Goal: Task Accomplishment & Management: Manage account settings

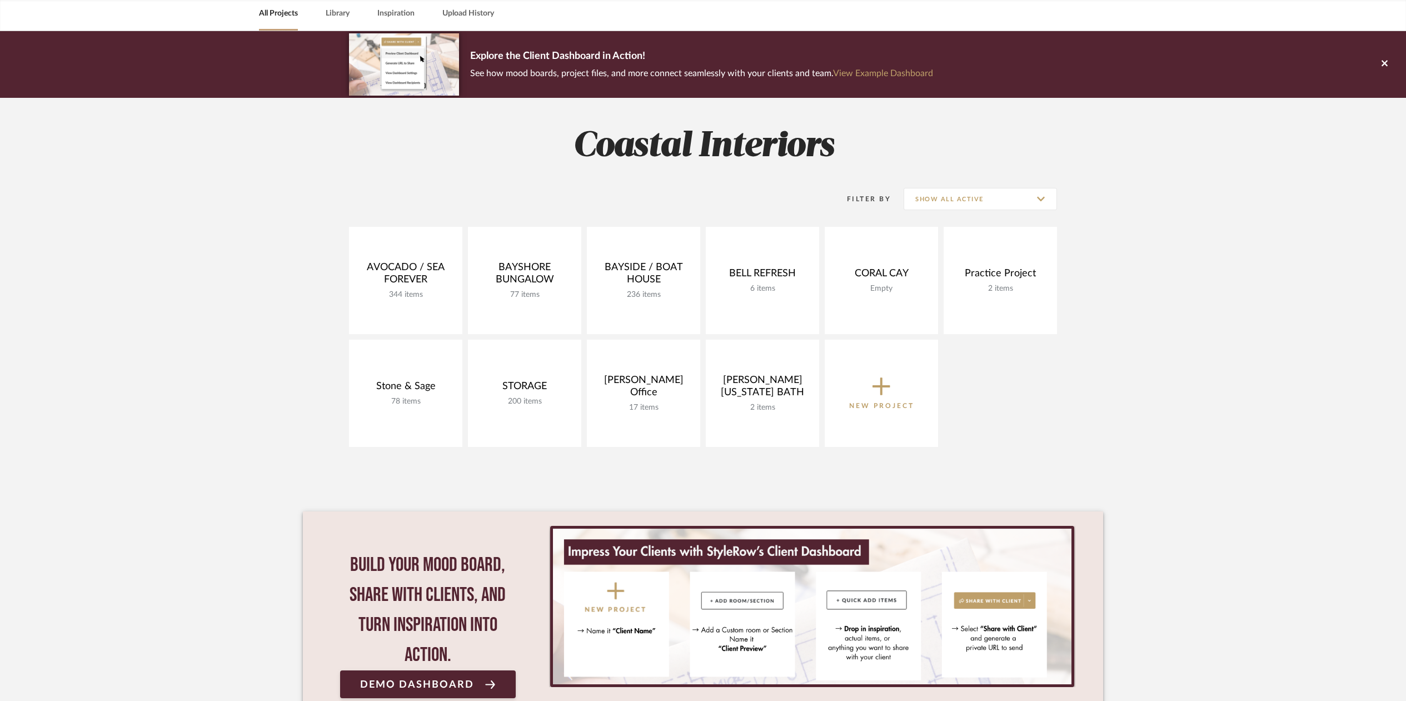
scroll to position [51, 0]
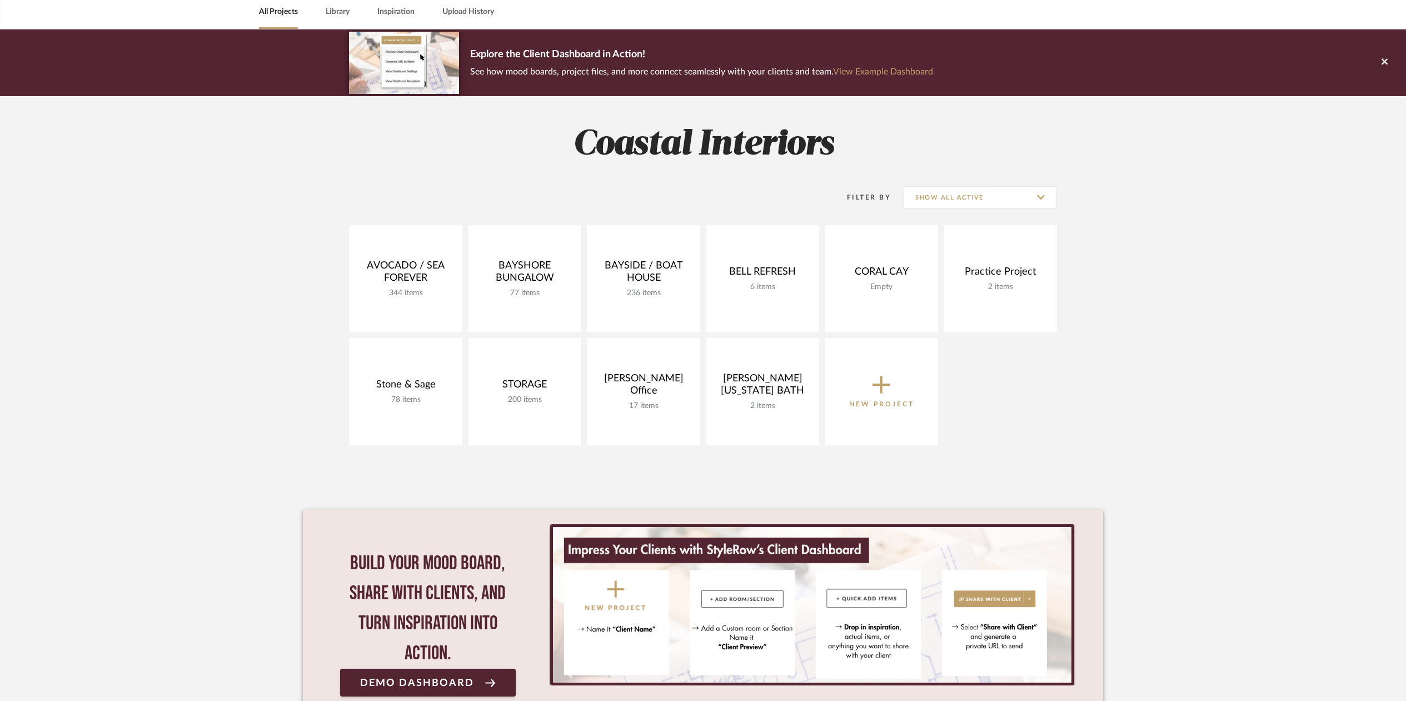
click at [881, 380] on icon at bounding box center [881, 385] width 18 height 18
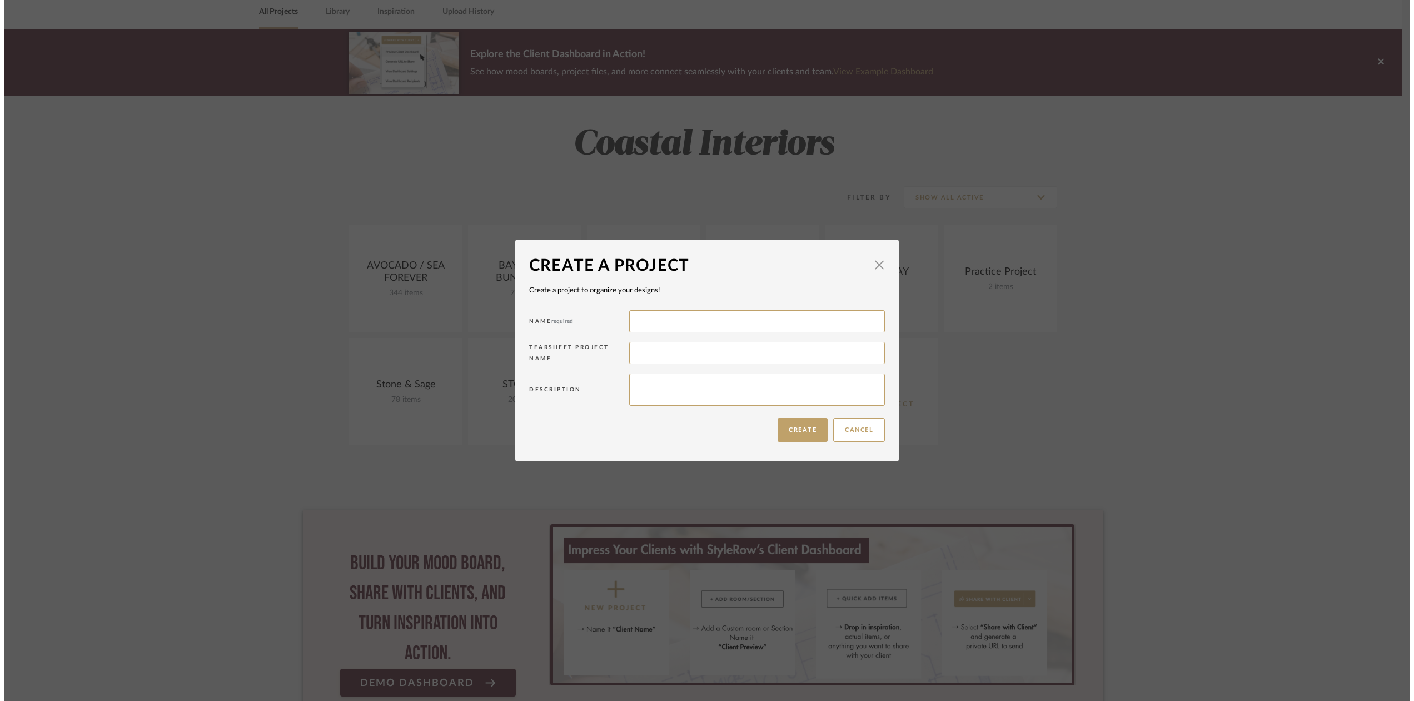
scroll to position [0, 0]
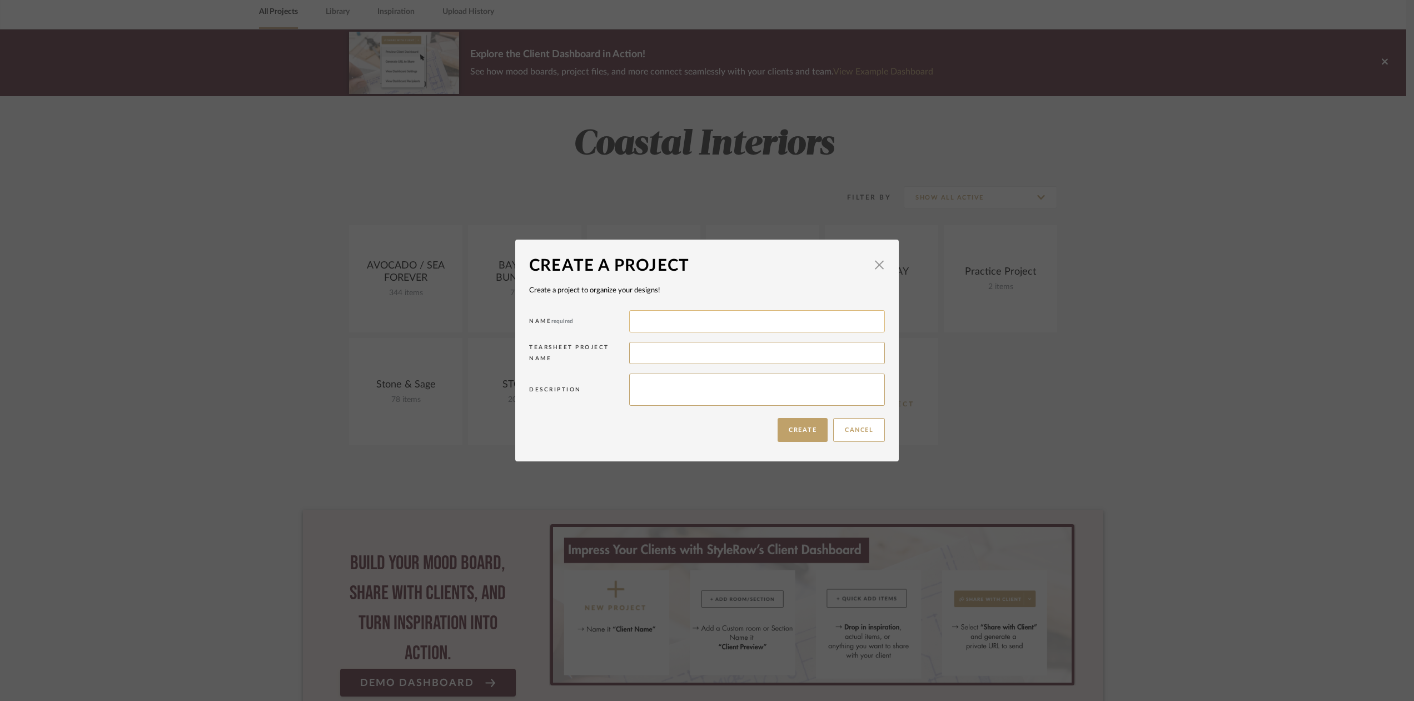
click at [652, 316] on input at bounding box center [757, 321] width 256 height 22
type input "Vered/Vincennes Home"
click at [797, 430] on button "Create" at bounding box center [802, 430] width 50 height 24
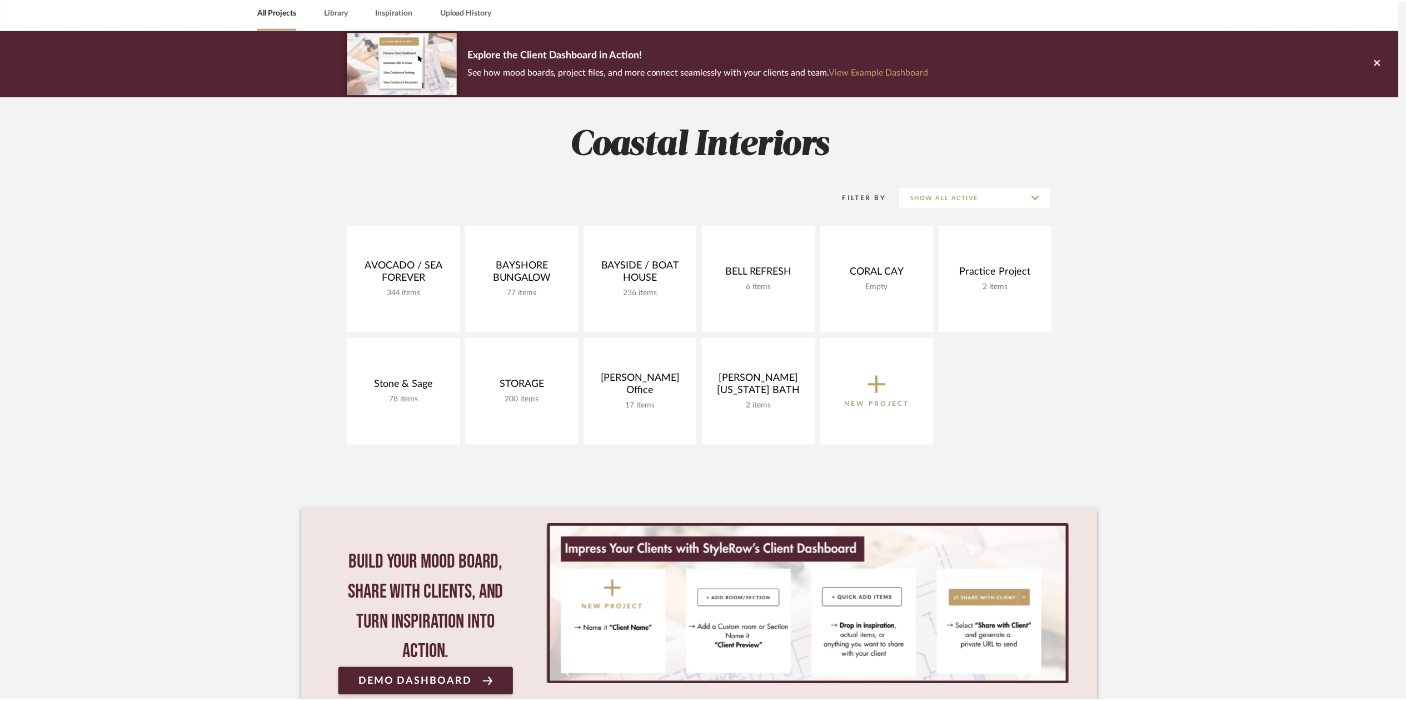
scroll to position [51, 0]
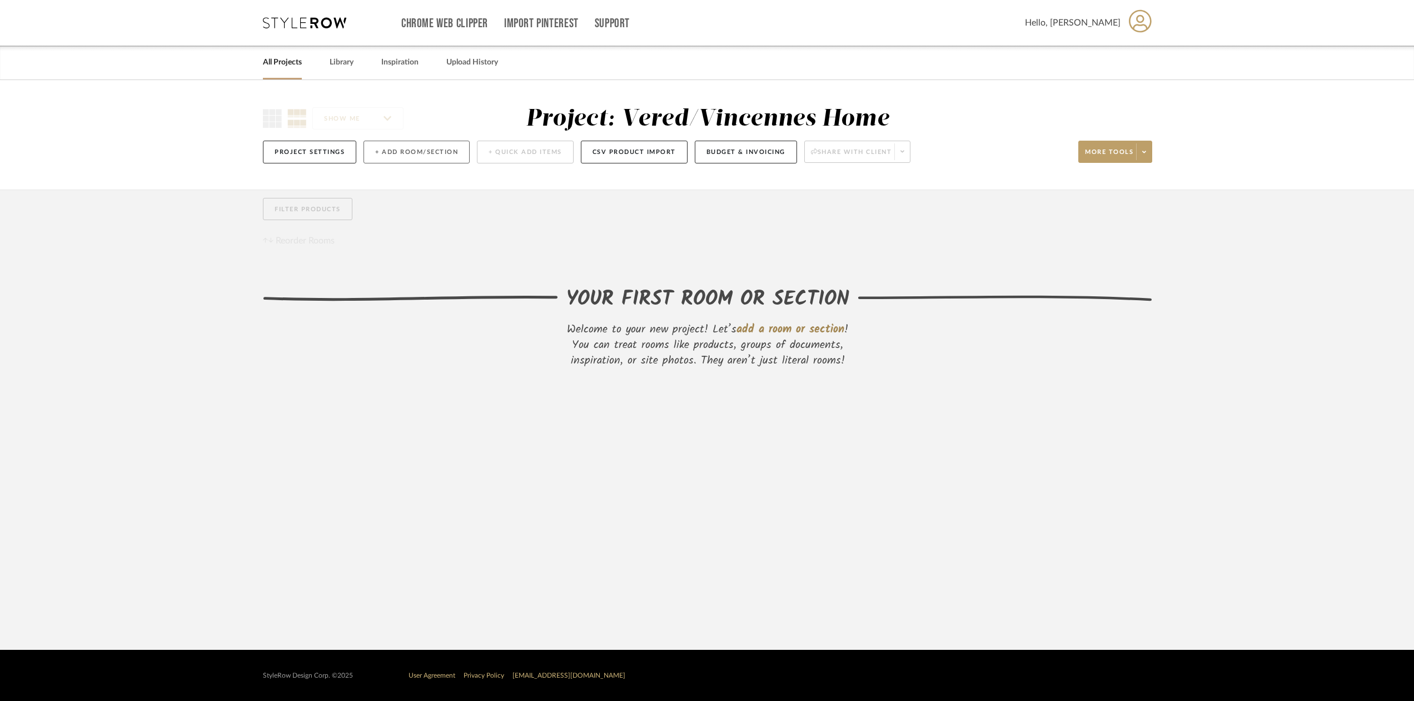
click at [423, 149] on button "+ Add Room/Section" at bounding box center [416, 152] width 106 height 23
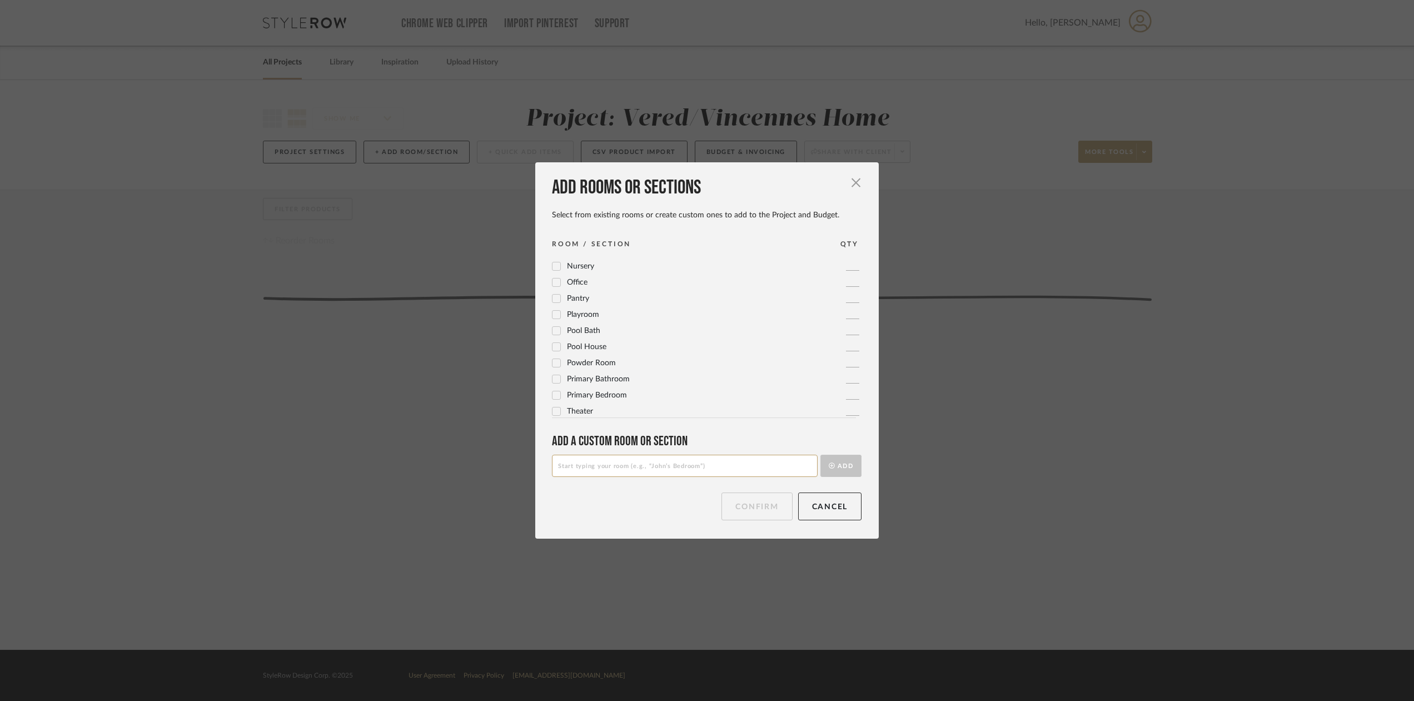
scroll to position [371, 0]
click at [568, 466] on input at bounding box center [685, 466] width 266 height 22
type input "Outdoor Areas"
click at [845, 463] on button "Add" at bounding box center [840, 466] width 41 height 22
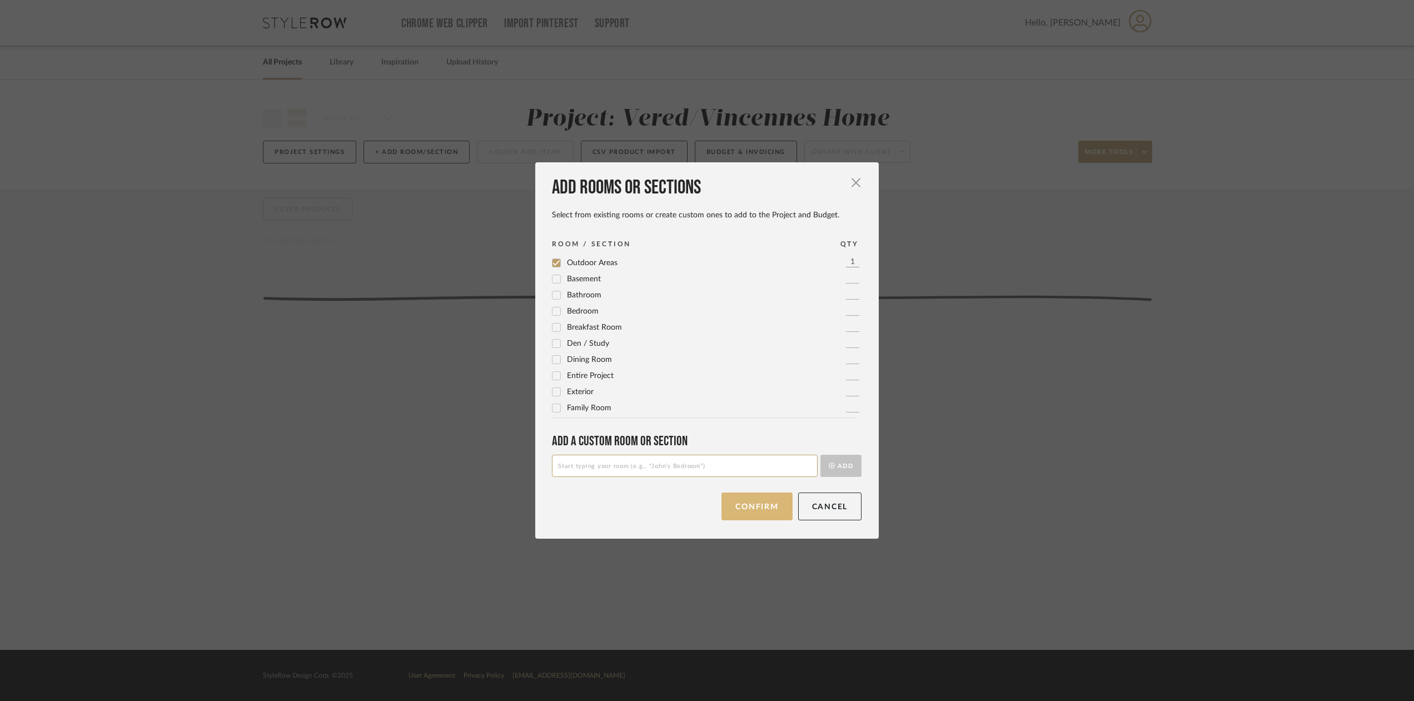
click at [745, 507] on button "Confirm" at bounding box center [756, 506] width 71 height 28
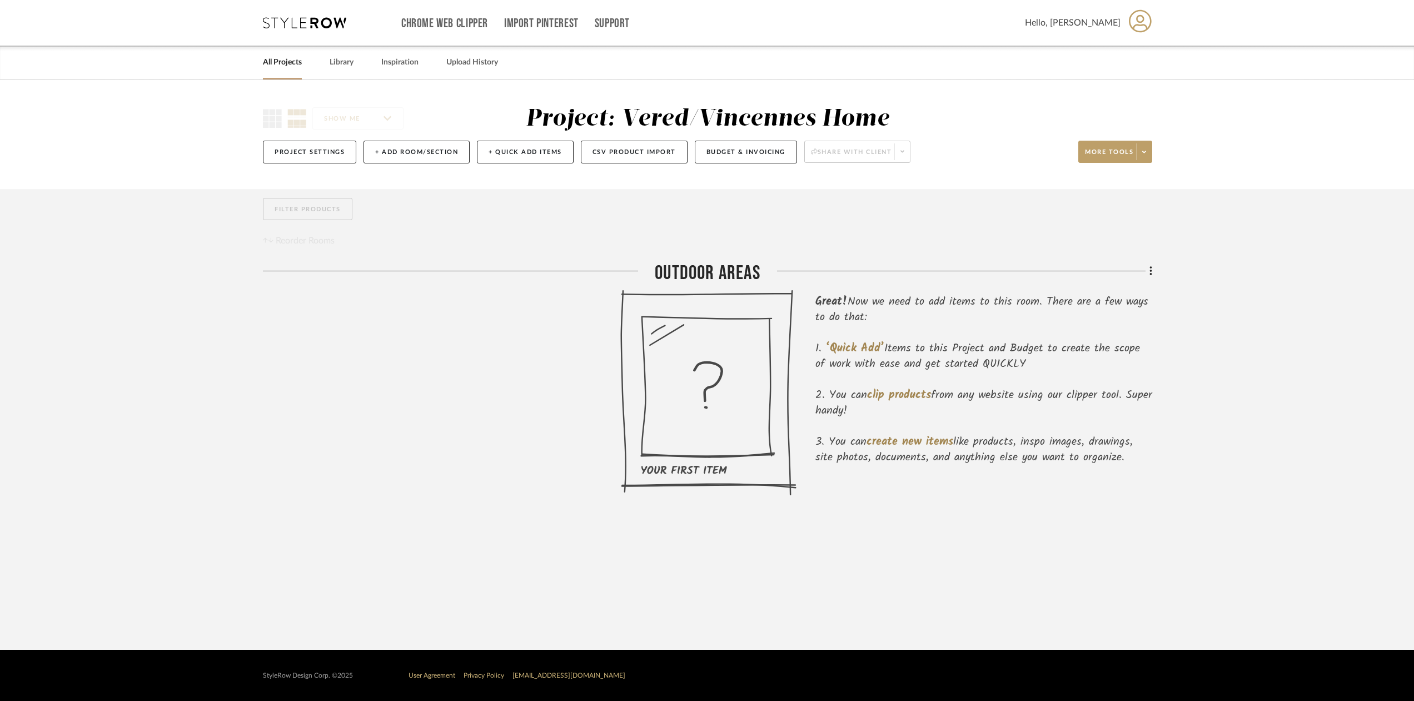
click at [283, 61] on link "All Projects" at bounding box center [282, 62] width 39 height 15
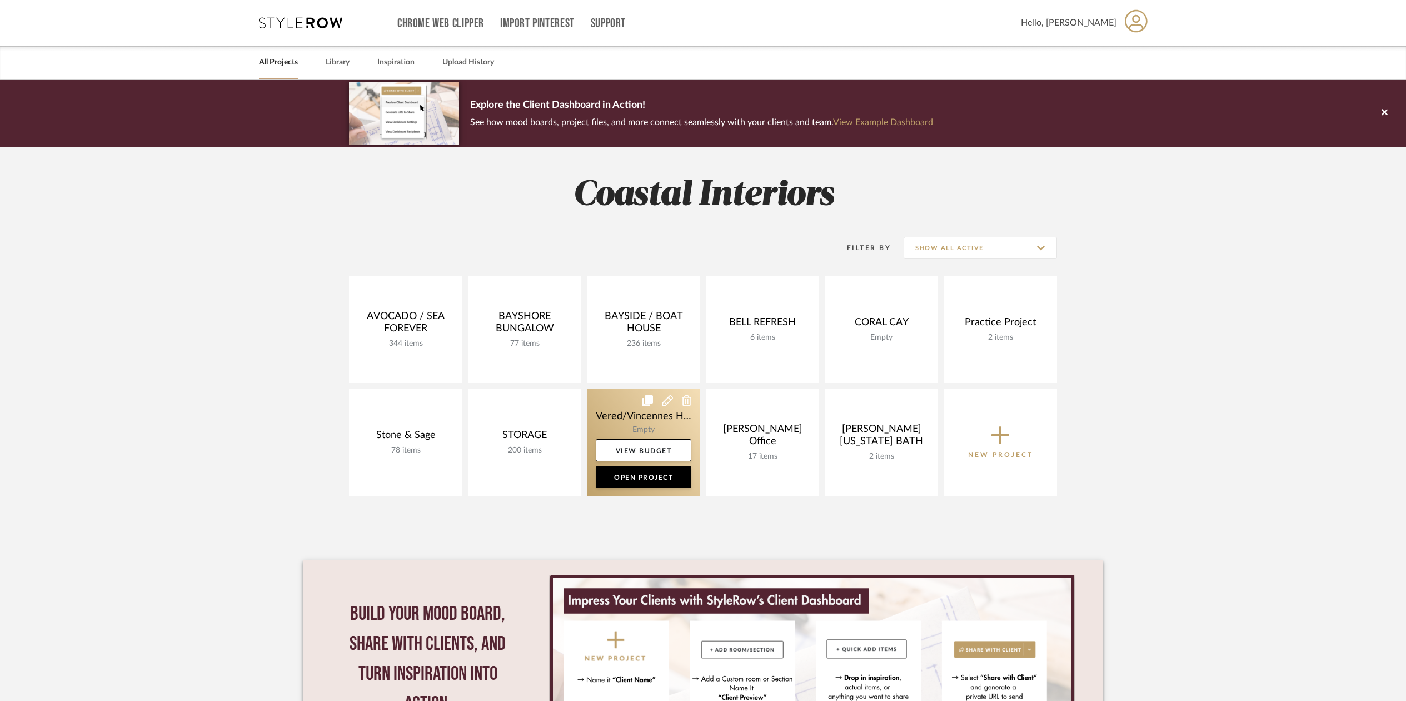
click at [646, 430] on link at bounding box center [643, 441] width 113 height 107
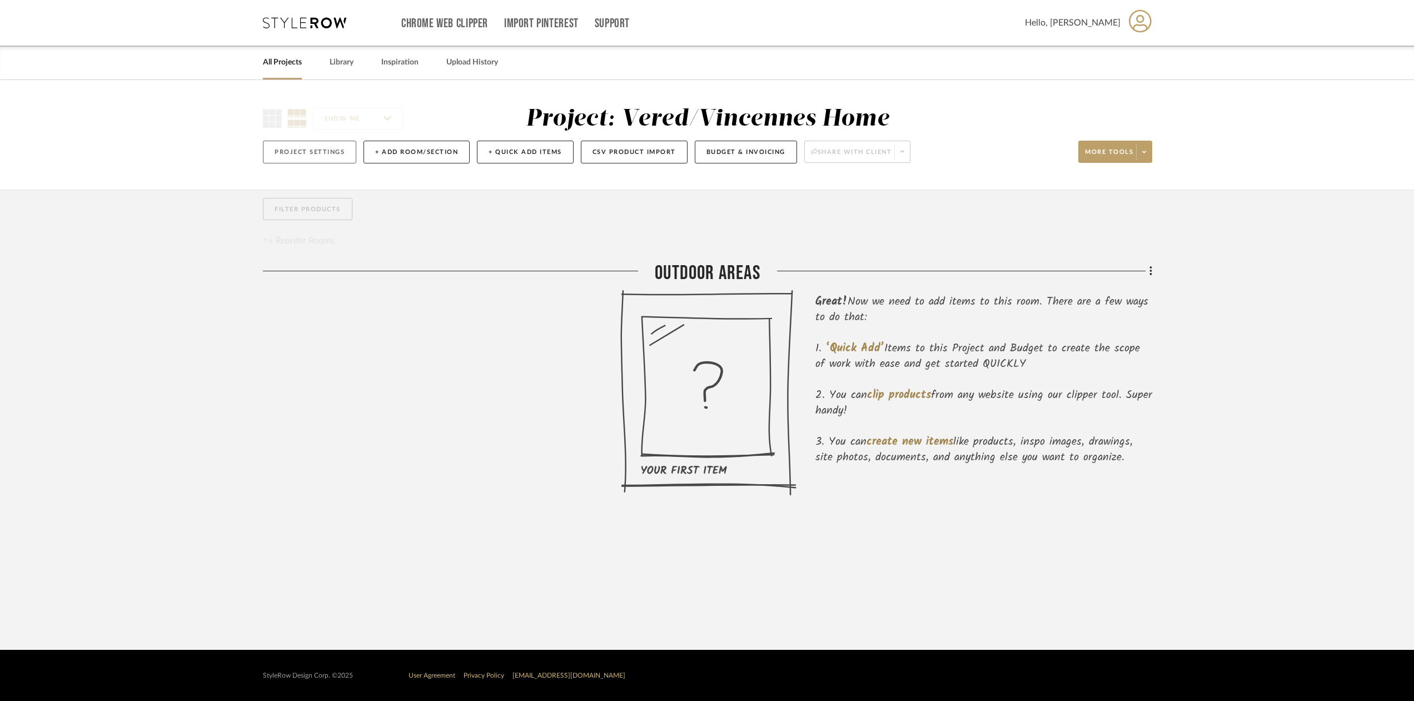
click at [338, 156] on button "Project Settings" at bounding box center [309, 152] width 93 height 23
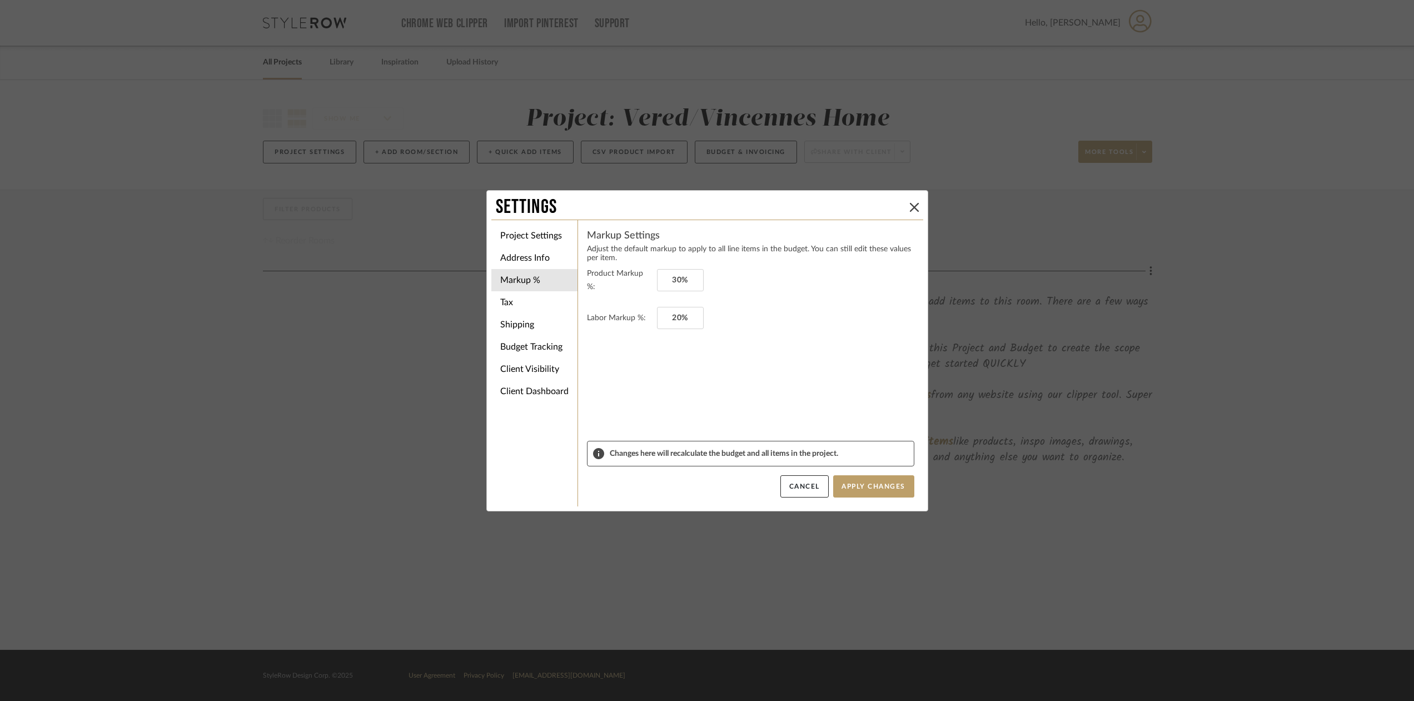
click at [367, 301] on div "Settings Project Settings Address Info Markup % Tax Shipping Budget Tracking Cl…" at bounding box center [707, 350] width 1414 height 701
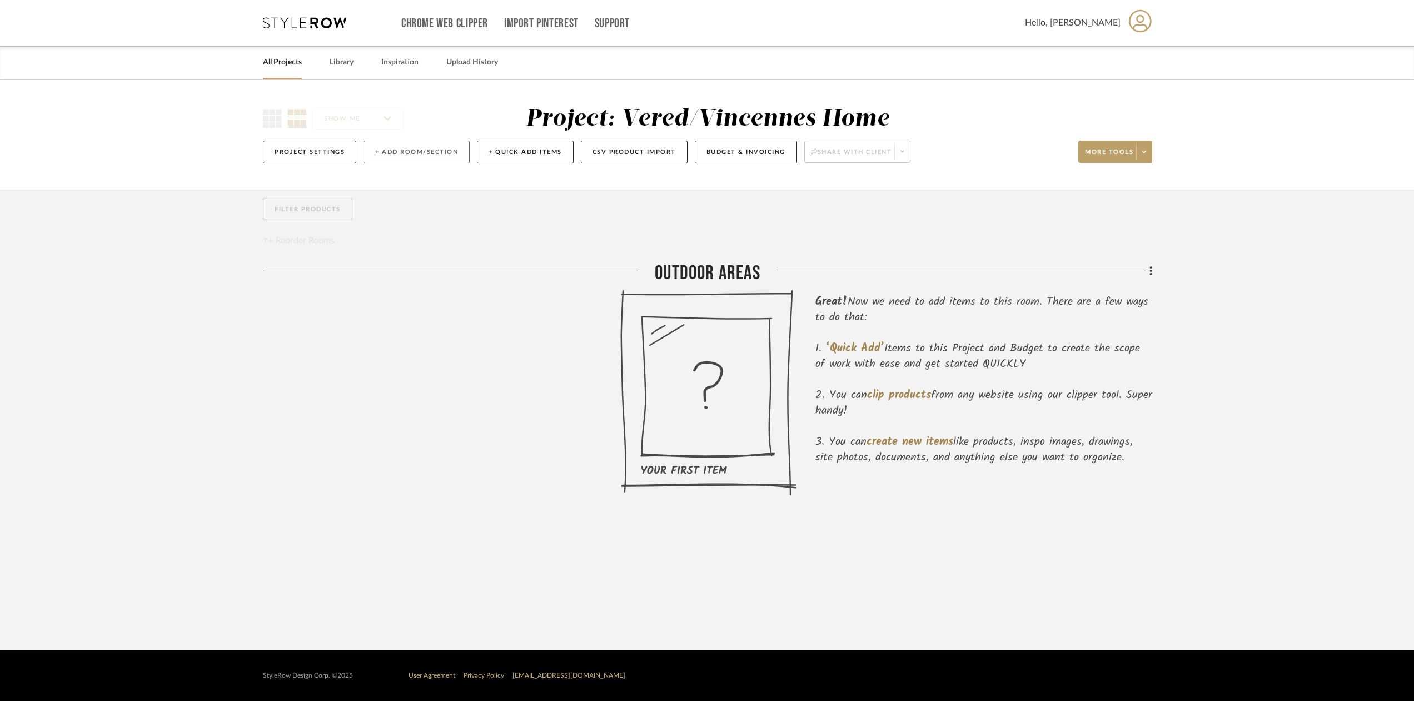
click at [403, 156] on button "+ Add Room/Section" at bounding box center [416, 152] width 106 height 23
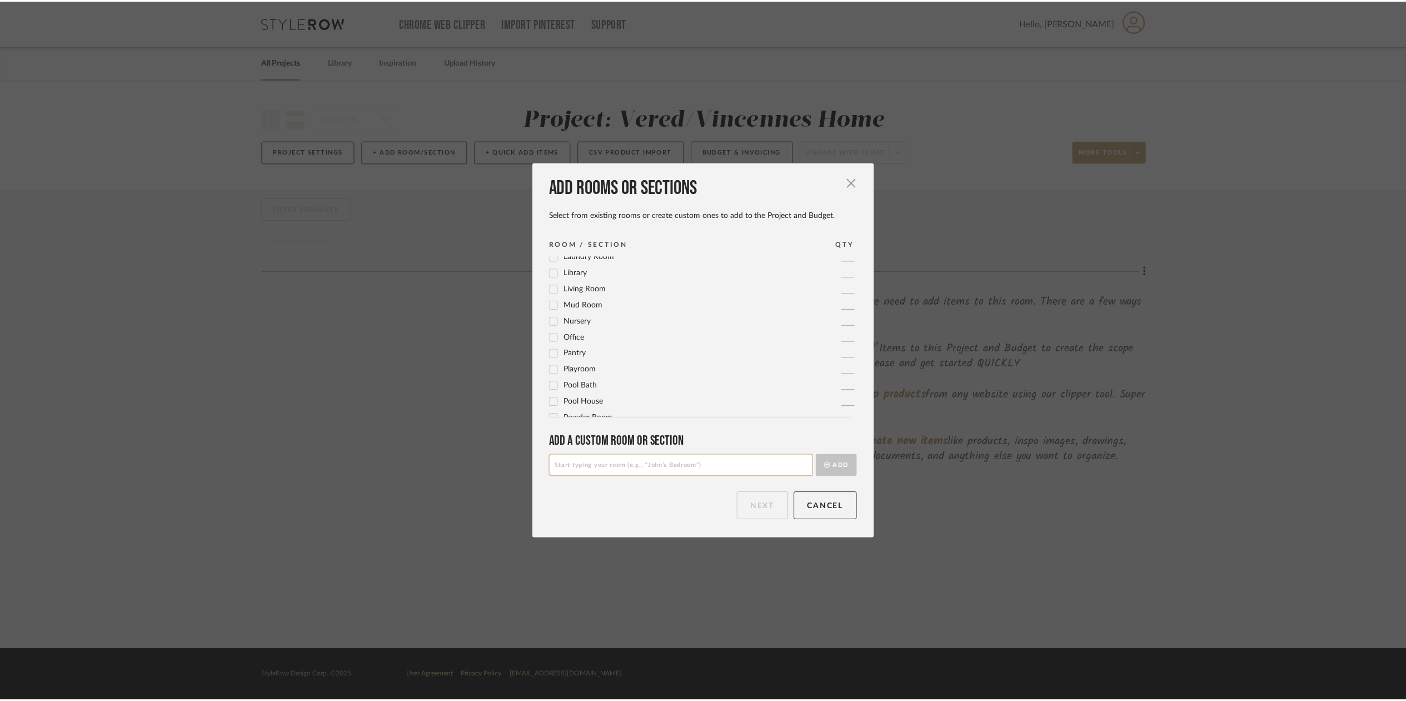
scroll to position [371, 0]
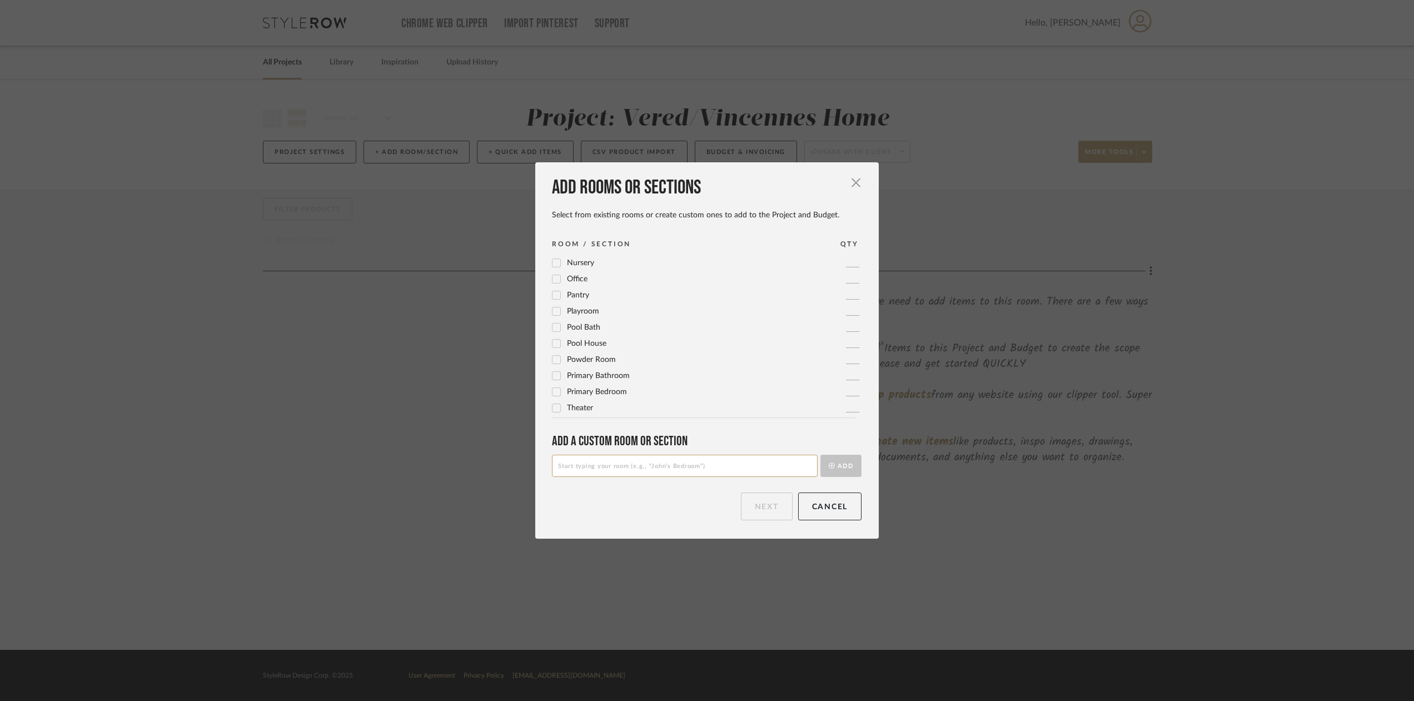
click at [571, 467] on input at bounding box center [685, 466] width 266 height 22
type input "Outdoor Areas"
click at [449, 465] on div "Add rooms or sections Select from existing rooms or create custom ones to add t…" at bounding box center [707, 350] width 1414 height 701
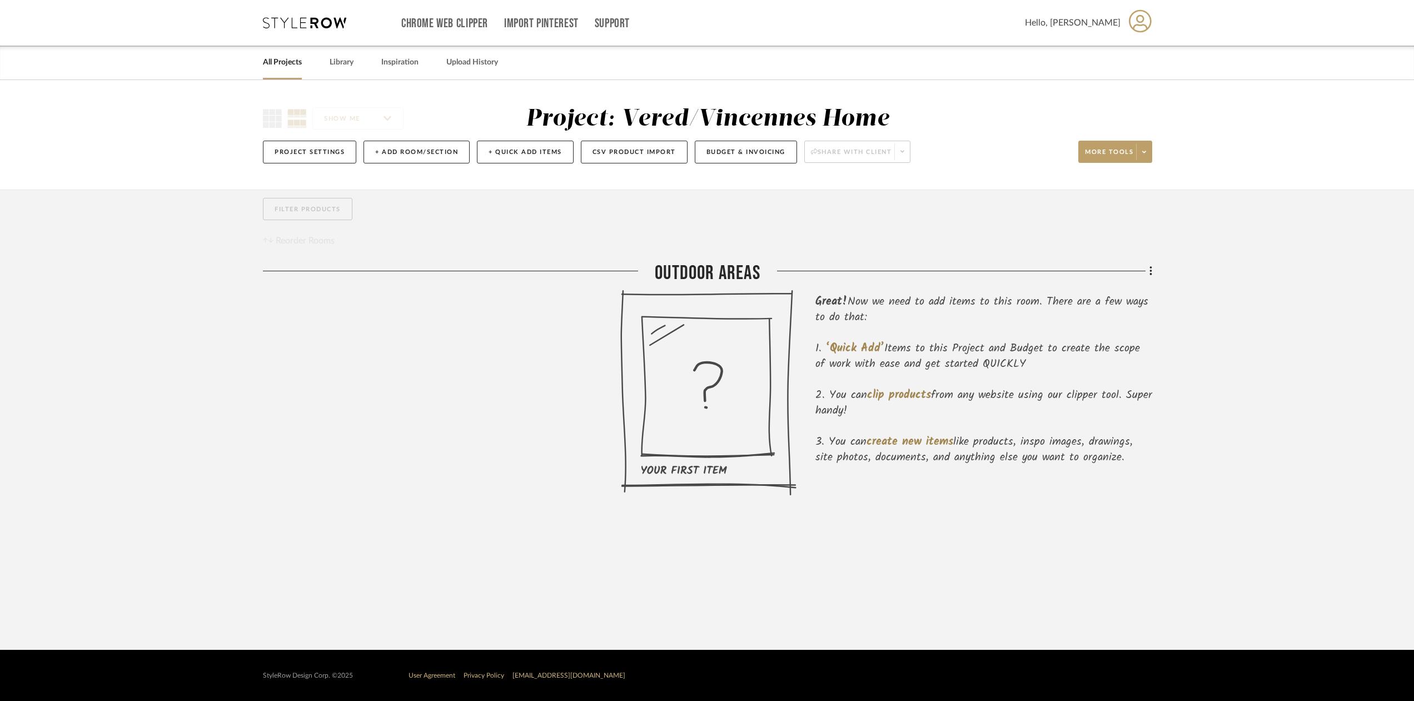
click at [711, 339] on icon at bounding box center [708, 393] width 176 height 206
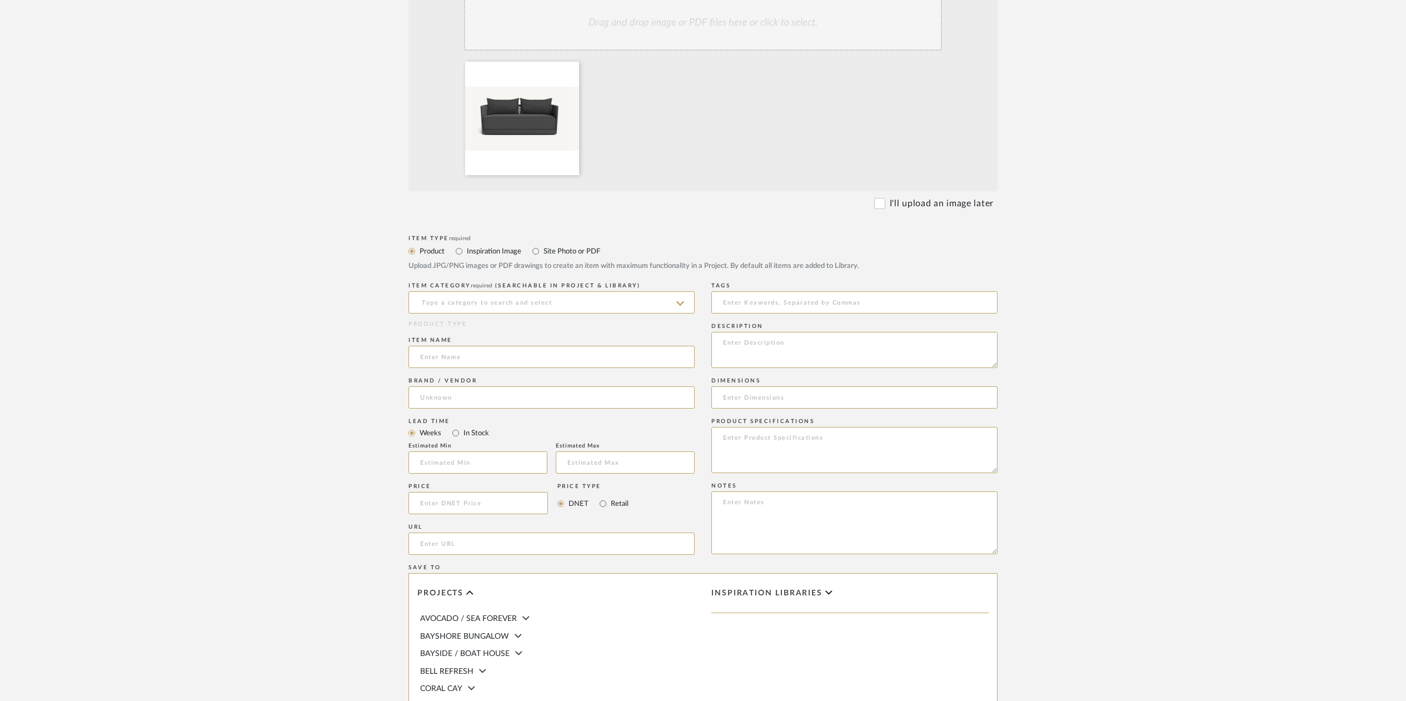
scroll to position [331, 0]
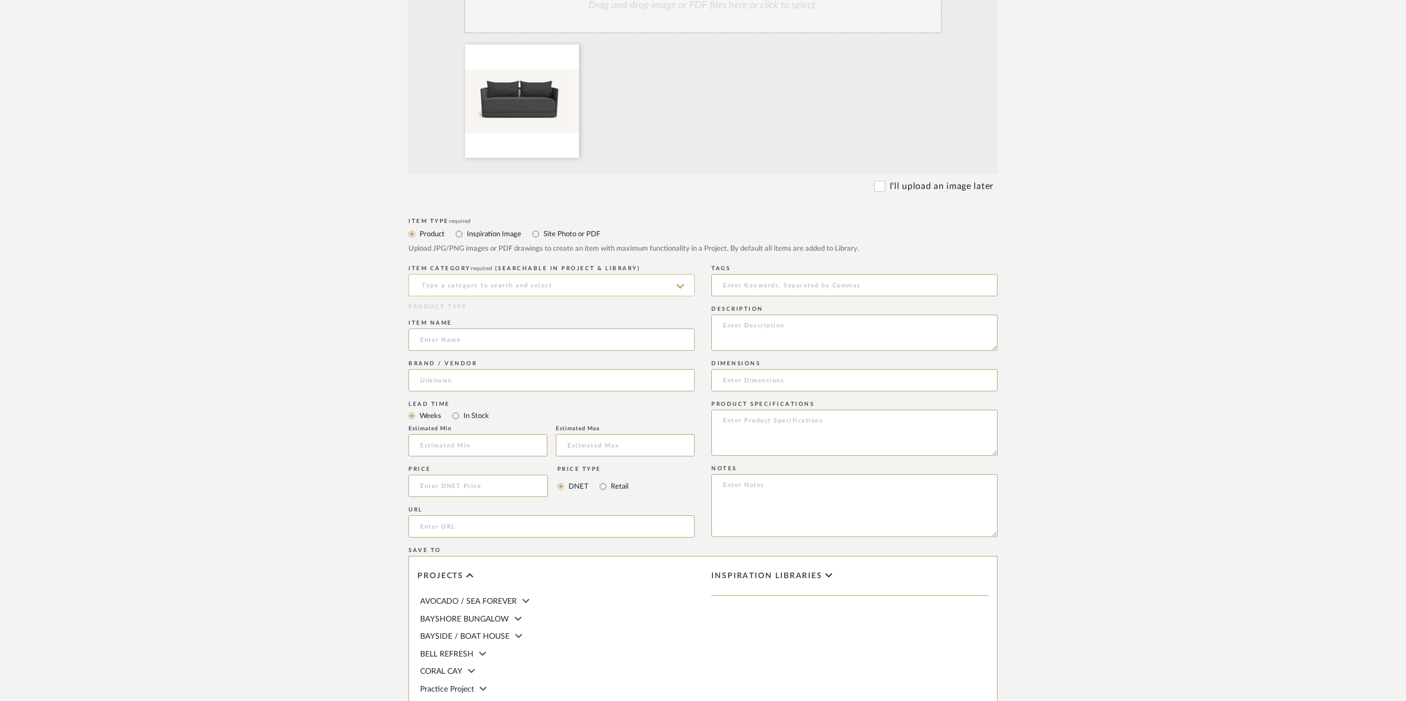
click at [461, 281] on input at bounding box center [551, 285] width 286 height 22
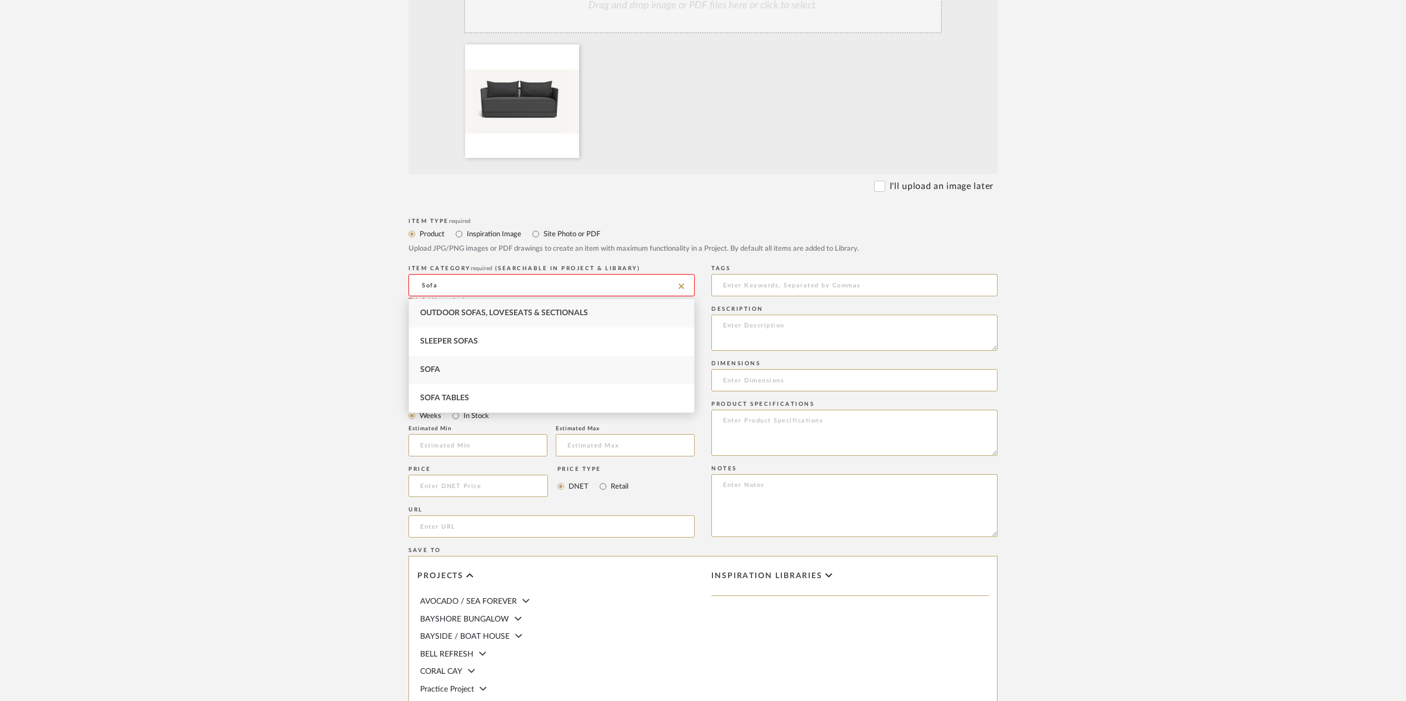
click at [421, 370] on span "Sofa" at bounding box center [430, 370] width 20 height 8
type input "Sofa"
click at [426, 342] on input at bounding box center [551, 339] width 286 height 22
click at [425, 340] on input at bounding box center [551, 339] width 286 height 22
paste input "ANTIGUA 2 SEAT SOFA"
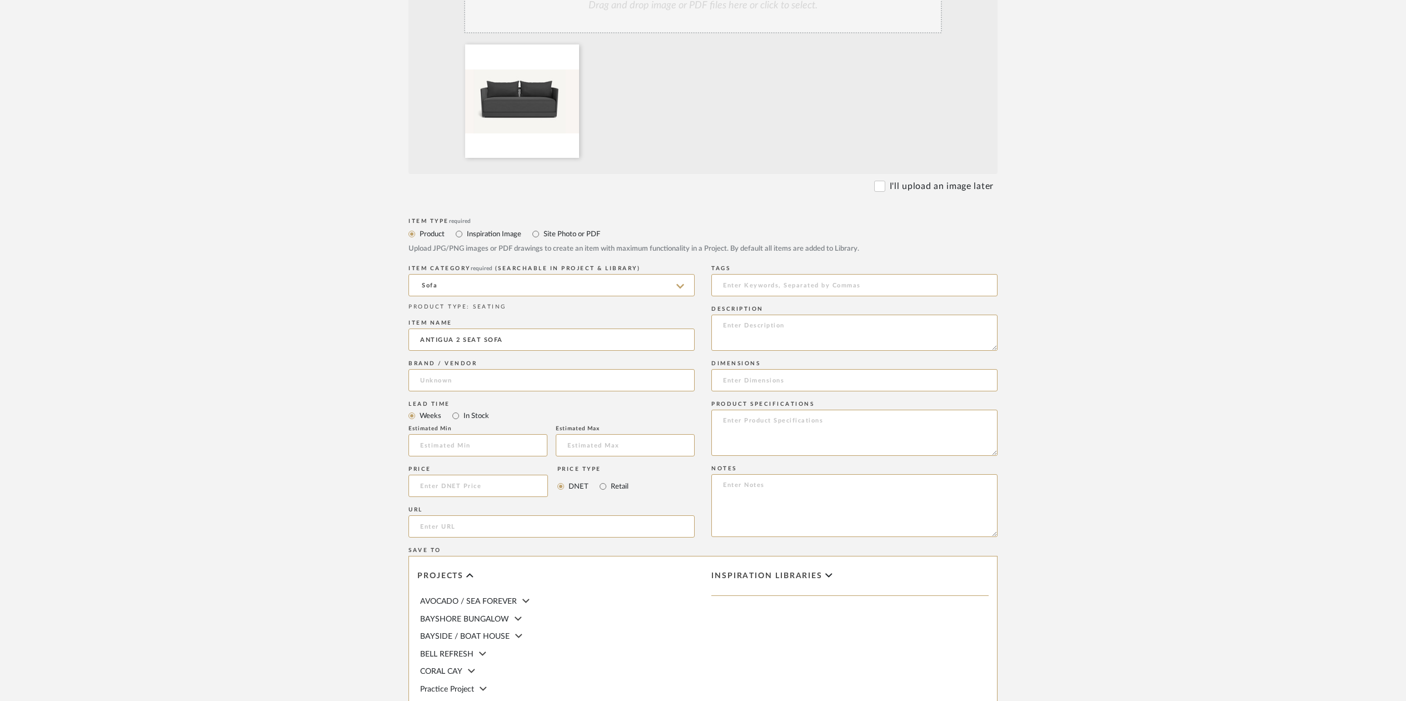
scroll to position [328, 0]
type input "ANTIGUA 2 SEAT SOFA"
click at [424, 380] on input at bounding box center [551, 383] width 286 height 22
type input "Habour Outdoor"
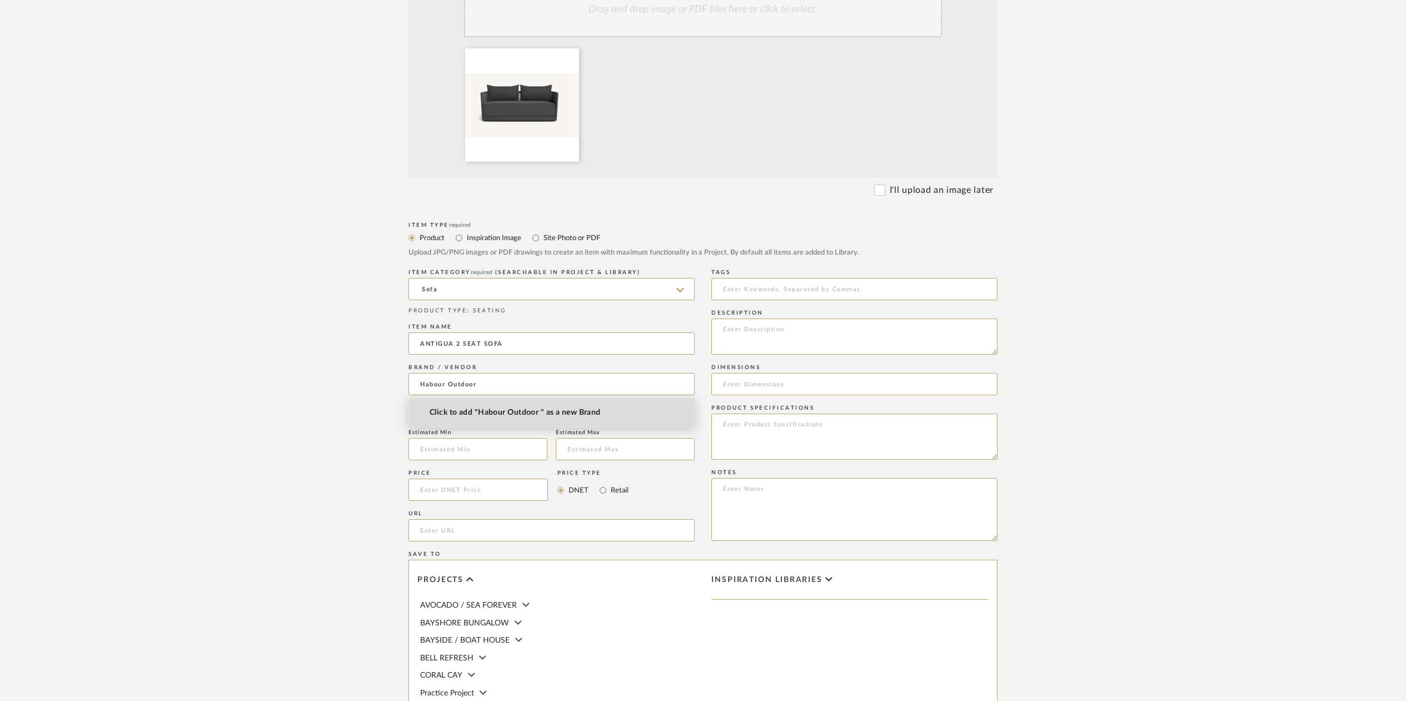
click at [516, 412] on span "Click to add "Habour Outdoor " as a new Brand" at bounding box center [515, 412] width 171 height 9
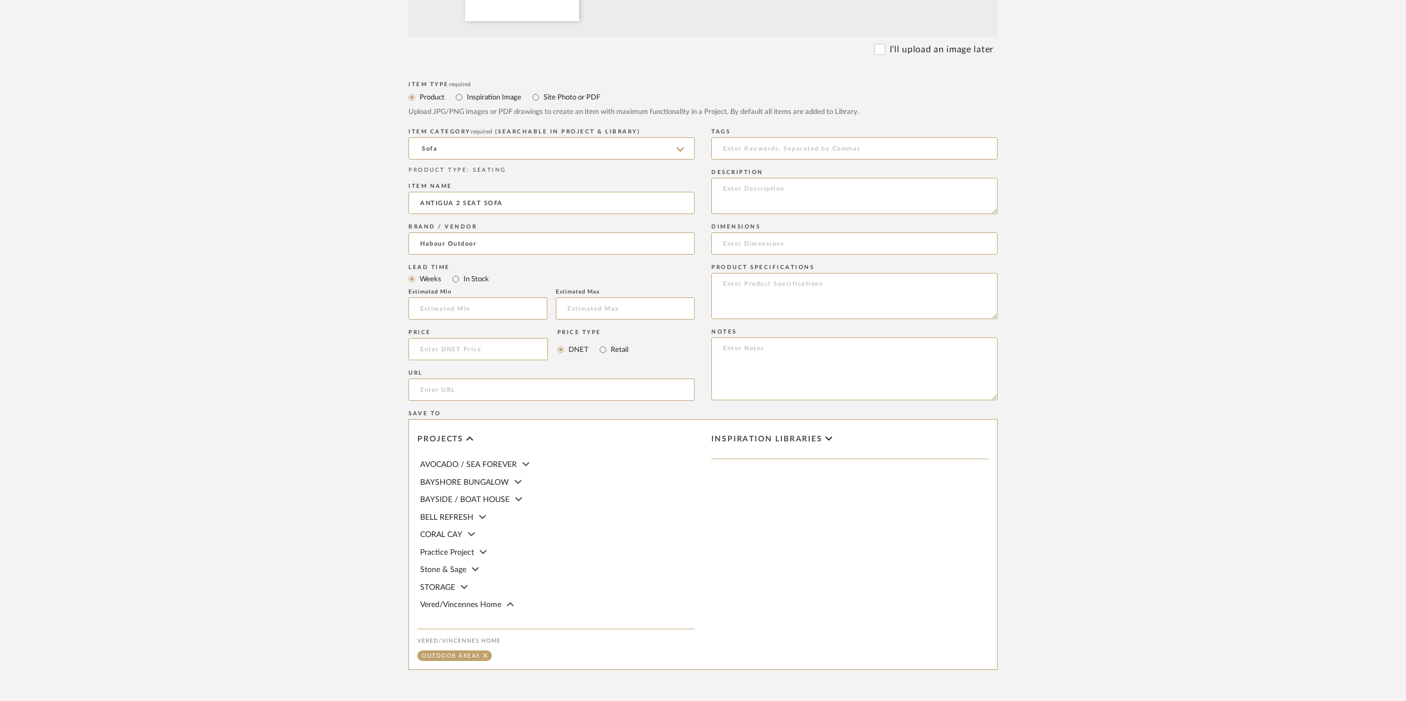
scroll to position [471, 0]
drag, startPoint x: 456, startPoint y: 276, endPoint x: 456, endPoint y: 289, distance: 12.8
click at [456, 277] on input "In Stock" at bounding box center [455, 274] width 13 height 13
radio input "true"
click at [431, 347] on input at bounding box center [477, 345] width 139 height 22
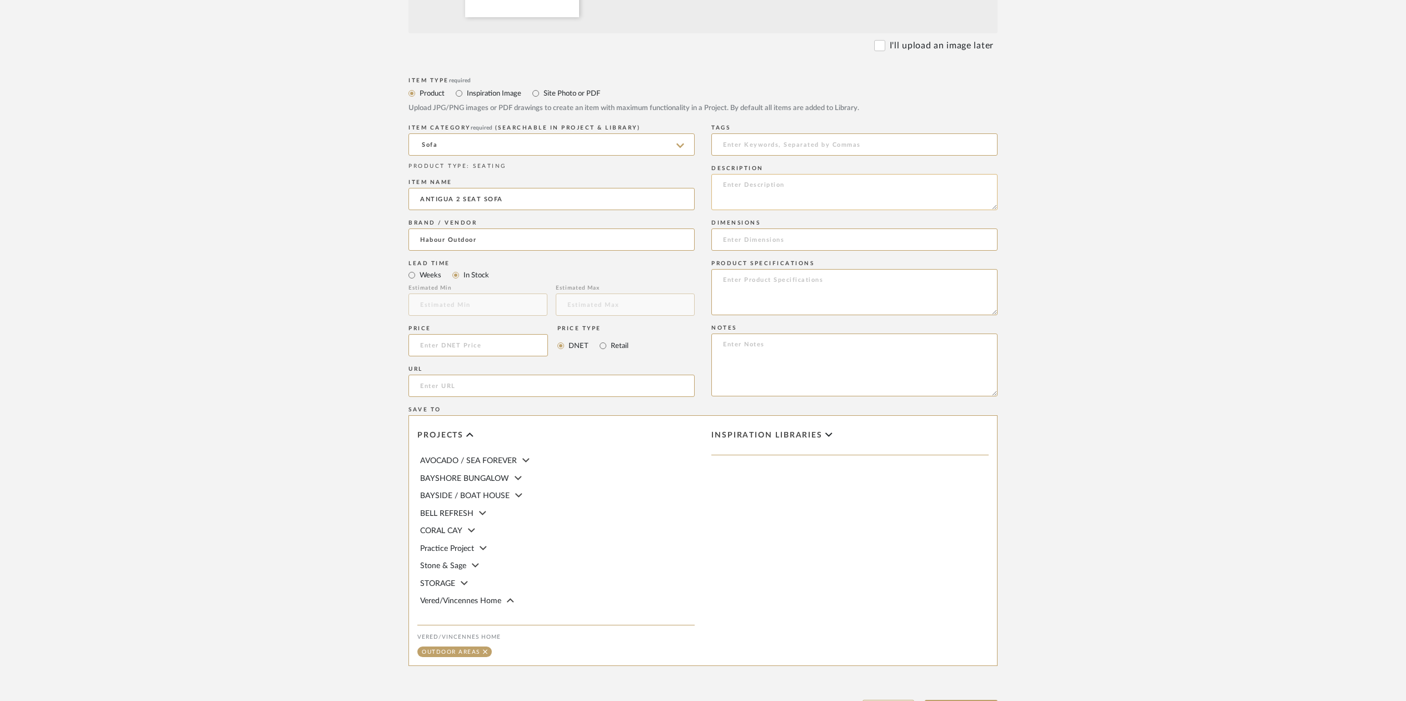
click at [734, 182] on textarea at bounding box center [854, 192] width 286 height 36
paste textarea "SKU: ANTI-06A-ALAST-RODGR-PANGRA"
click at [721, 182] on textarea "SKU: ANTI-06A-ALAST-RODGR-PANGRA" at bounding box center [854, 194] width 286 height 36
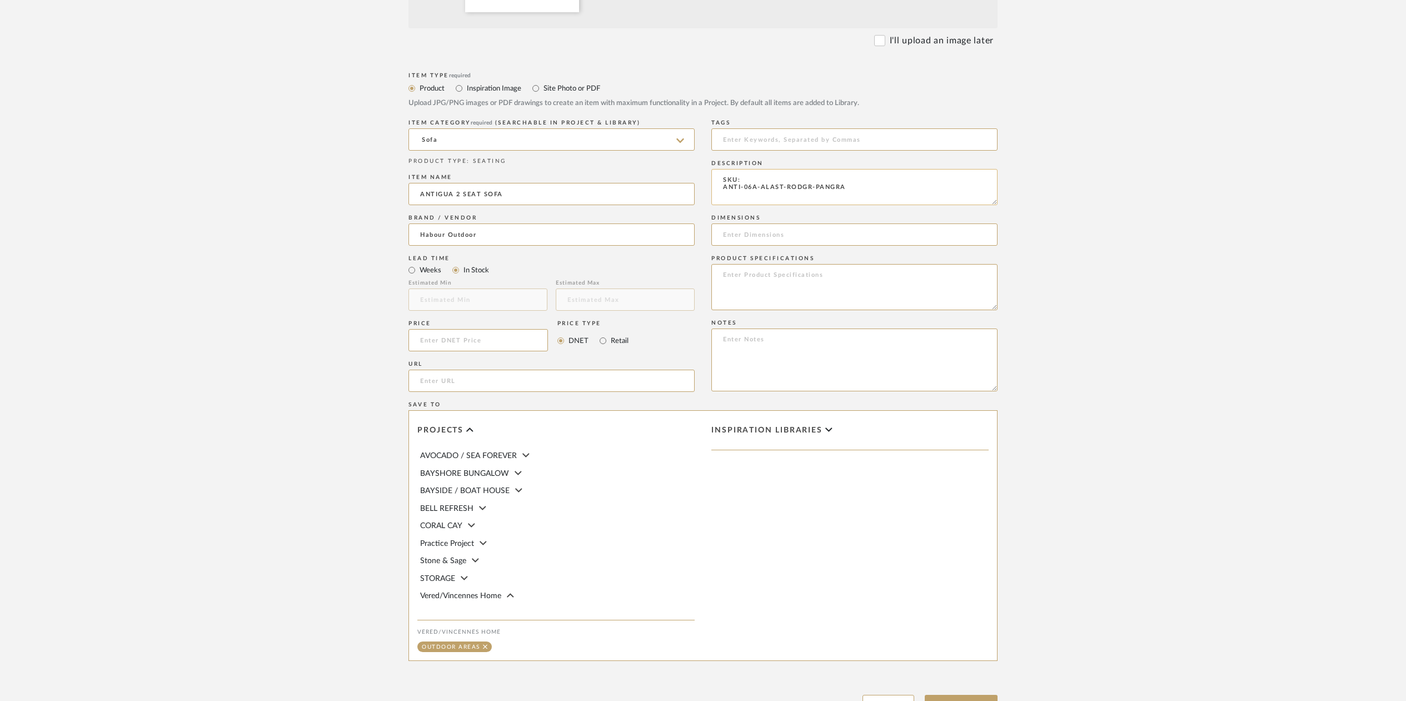
click at [763, 182] on textarea "SKU: ANTI-06A-ALAST-RODGR-PANGRA" at bounding box center [854, 187] width 286 height 36
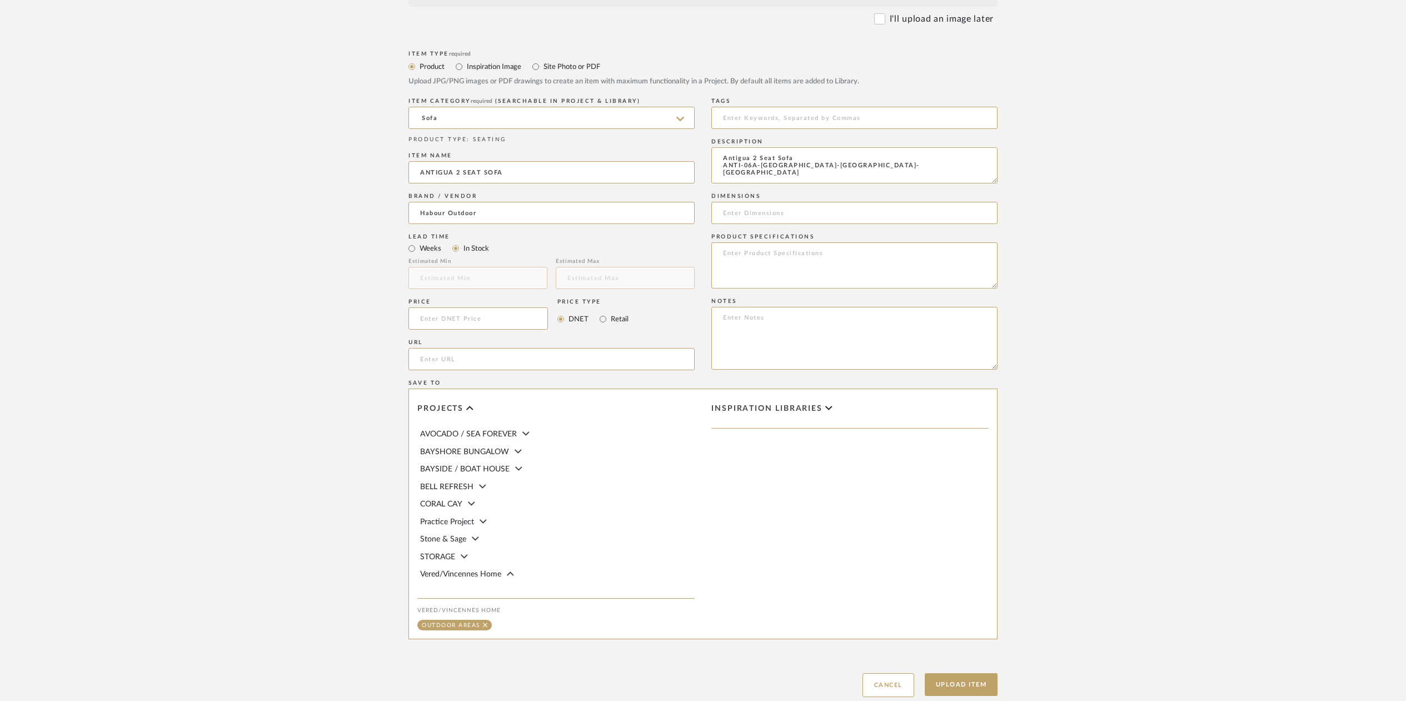
scroll to position [506, 0]
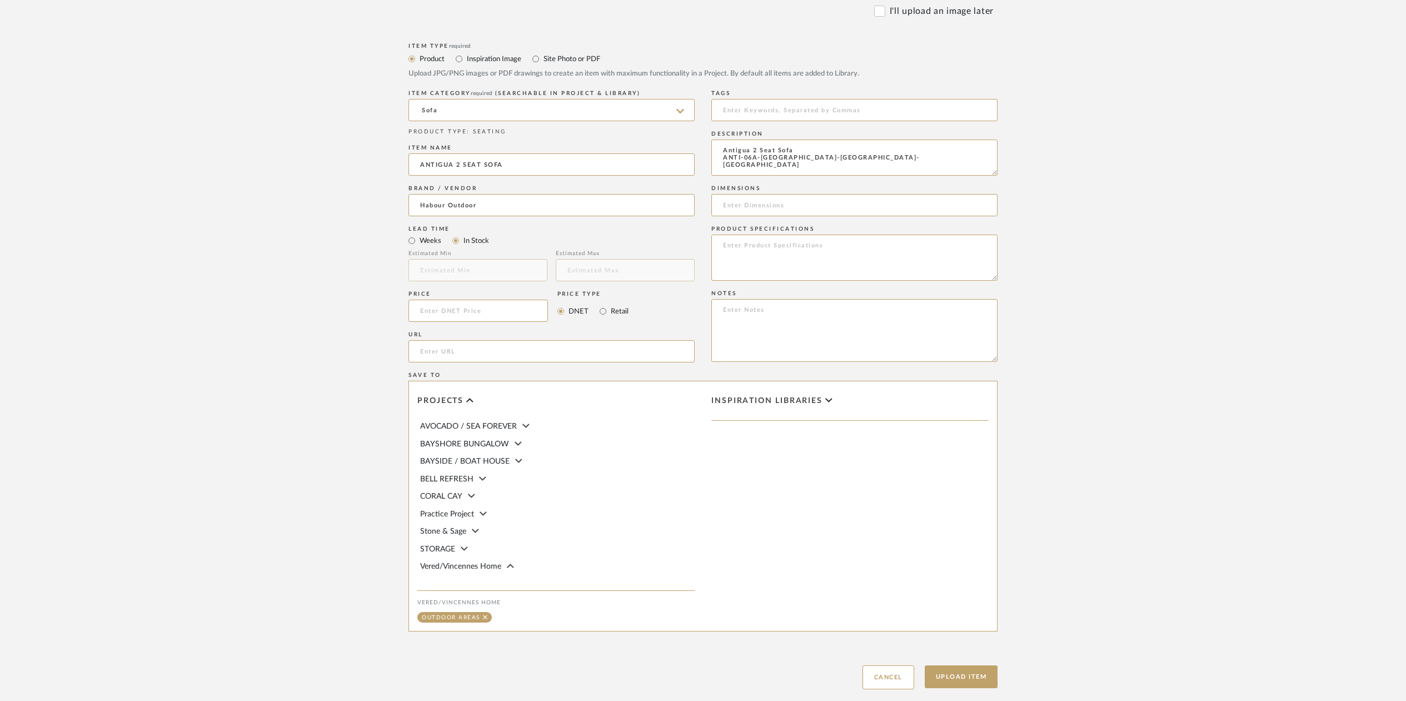
type textarea "Antigua 2 Seat Sofa ANTI-06A-[GEOGRAPHIC_DATA]-[GEOGRAPHIC_DATA]-[GEOGRAPHIC_DA…"
click at [428, 313] on input at bounding box center [477, 311] width 139 height 22
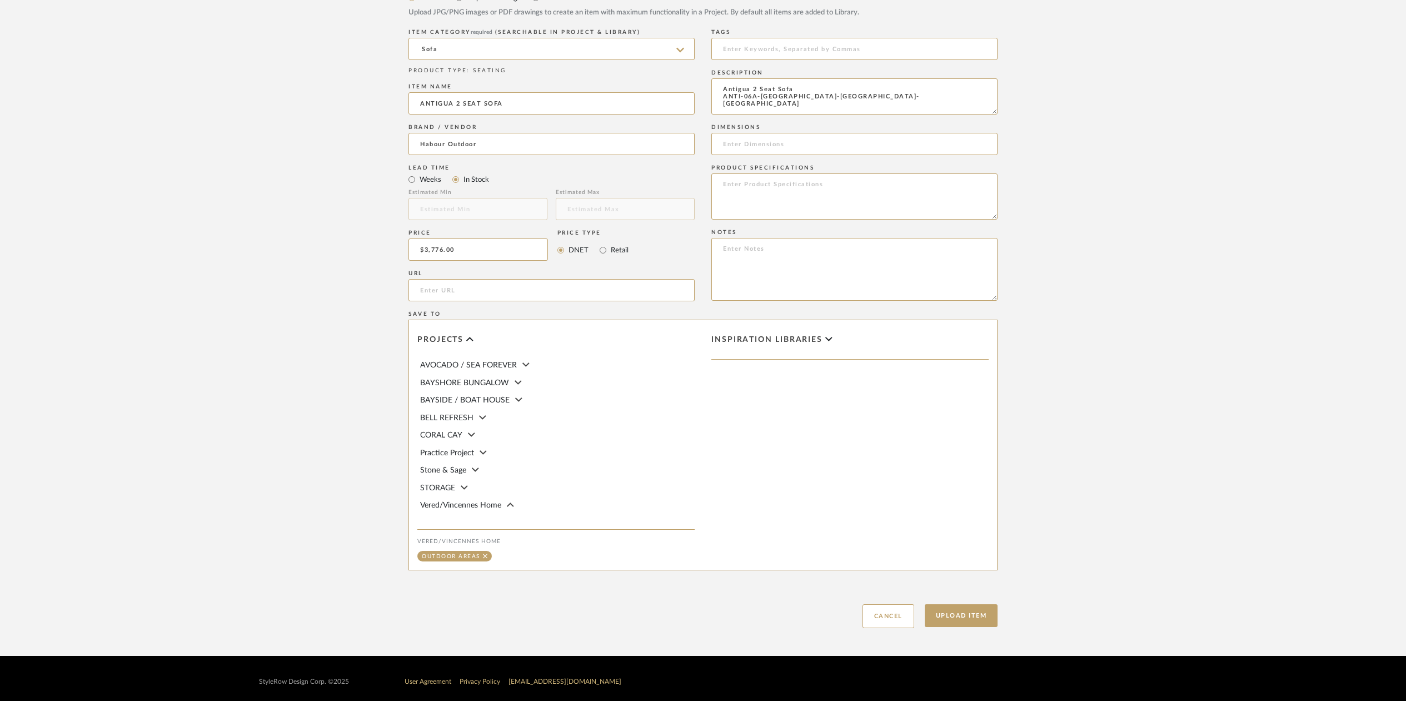
scroll to position [573, 0]
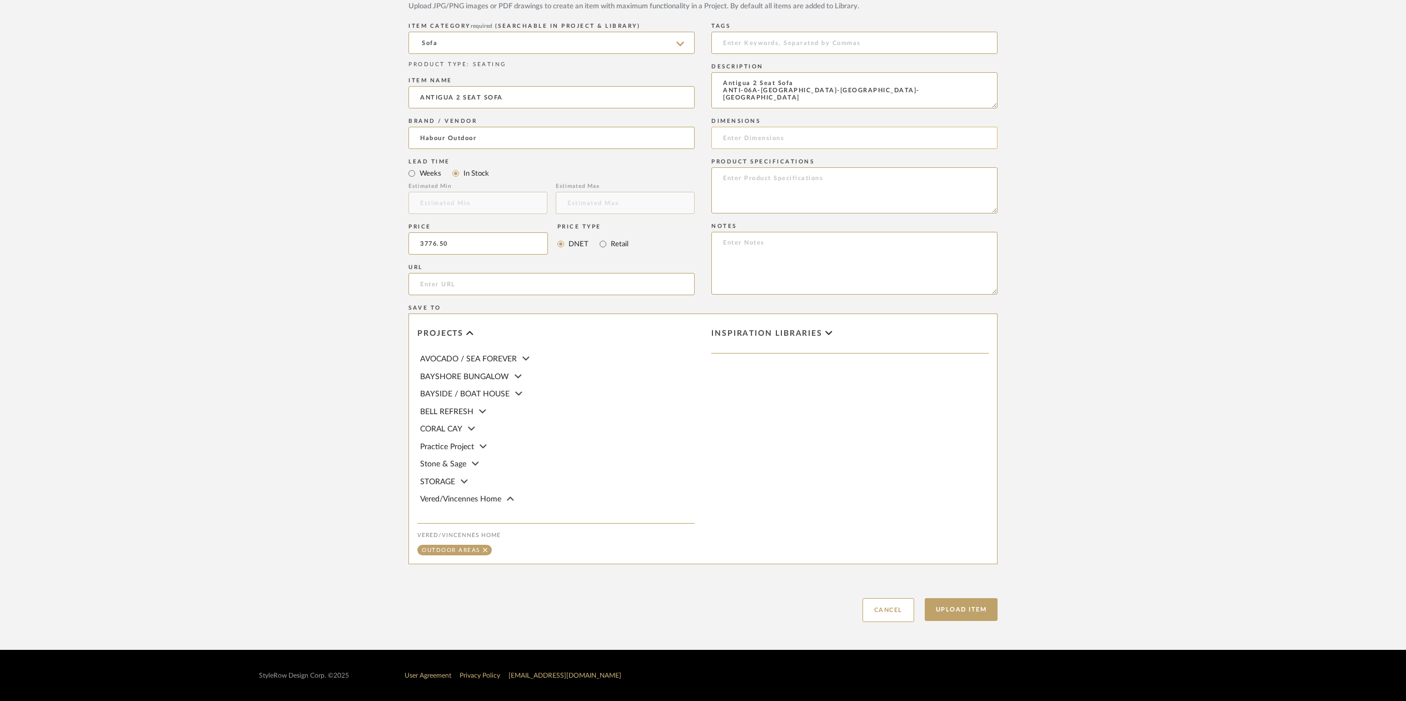
type input "$3,776.50"
click at [725, 141] on input at bounding box center [854, 138] width 286 height 22
paste input "SKU: ANTI-06A-ALAST-RODGR-PANGRA"
type input "SKU: ANTI-06A-ALAST-RODGR-PANGRA"
drag, startPoint x: 880, startPoint y: 138, endPoint x: 704, endPoint y: 140, distance: 175.6
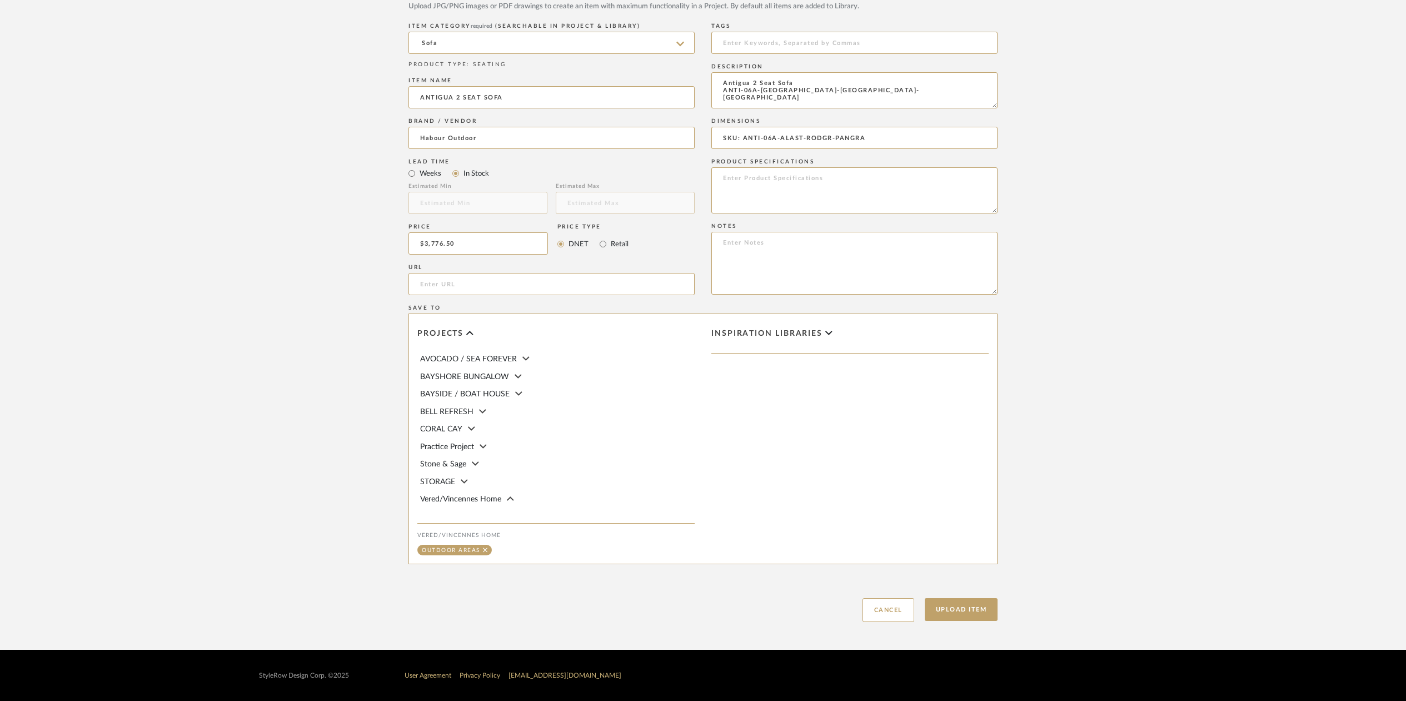
click at [704, 140] on div "Item Type required Product Inspiration Image Site Photo or PDF Upload JPG/PNG i…" at bounding box center [702, 297] width 589 height 649
click at [726, 132] on input at bounding box center [854, 138] width 286 height 22
paste input "Width (in) 74.4 Depth (in) 35.8 Height (in) 29.5 Weight (lb) 101.4 Seat Height …"
type input "Width (in) 74.4 Depth (in) 35.8 Height (in) 29.5 Weight (lb) 101.4 Seat Height …"
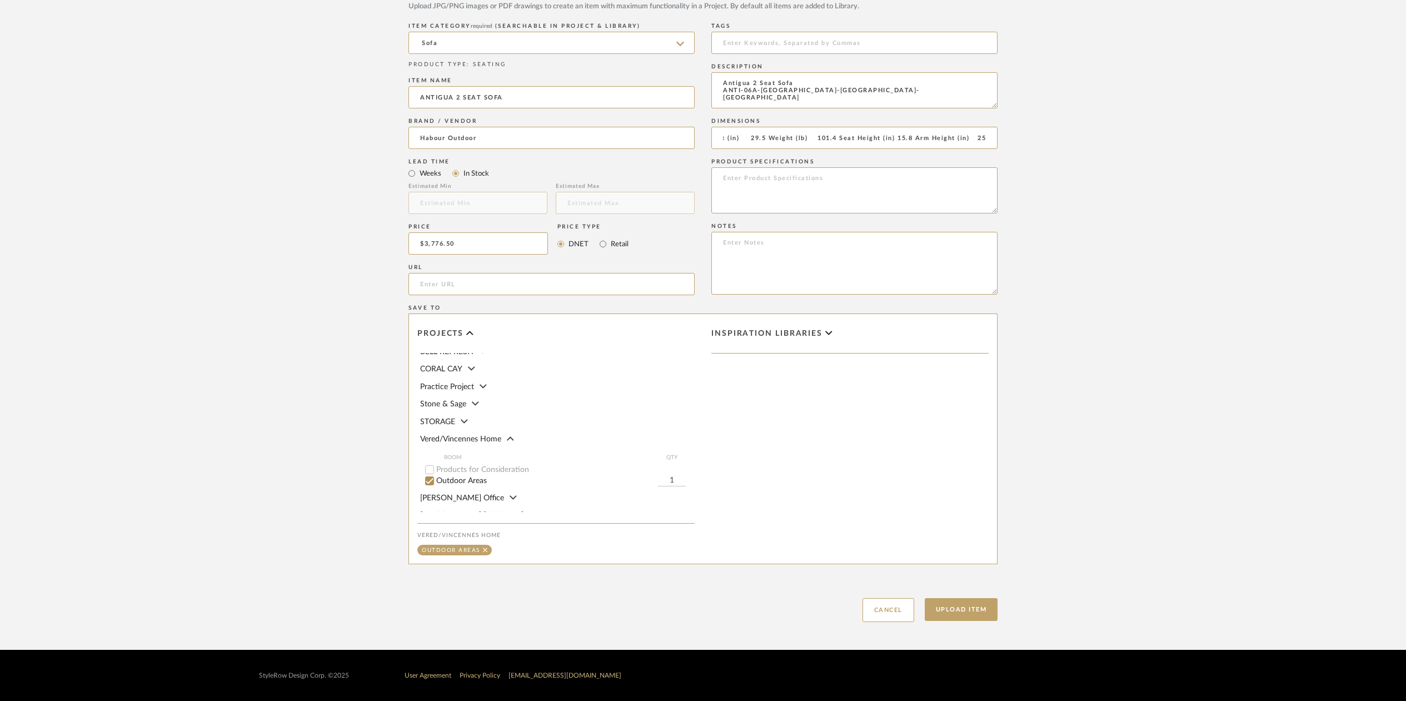
scroll to position [0, 0]
click at [480, 436] on div "Vered/Vincennes Home" at bounding box center [557, 439] width 275 height 12
click at [491, 476] on span "Vered/Vincennes Home" at bounding box center [460, 480] width 81 height 8
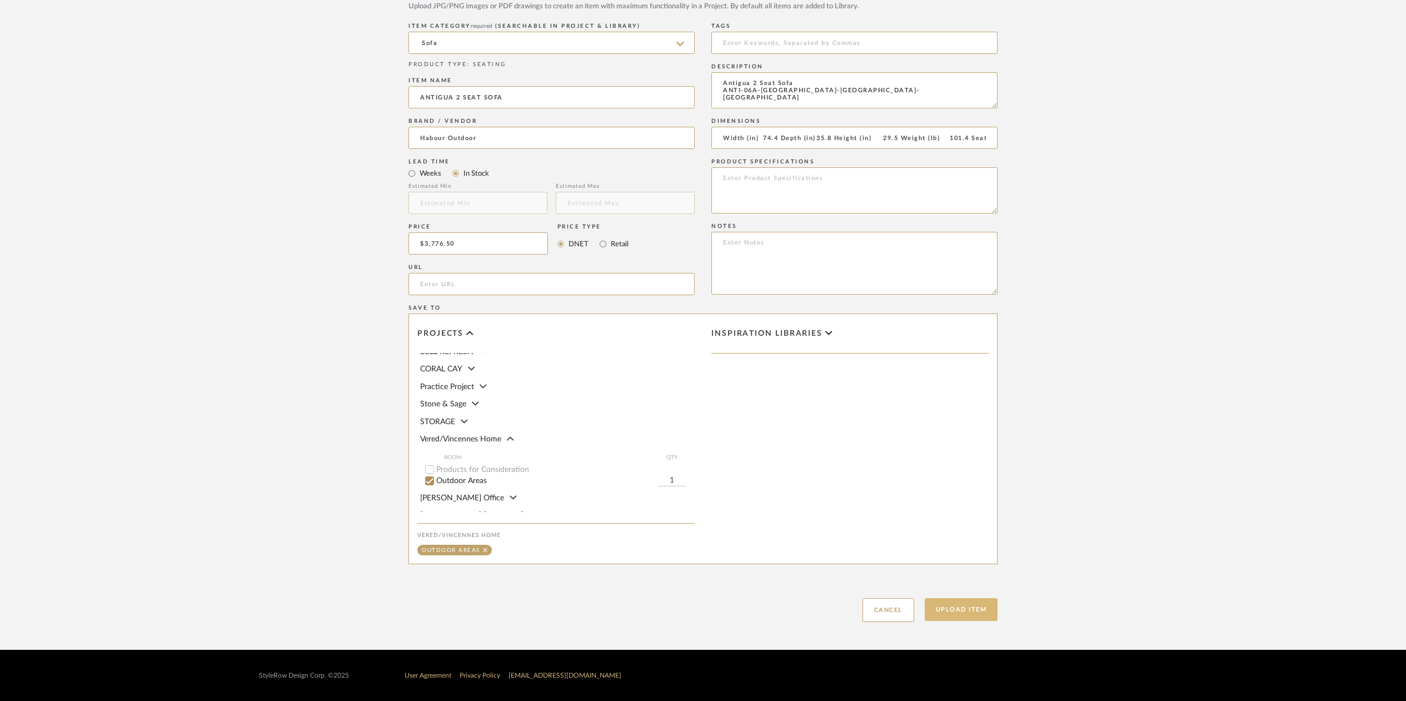
click at [954, 607] on button "Upload Item" at bounding box center [961, 609] width 73 height 23
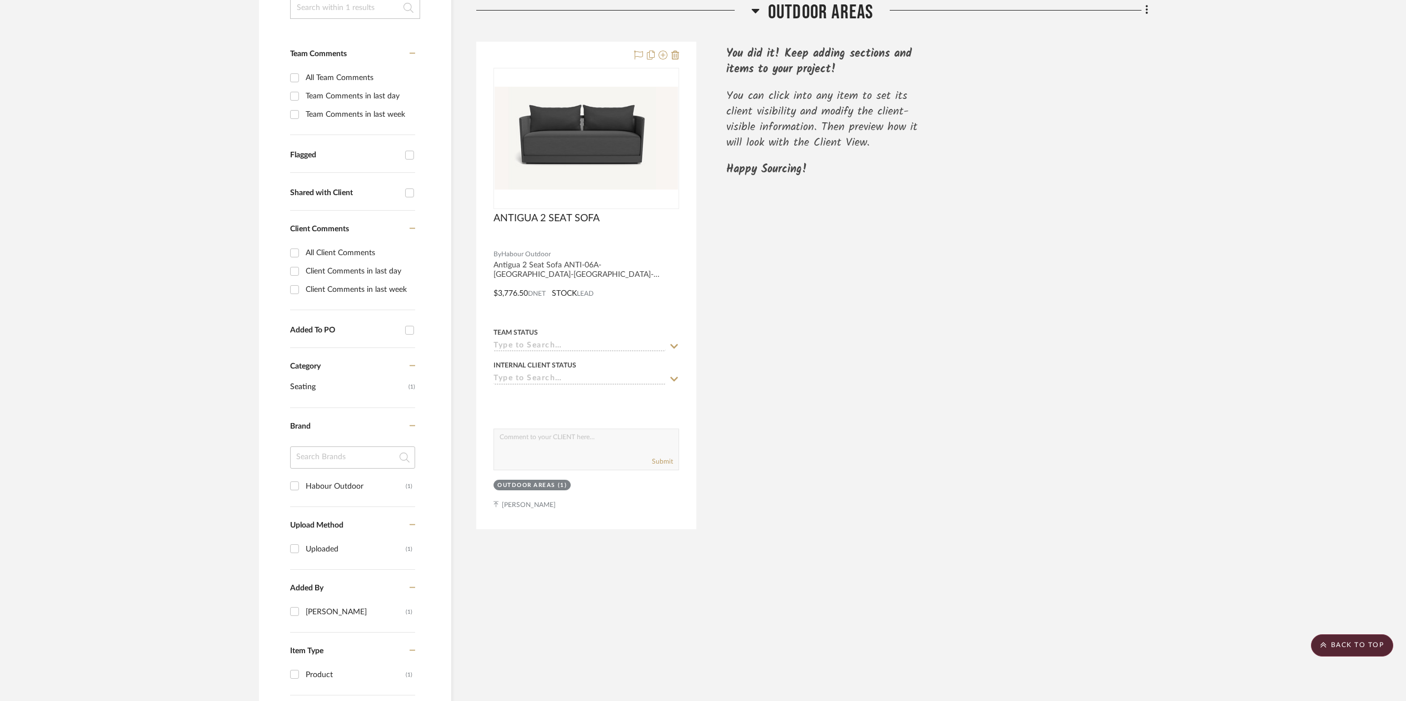
scroll to position [258, 0]
click at [1145, 13] on icon at bounding box center [1146, 12] width 3 height 12
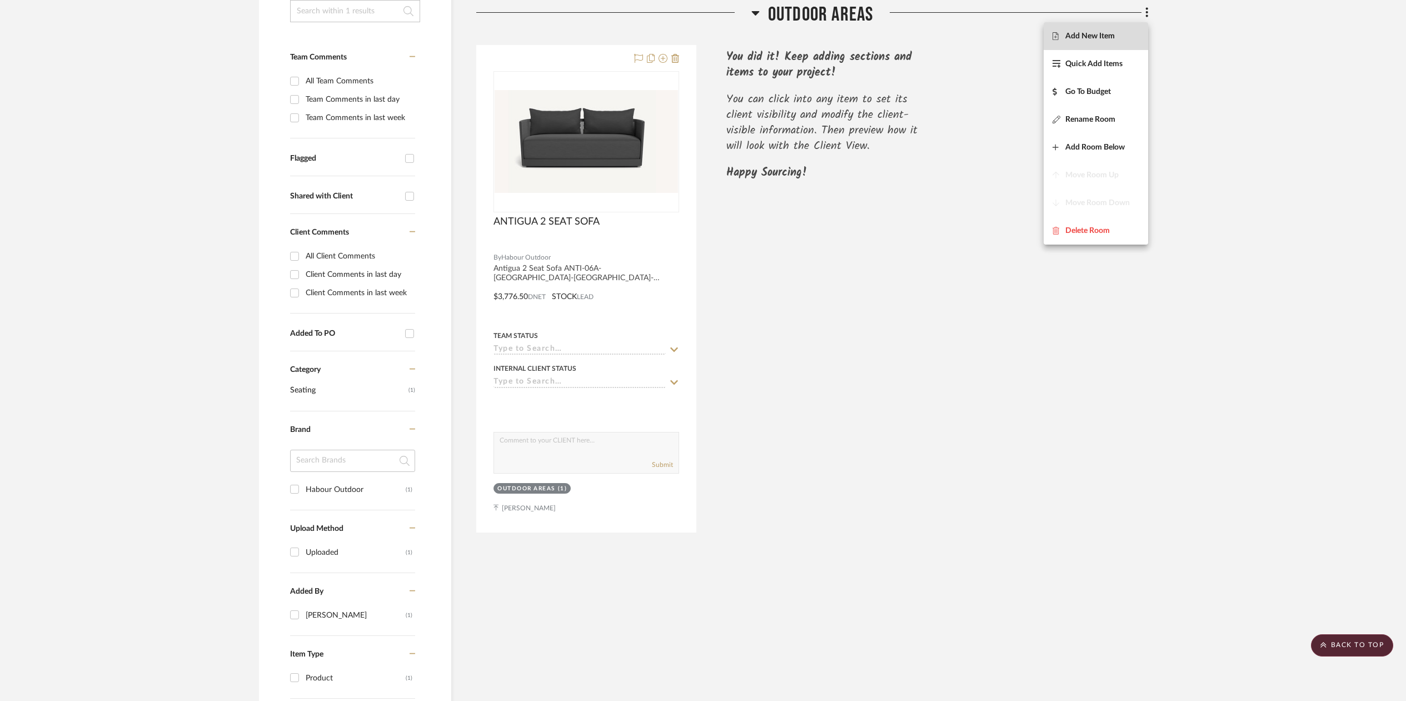
click at [1105, 32] on span "Add New Item" at bounding box center [1089, 36] width 49 height 9
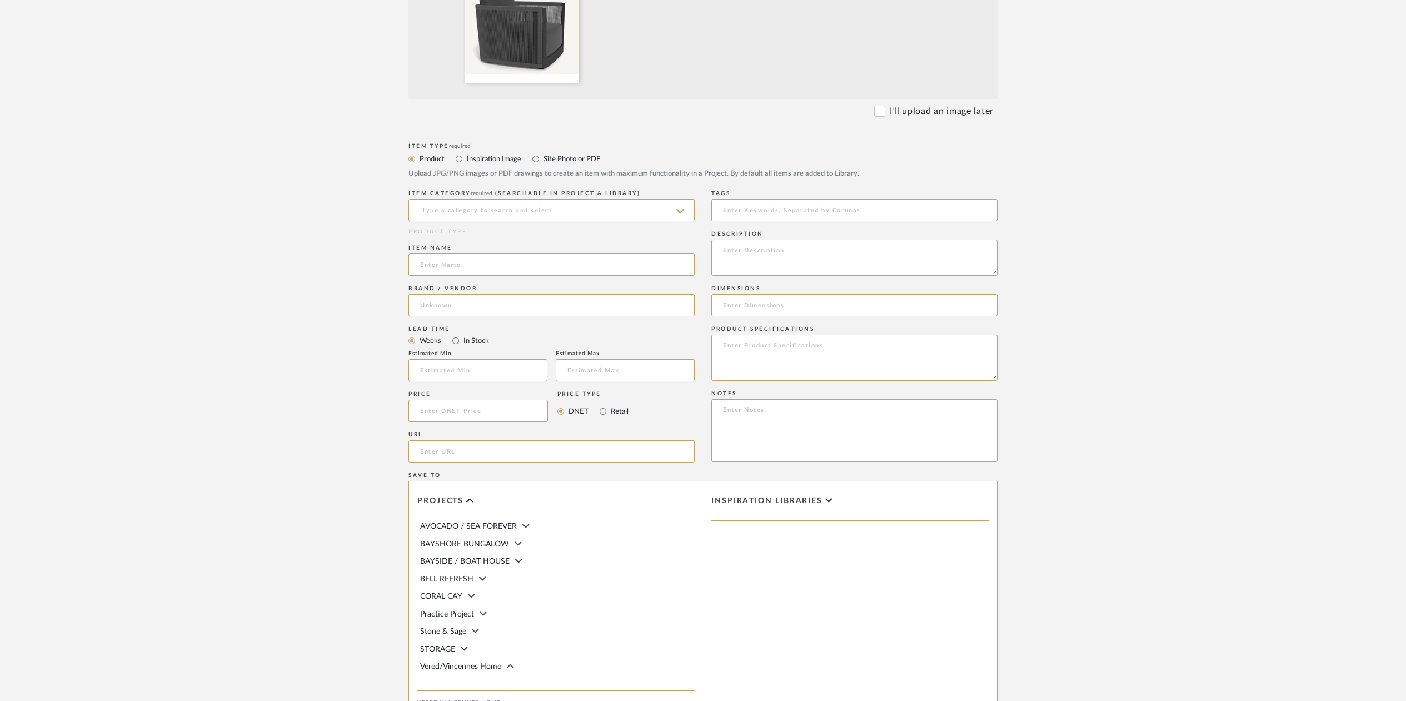
scroll to position [406, 0]
click at [457, 203] on input at bounding box center [551, 209] width 286 height 22
click at [455, 236] on span "Club Chairs" at bounding box center [444, 237] width 49 height 8
type input "Club Chairs"
click at [728, 303] on input at bounding box center [854, 304] width 286 height 22
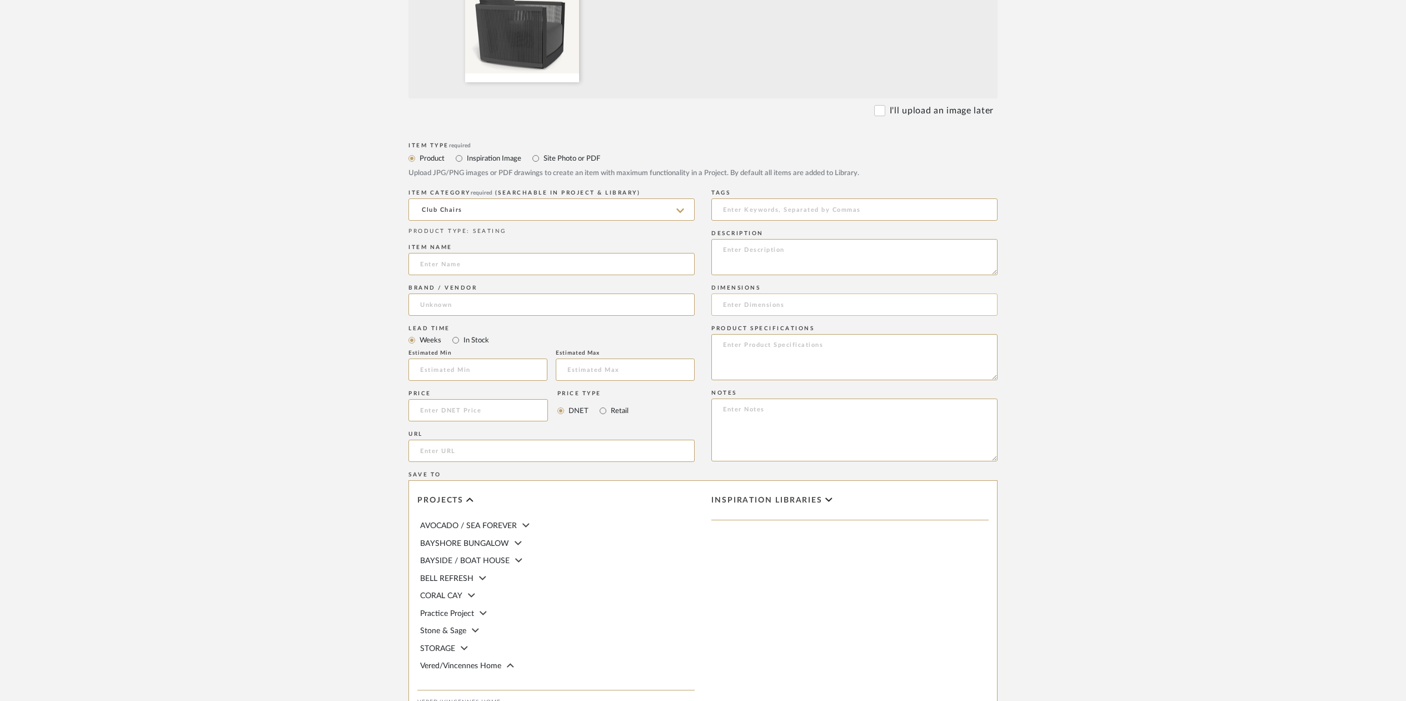
paste input "Width (in) 35.8 Depth (in) 35.8 Height (in) 29.5 Weight (lb) 52.9 Seat Height (…"
type input "Width (in) 35.8 Depth (in) 35.8 Height (in) 29.5 Weight (lb) 52.9 Seat Height (…"
click at [426, 266] on input at bounding box center [551, 264] width 286 height 22
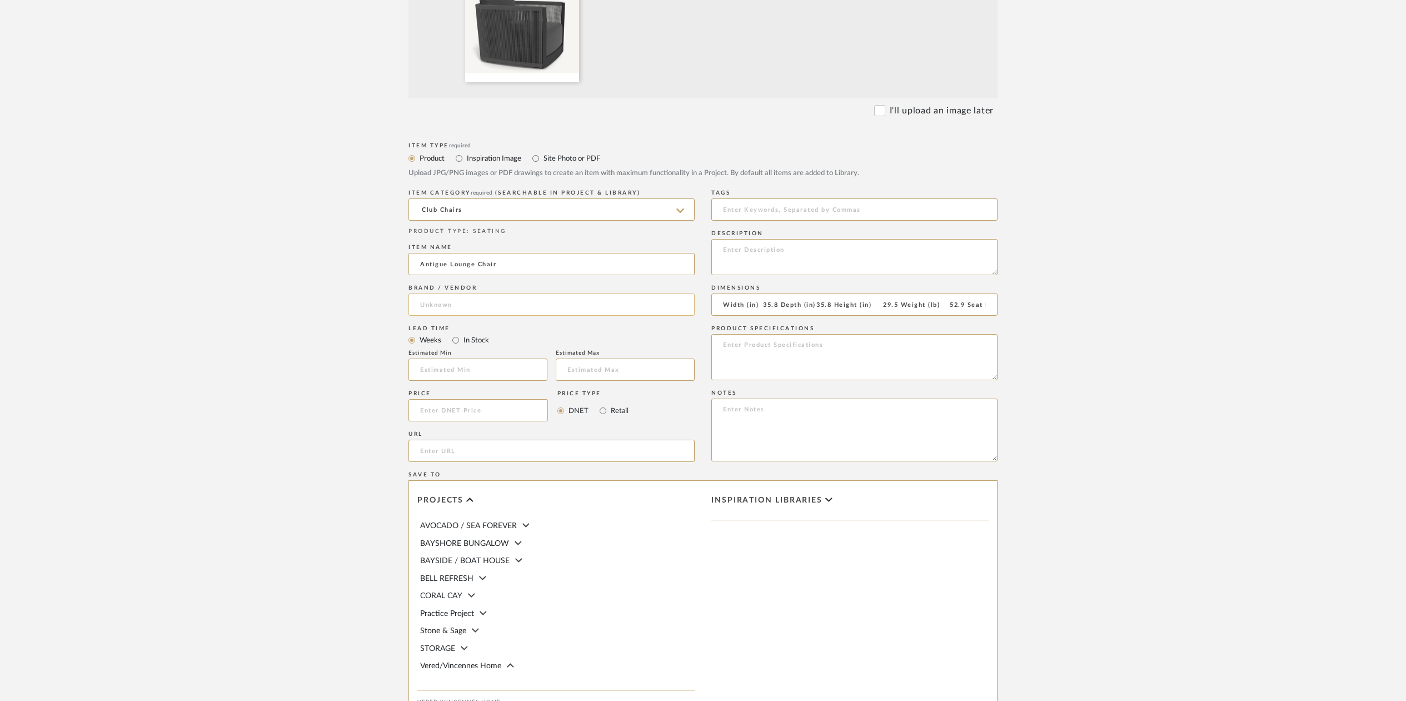
type input "Antigue Lounge Chair"
click at [423, 304] on input at bounding box center [551, 304] width 286 height 22
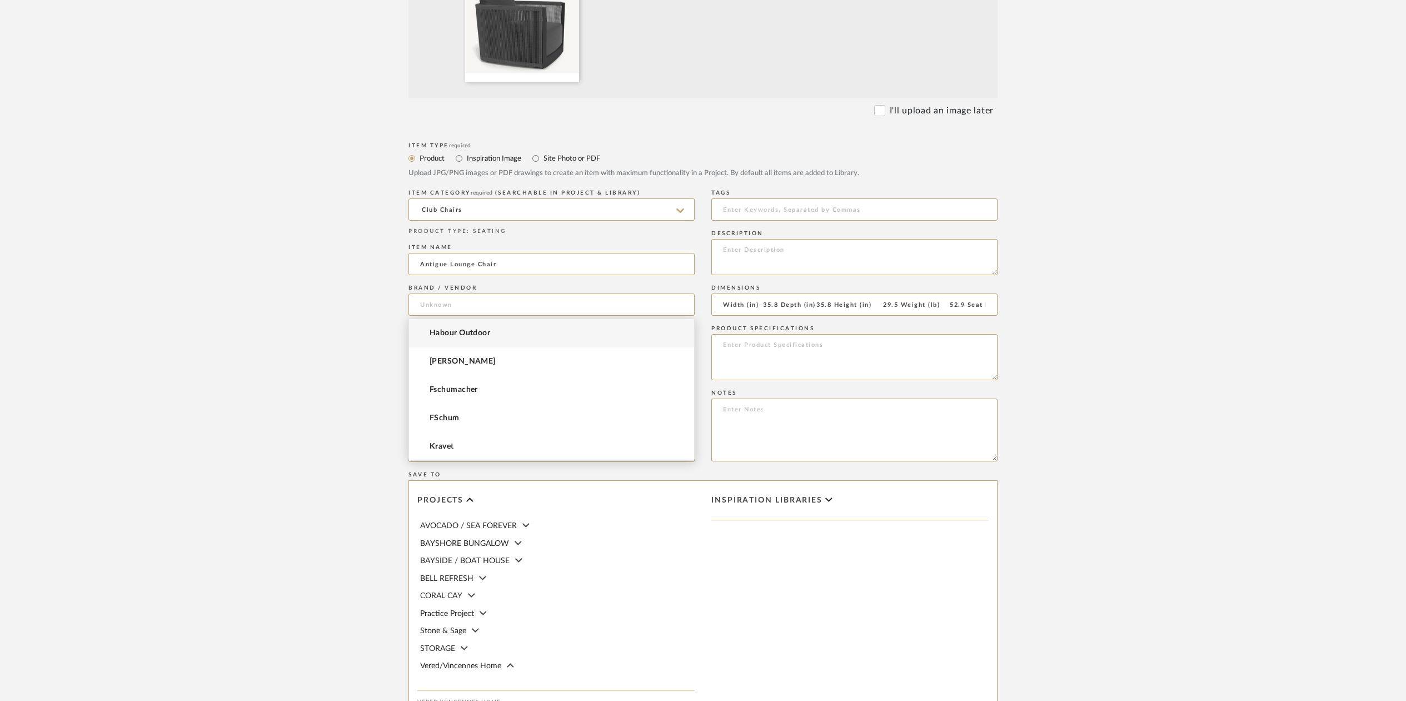
click at [437, 330] on span "Habour Outdoor" at bounding box center [460, 332] width 61 height 9
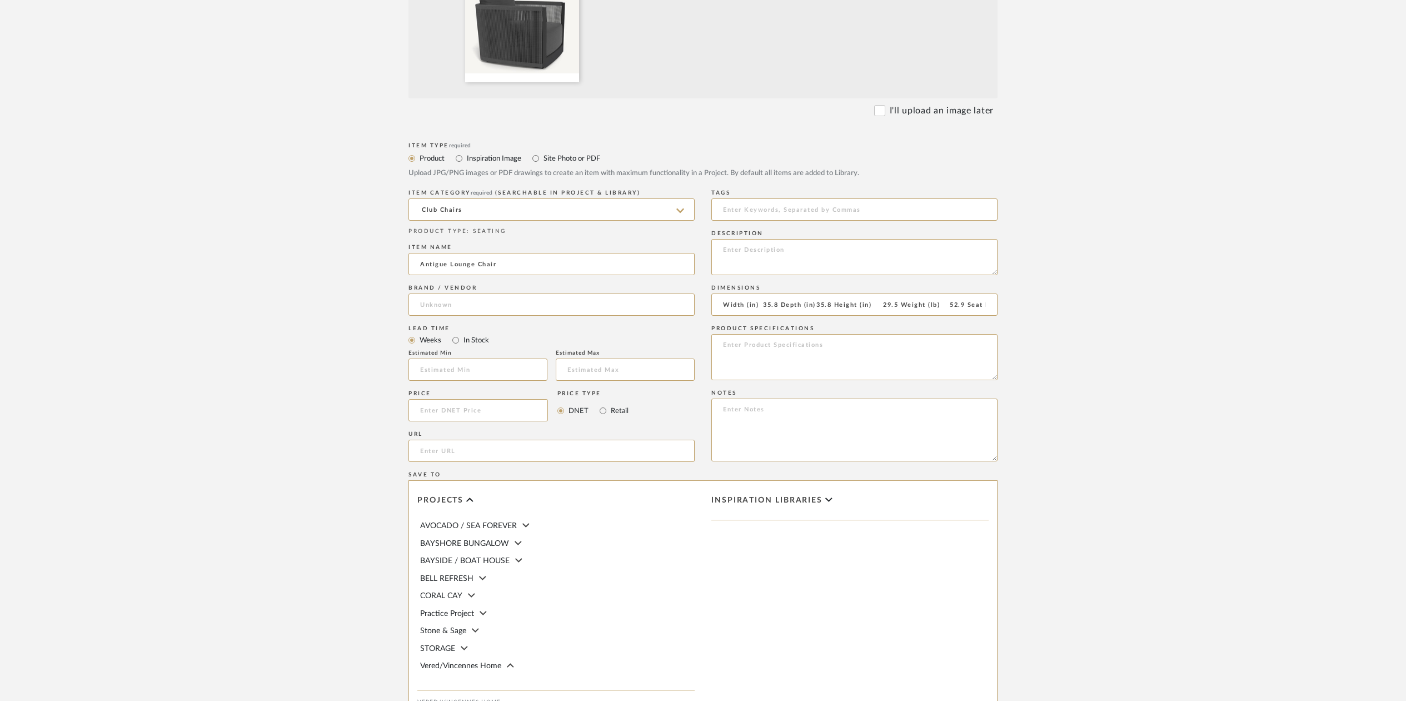
type input "Habour Outdoor"
click at [437, 411] on input at bounding box center [477, 410] width 139 height 22
click at [444, 411] on input "18.00" at bounding box center [477, 410] width 139 height 22
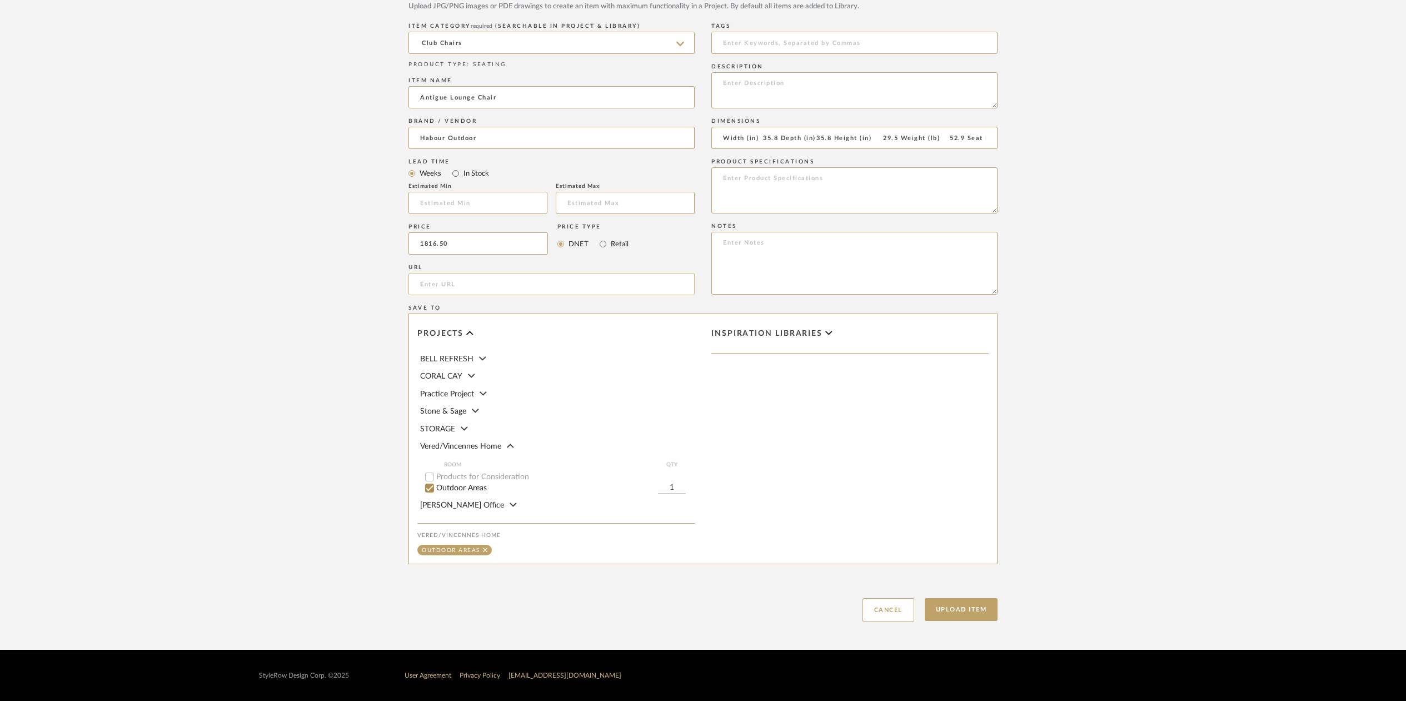
scroll to position [60, 0]
type input "$1,816.50"
click at [673, 477] on input "1" at bounding box center [672, 480] width 28 height 11
type input "2"
click at [727, 81] on textarea at bounding box center [854, 90] width 286 height 36
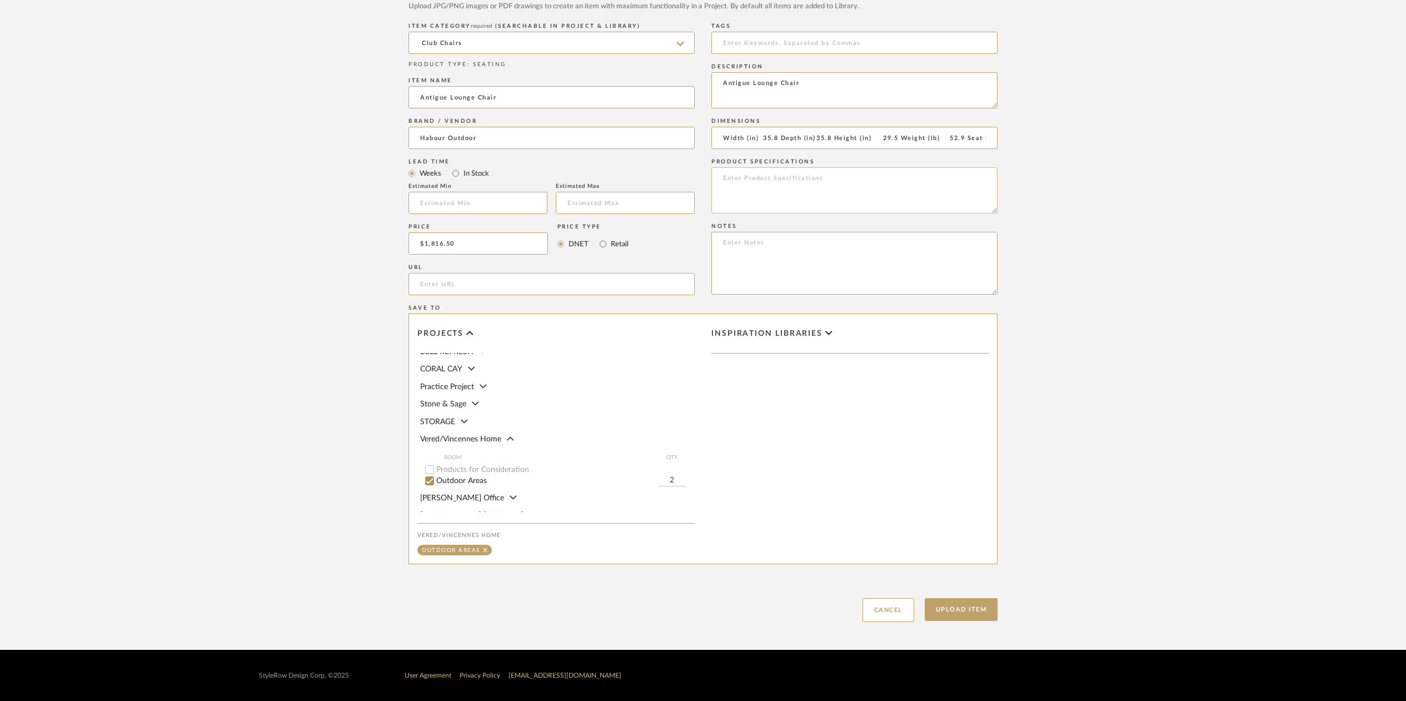
click at [729, 176] on textarea at bounding box center [854, 190] width 286 height 46
click at [729, 94] on textarea "Antigue Lounge Chair" at bounding box center [854, 90] width 286 height 36
paste textarea "SKU: ANTI-08A-ALAST-RODGR-PANGRA"
drag, startPoint x: 740, startPoint y: 93, endPoint x: 722, endPoint y: 93, distance: 17.8
click at [722, 93] on textarea "Antigue Lounge Chair SKU: ANTI-08A-ALAST-[GEOGRAPHIC_DATA]-PANGRA" at bounding box center [854, 90] width 286 height 36
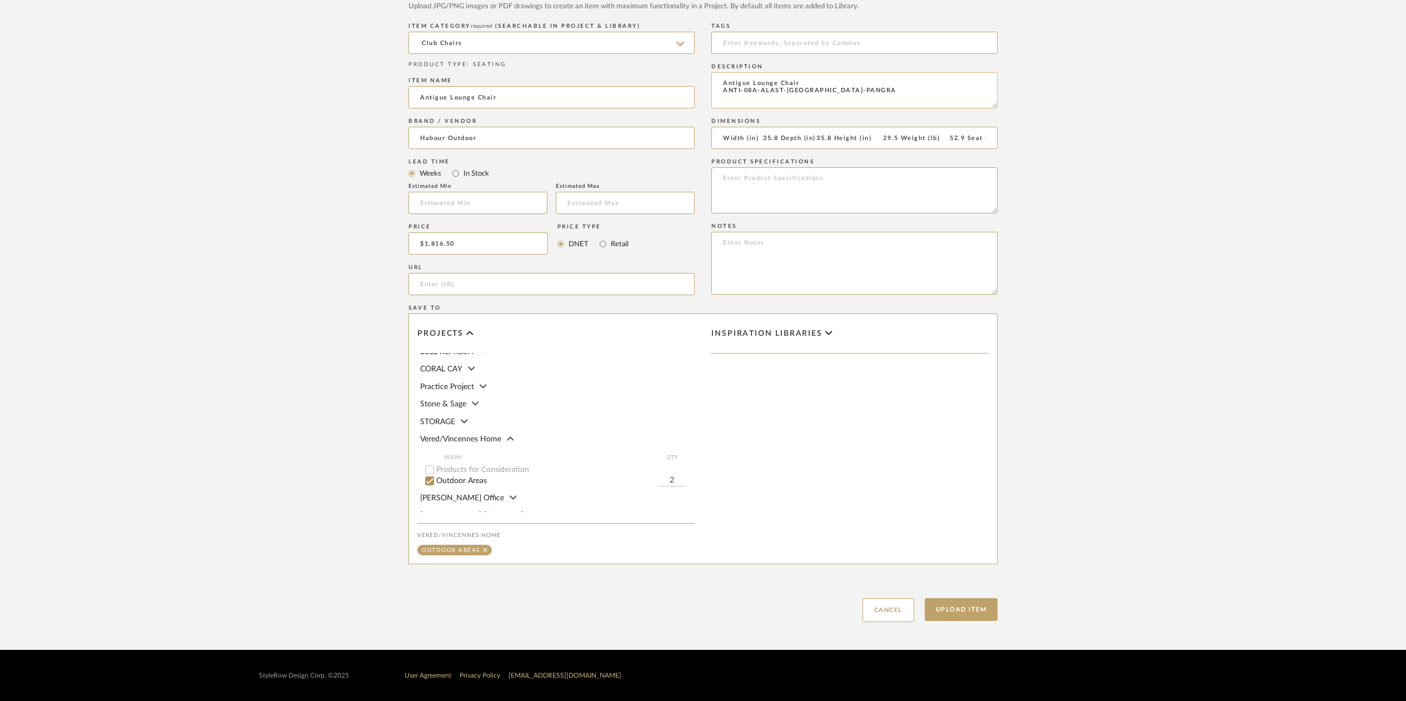
click at [726, 76] on textarea "Antigue Lounge Chair ANTI-08A-ALAST-[GEOGRAPHIC_DATA]-PANGRA" at bounding box center [854, 90] width 286 height 36
drag, startPoint x: 723, startPoint y: 93, endPoint x: 758, endPoint y: 103, distance: 36.4
click at [725, 94] on textarea "Harbour Outdoor Antigue Lounge Chair ANTI-08A-[GEOGRAPHIC_DATA]-[GEOGRAPHIC_DAT…" at bounding box center [854, 90] width 286 height 36
paste textarea "SKU: ANTI-08A-ALAST-RODGR-PANGRA"
drag, startPoint x: 748, startPoint y: 90, endPoint x: 715, endPoint y: 89, distance: 33.3
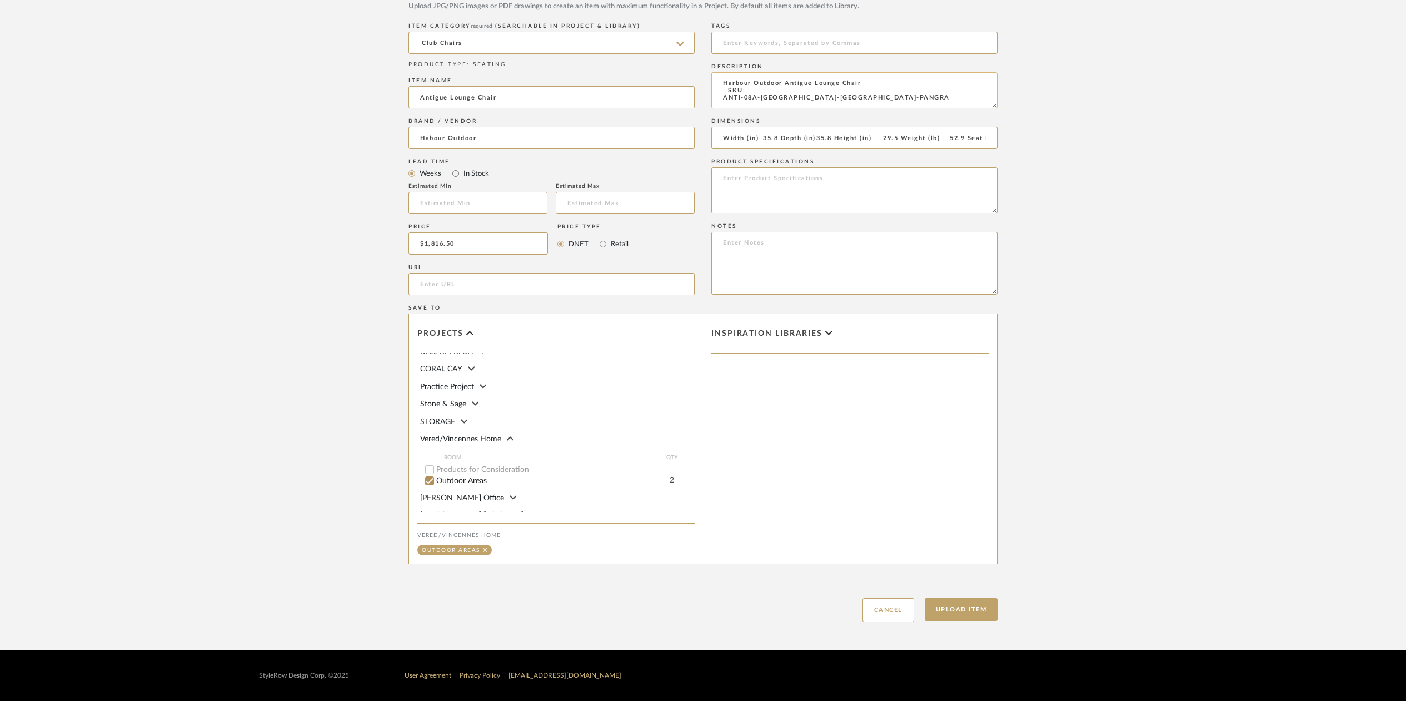
click at [715, 89] on textarea "Harbour Outdoor Antigue Lounge Chair SKU: ANTI-08A-[GEOGRAPHIC_DATA]-[GEOGRAPHI…" at bounding box center [854, 90] width 286 height 36
click at [723, 91] on textarea "Harbour Outdoor Antigue Lounge Chair ANTI-08A-[GEOGRAPHIC_DATA]-[GEOGRAPHIC_DAT…" at bounding box center [854, 90] width 286 height 36
type textarea "Harbour Outdoor Antigue Lounge Chair ANTI-08A-[GEOGRAPHIC_DATA]-[GEOGRAPHIC_DAT…"
click at [972, 610] on button "Upload Item" at bounding box center [961, 609] width 73 height 23
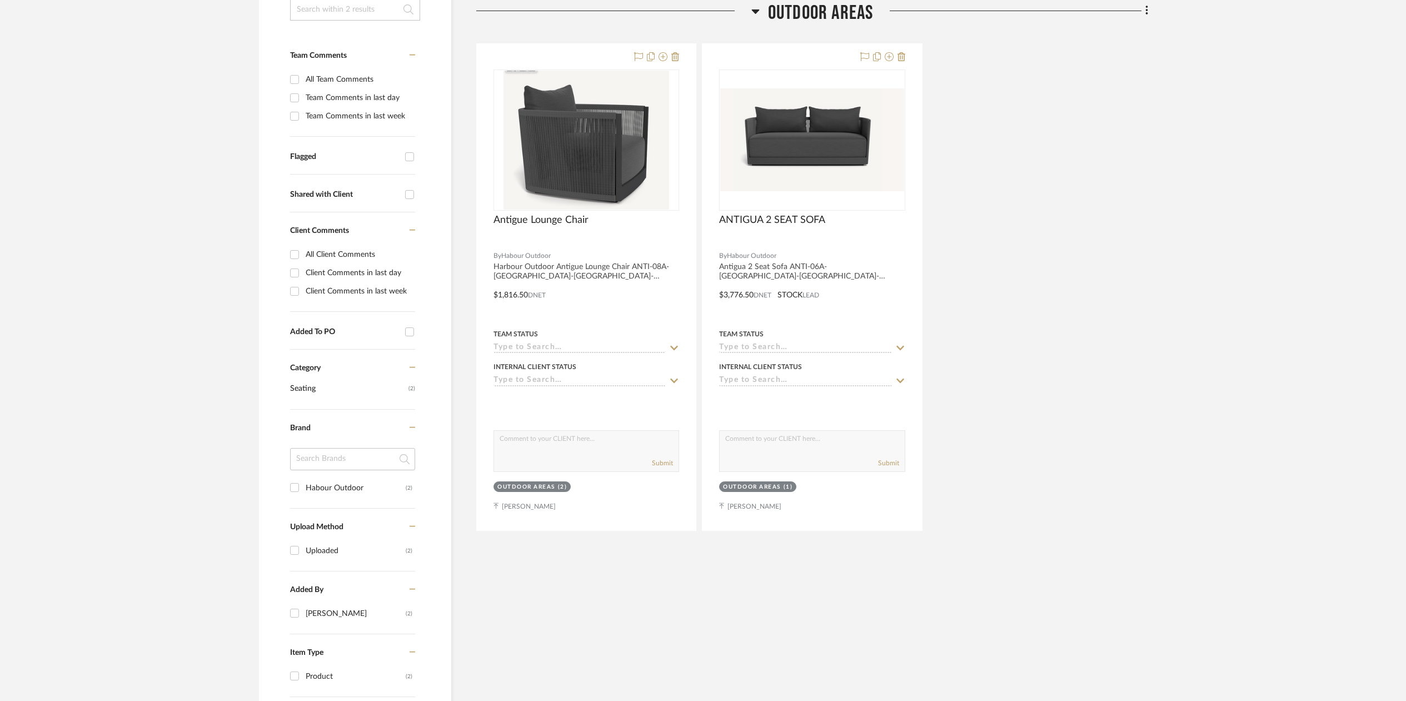
scroll to position [261, 0]
click at [1148, 11] on icon at bounding box center [1146, 10] width 3 height 12
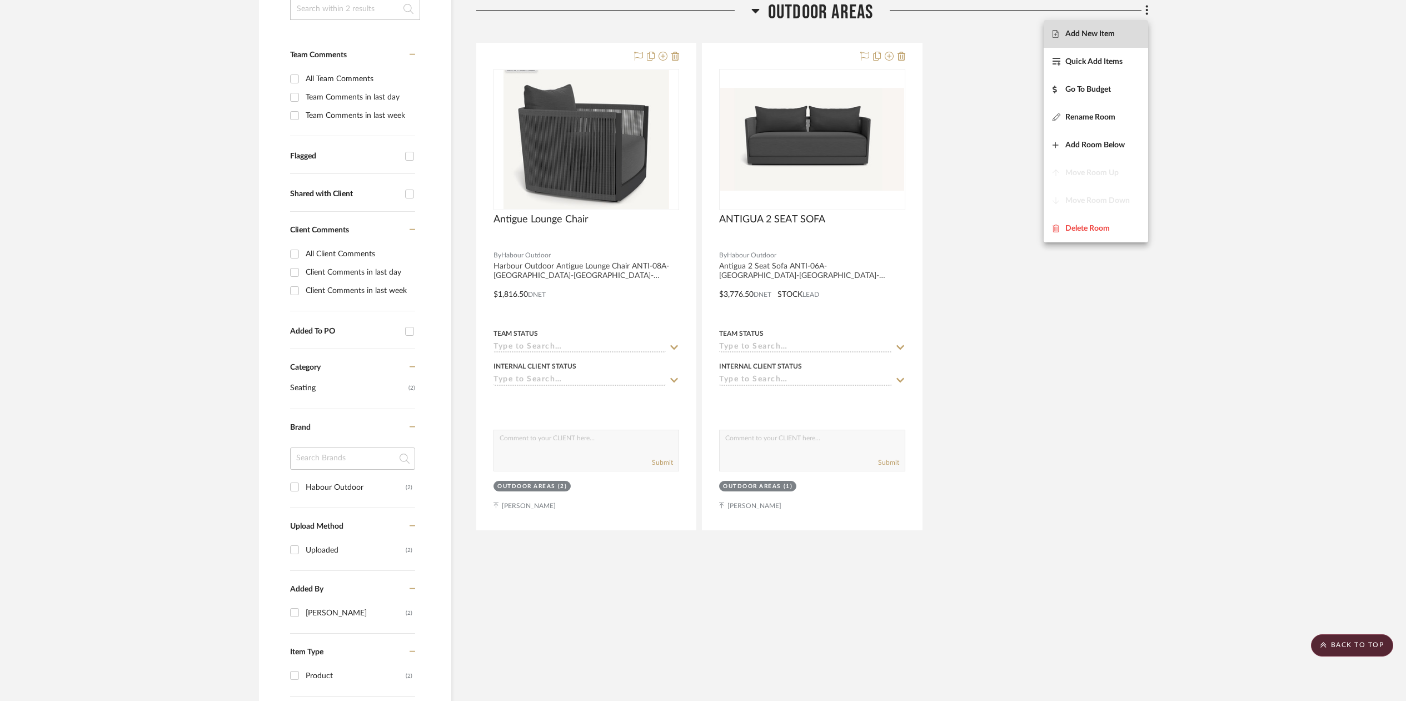
click at [1113, 34] on span "Add New Item" at bounding box center [1089, 33] width 49 height 9
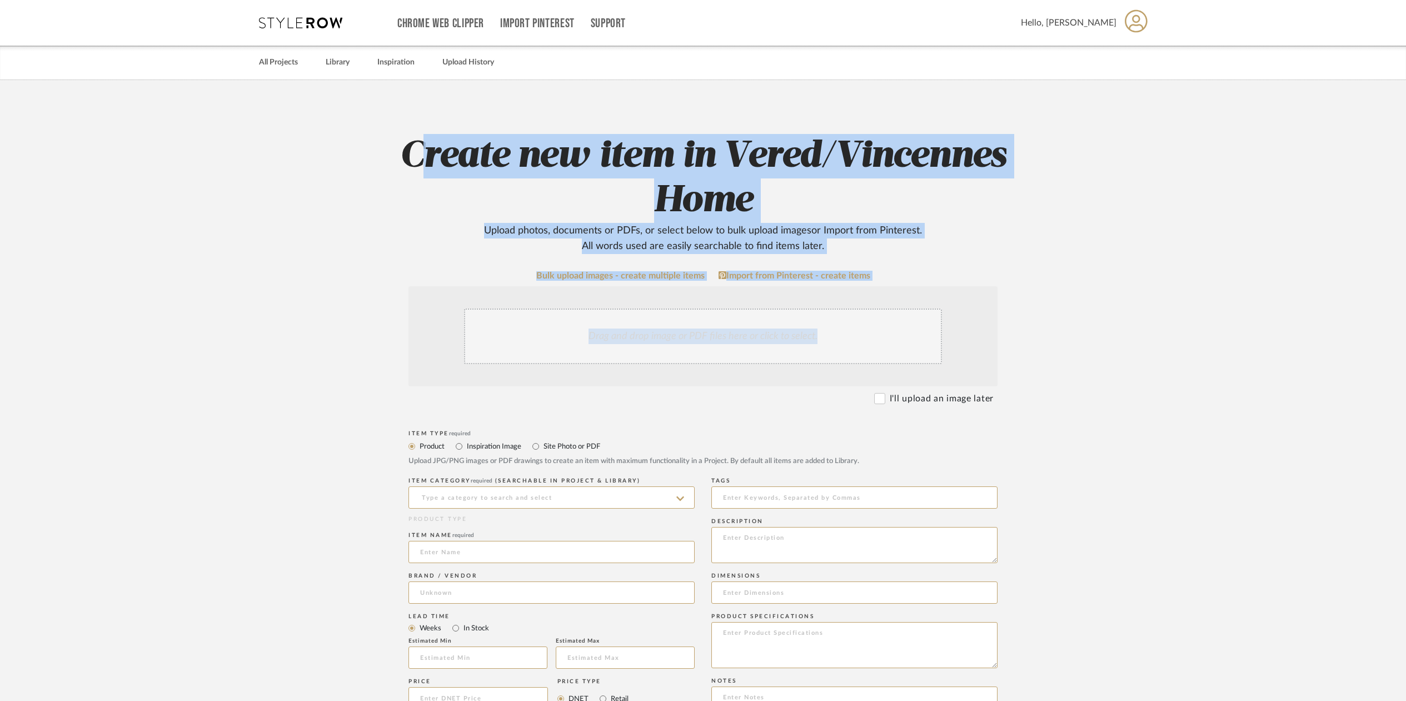
drag, startPoint x: 512, startPoint y: 337, endPoint x: 431, endPoint y: 413, distance: 112.0
click at [431, 407] on div "Create new item in Vered/Vincennes Home Upload photos, documents or PDFs, or se…" at bounding box center [703, 592] width 708 height 1024
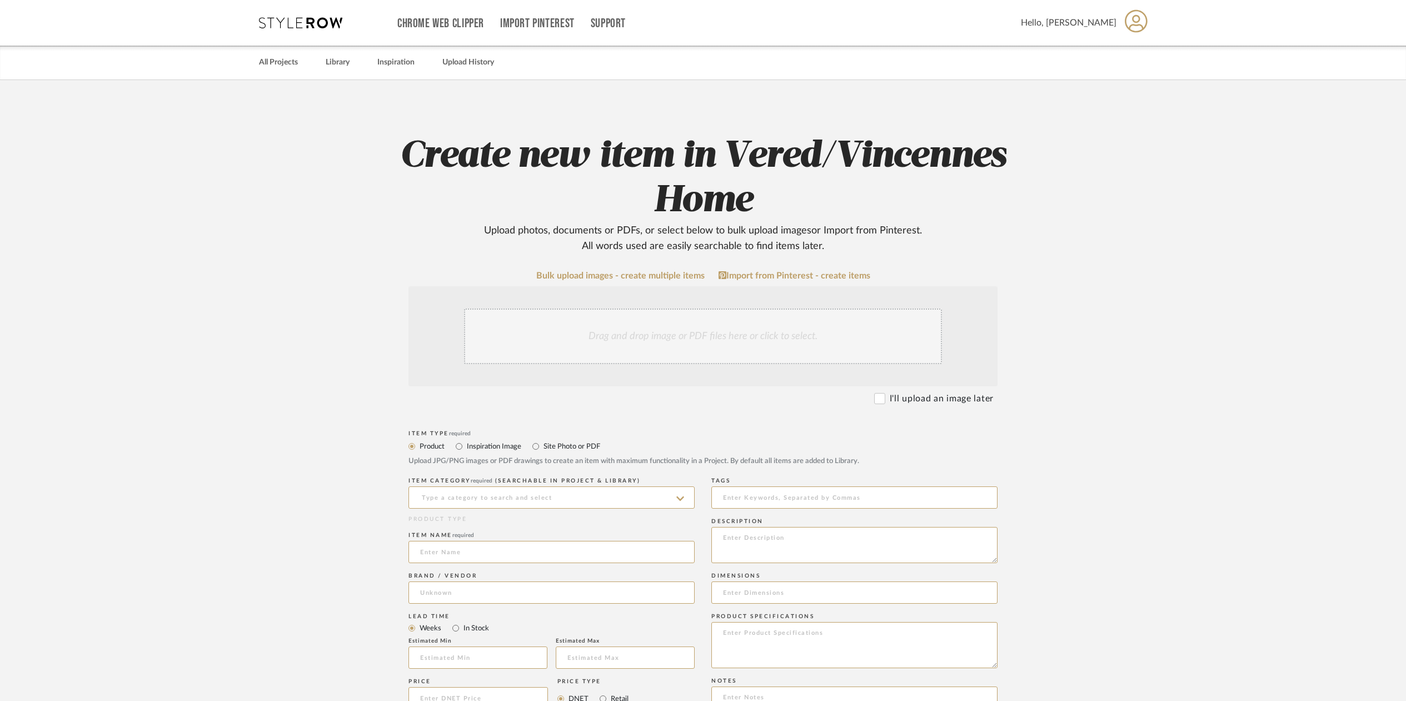
click at [675, 312] on div "Drag and drop image or PDF files here or click to select." at bounding box center [703, 336] width 478 height 56
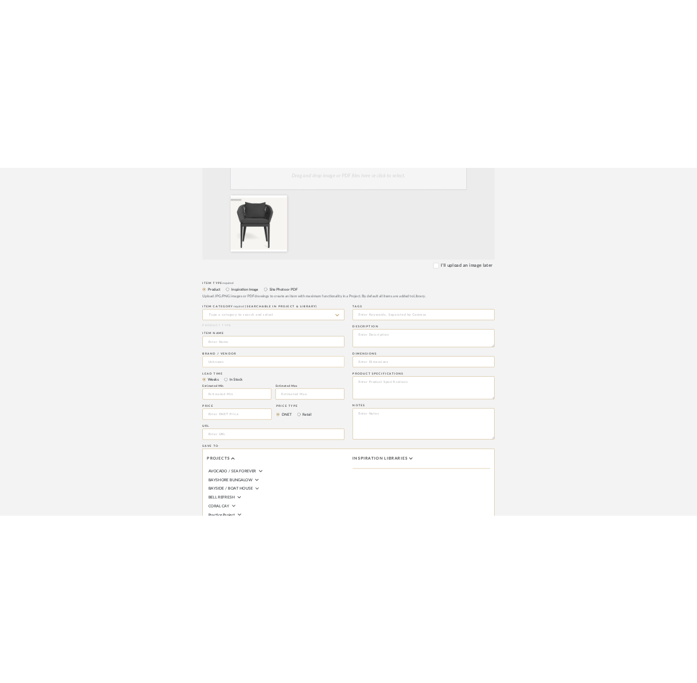
scroll to position [322, 0]
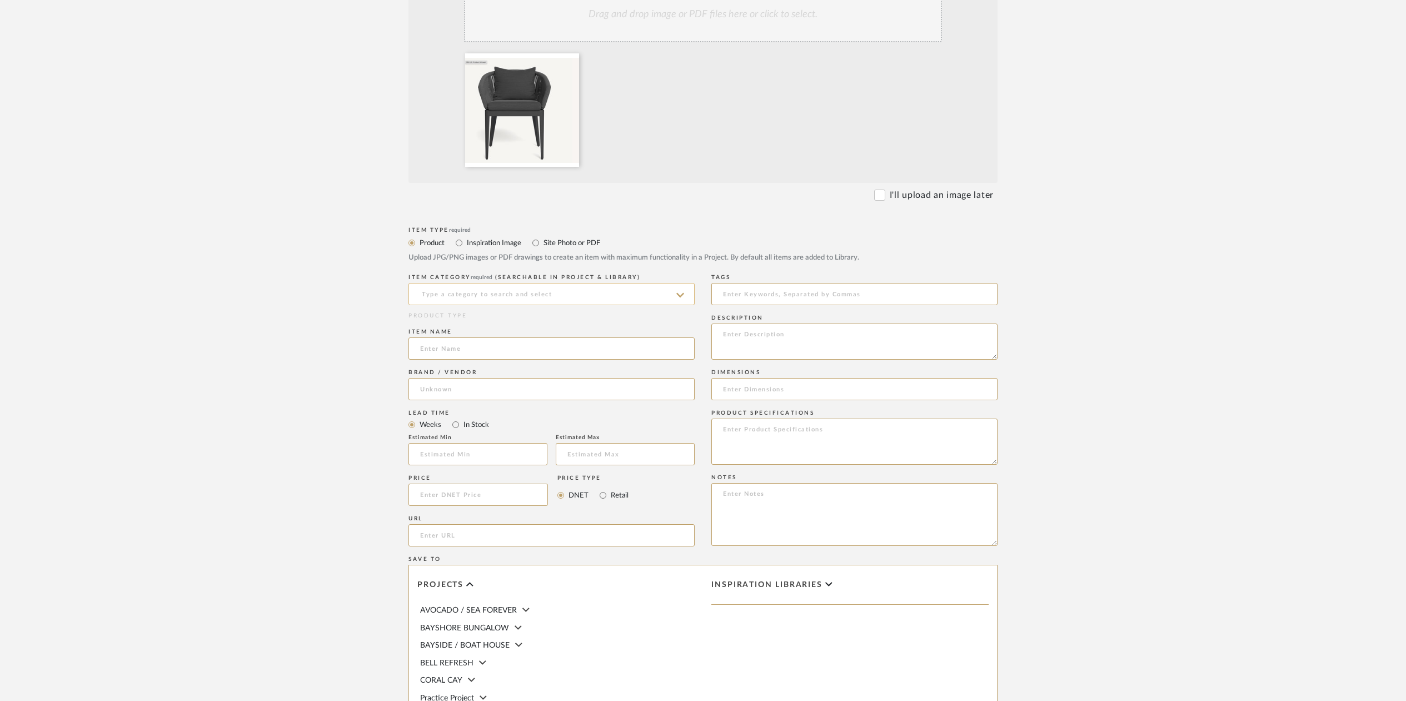
click at [424, 291] on input at bounding box center [551, 294] width 286 height 22
click at [440, 327] on div "Dining Chairs" at bounding box center [551, 322] width 285 height 28
type input "Dining Chairs"
click at [434, 347] on input at bounding box center [551, 348] width 286 height 22
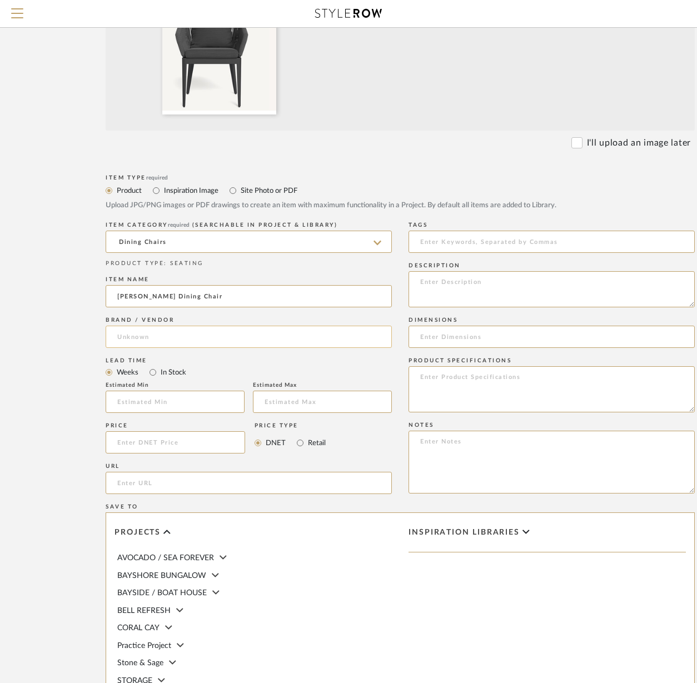
type input "[PERSON_NAME] Dining Chair"
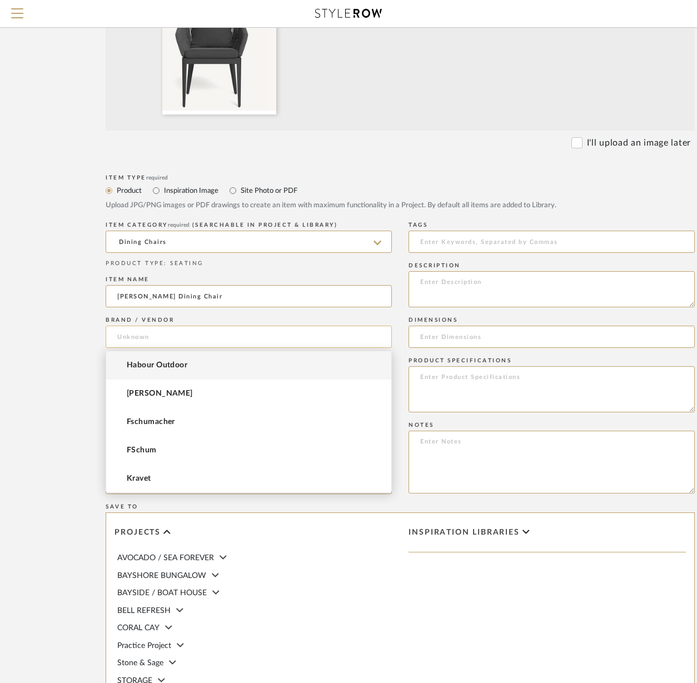
click at [132, 339] on input at bounding box center [249, 337] width 286 height 22
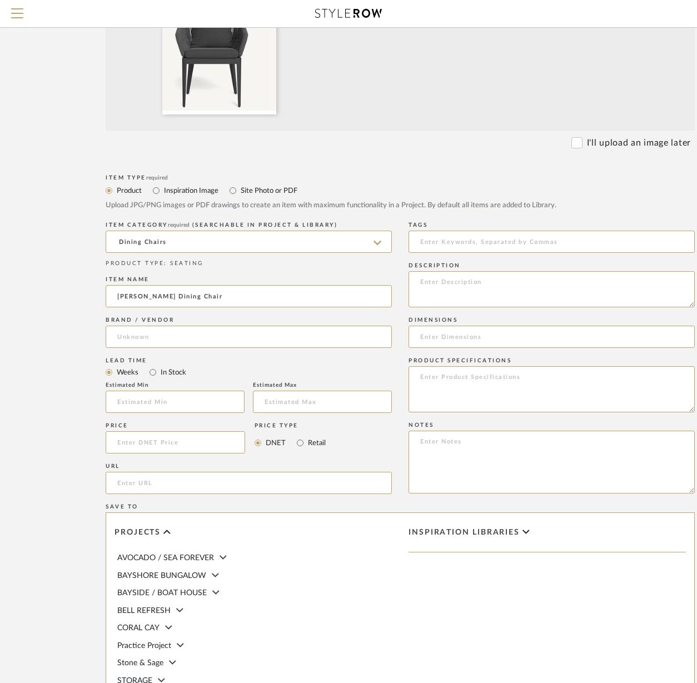
click at [146, 360] on body "Search by brands, products, categories, colors, or styles Hello, [PERSON_NAME] …" at bounding box center [348, 19] width 697 height 683
click at [133, 442] on input at bounding box center [175, 442] width 139 height 22
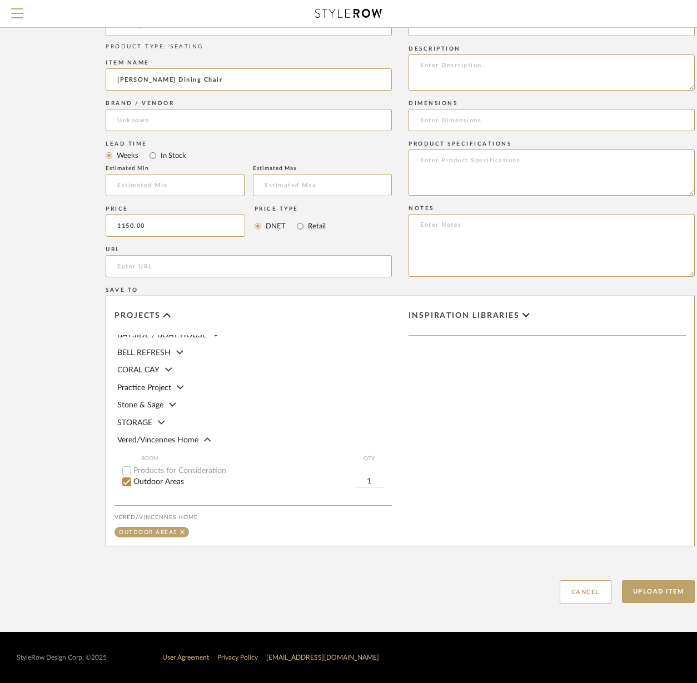
scroll to position [60, 0]
type input "$1,150.00"
click at [370, 457] on input "1" at bounding box center [369, 462] width 28 height 11
type input "6"
click at [424, 64] on textarea at bounding box center [551, 72] width 286 height 36
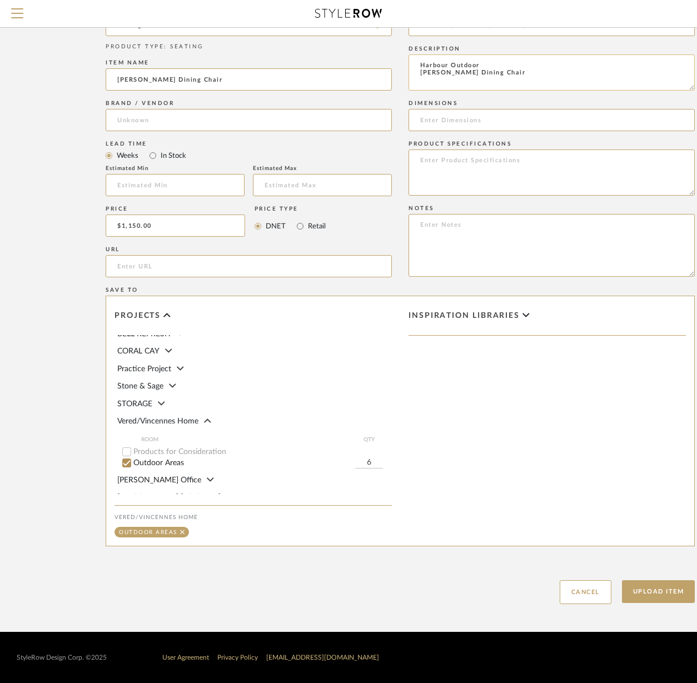
click at [426, 83] on textarea "Harbour Outdoor [PERSON_NAME] Dining Chair" at bounding box center [551, 72] width 286 height 36
paste textarea "HAMI-01A-ALAST-[GEOGRAPHIC_DATA]-PANGRA"
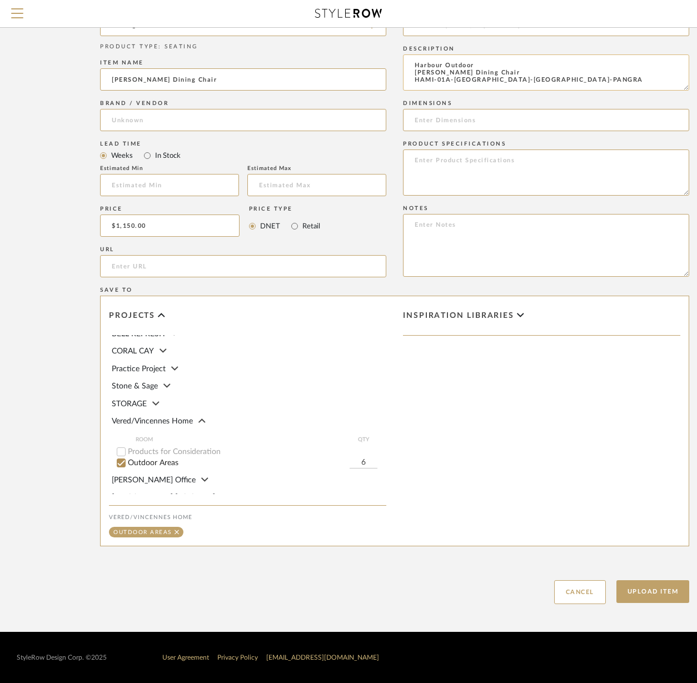
type textarea "Harbour Outdoor [PERSON_NAME] Dining Chair HAMI-01A-[GEOGRAPHIC_DATA]-[GEOGRAPH…"
click at [427, 117] on input at bounding box center [546, 120] width 286 height 22
paste input "Width (in) 23.6 Depth (in) 24.4 Height (in) 29.9 Weight (lb) 12.1 Seat Height (…"
type input "Width (in) 23.6 Depth (in) 24.4 Height (in) 29.9 Weight (lb) 12.1 Seat Height (…"
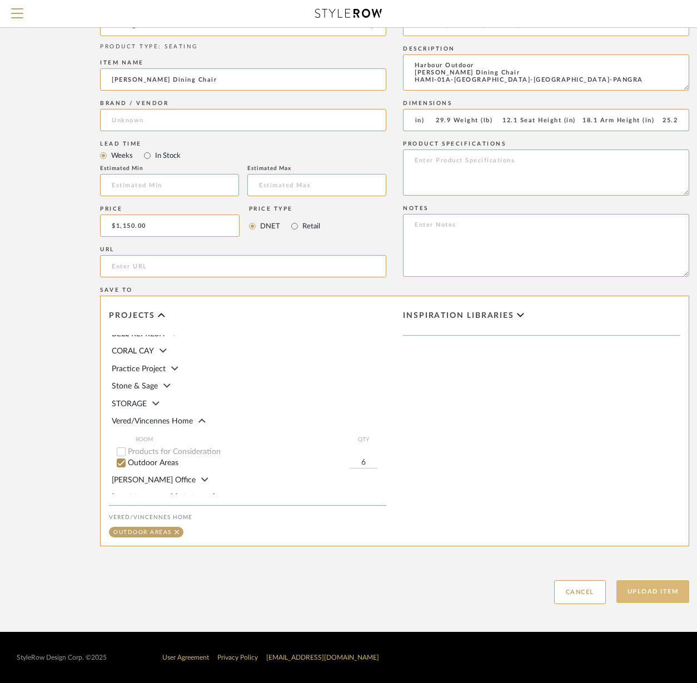
scroll to position [0, 0]
click at [664, 593] on button "Upload Item" at bounding box center [652, 591] width 73 height 23
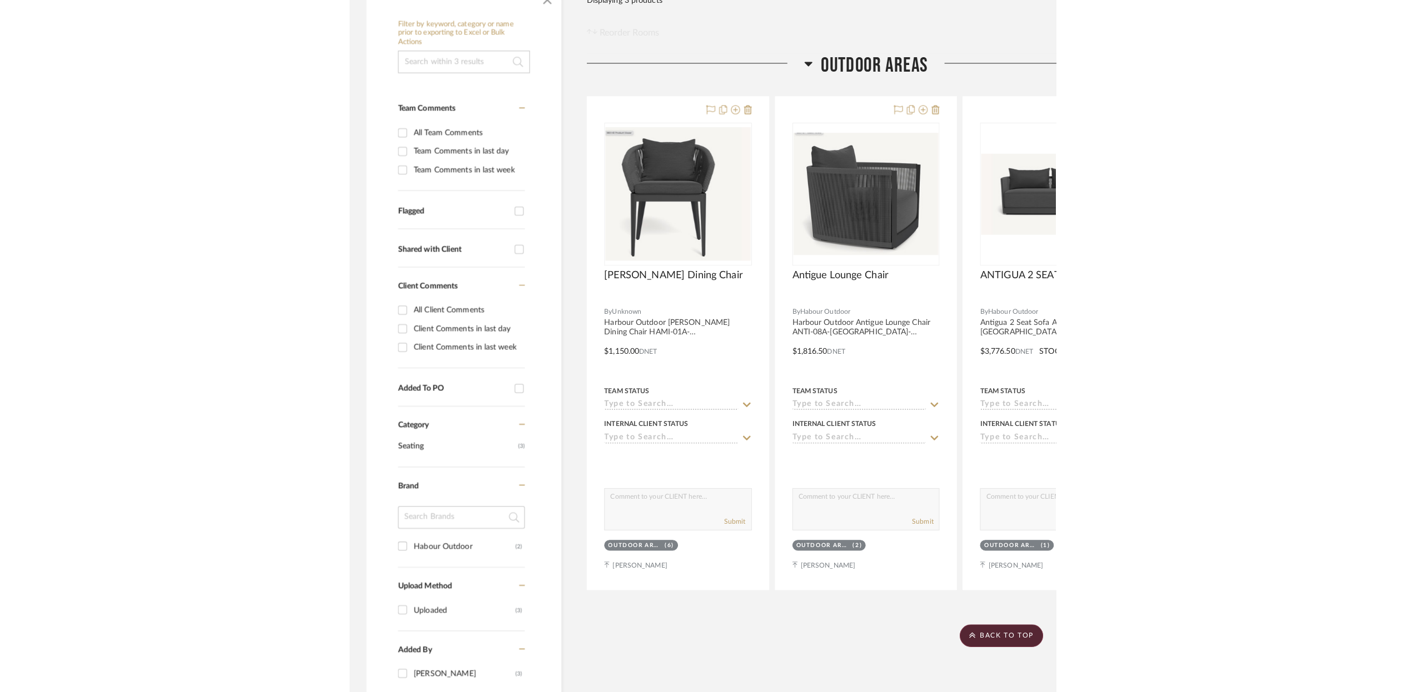
scroll to position [208, 0]
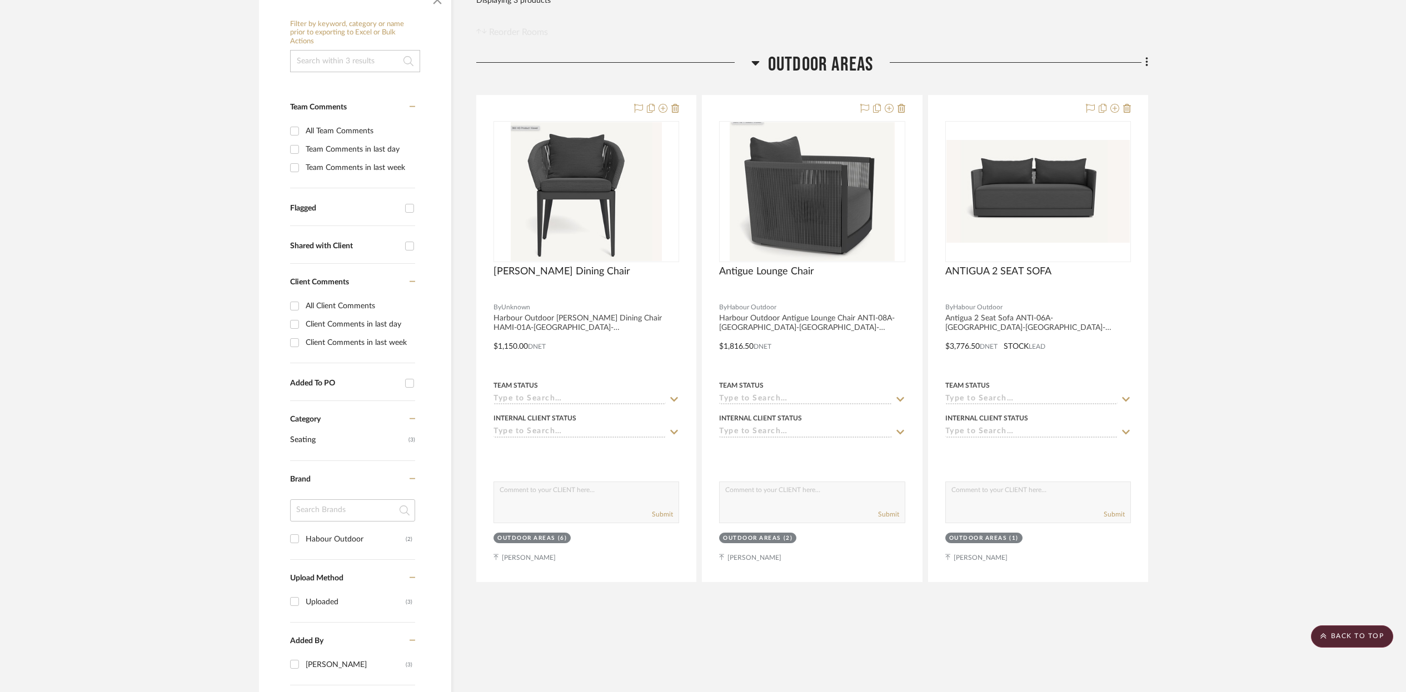
click at [1148, 61] on div "Filter by keyword, category or name prior to exporting to Excel or Bulk Actions…" at bounding box center [702, 456] width 921 height 950
click at [1147, 61] on icon at bounding box center [1146, 62] width 3 height 12
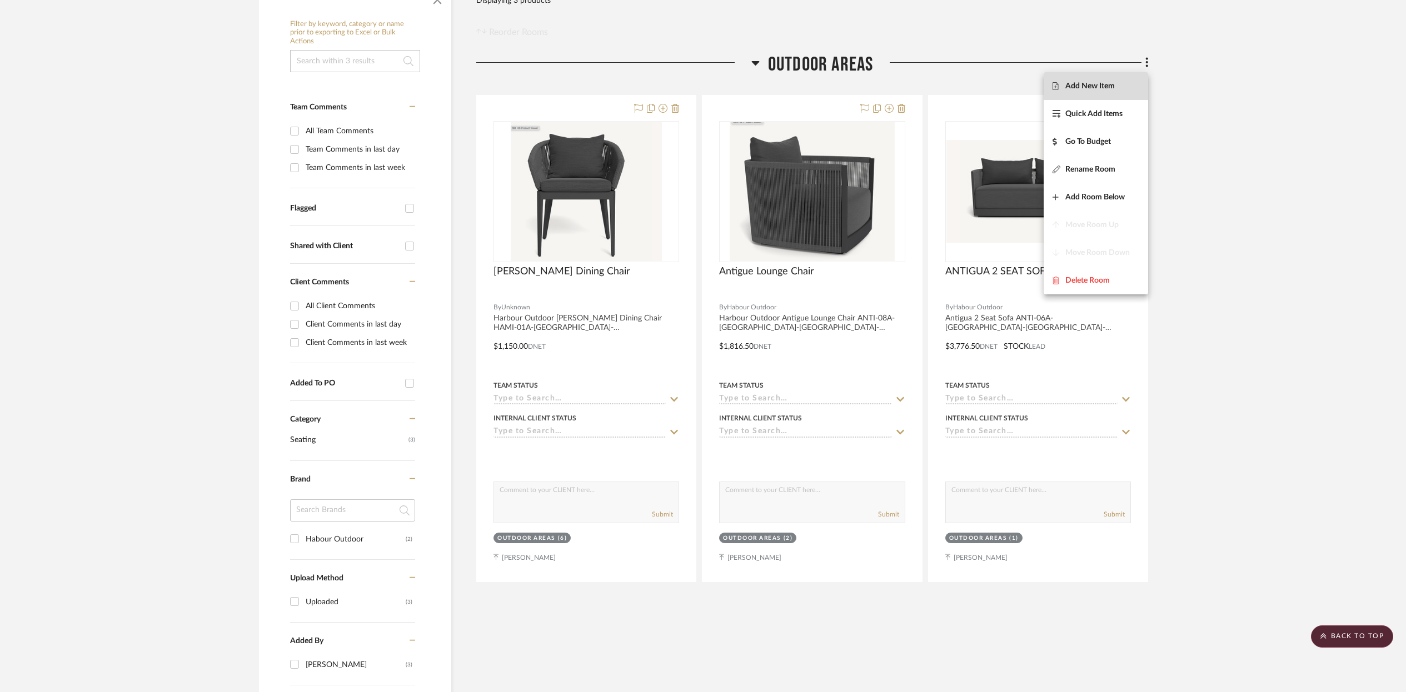
click at [1119, 87] on span "Add New Item" at bounding box center [1096, 86] width 87 height 9
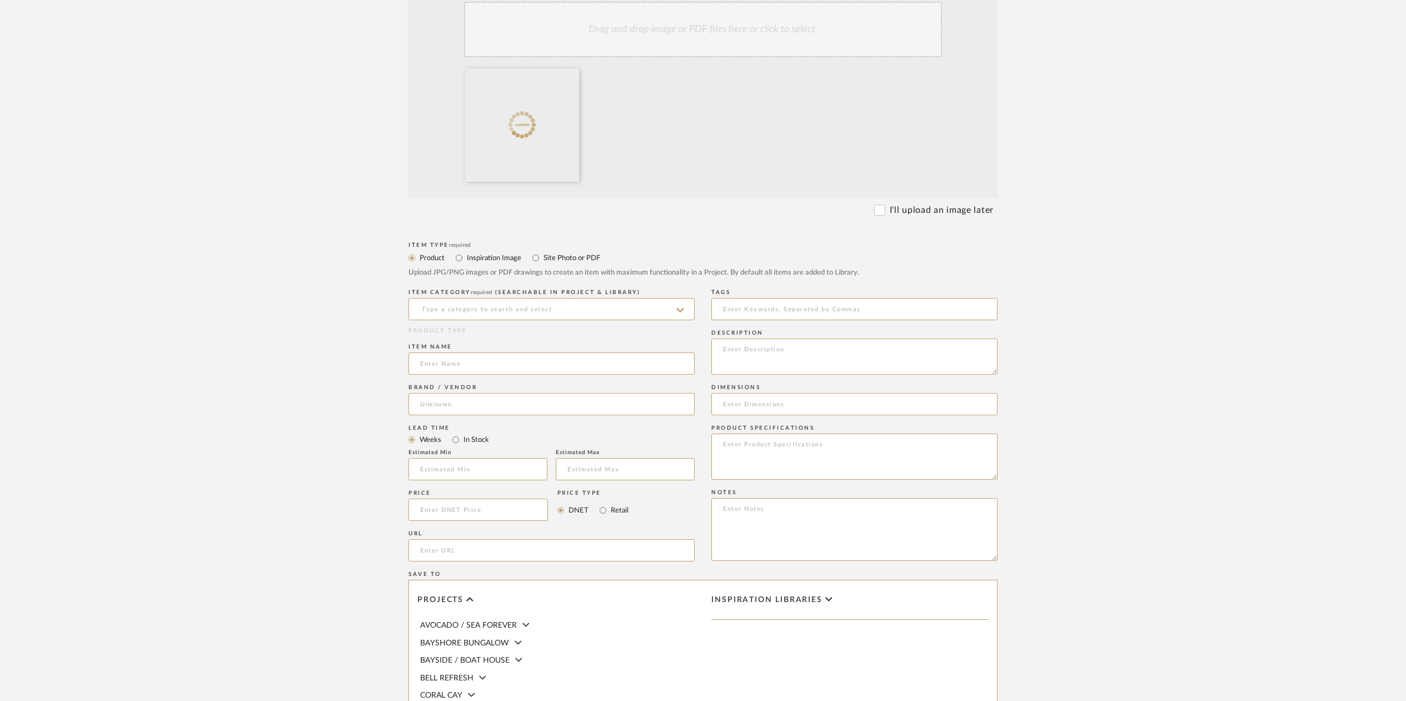
scroll to position [329, 0]
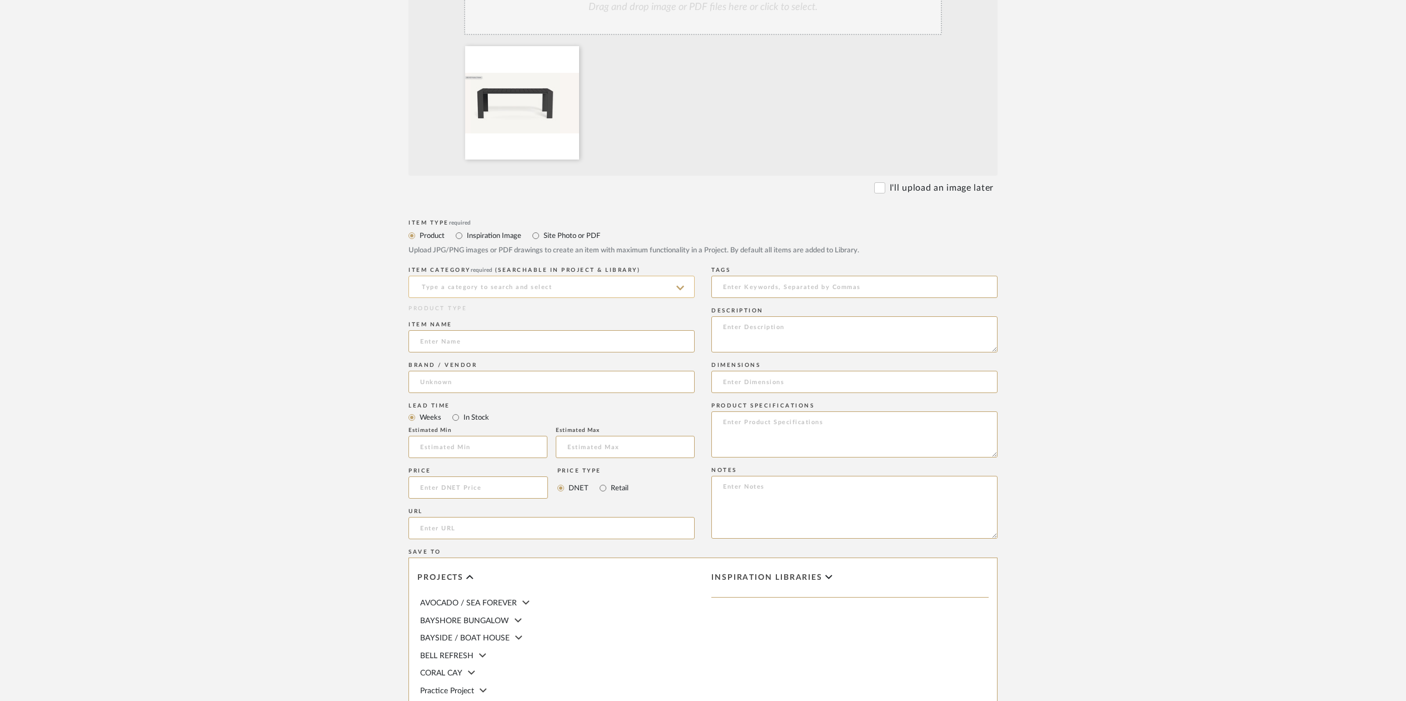
click at [446, 286] on input at bounding box center [551, 287] width 286 height 22
click at [447, 315] on span "Dining Tables" at bounding box center [448, 315] width 57 height 8
type input "Dining Tables"
click at [443, 343] on input at bounding box center [551, 341] width 286 height 22
type input "[PERSON_NAME] Dining Table"
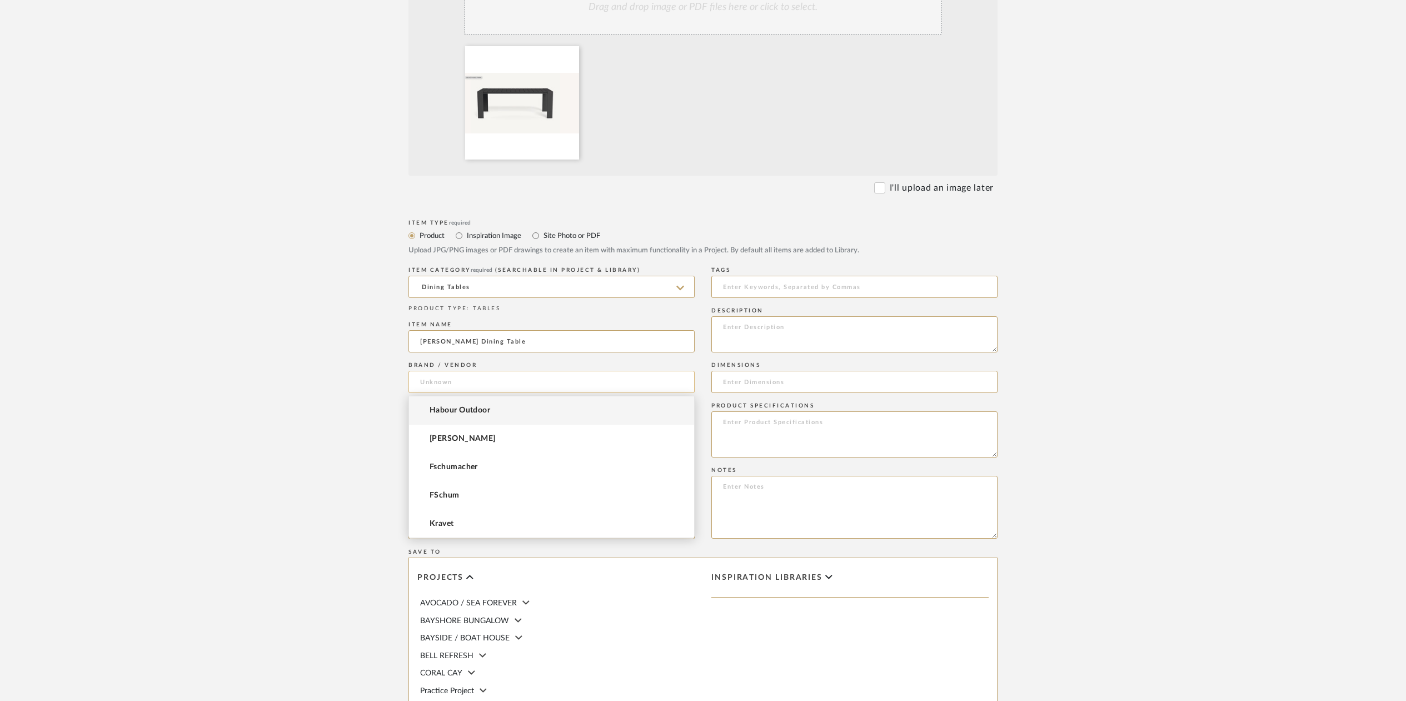
click at [426, 381] on input at bounding box center [551, 382] width 286 height 22
click at [443, 407] on span "Habour Outdoor" at bounding box center [460, 410] width 61 height 9
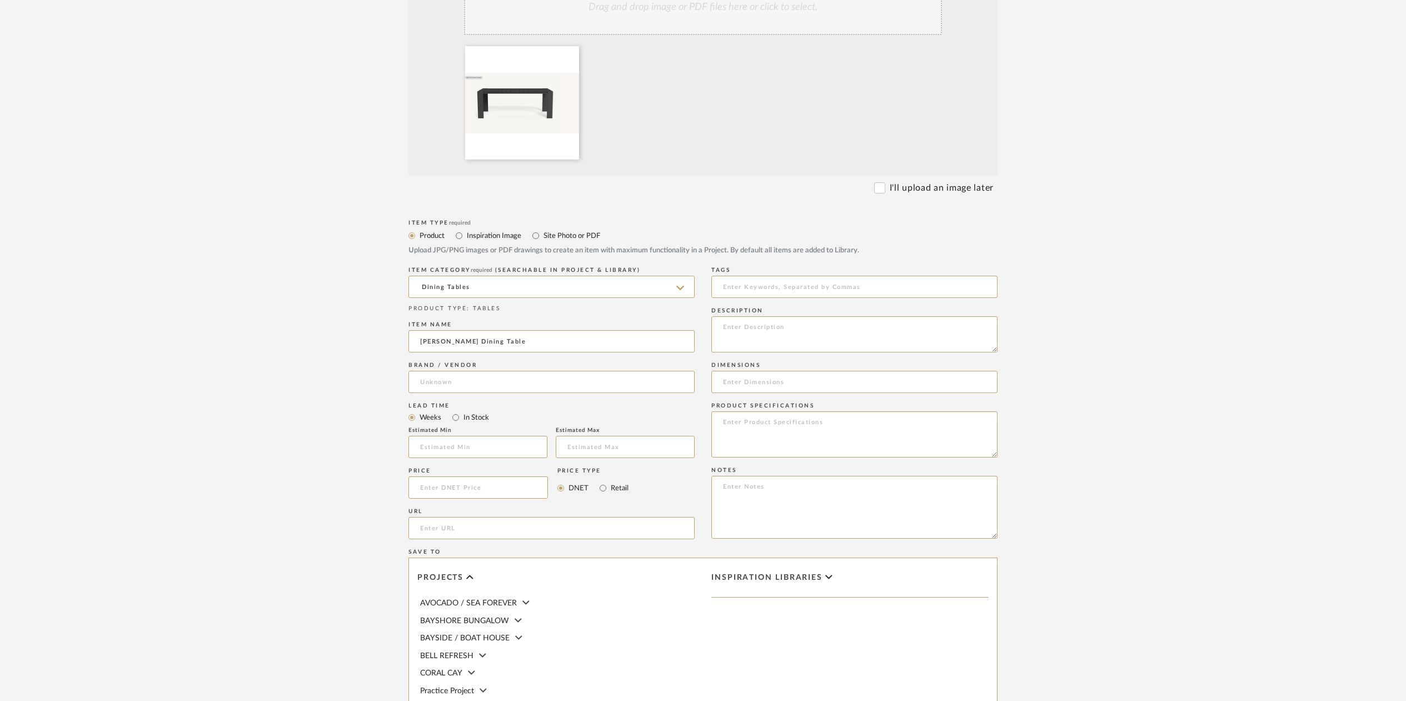
type input "Habour Outdoor"
click at [431, 488] on input at bounding box center [477, 487] width 139 height 22
click at [430, 490] on input at bounding box center [477, 487] width 139 height 22
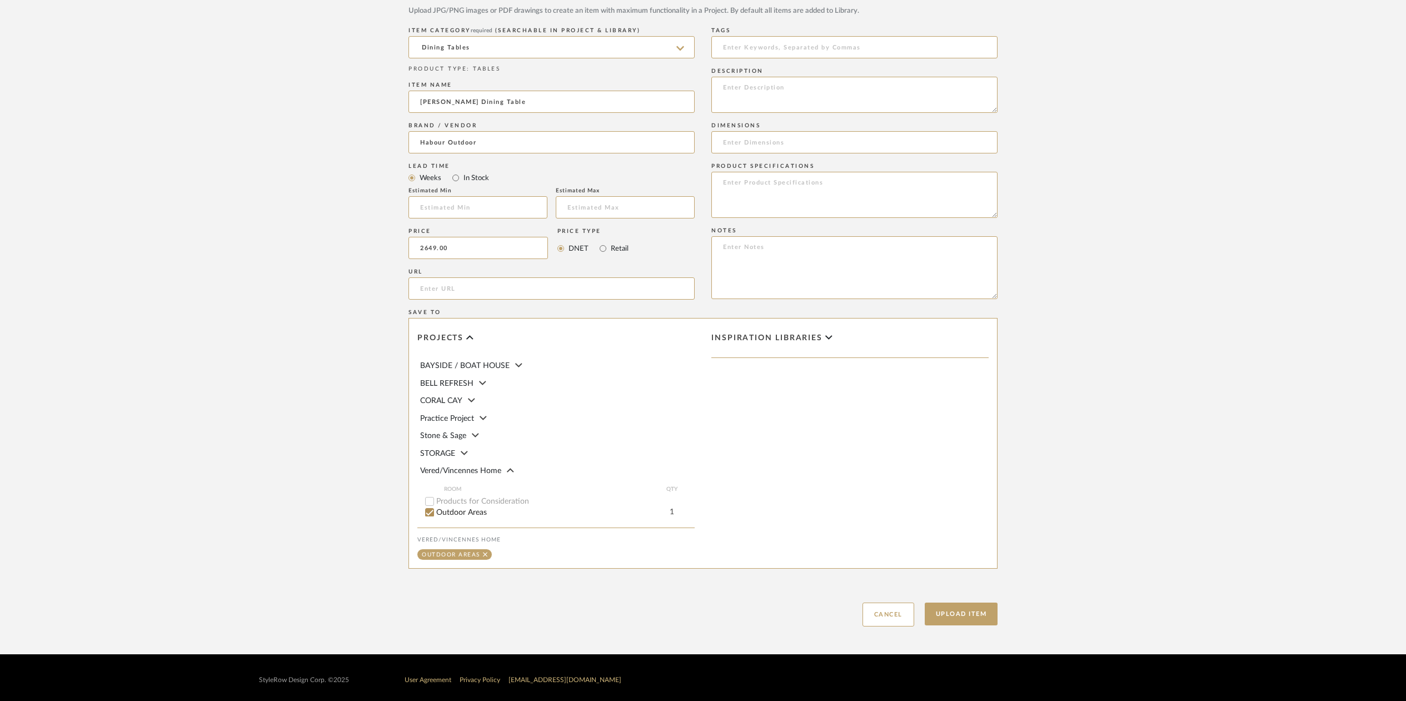
scroll to position [60, 0]
type input "$2,649.00"
click at [734, 86] on textarea at bounding box center [854, 95] width 286 height 36
paste textarea "HAYM-03B-ALAST"
click at [729, 87] on textarea "HAYM-03B-ALAST" at bounding box center [854, 95] width 286 height 36
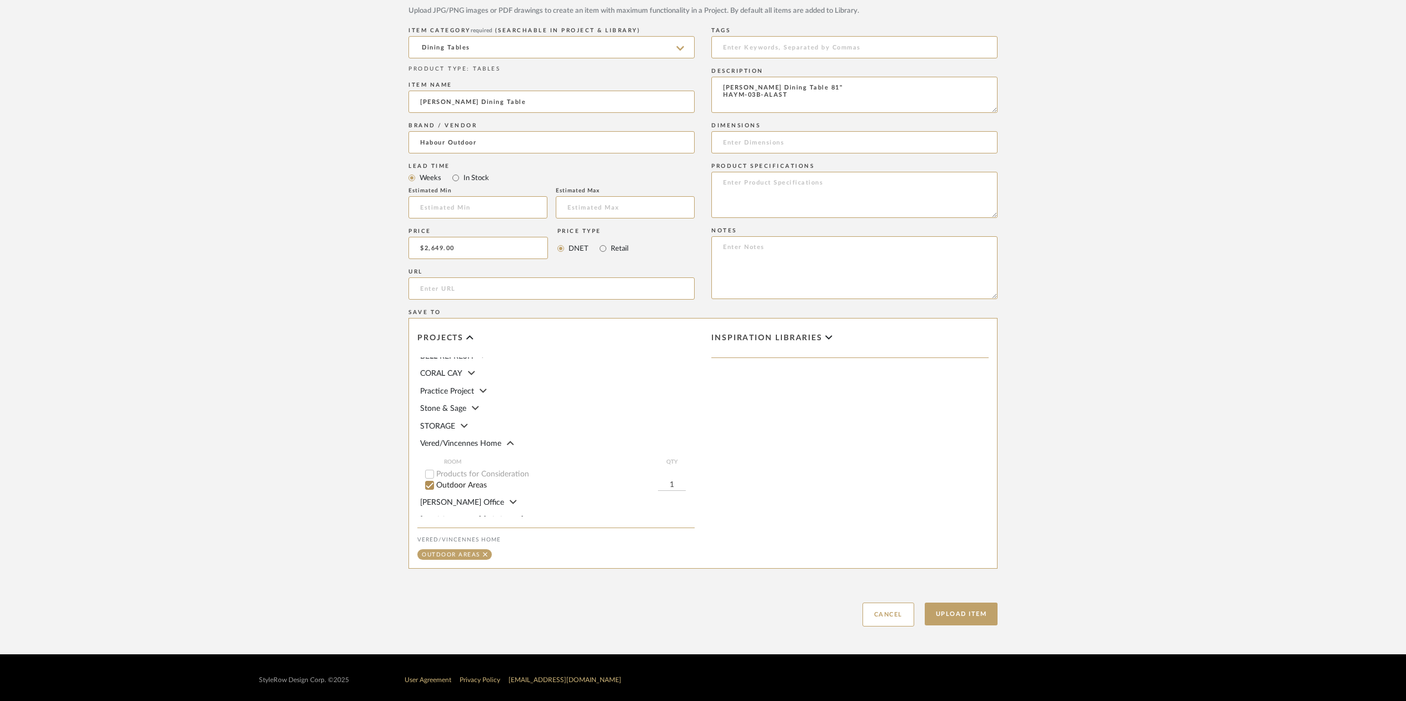
type textarea "[PERSON_NAME] Dining Table 81" HAYM-03B-ALAST"
click at [734, 141] on input at bounding box center [854, 142] width 286 height 22
paste input "Width (in) 80.9 Depth (in) 39.4 Height (in) 29.3 Weight (lb) 88.2"
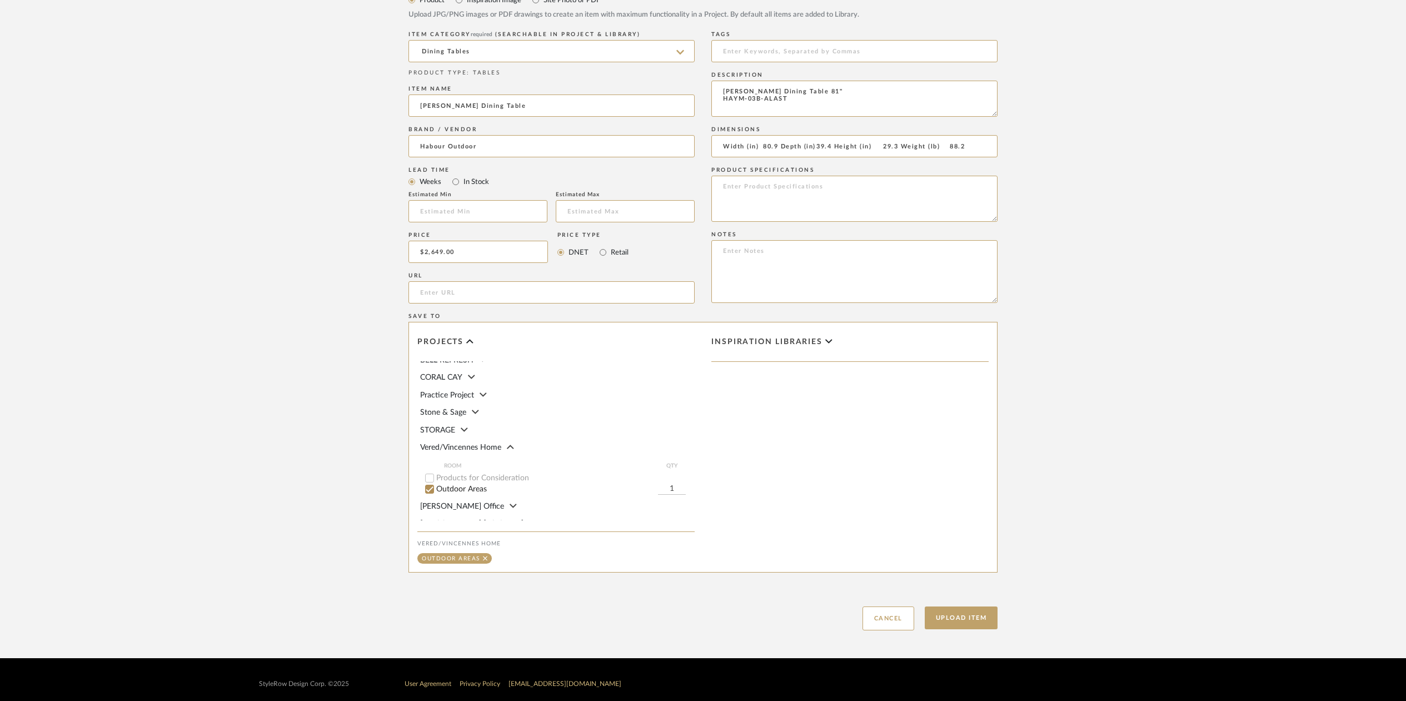
scroll to position [573, 0]
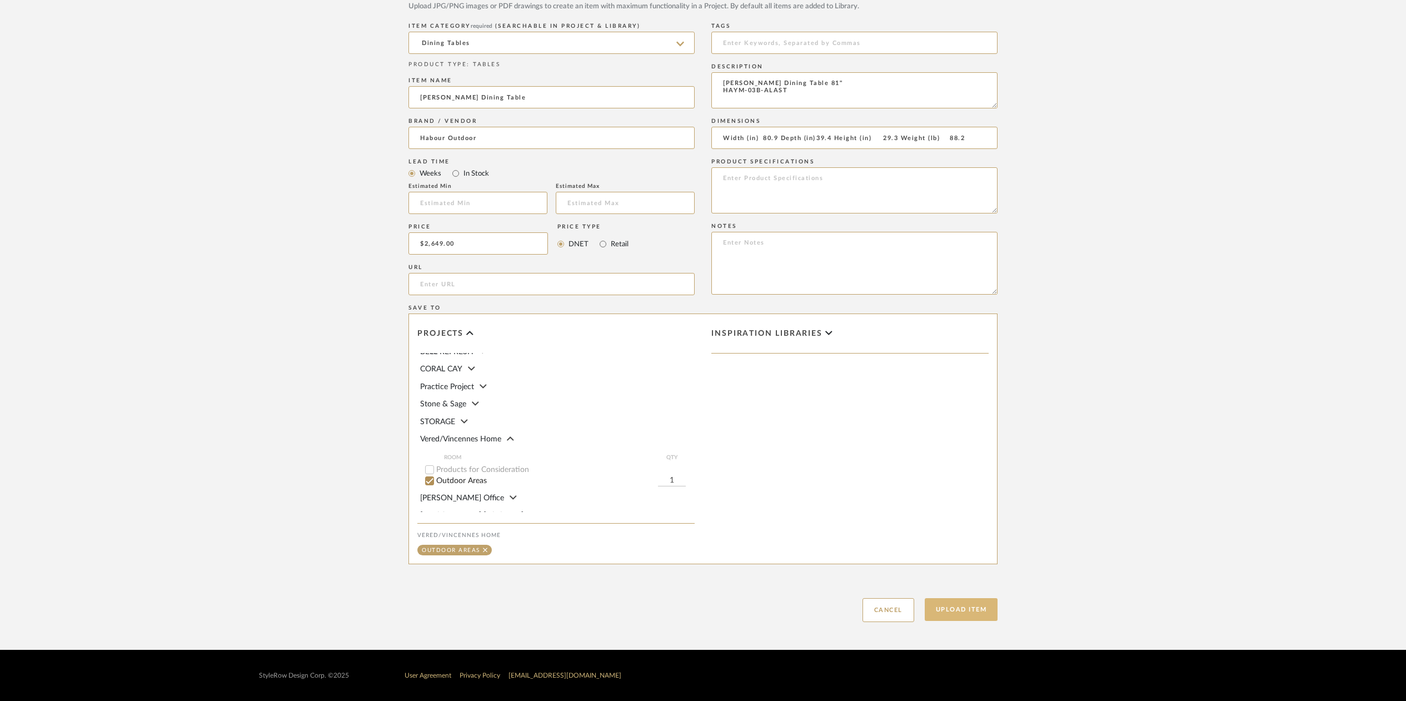
type input "Width (in) 80.9 Depth (in) 39.4 Height (in) 29.3 Weight (lb) 88.2"
click at [961, 611] on button "Upload Item" at bounding box center [961, 609] width 73 height 23
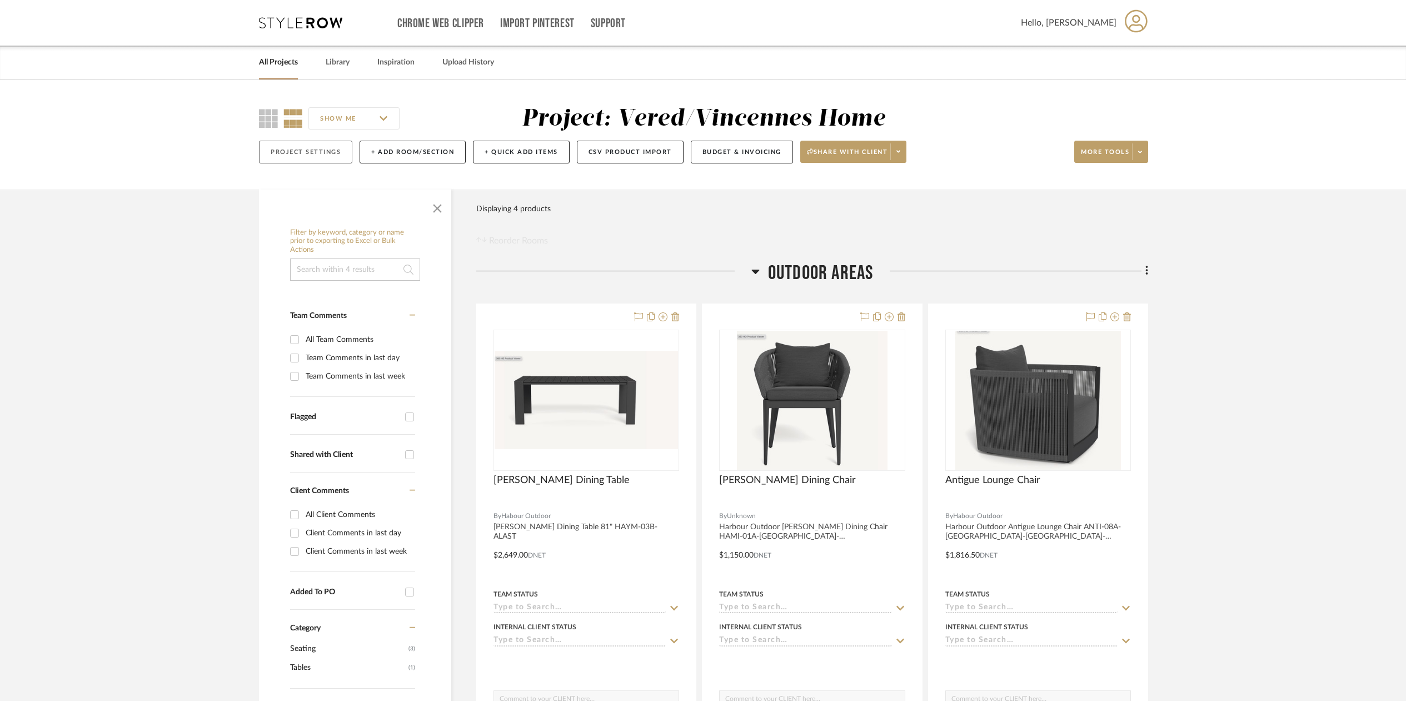
click at [319, 152] on button "Project Settings" at bounding box center [305, 152] width 93 height 23
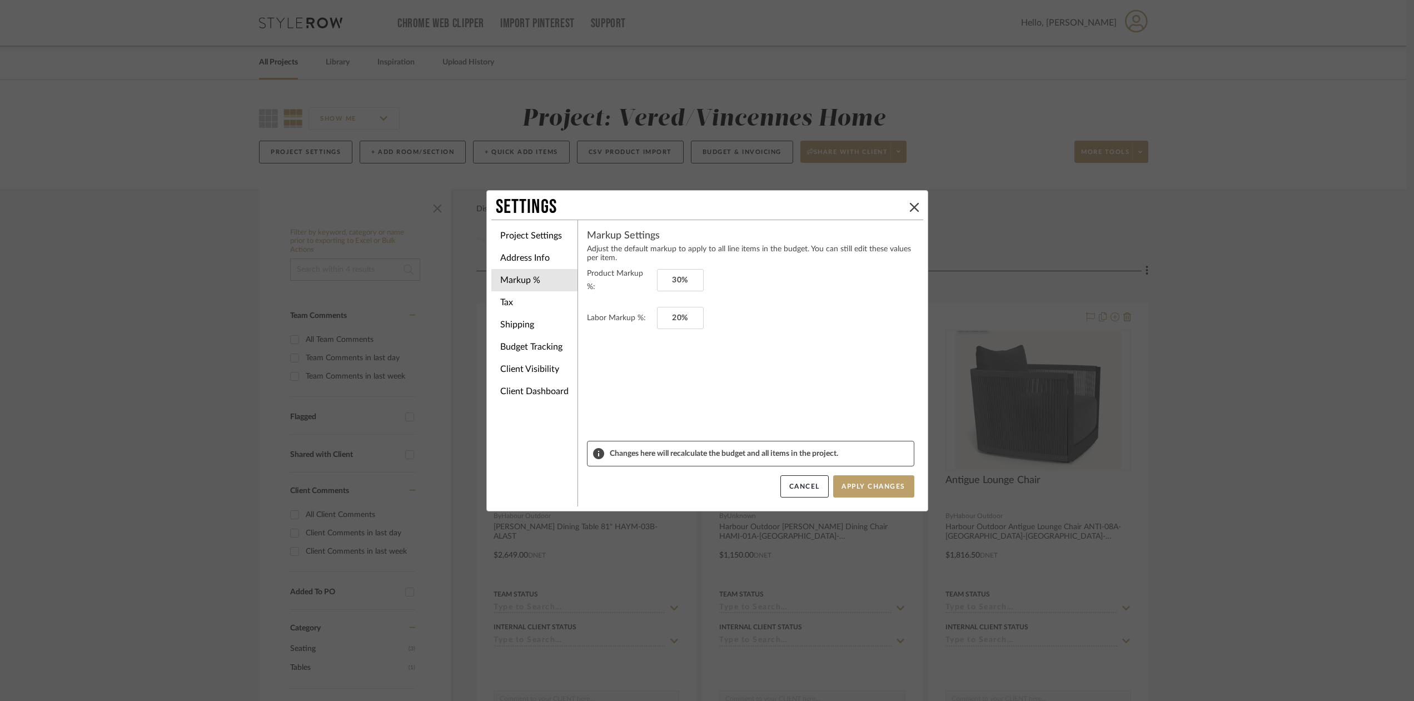
click at [231, 174] on div "Settings Project Settings Address Info Markup % Tax Shipping Budget Tracking Cl…" at bounding box center [707, 350] width 1414 height 701
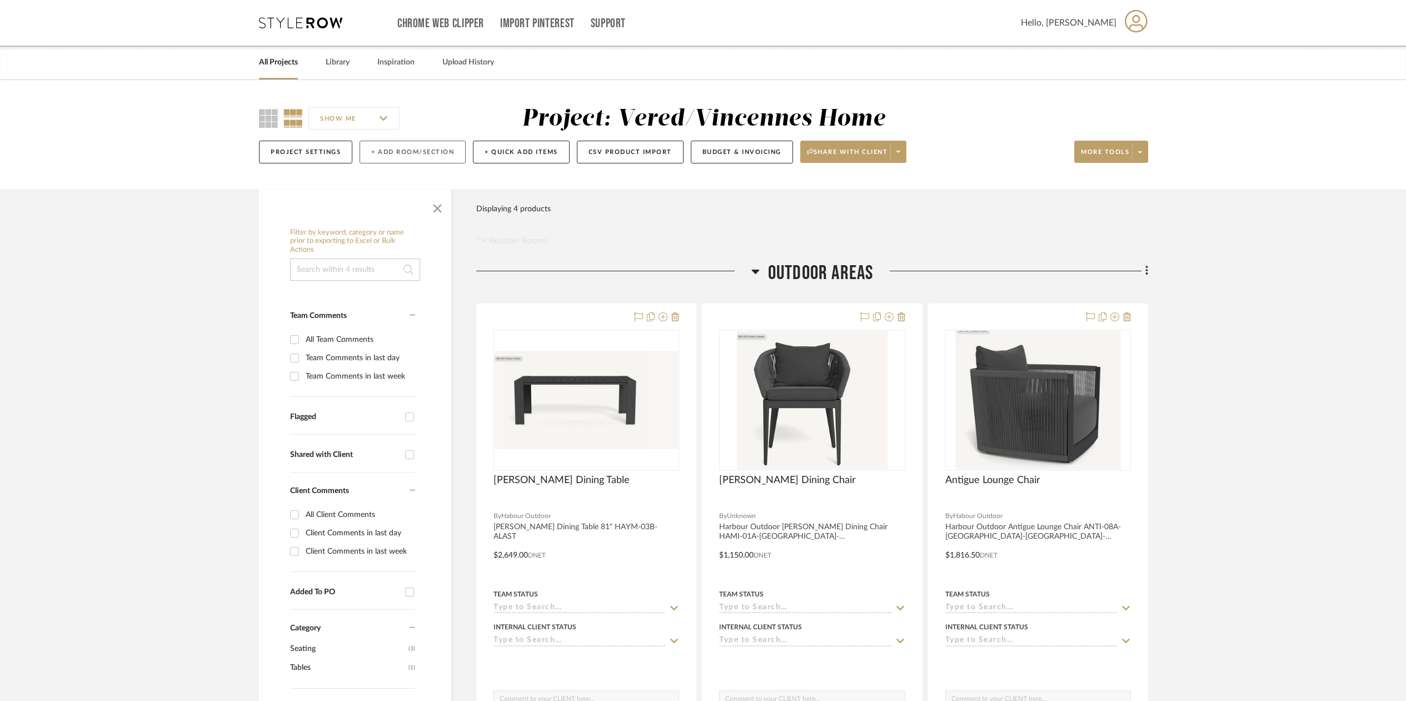
click at [406, 152] on button "+ Add Room/Section" at bounding box center [413, 152] width 106 height 23
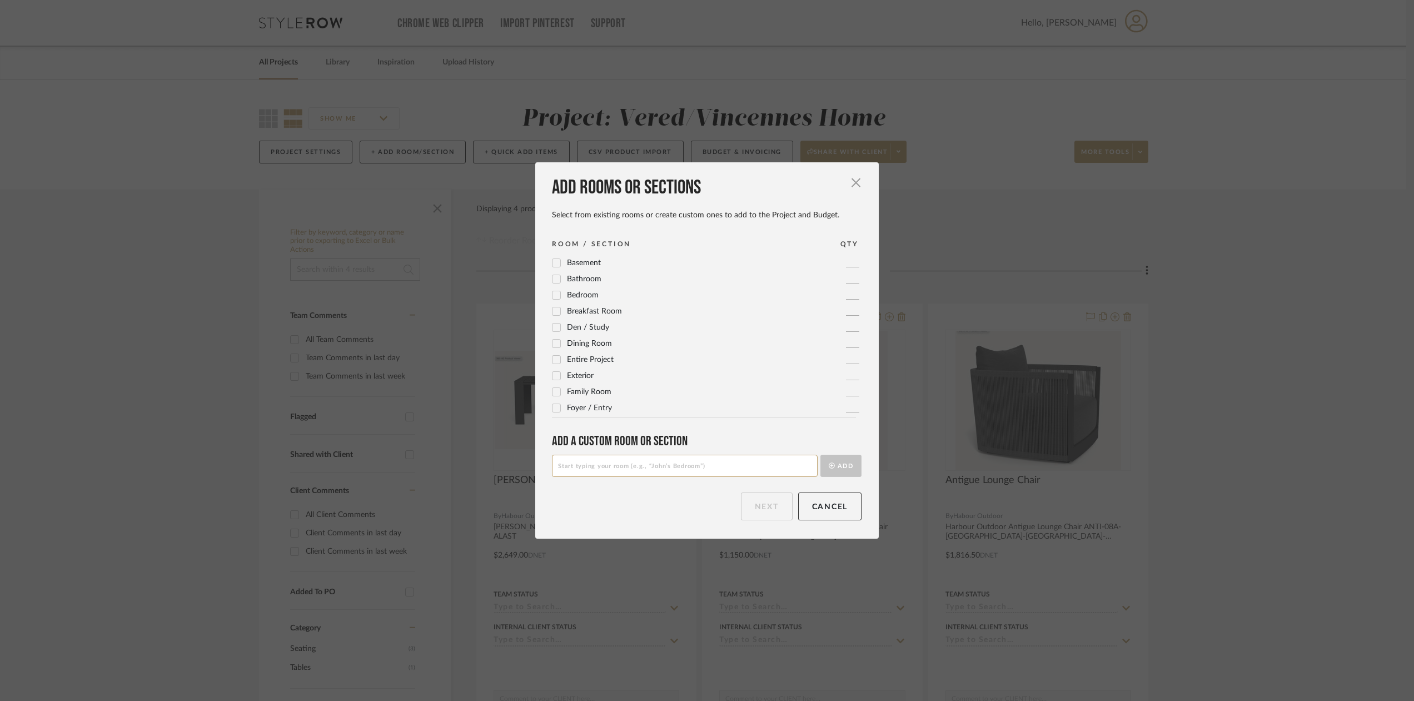
click at [554, 280] on icon at bounding box center [556, 279] width 8 height 8
click at [847, 279] on input "1" at bounding box center [852, 278] width 13 height 11
type input "9"
click at [777, 505] on button "Next" at bounding box center [767, 506] width 52 height 28
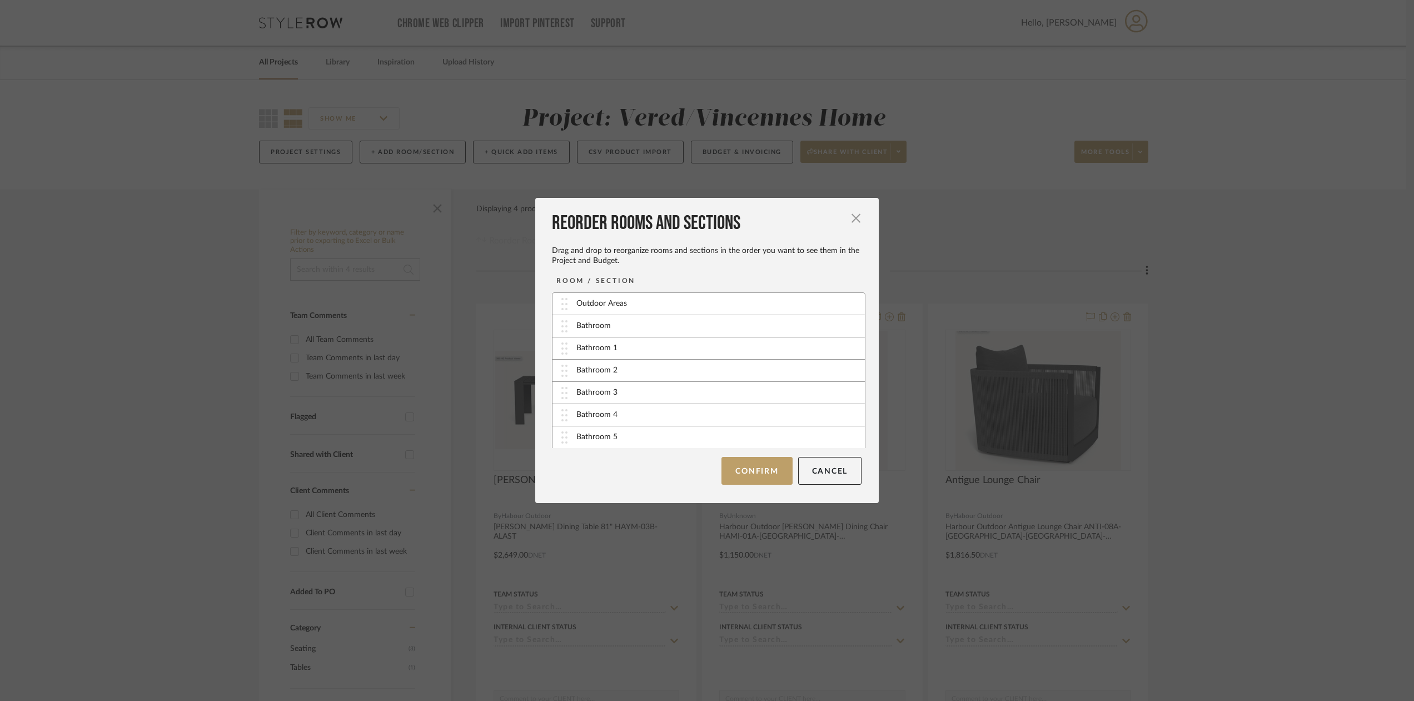
click at [585, 330] on div "Bathroom" at bounding box center [593, 326] width 34 height 12
click at [766, 471] on button "Confirm" at bounding box center [756, 471] width 71 height 28
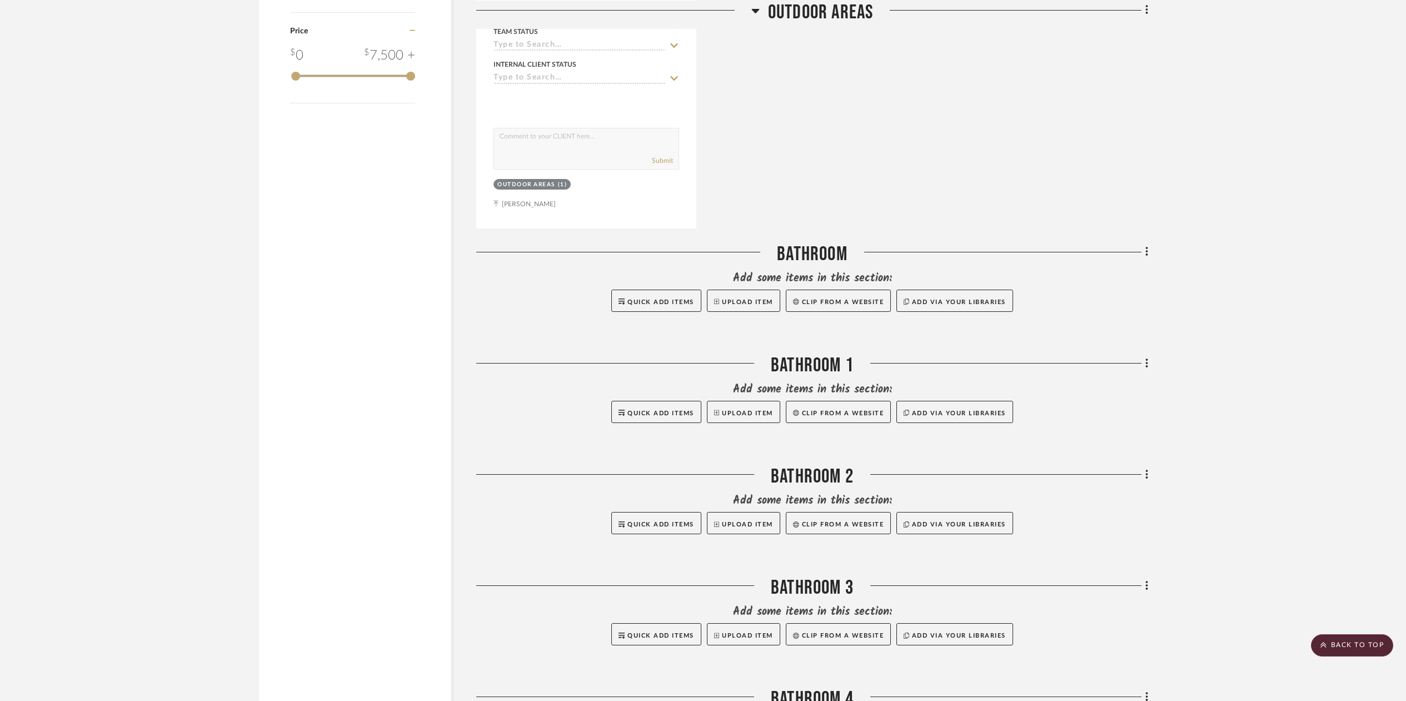
scroll to position [1057, 0]
click at [1145, 469] on icon at bounding box center [1146, 472] width 2 height 9
click at [1090, 446] on span "Delete Room" at bounding box center [1087, 449] width 44 height 9
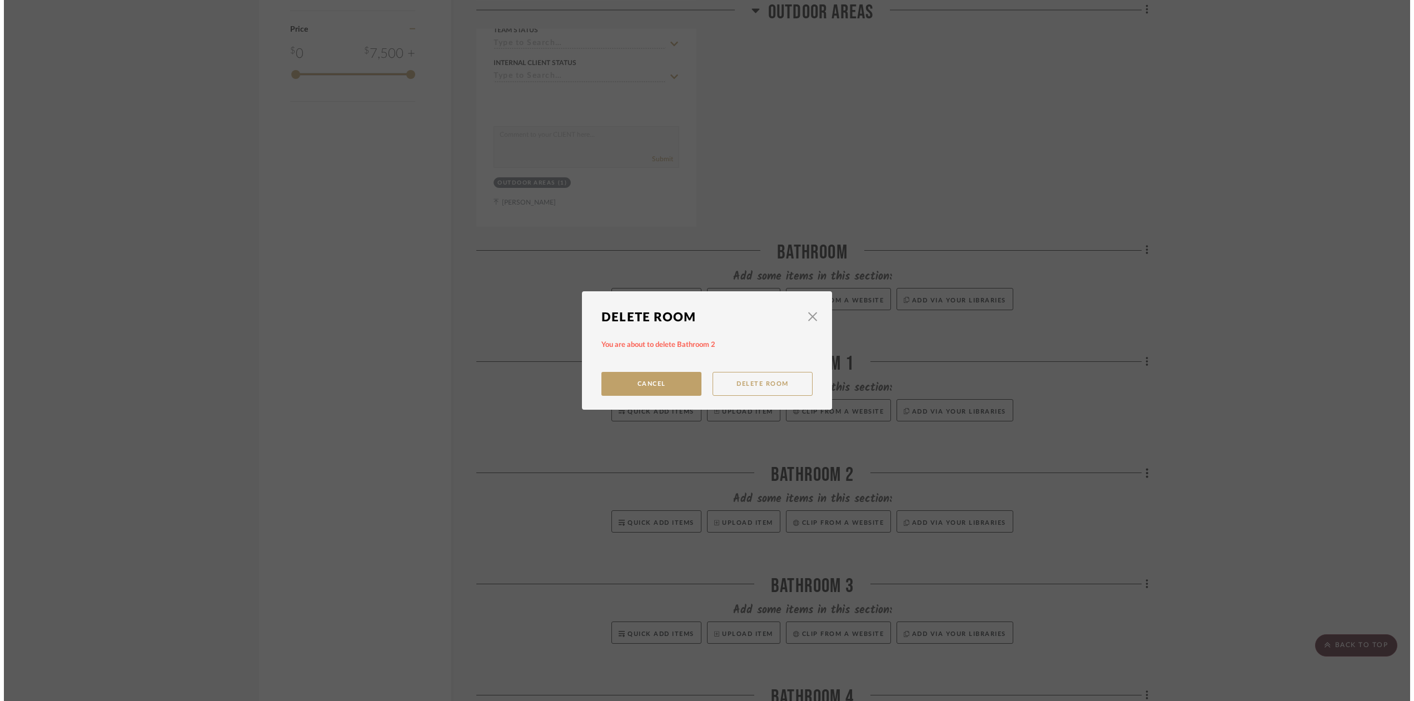
scroll to position [0, 0]
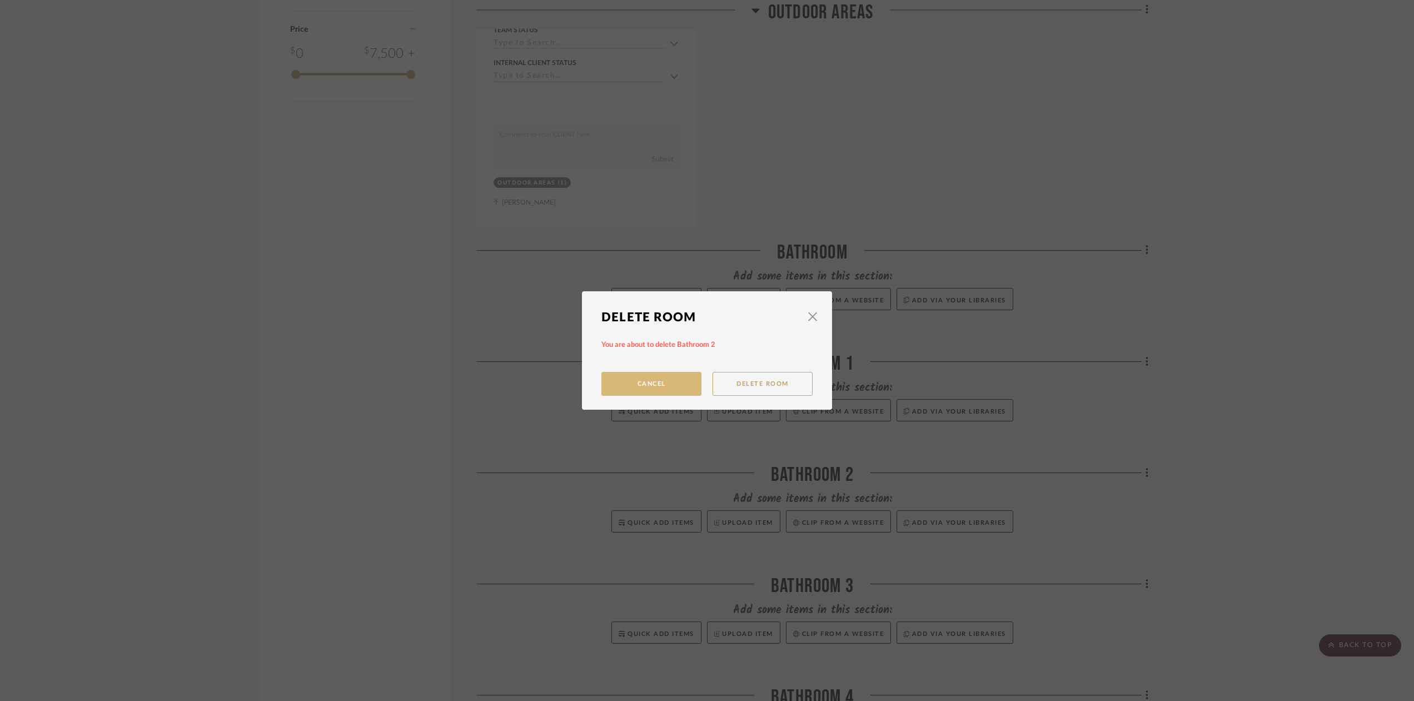
click at [659, 384] on button "Cancel" at bounding box center [651, 384] width 100 height 24
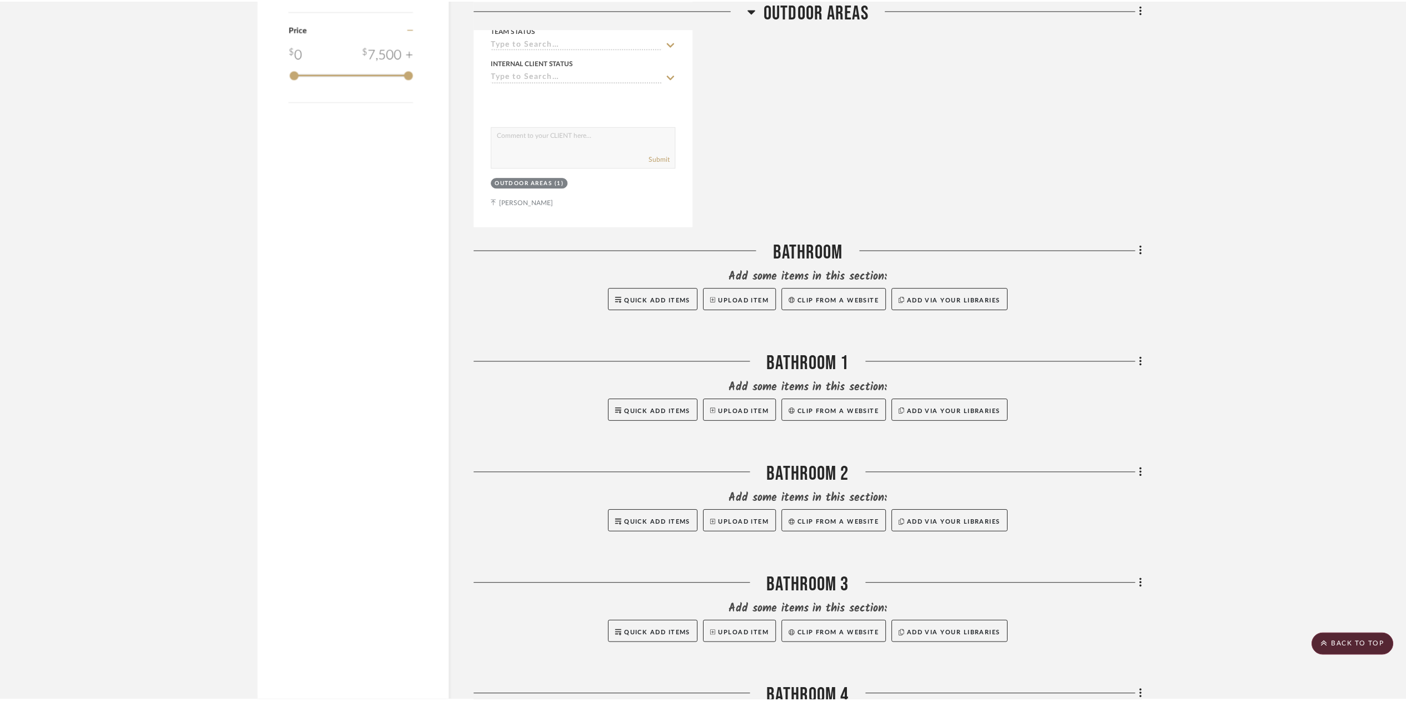
scroll to position [1057, 0]
click at [1145, 361] on icon at bounding box center [1146, 361] width 2 height 9
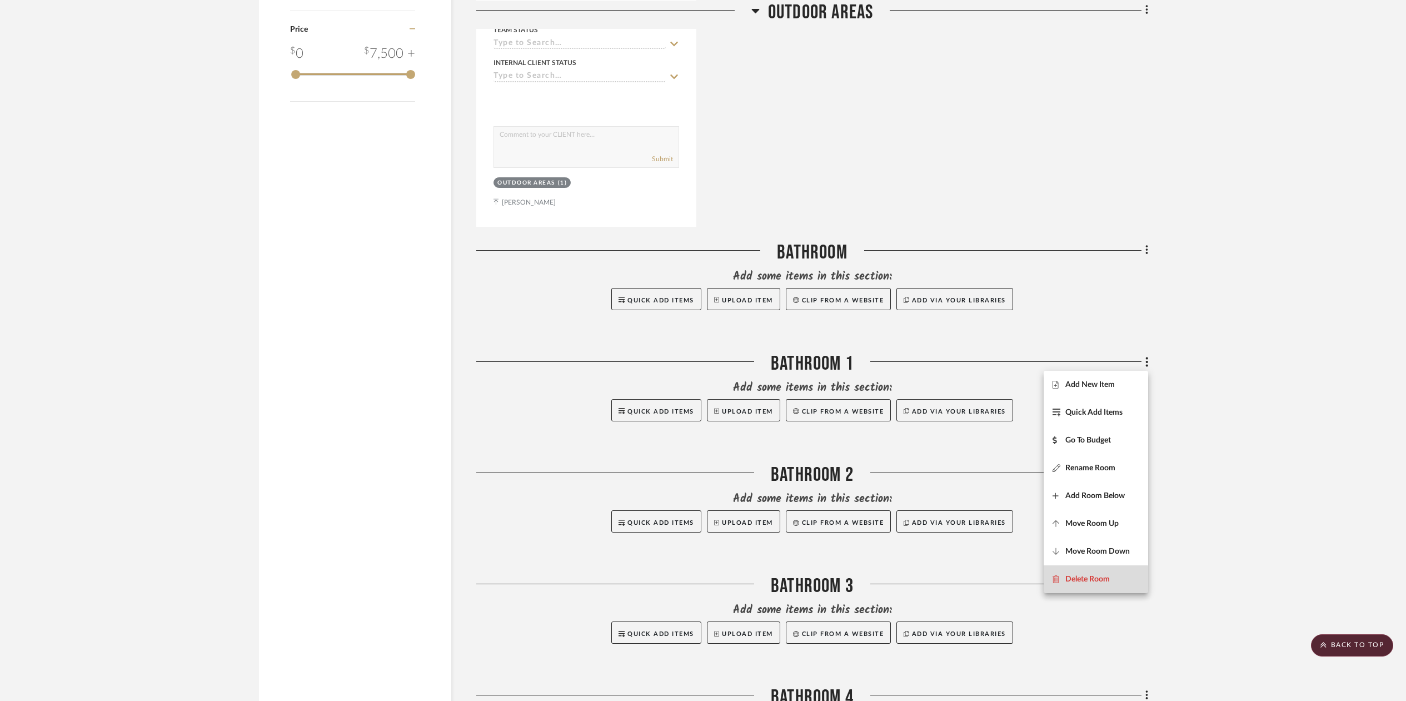
click at [1064, 580] on fa-icon at bounding box center [1059, 579] width 13 height 8
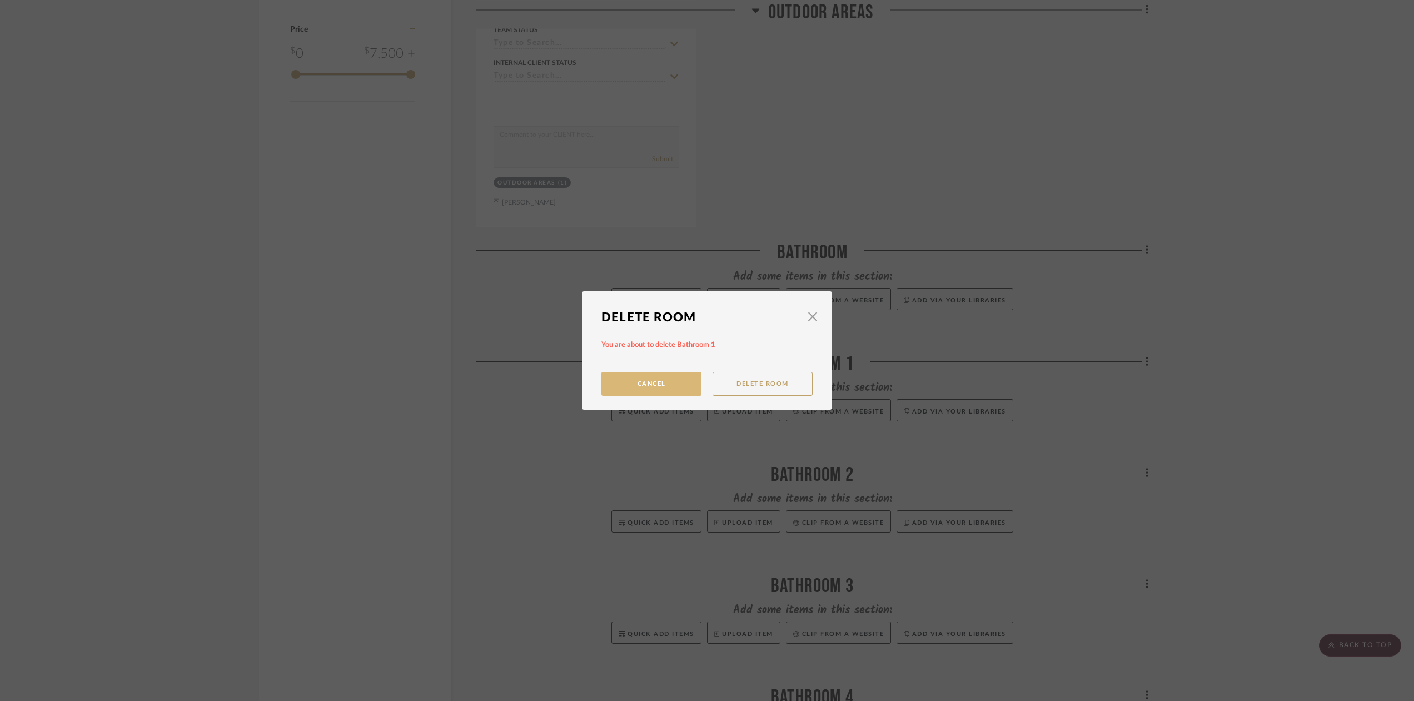
click at [657, 385] on button "Cancel" at bounding box center [651, 384] width 100 height 24
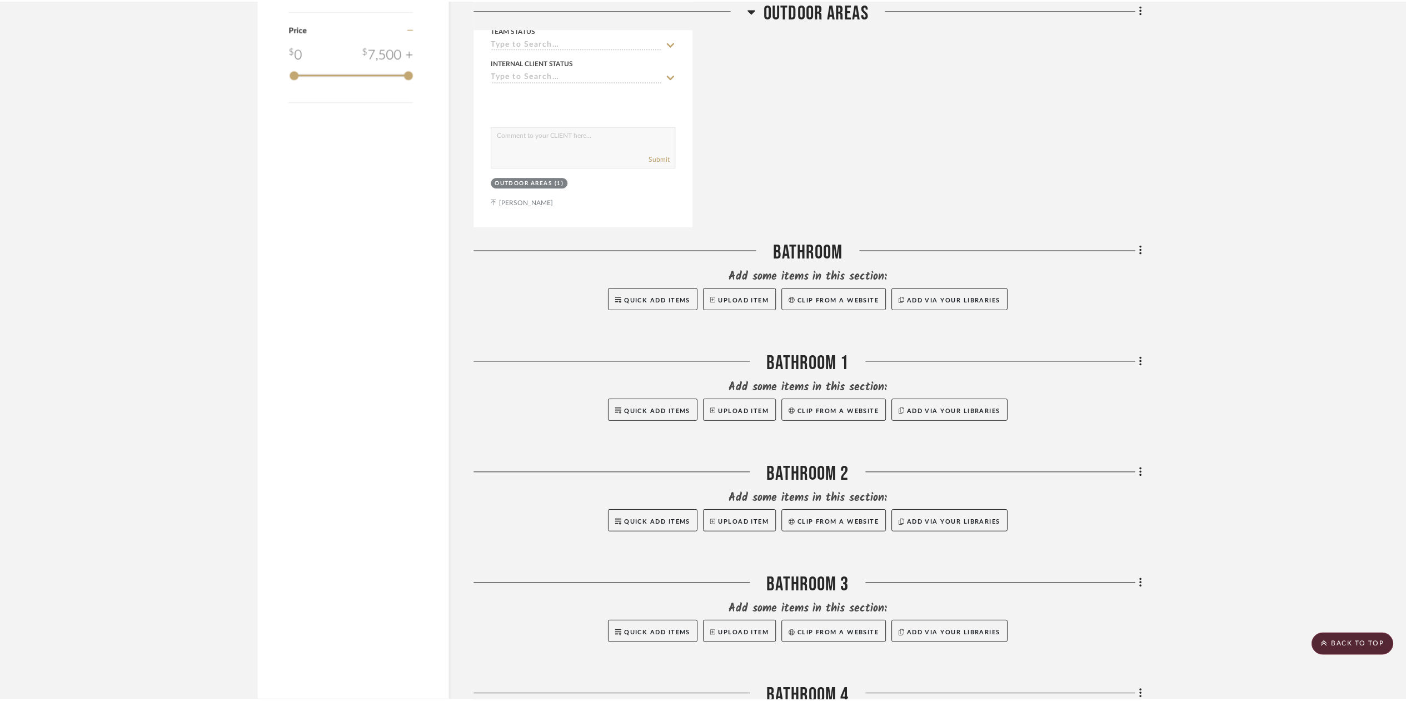
scroll to position [1057, 0]
click at [1147, 362] on icon at bounding box center [1146, 362] width 3 height 12
click at [1069, 577] on span "Delete Room" at bounding box center [1087, 578] width 44 height 9
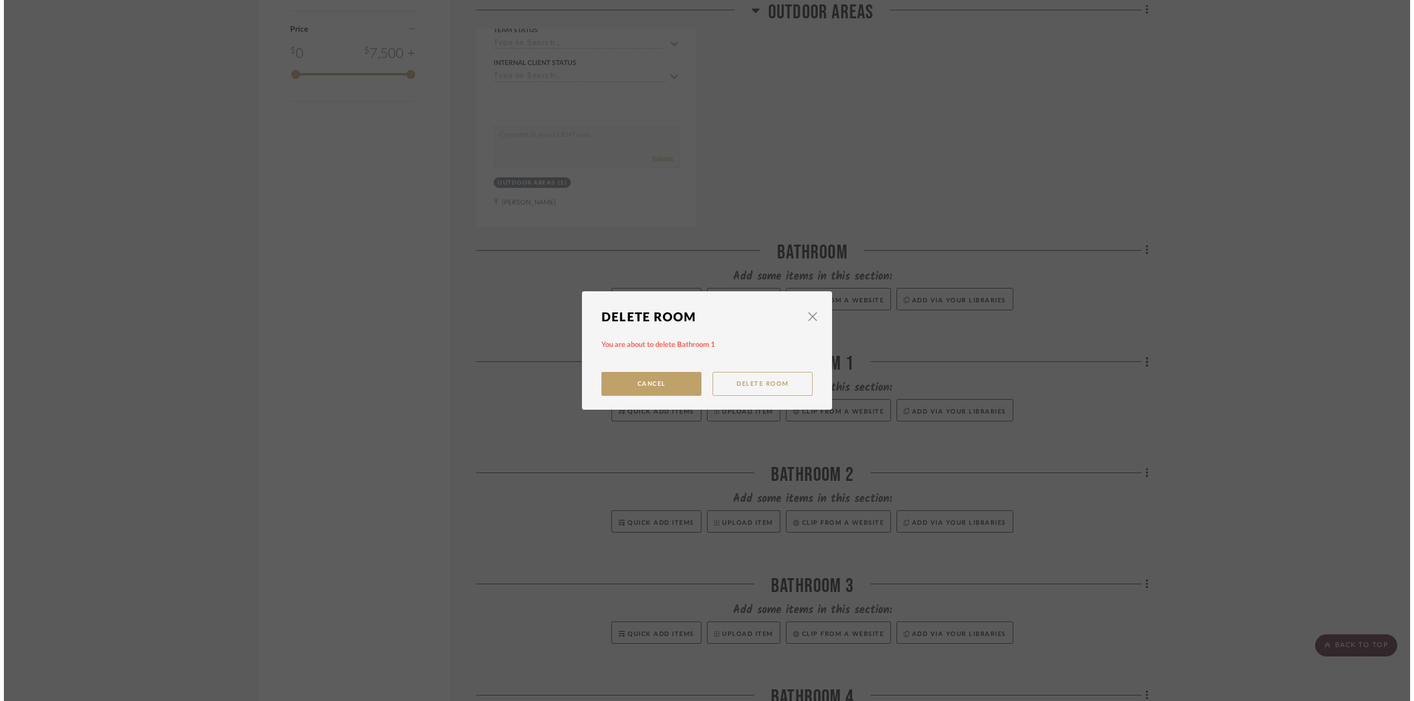
scroll to position [0, 0]
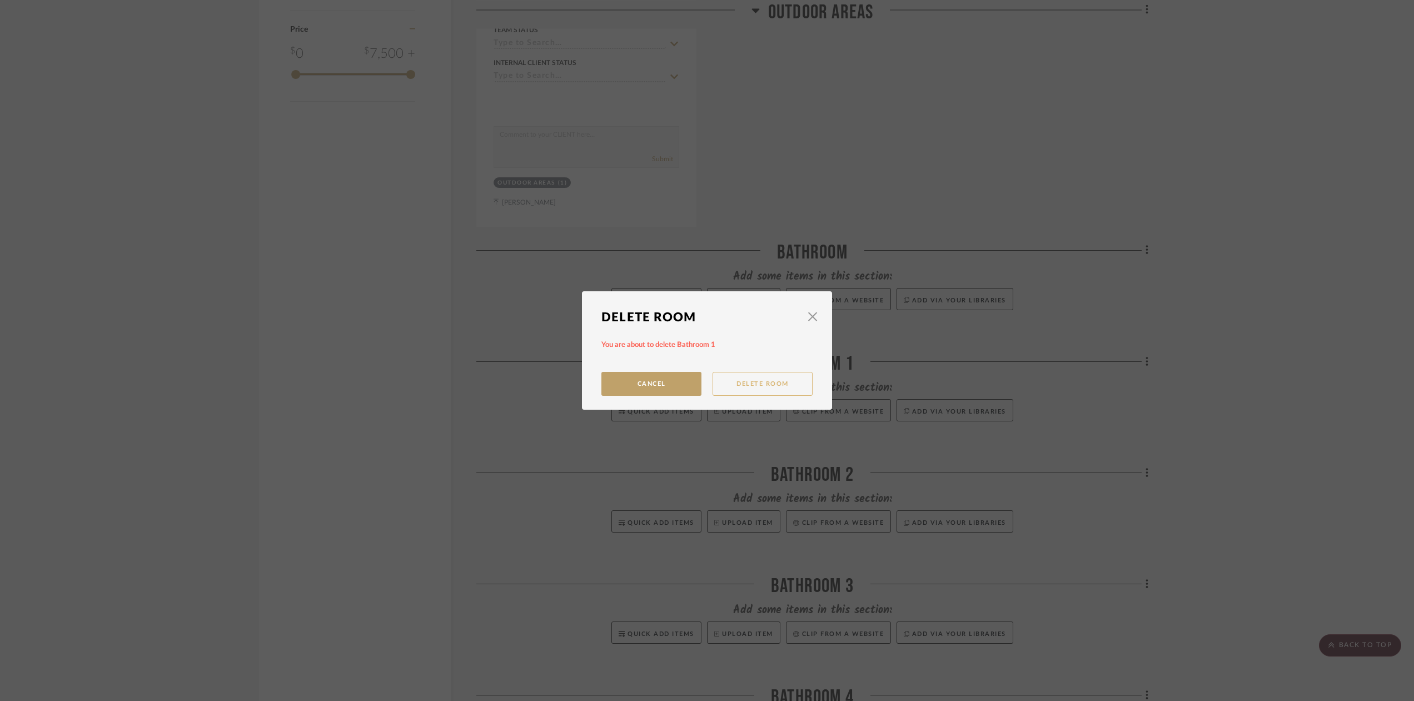
click at [752, 386] on button "Delete Room" at bounding box center [762, 384] width 100 height 24
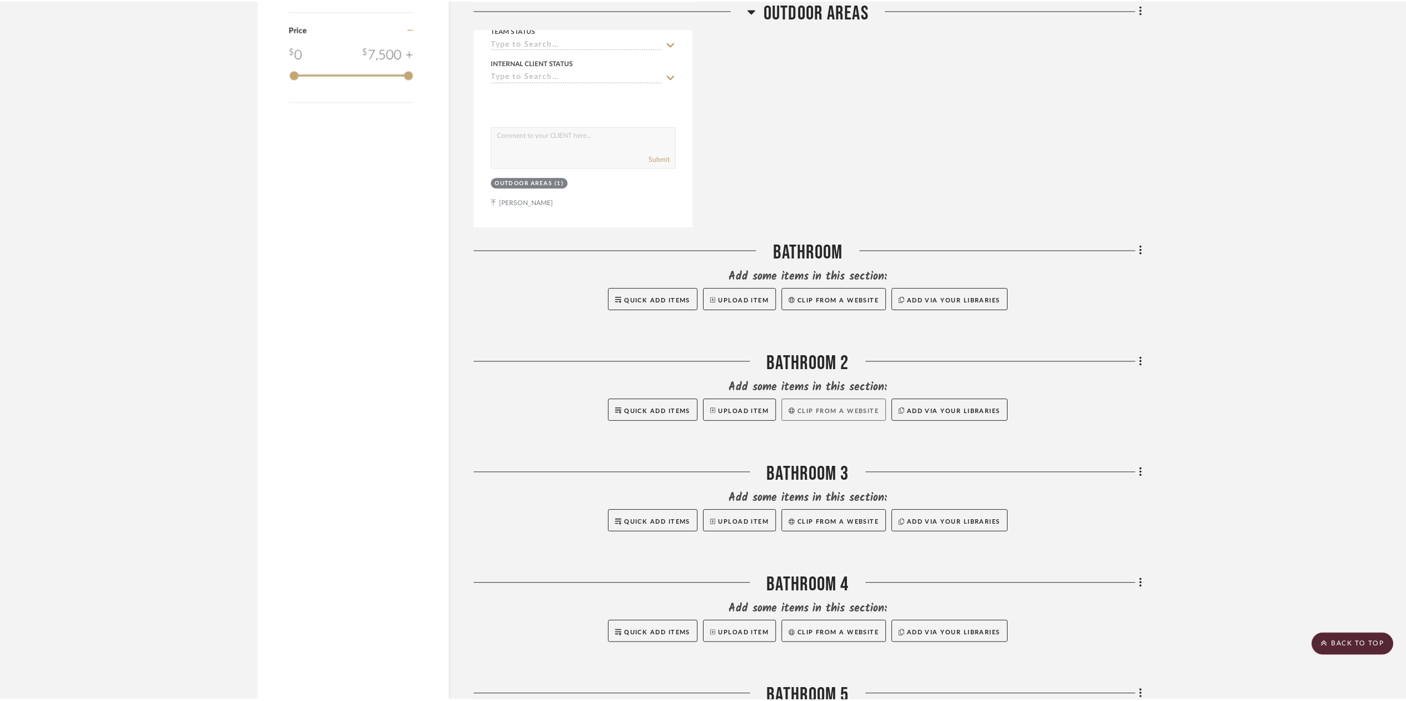
scroll to position [1057, 0]
click at [1144, 360] on fa-icon at bounding box center [1144, 362] width 7 height 18
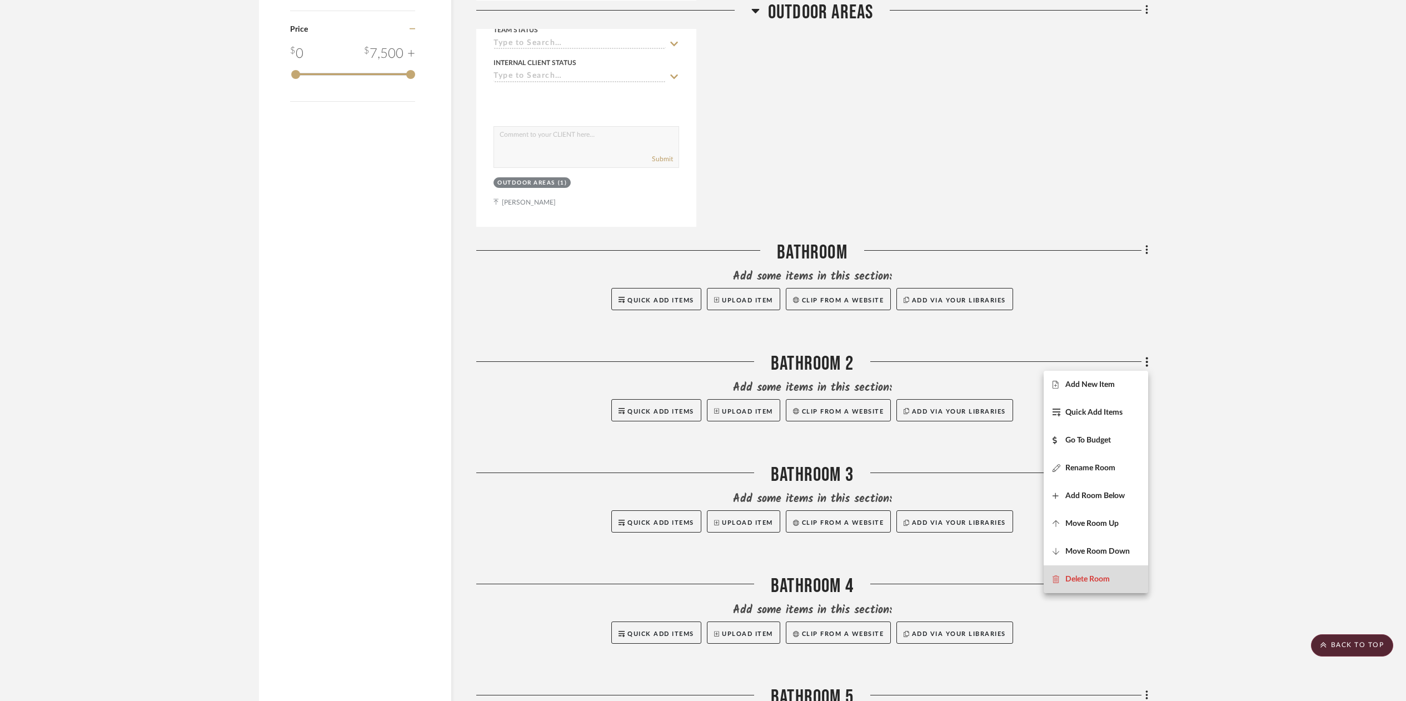
click at [1074, 578] on span "Delete Room" at bounding box center [1087, 578] width 44 height 9
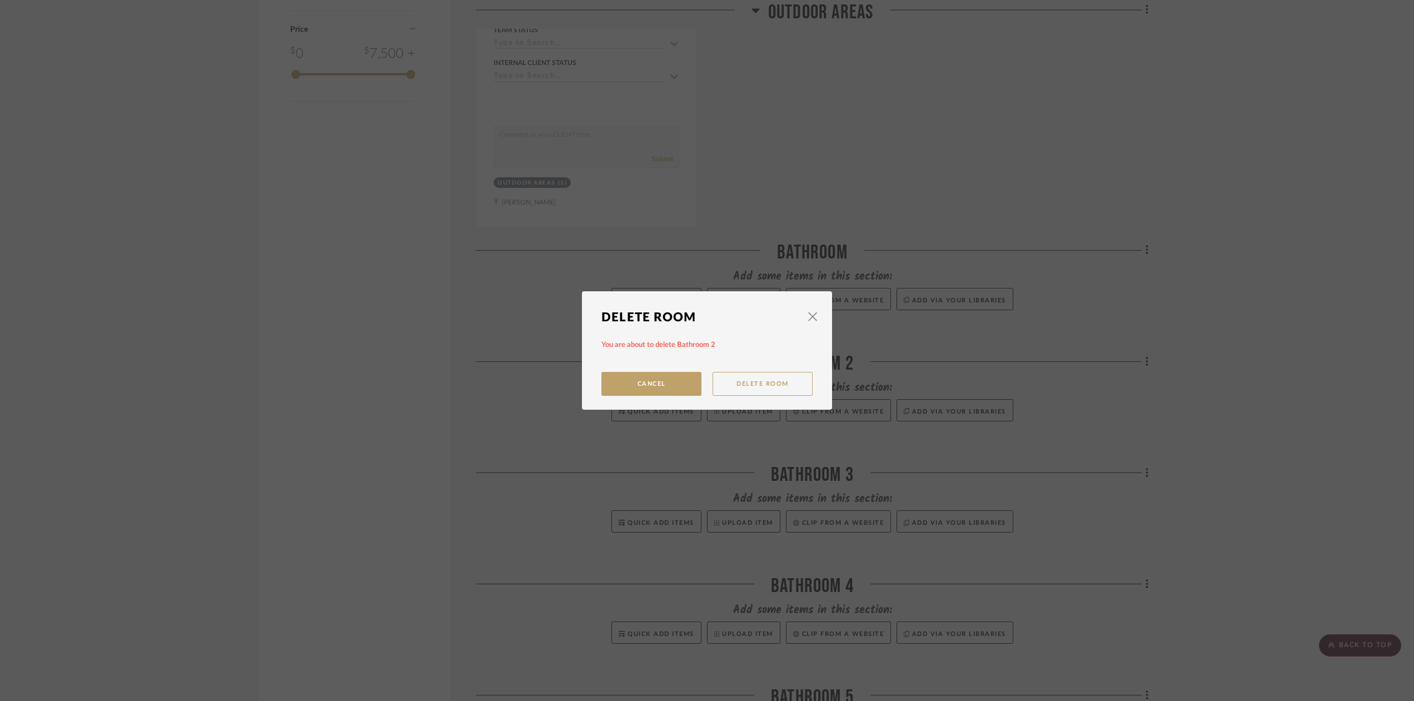
click at [757, 385] on button "Delete Room" at bounding box center [762, 384] width 100 height 24
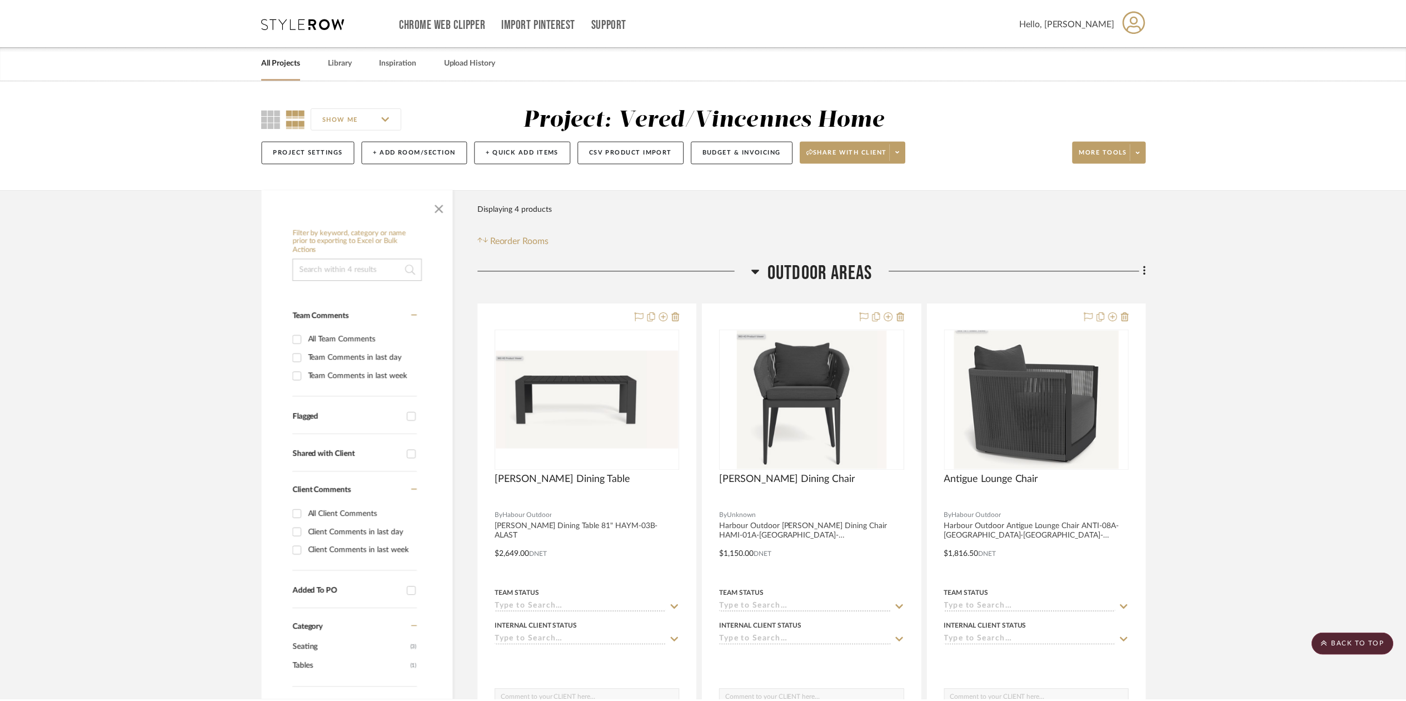
scroll to position [1057, 0]
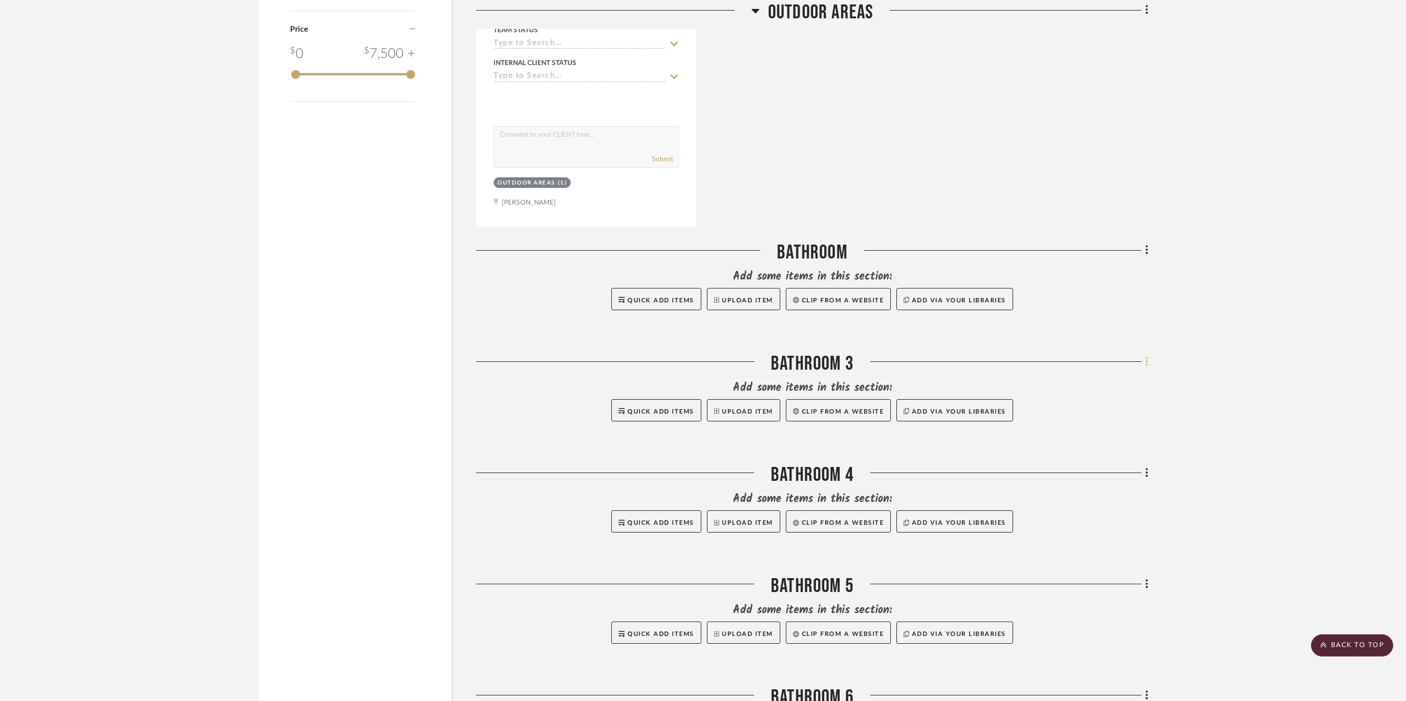
click at [1145, 360] on icon at bounding box center [1146, 362] width 3 height 12
click at [1088, 582] on span "Delete Room" at bounding box center [1087, 578] width 44 height 9
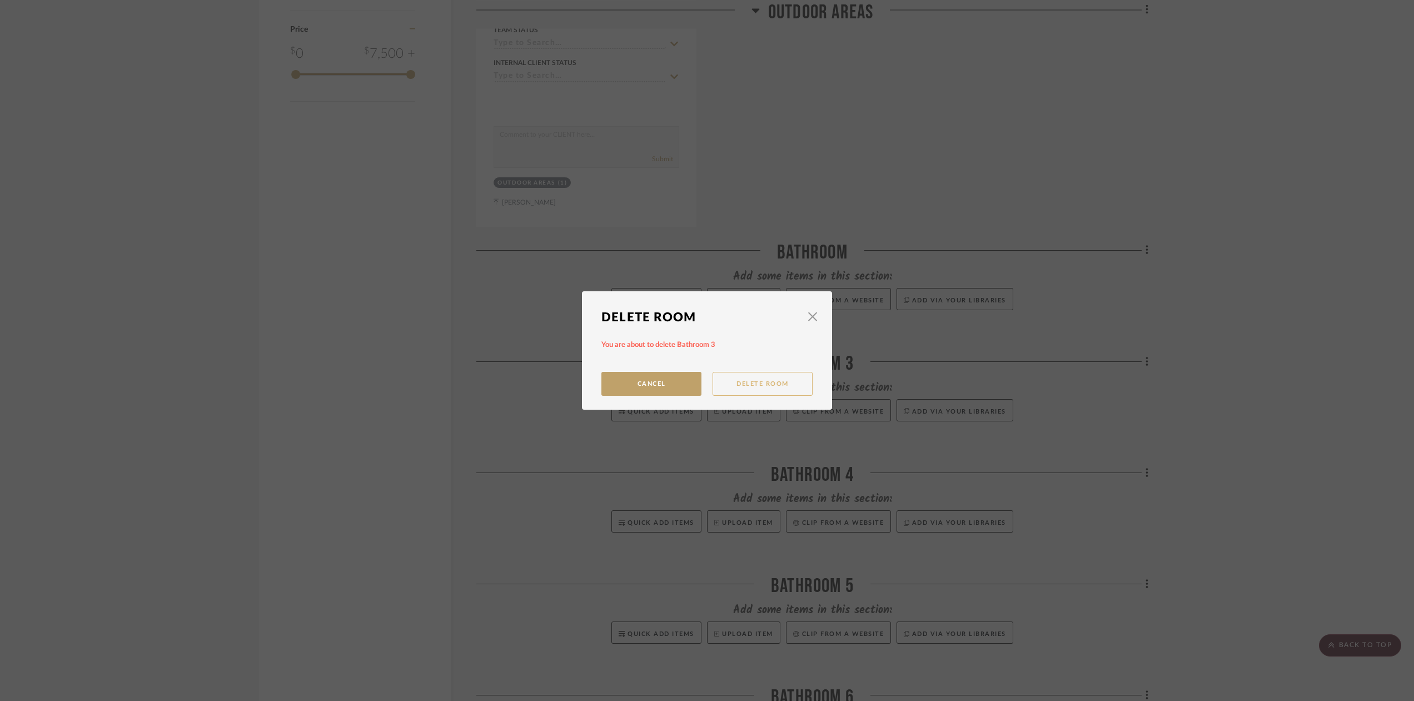
click at [787, 391] on button "Delete Room" at bounding box center [762, 384] width 100 height 24
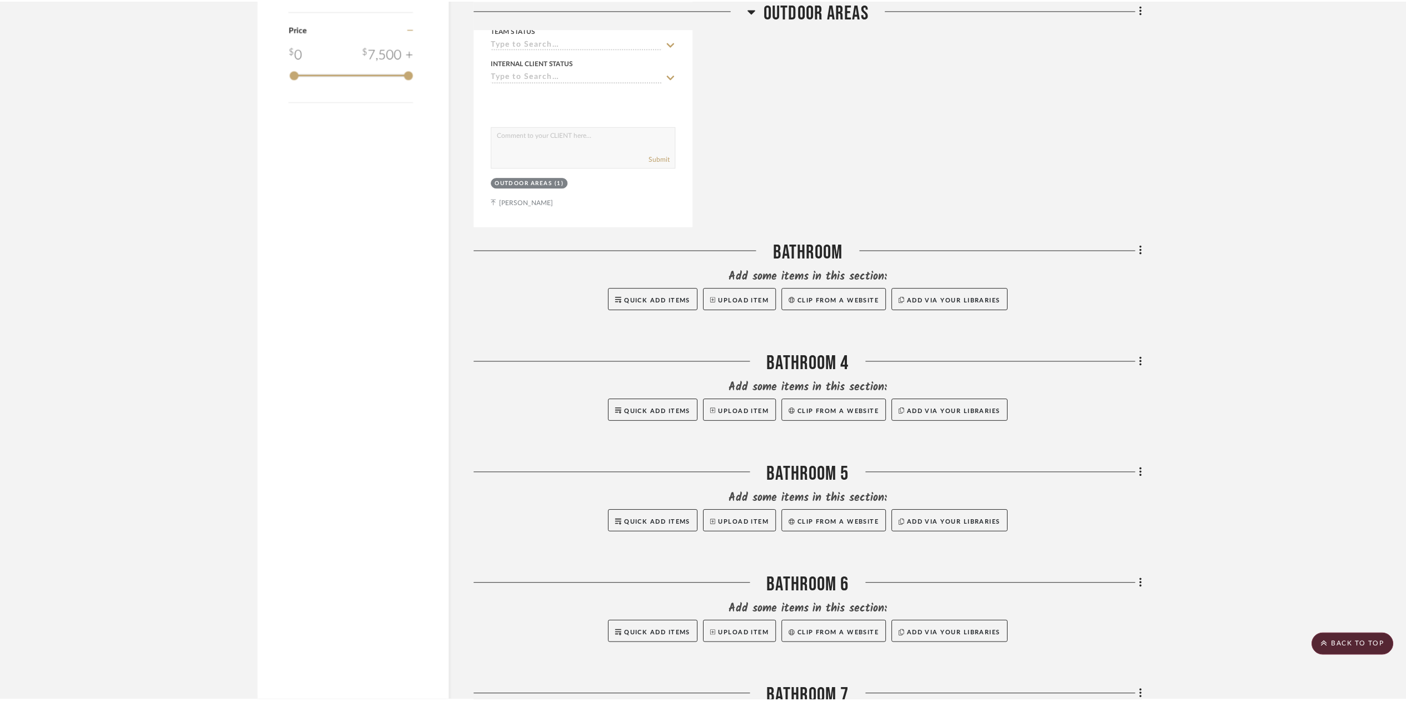
scroll to position [1057, 0]
click at [1145, 361] on icon at bounding box center [1146, 361] width 2 height 9
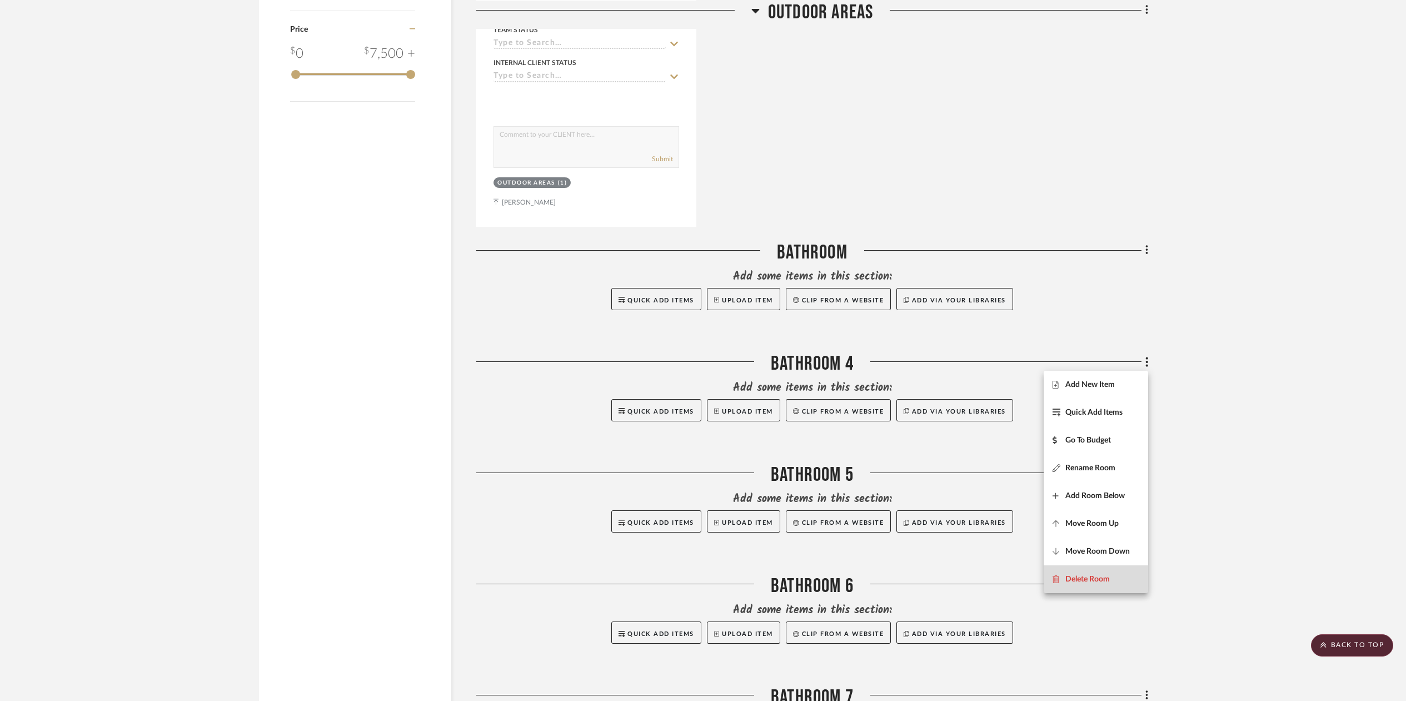
click at [1090, 571] on button "Delete Room" at bounding box center [1096, 579] width 104 height 28
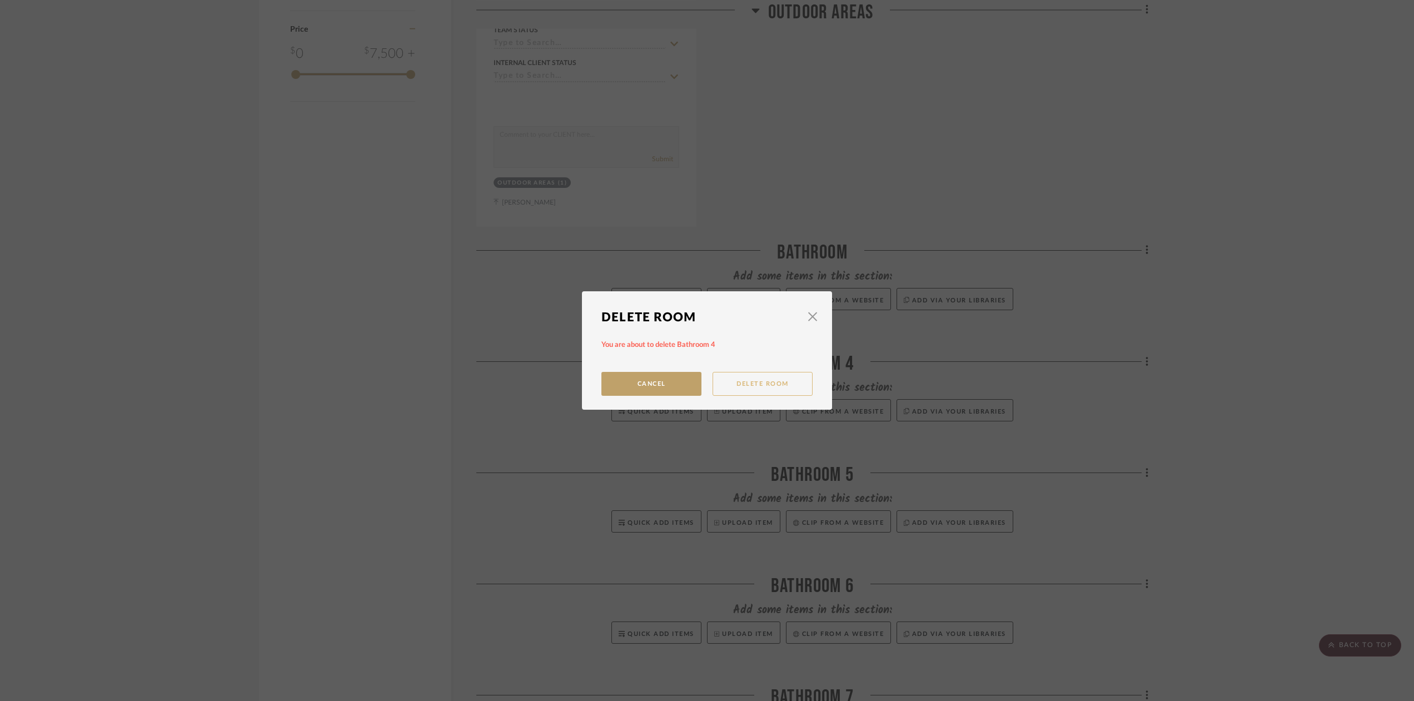
click at [774, 386] on button "Delete Room" at bounding box center [762, 384] width 100 height 24
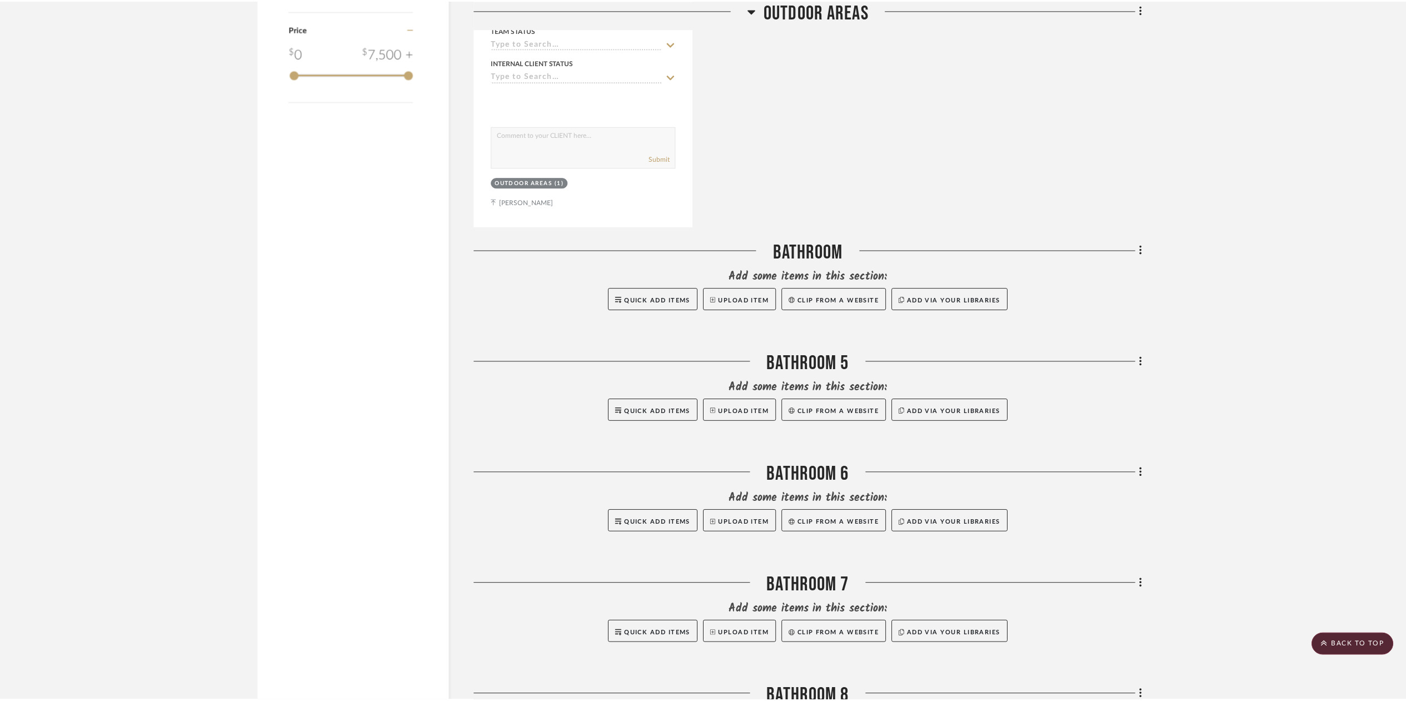
scroll to position [1057, 0]
click at [1146, 359] on icon at bounding box center [1146, 362] width 3 height 12
click at [1087, 577] on span "Delete Room" at bounding box center [1087, 578] width 44 height 9
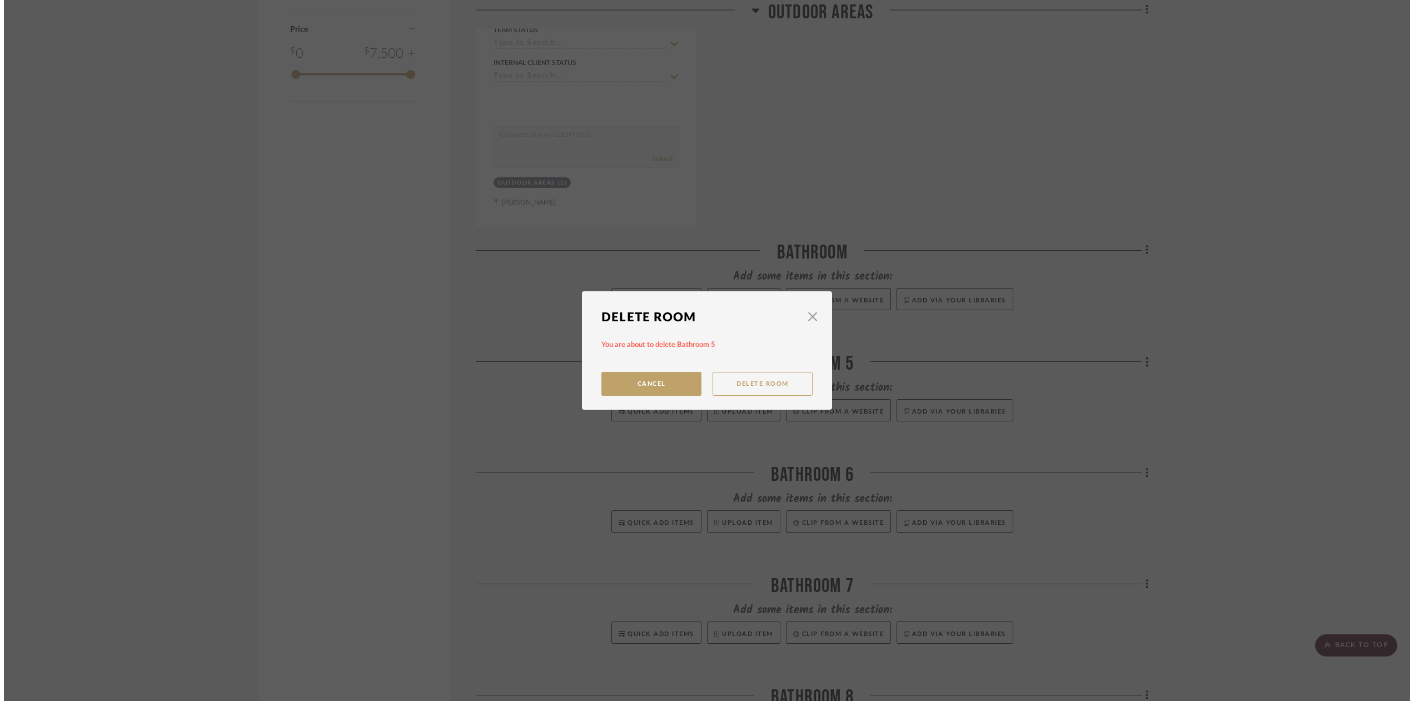
scroll to position [0, 0]
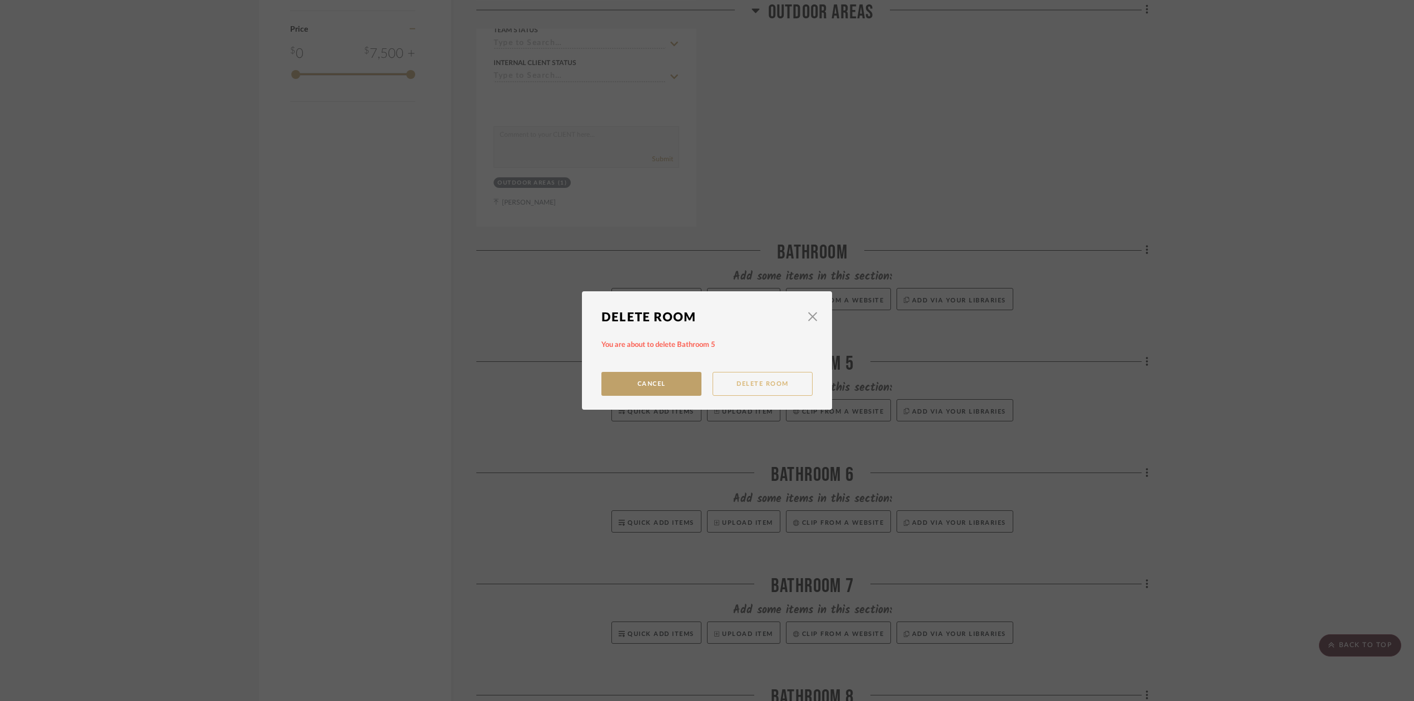
click at [732, 386] on button "Delete Room" at bounding box center [762, 384] width 100 height 24
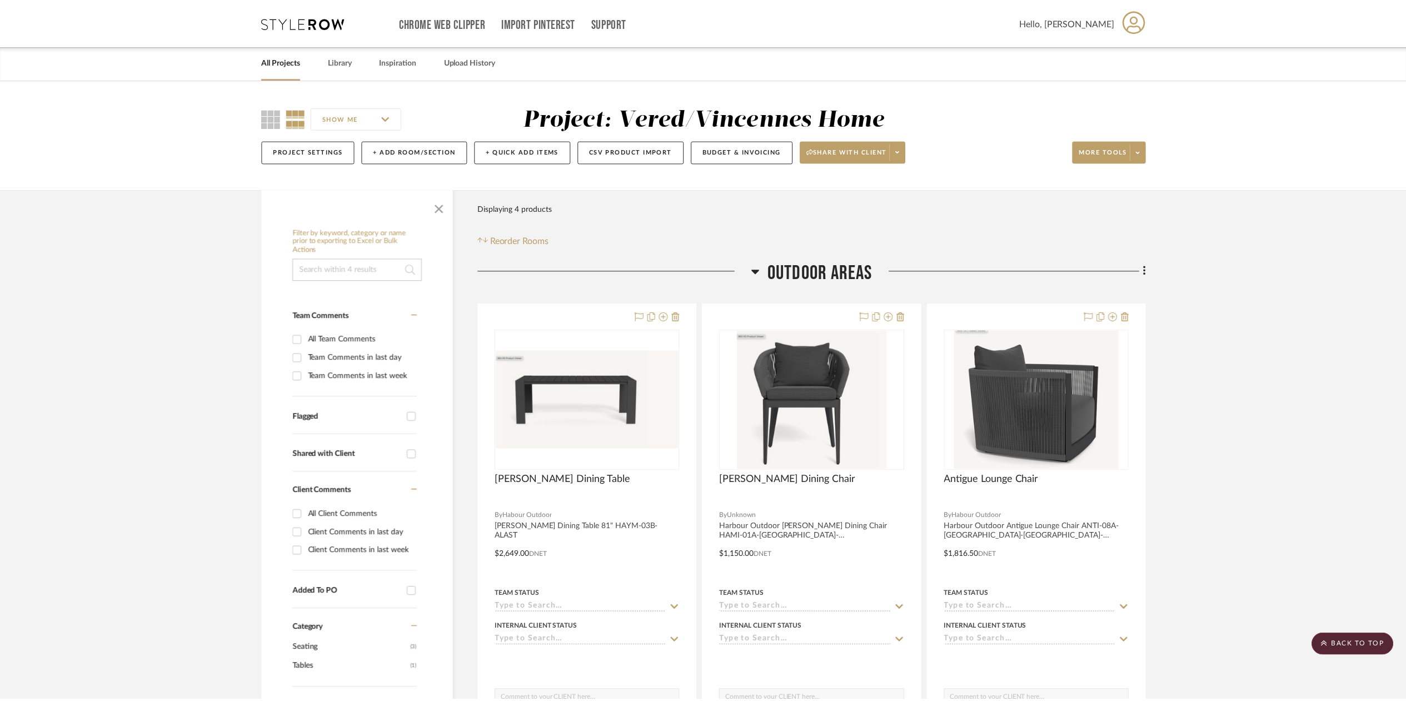
scroll to position [1057, 0]
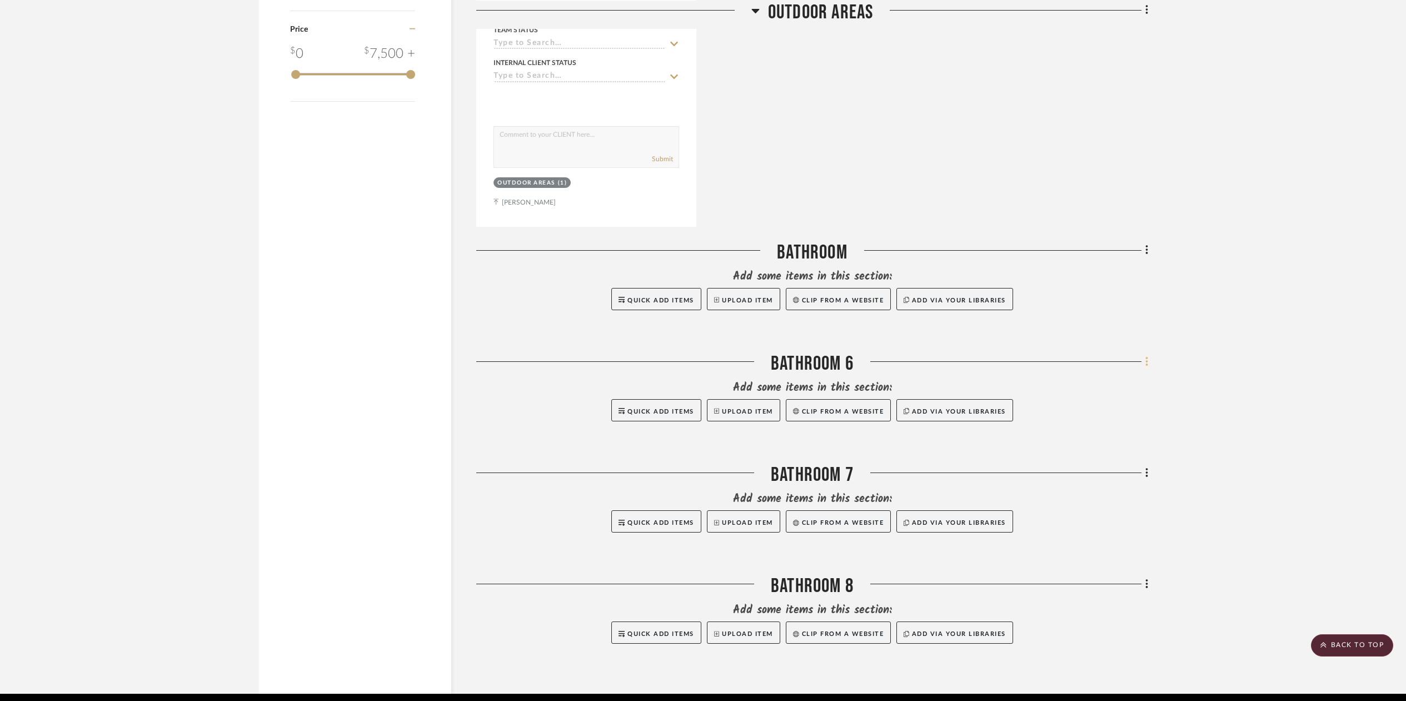
click at [1142, 360] on fa-icon at bounding box center [1144, 362] width 7 height 18
click at [1094, 580] on span "Delete Room" at bounding box center [1087, 578] width 44 height 9
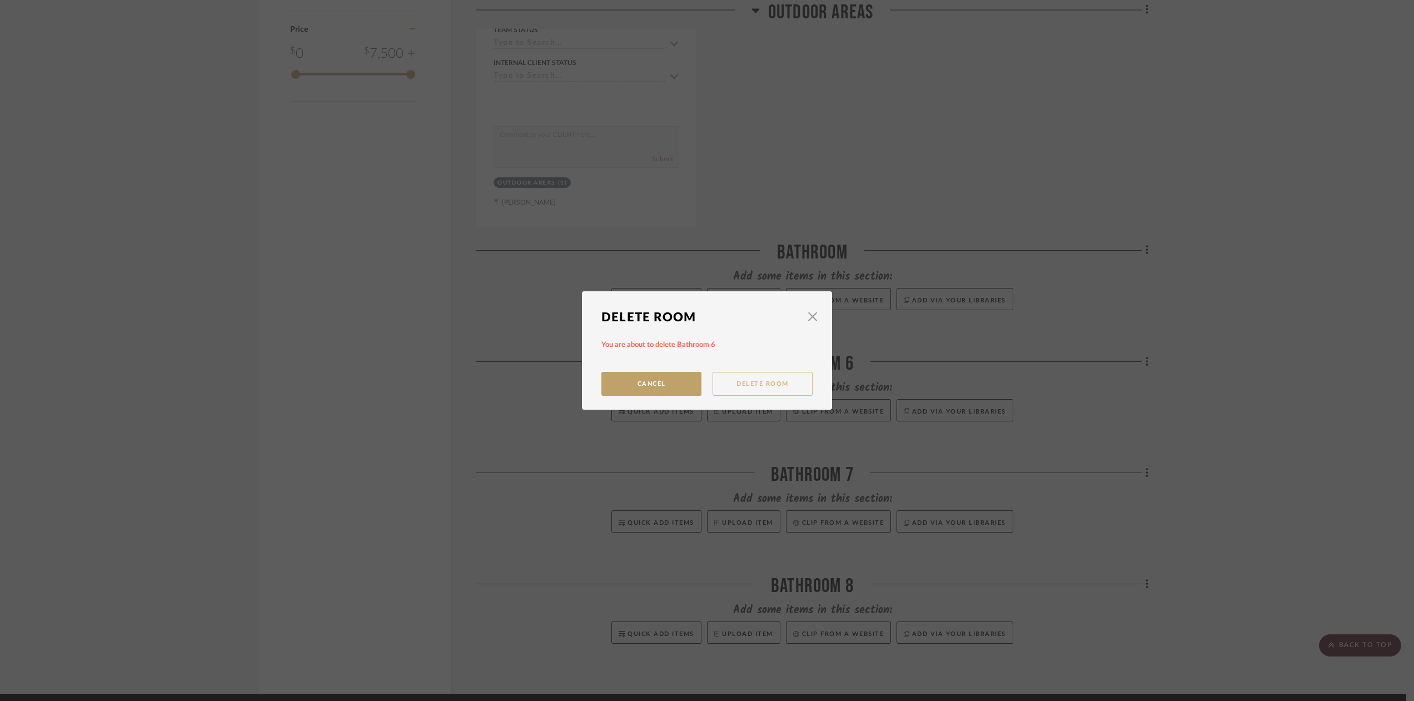
click at [795, 389] on button "Delete Room" at bounding box center [762, 384] width 100 height 24
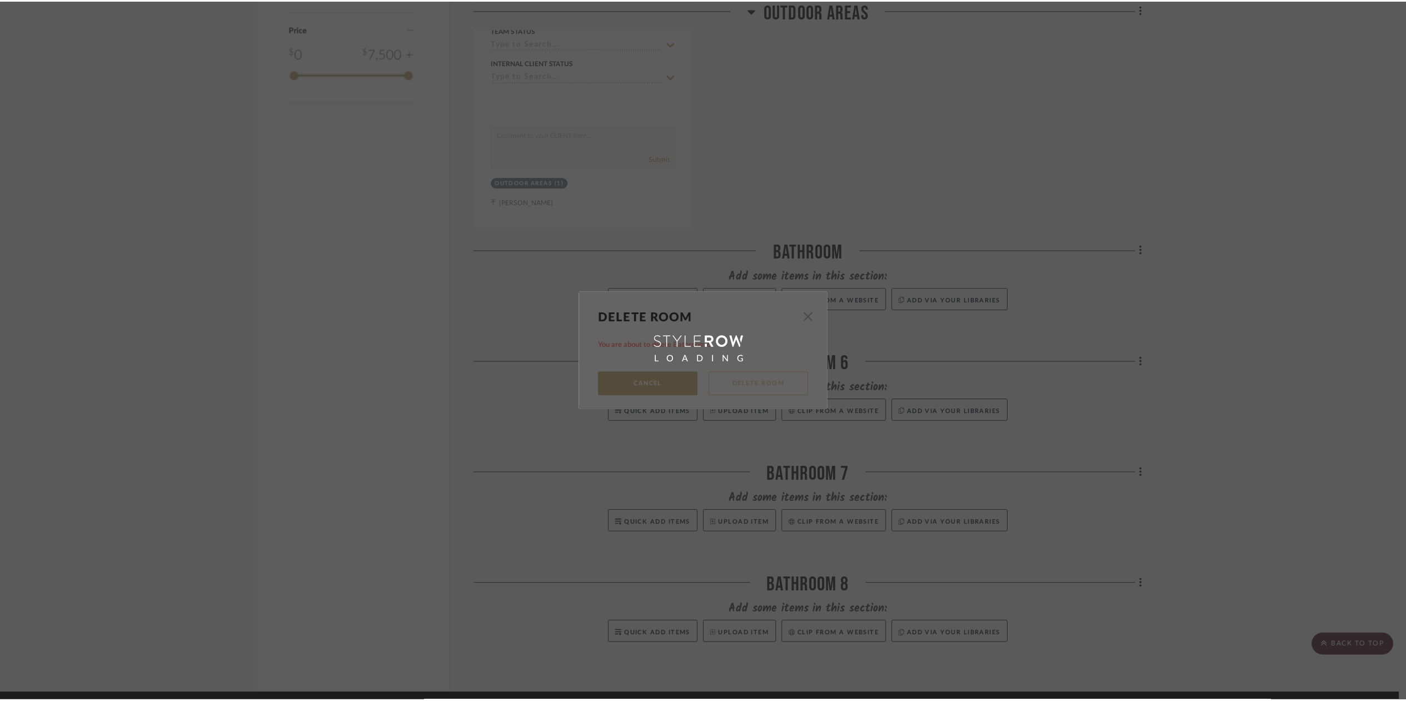
scroll to position [989, 0]
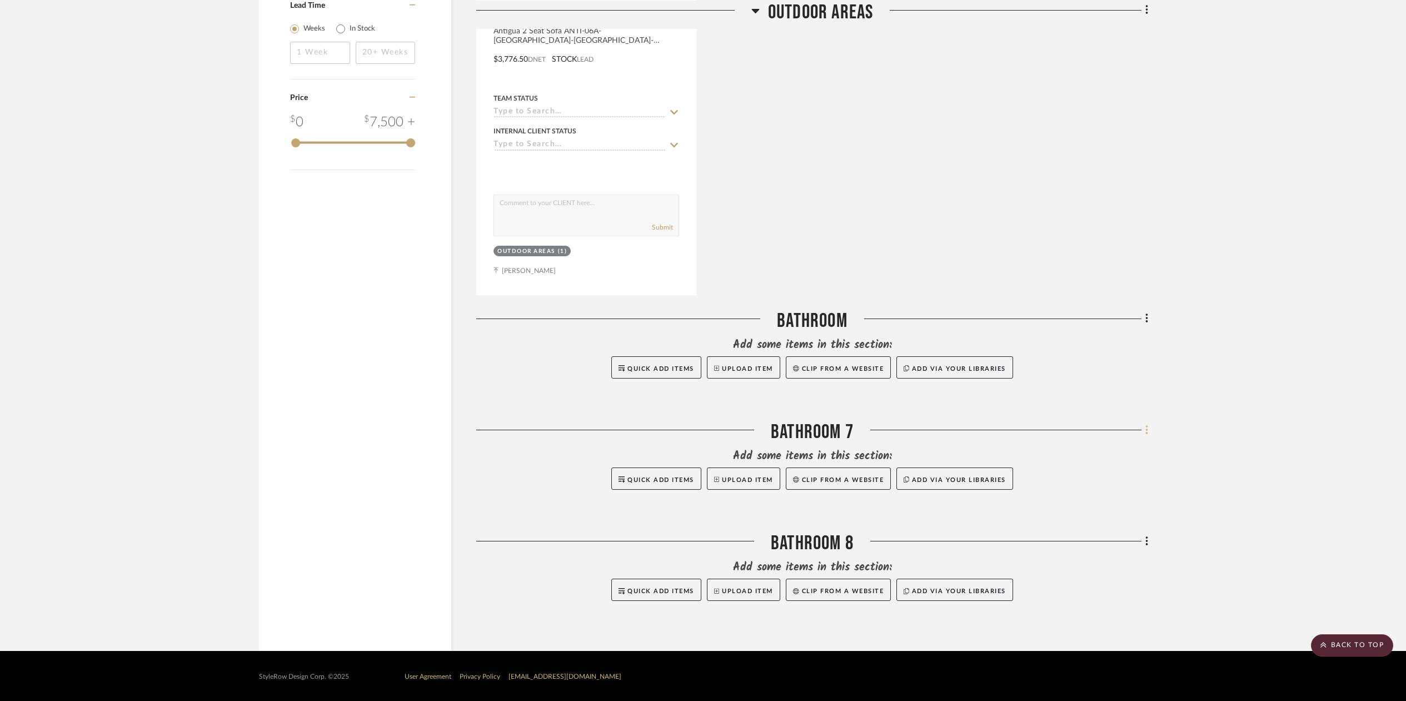
click at [1148, 428] on icon at bounding box center [1146, 430] width 3 height 12
click at [1146, 425] on div at bounding box center [703, 350] width 1406 height 701
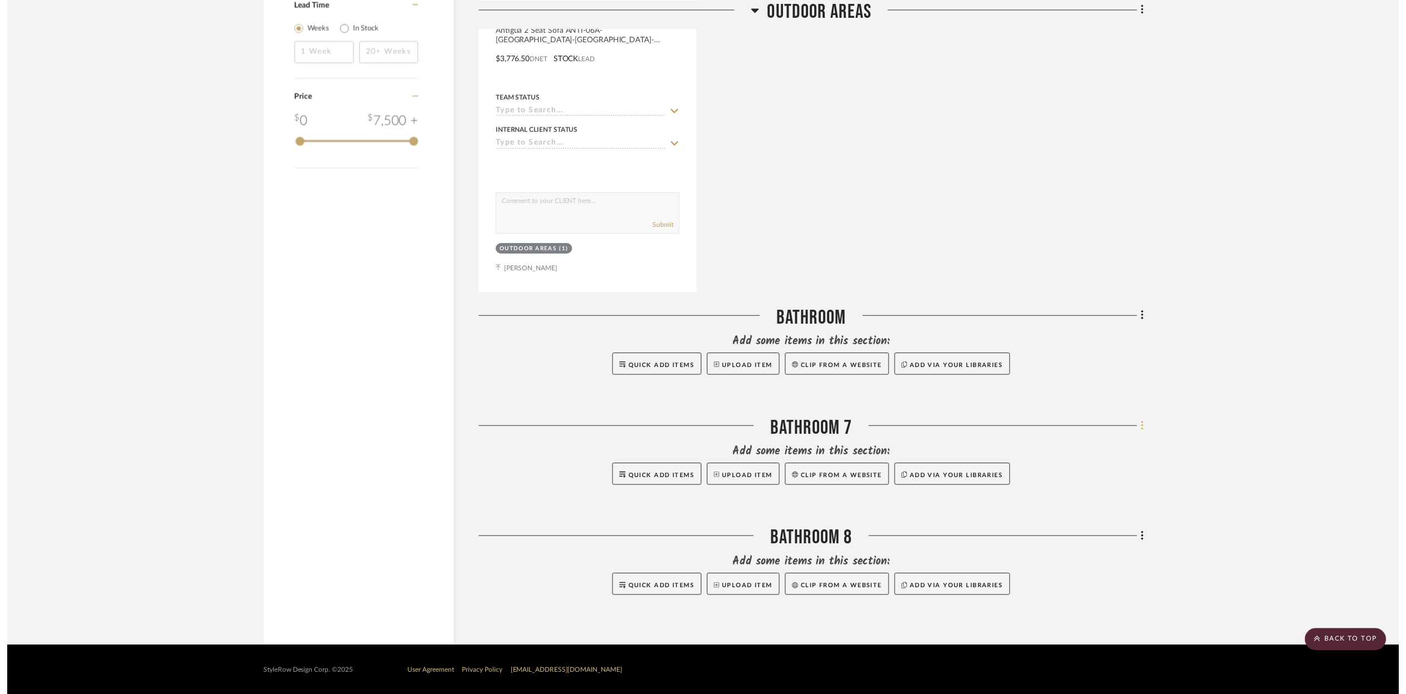
scroll to position [985, 0]
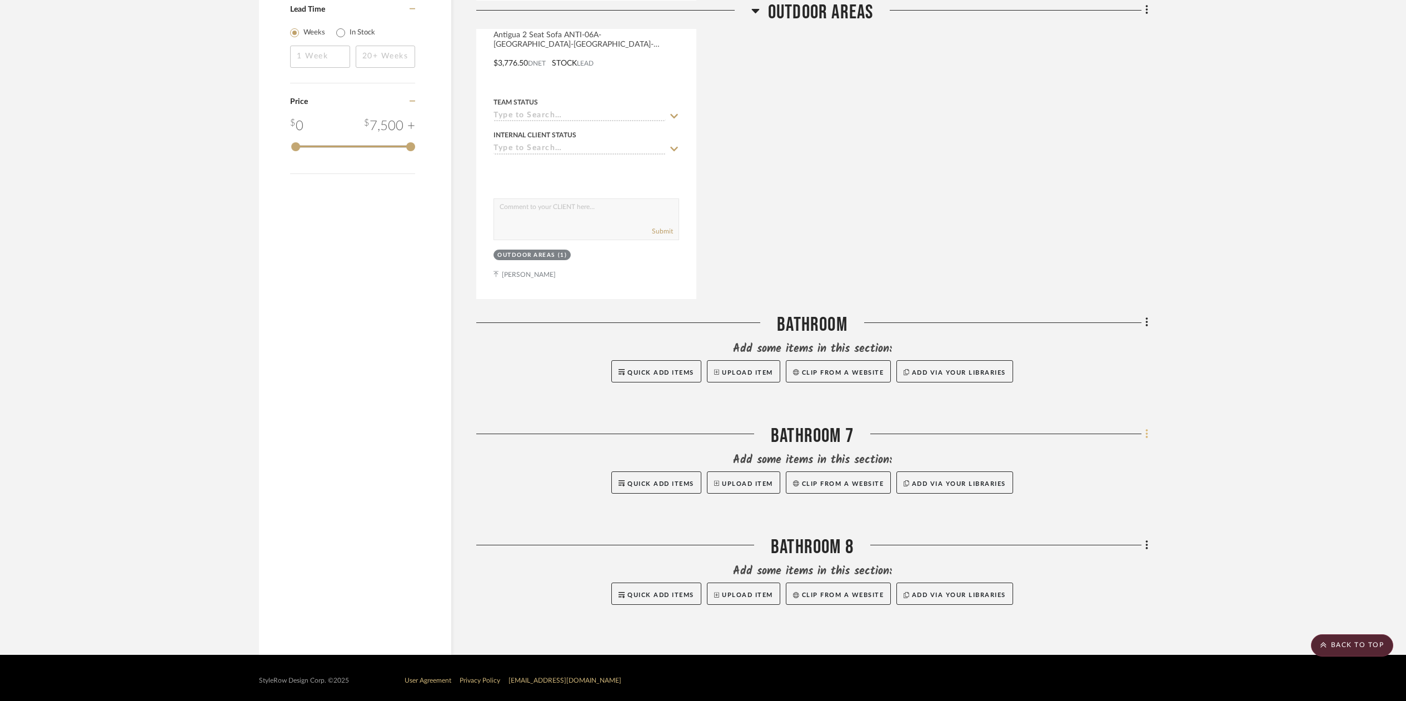
click at [1146, 424] on div at bounding box center [1001, 438] width 295 height 28
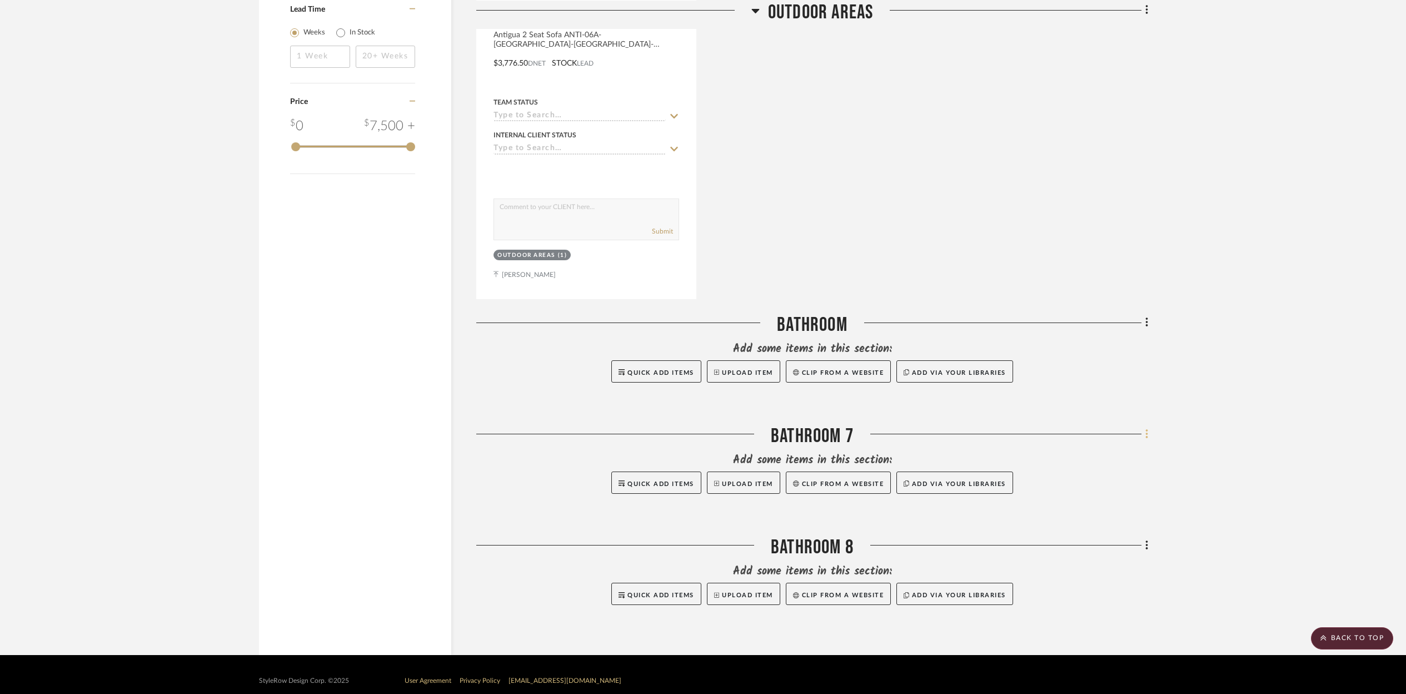
click at [1145, 435] on icon at bounding box center [1146, 434] width 3 height 12
click at [1093, 651] on span "Delete Room" at bounding box center [1087, 650] width 44 height 9
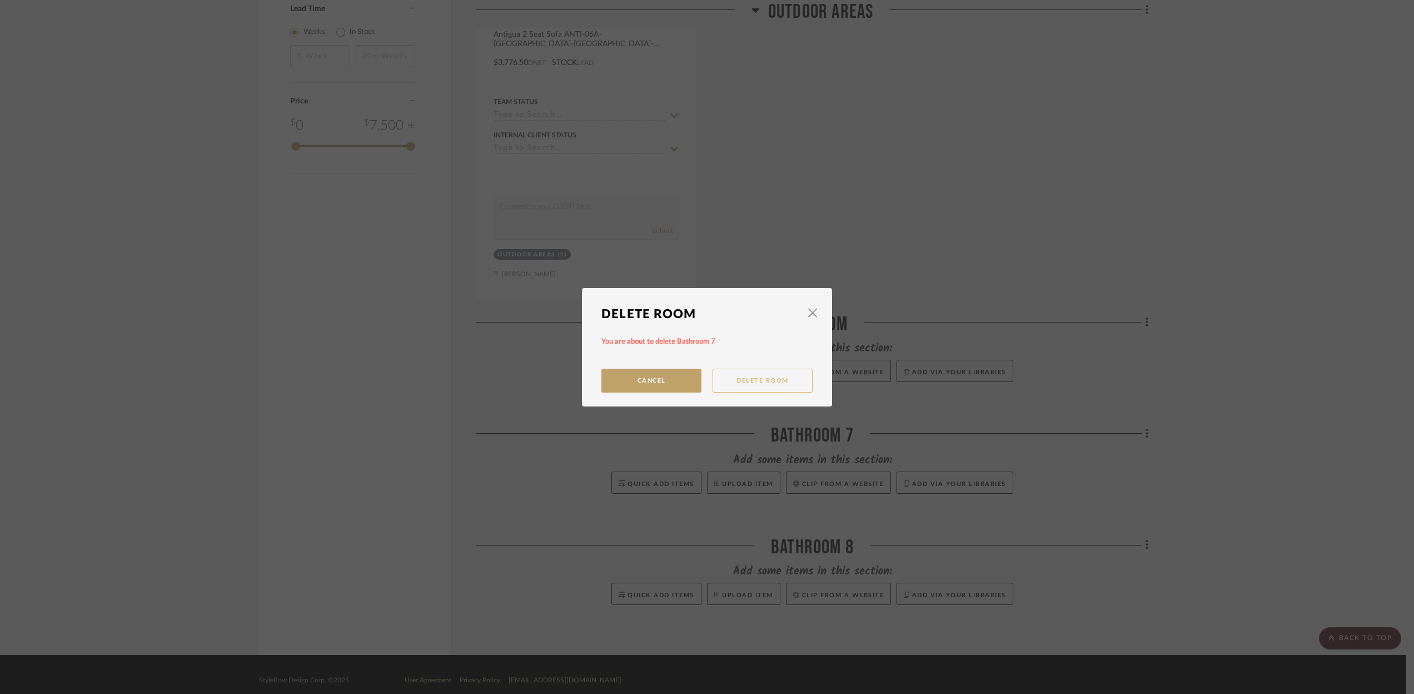
click at [762, 377] on button "Delete Room" at bounding box center [762, 380] width 100 height 24
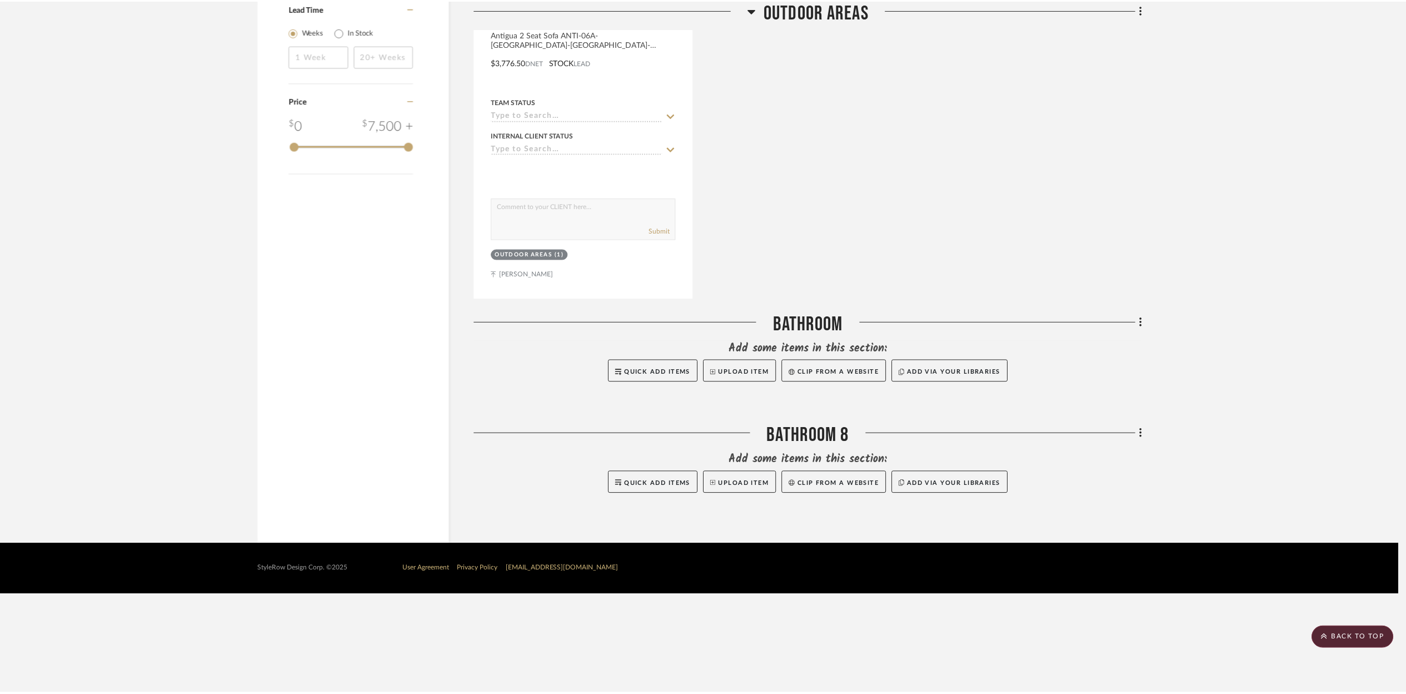
scroll to position [885, 0]
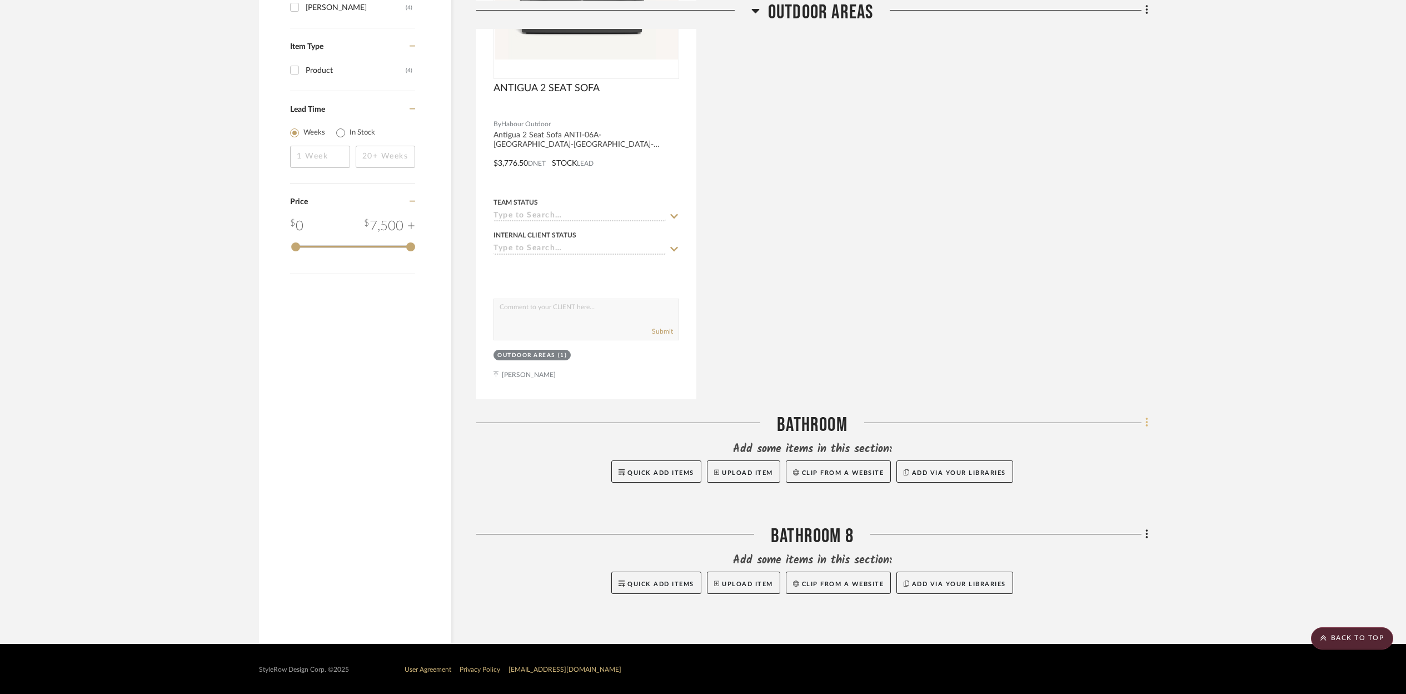
click at [1146, 422] on icon at bounding box center [1146, 422] width 2 height 9
click at [1093, 640] on span "Delete Room" at bounding box center [1087, 639] width 44 height 9
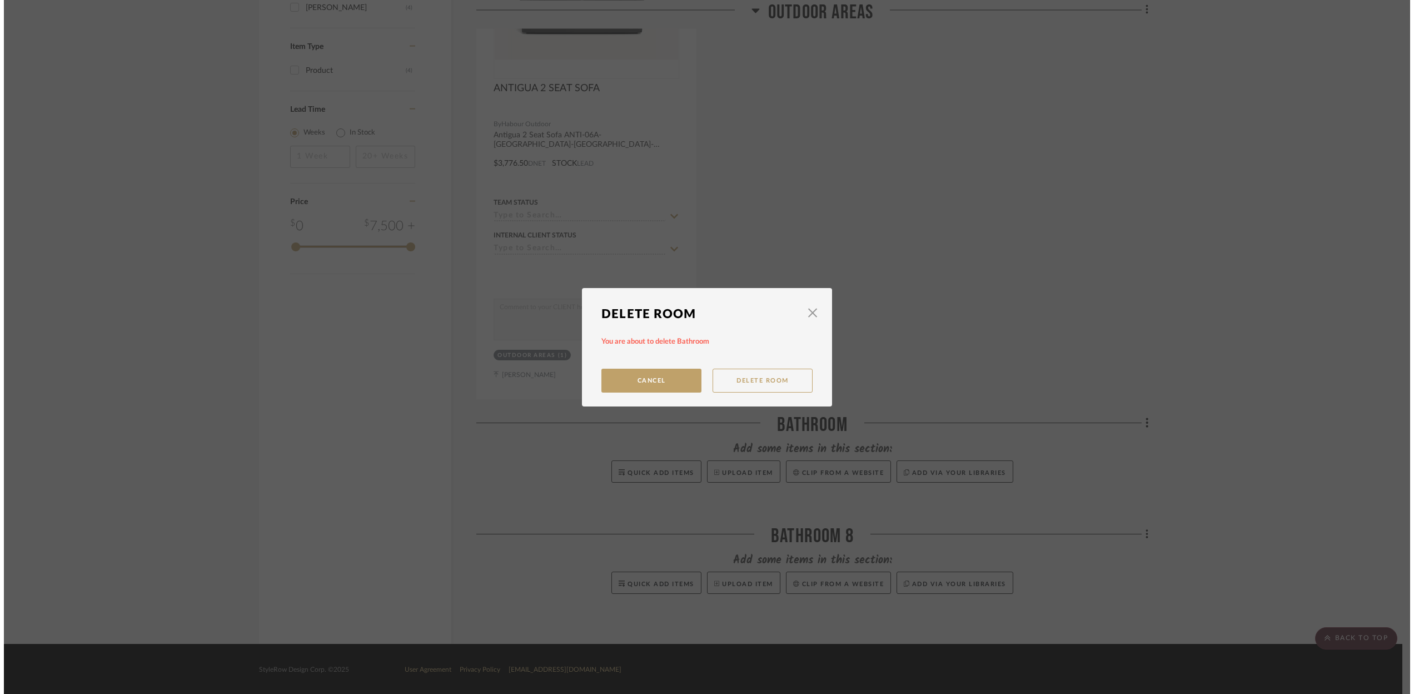
scroll to position [0, 0]
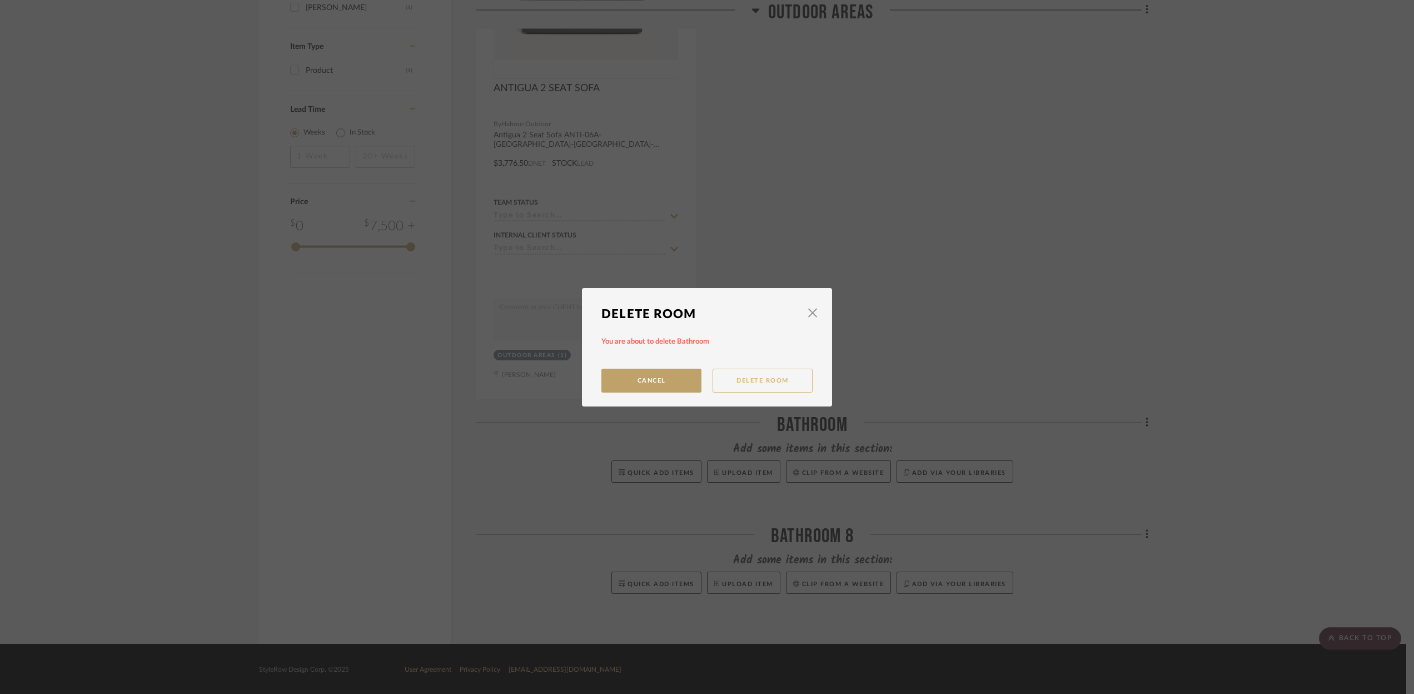
click at [738, 380] on button "Delete Room" at bounding box center [762, 380] width 100 height 24
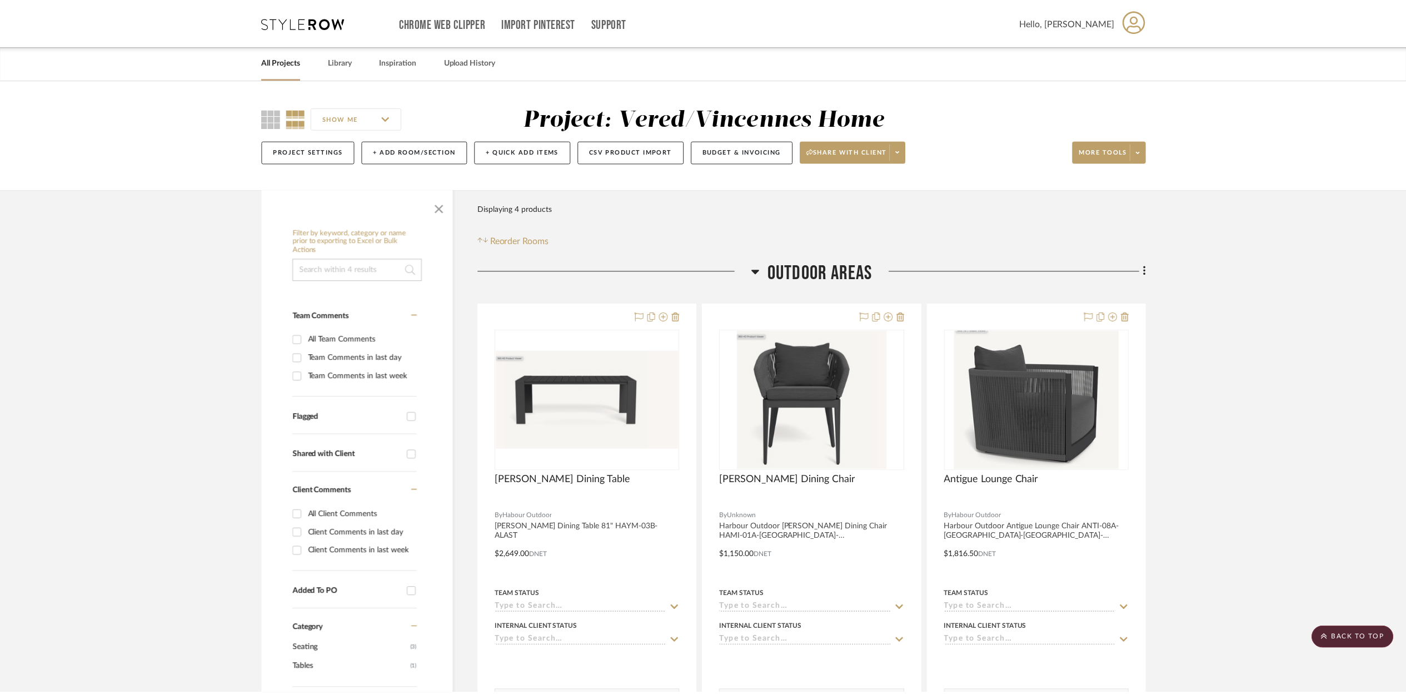
scroll to position [774, 0]
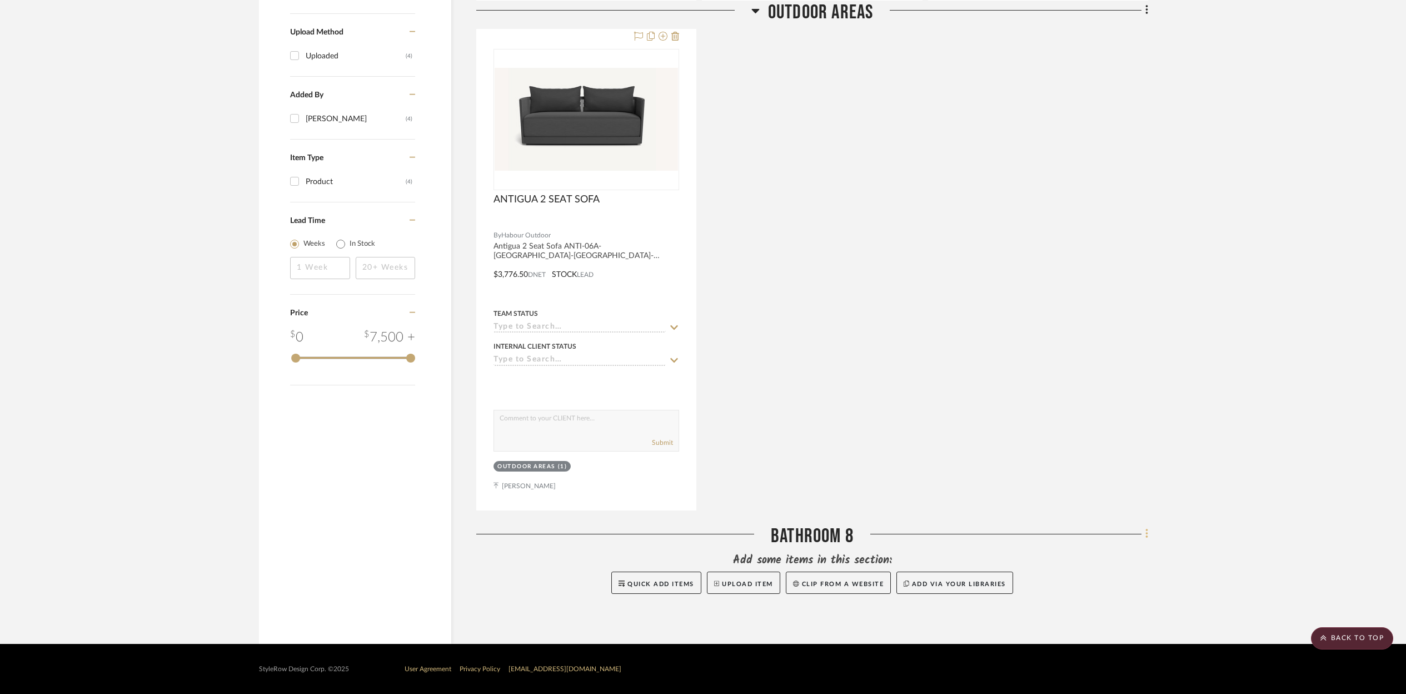
click at [1147, 533] on icon at bounding box center [1146, 533] width 2 height 9
click at [1091, 513] on span "Delete Room" at bounding box center [1087, 510] width 44 height 9
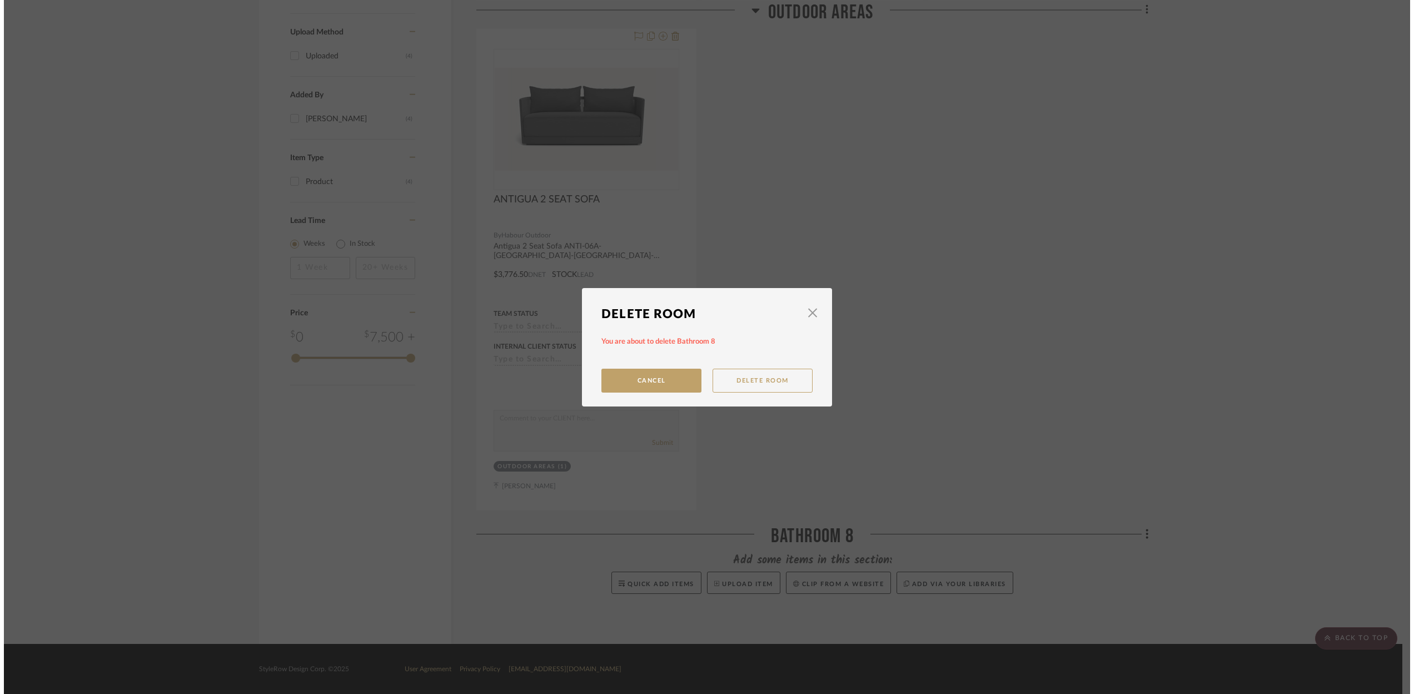
scroll to position [0, 0]
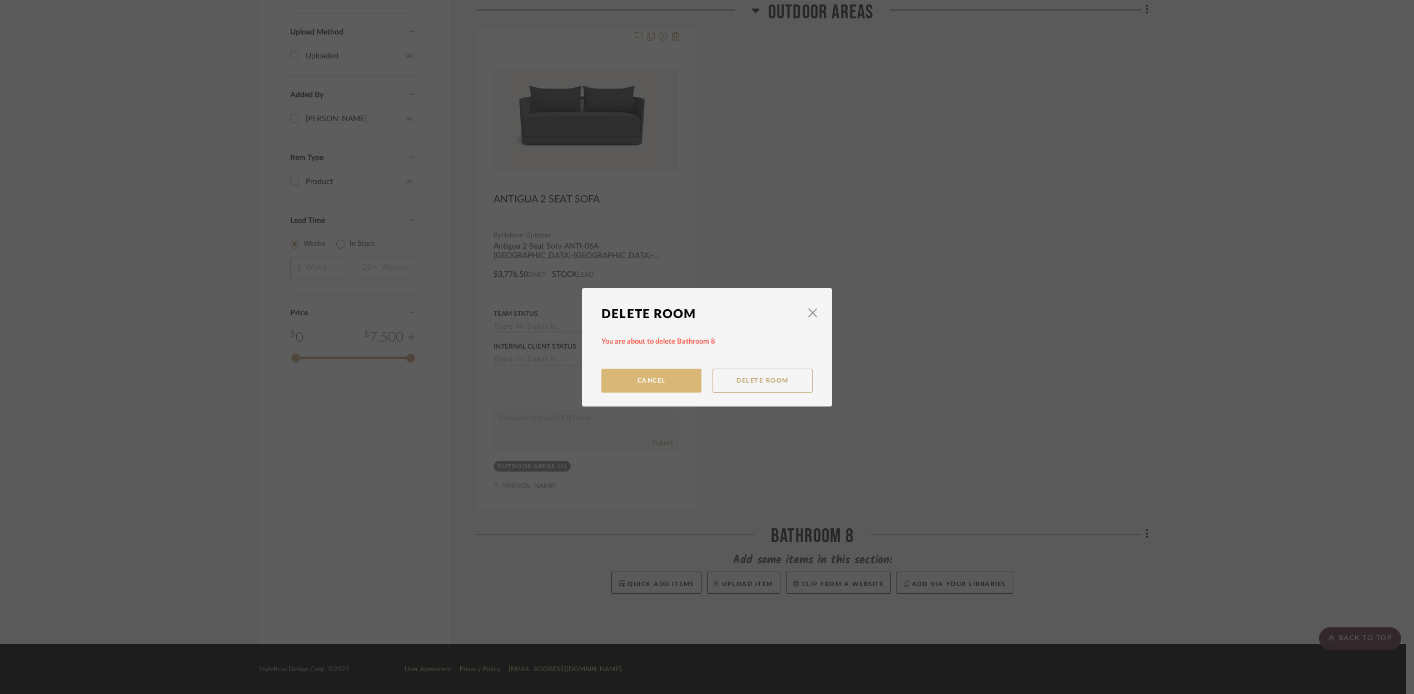
click at [663, 373] on button "Cancel" at bounding box center [651, 380] width 100 height 24
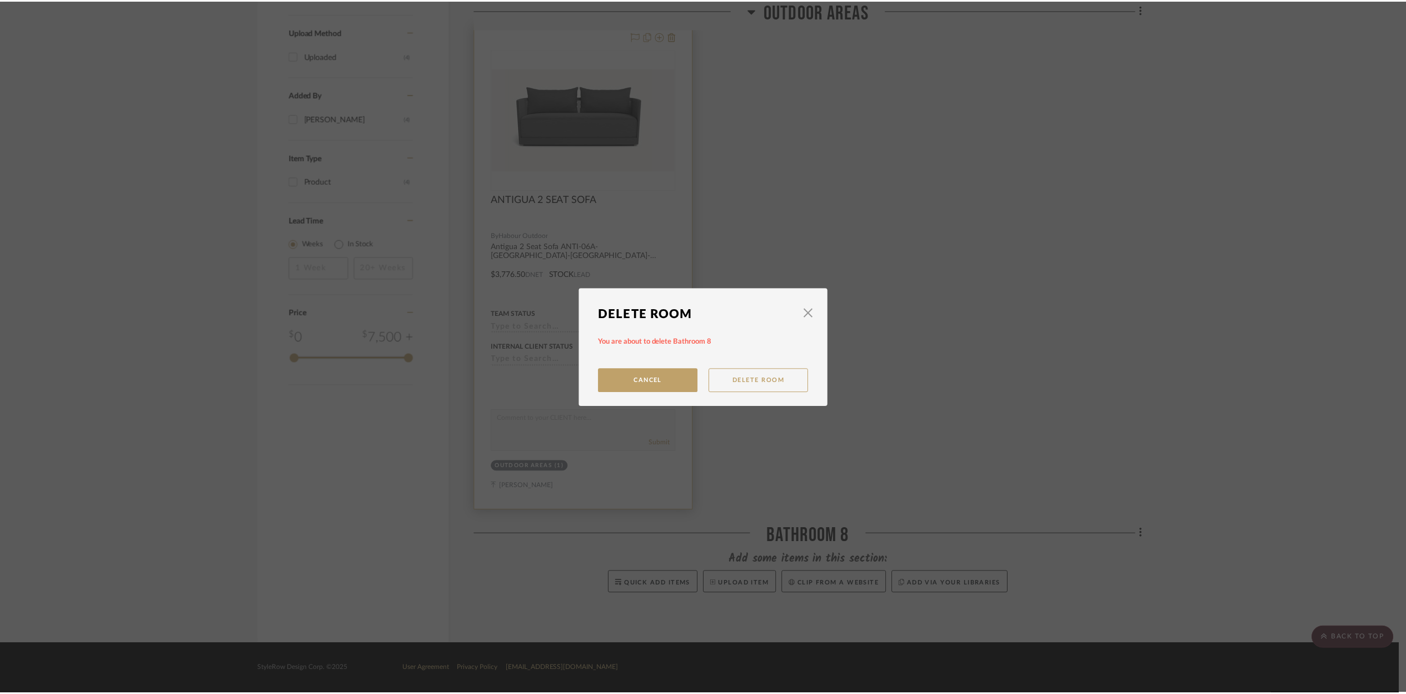
scroll to position [774, 0]
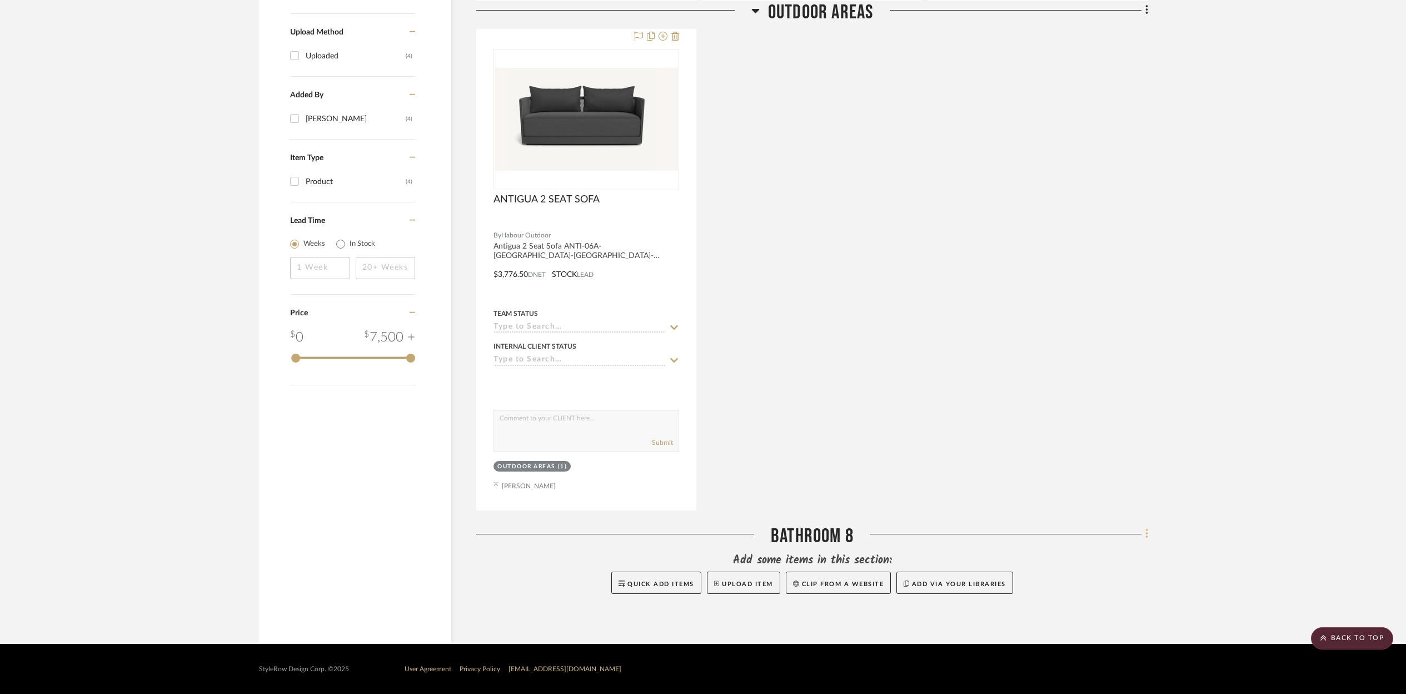
click at [1147, 532] on icon at bounding box center [1146, 533] width 3 height 12
click at [1084, 511] on span "Delete Room" at bounding box center [1087, 510] width 44 height 9
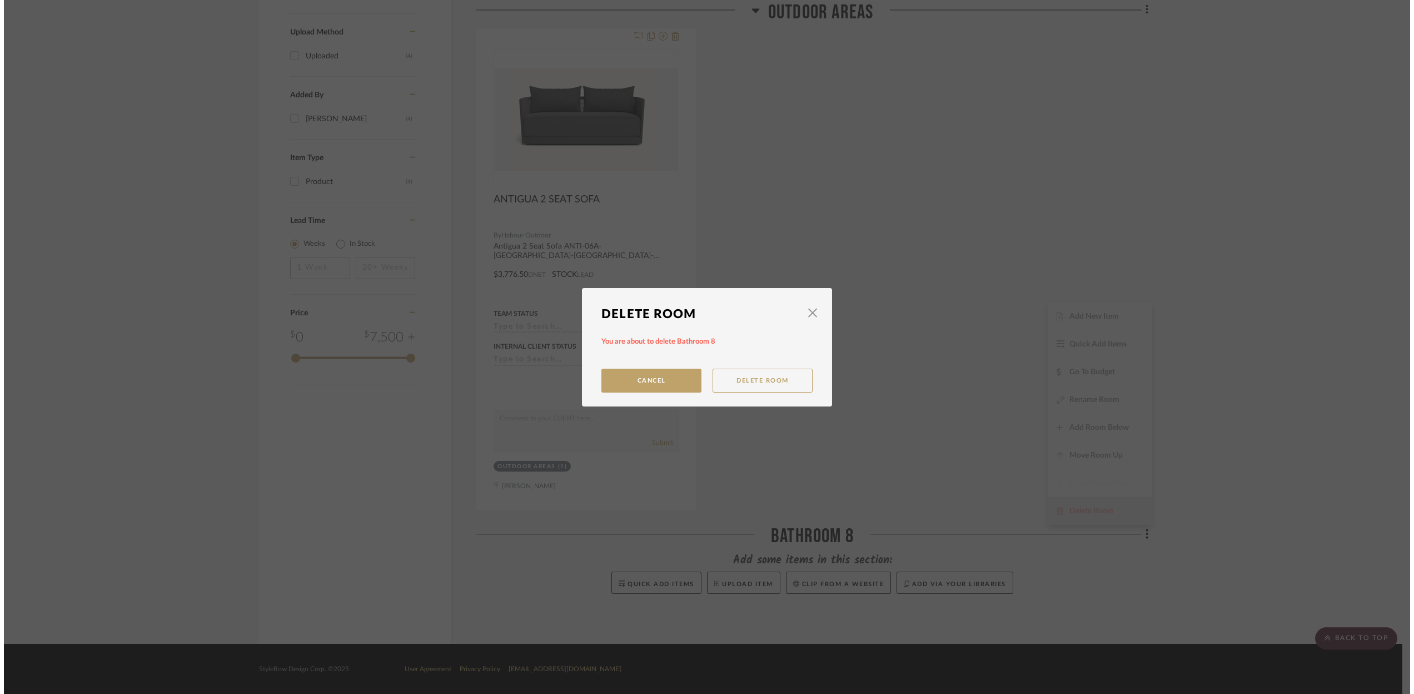
scroll to position [0, 0]
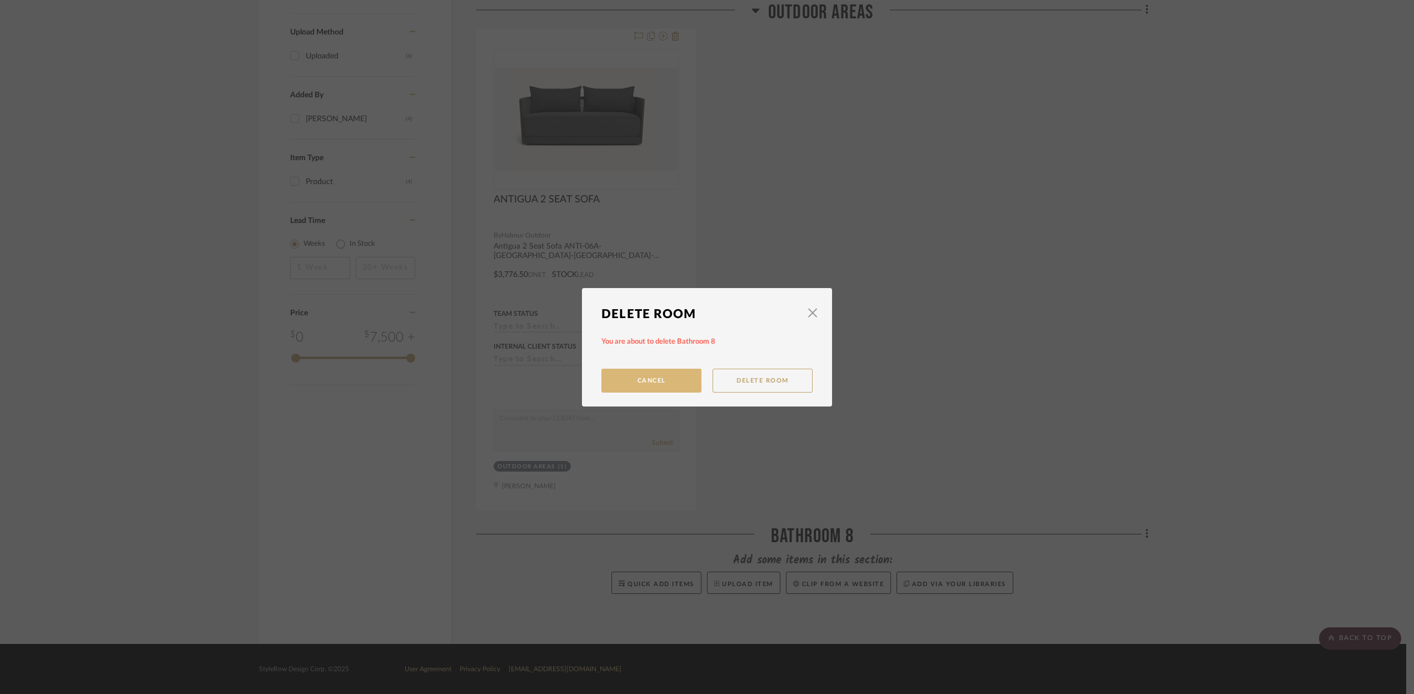
click at [667, 380] on button "Cancel" at bounding box center [651, 380] width 100 height 24
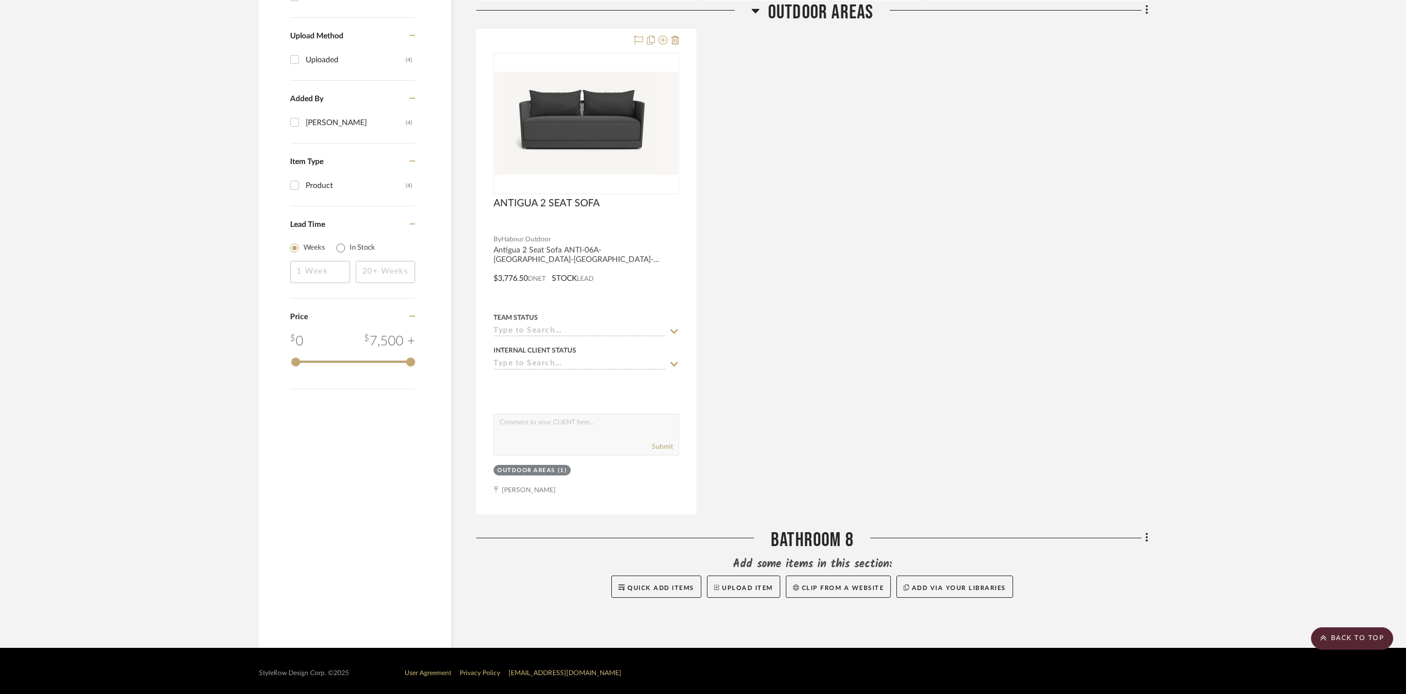
scroll to position [774, 0]
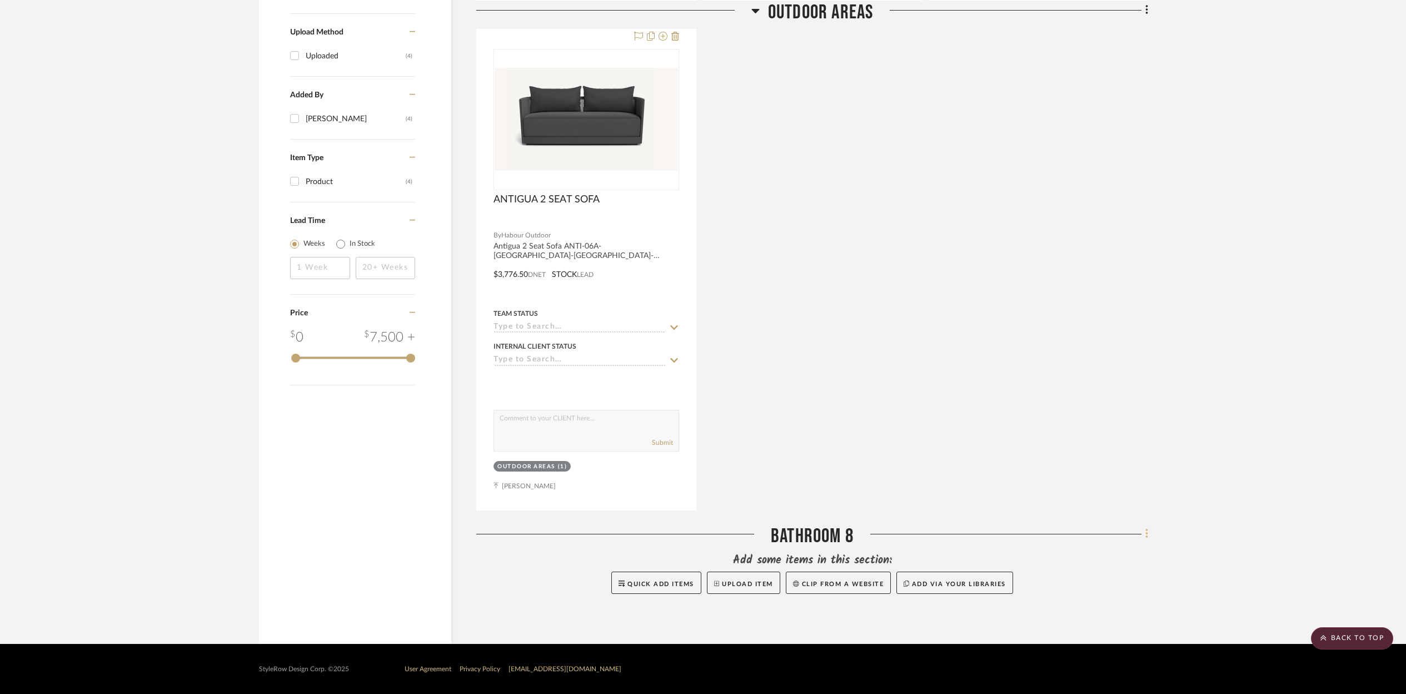
click at [1143, 533] on fa-icon at bounding box center [1144, 535] width 7 height 18
click at [1078, 511] on span "Delete Room" at bounding box center [1087, 510] width 44 height 9
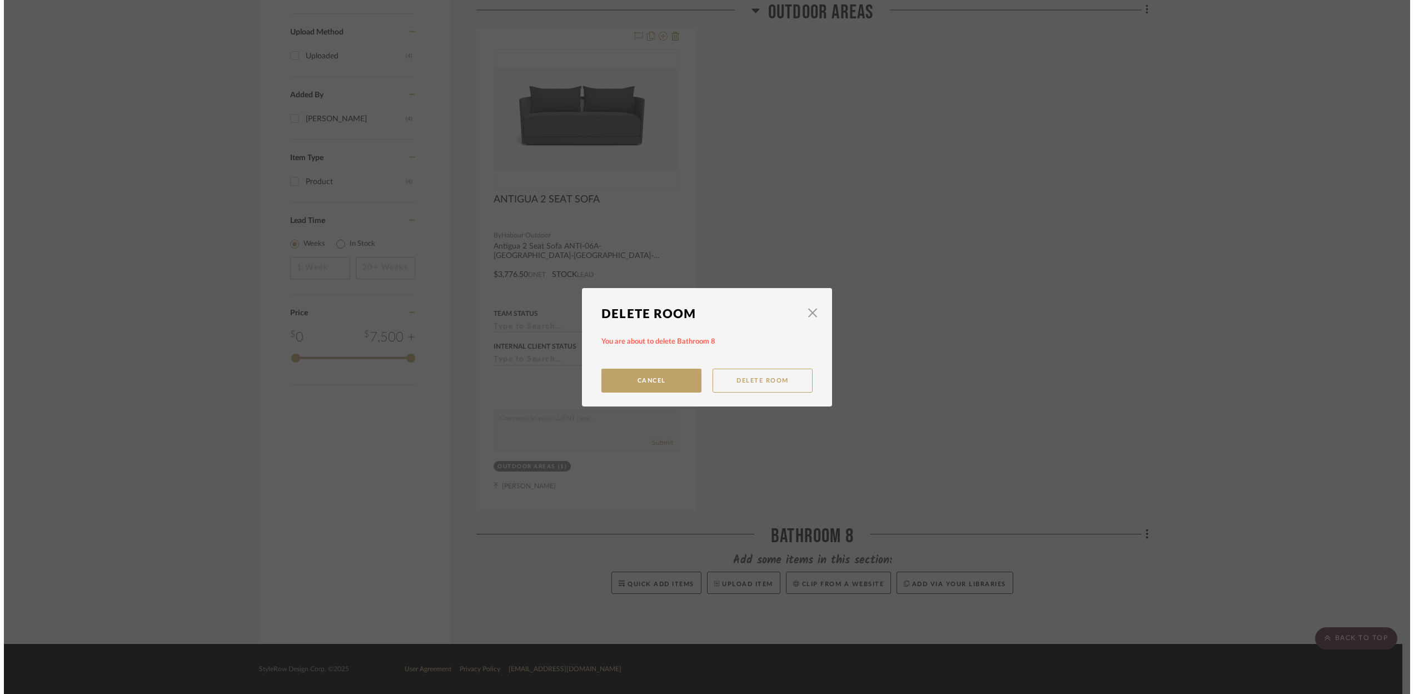
scroll to position [0, 0]
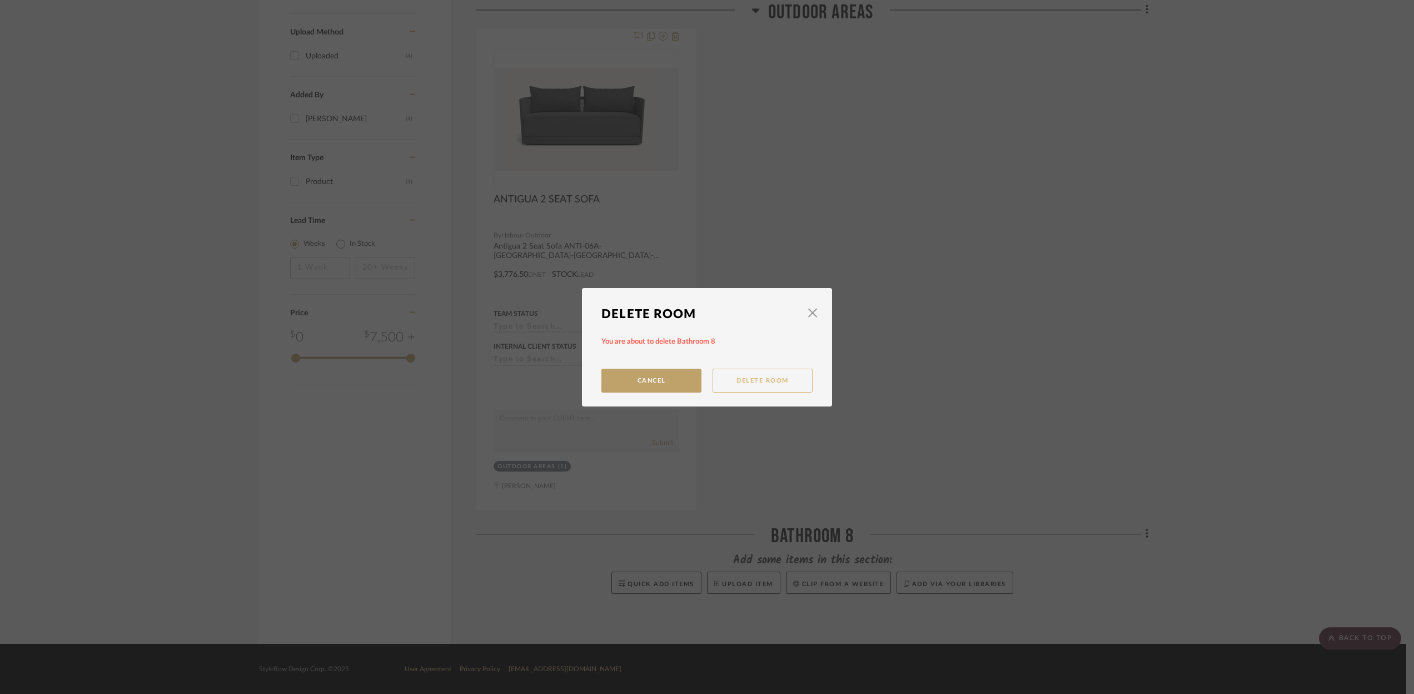
click at [775, 376] on button "Delete Room" at bounding box center [762, 380] width 100 height 24
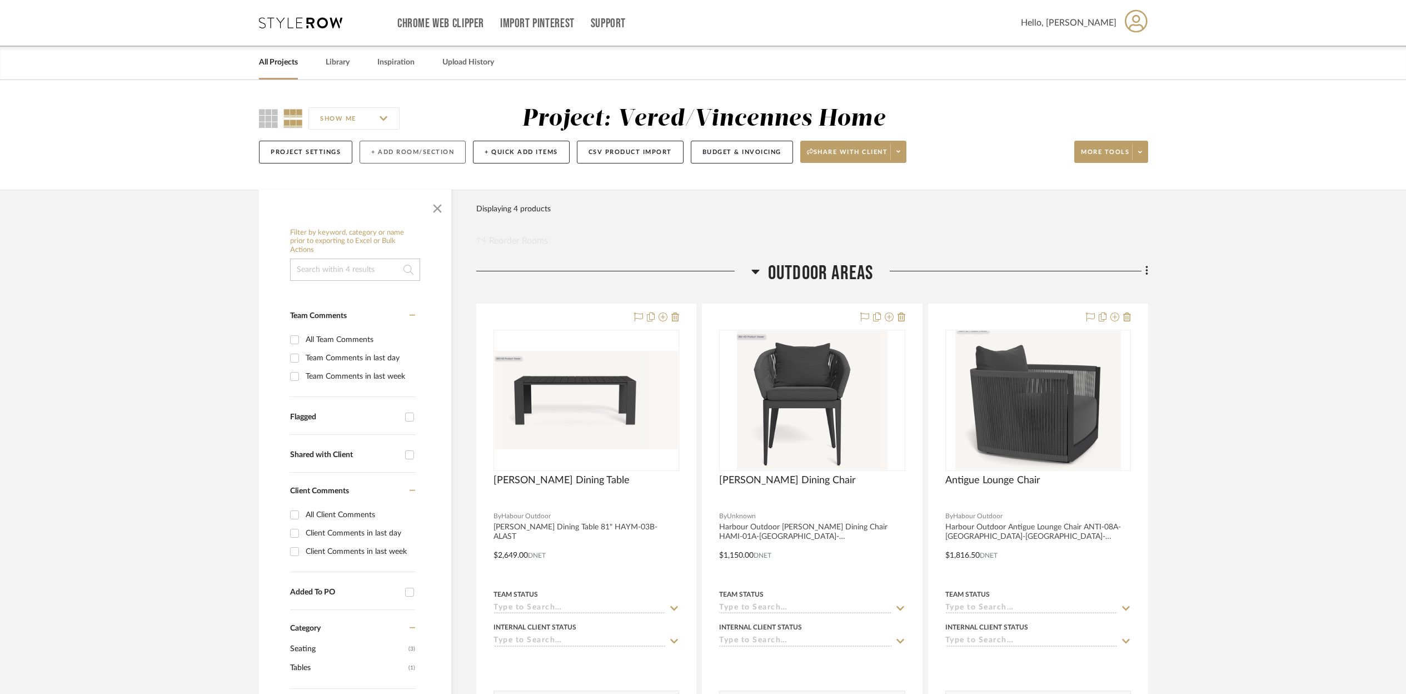
click at [399, 154] on button "+ Add Room/Section" at bounding box center [413, 152] width 106 height 23
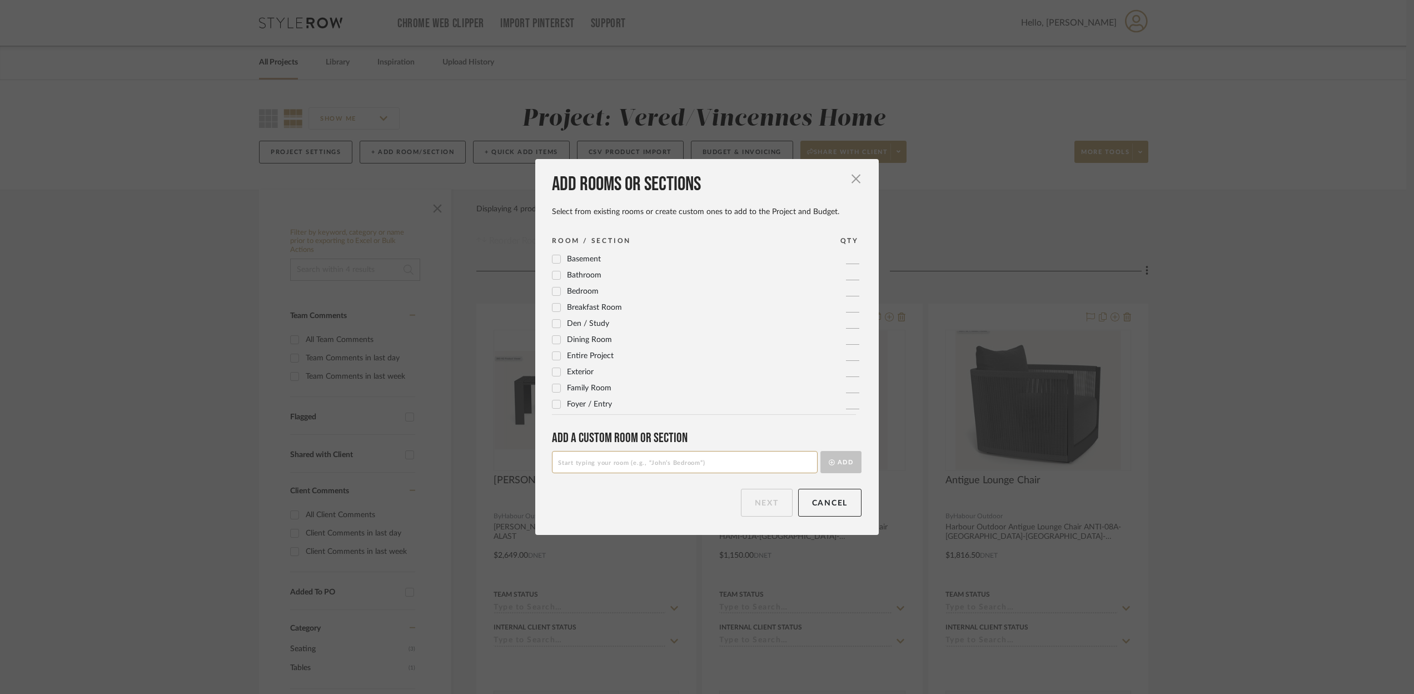
click at [552, 275] on icon at bounding box center [556, 275] width 8 height 8
click at [758, 500] on button "Next" at bounding box center [767, 502] width 52 height 28
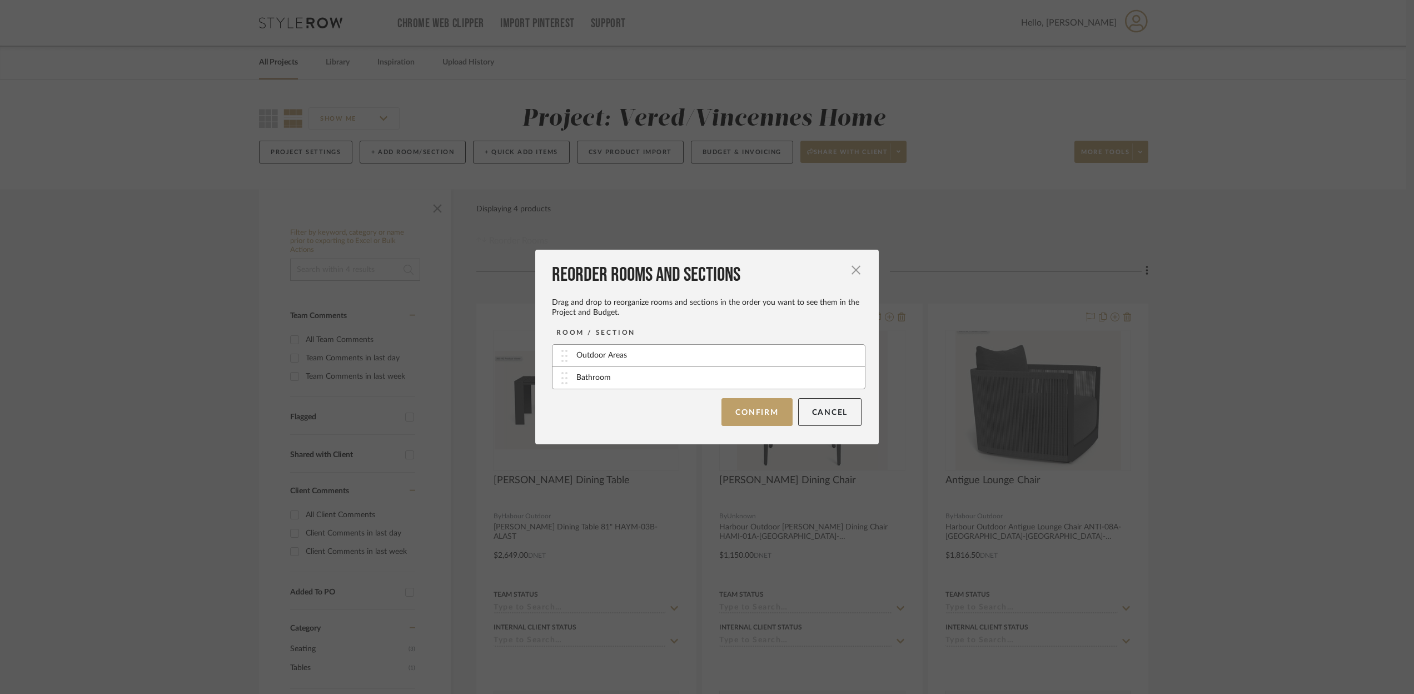
click at [606, 382] on div "Bathroom" at bounding box center [708, 378] width 312 height 22
click at [747, 411] on button "Confirm" at bounding box center [756, 412] width 71 height 28
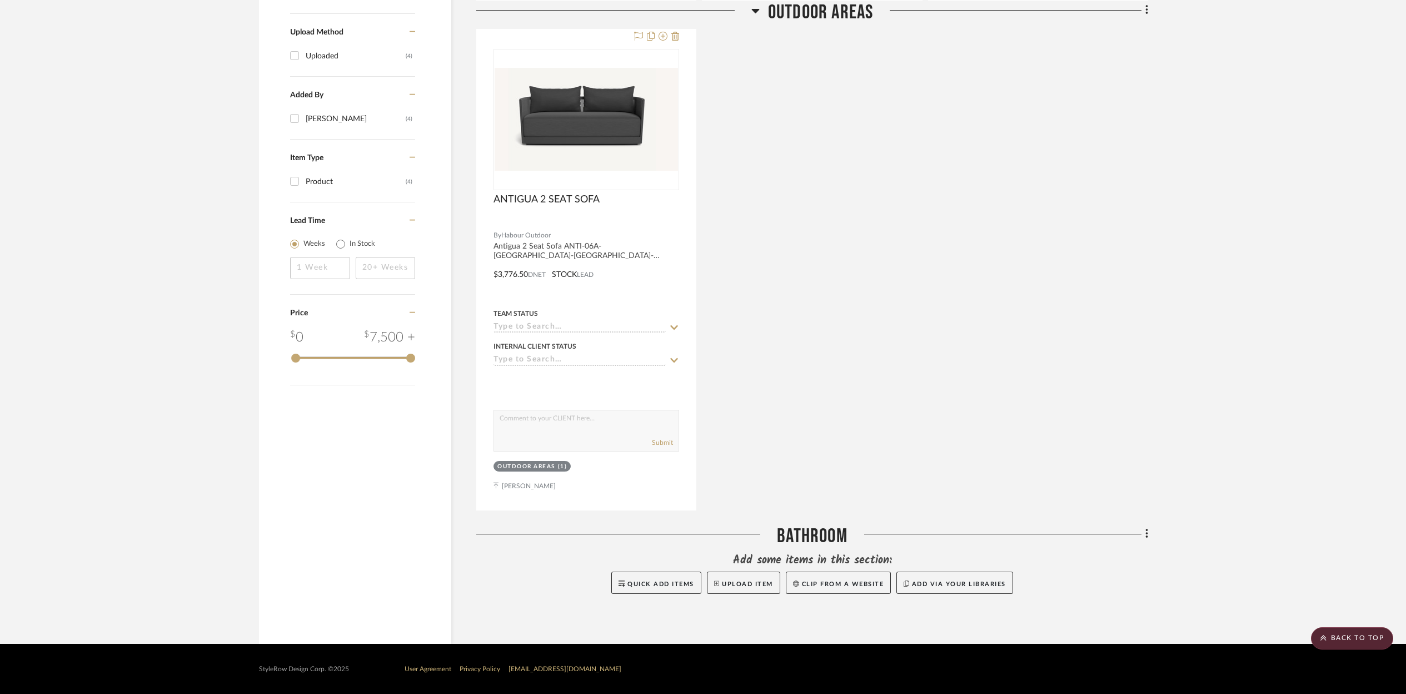
scroll to position [772, 0]
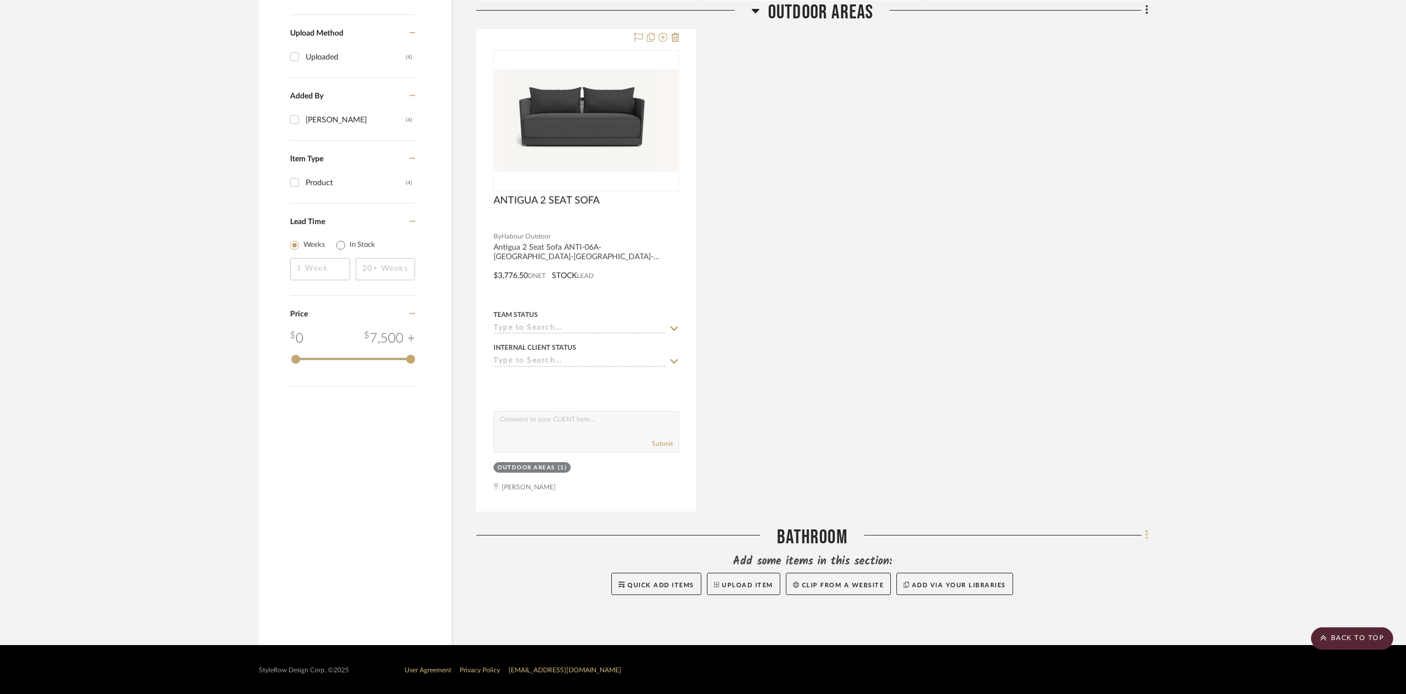
click at [1146, 533] on icon at bounding box center [1146, 534] width 3 height 12
click at [1093, 320] on span "Add New Item" at bounding box center [1089, 316] width 49 height 9
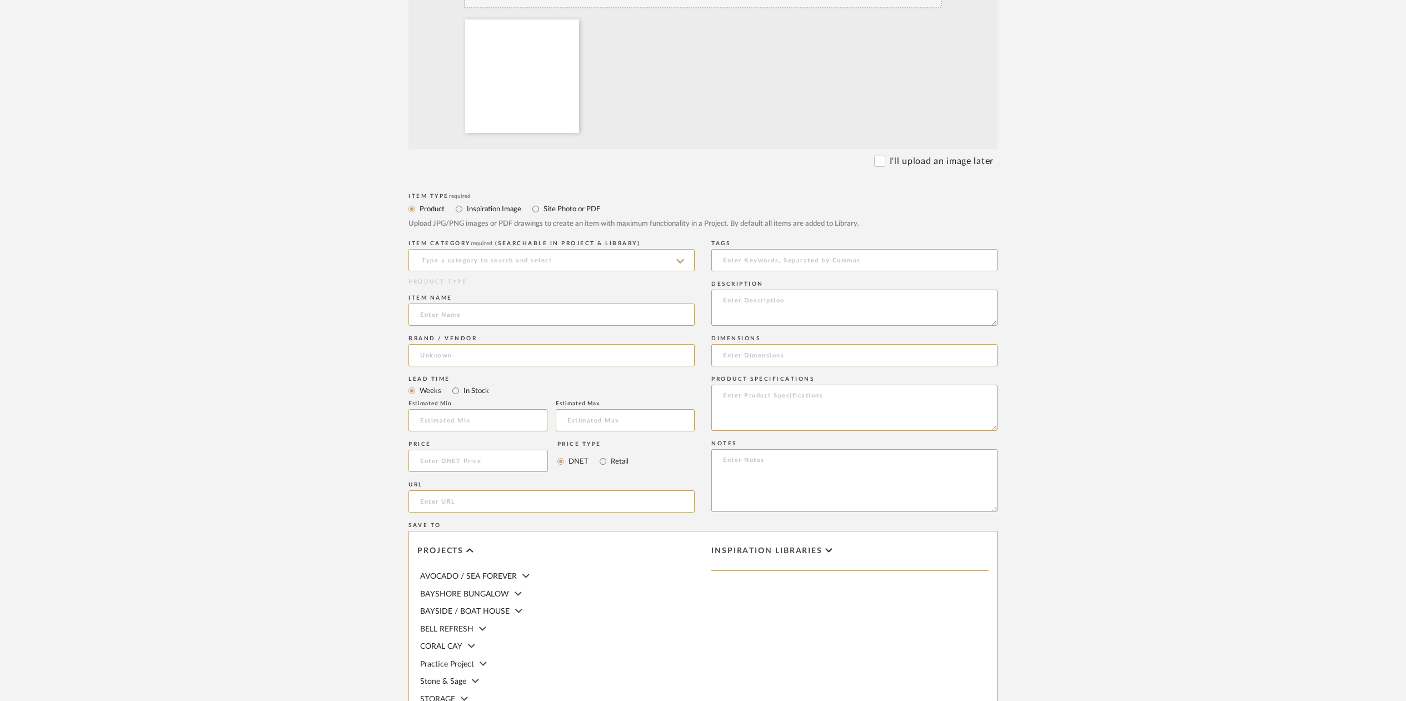
scroll to position [357, 0]
click at [443, 256] on input at bounding box center [551, 259] width 286 height 22
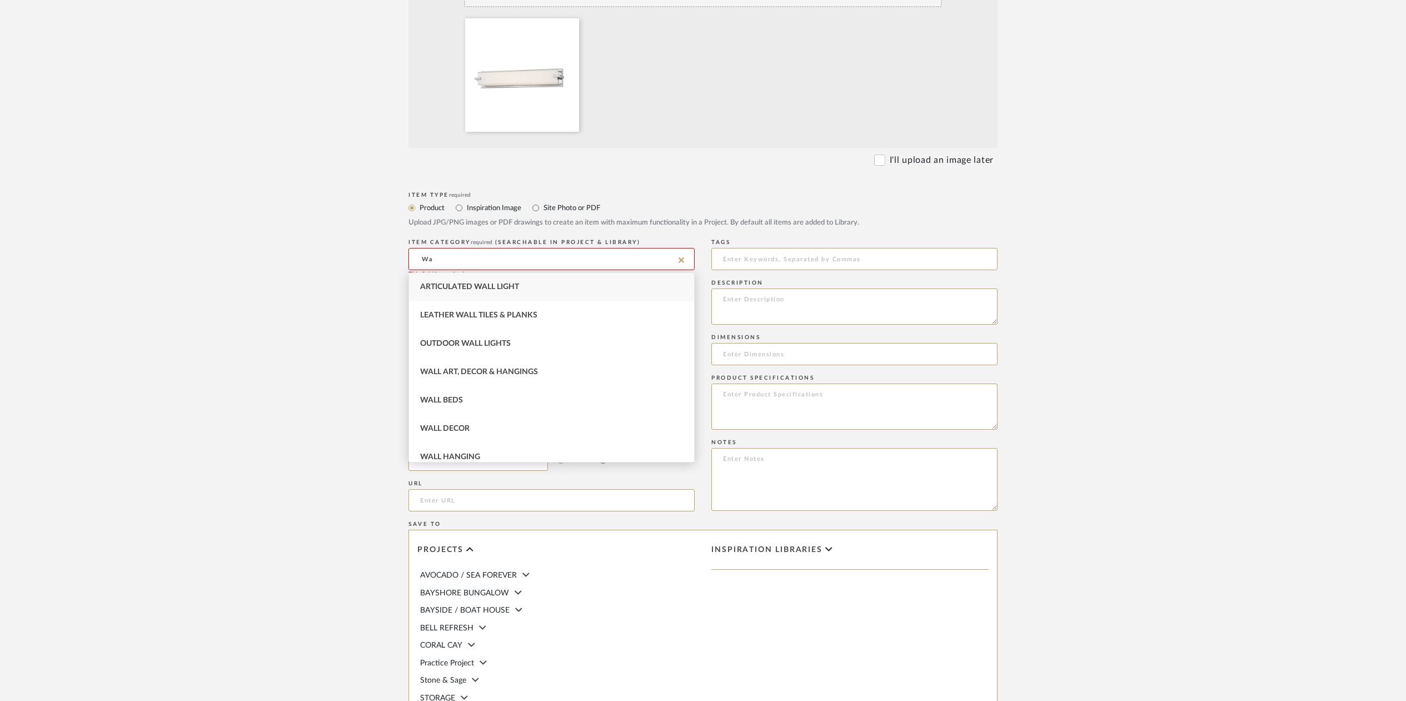
type input "W"
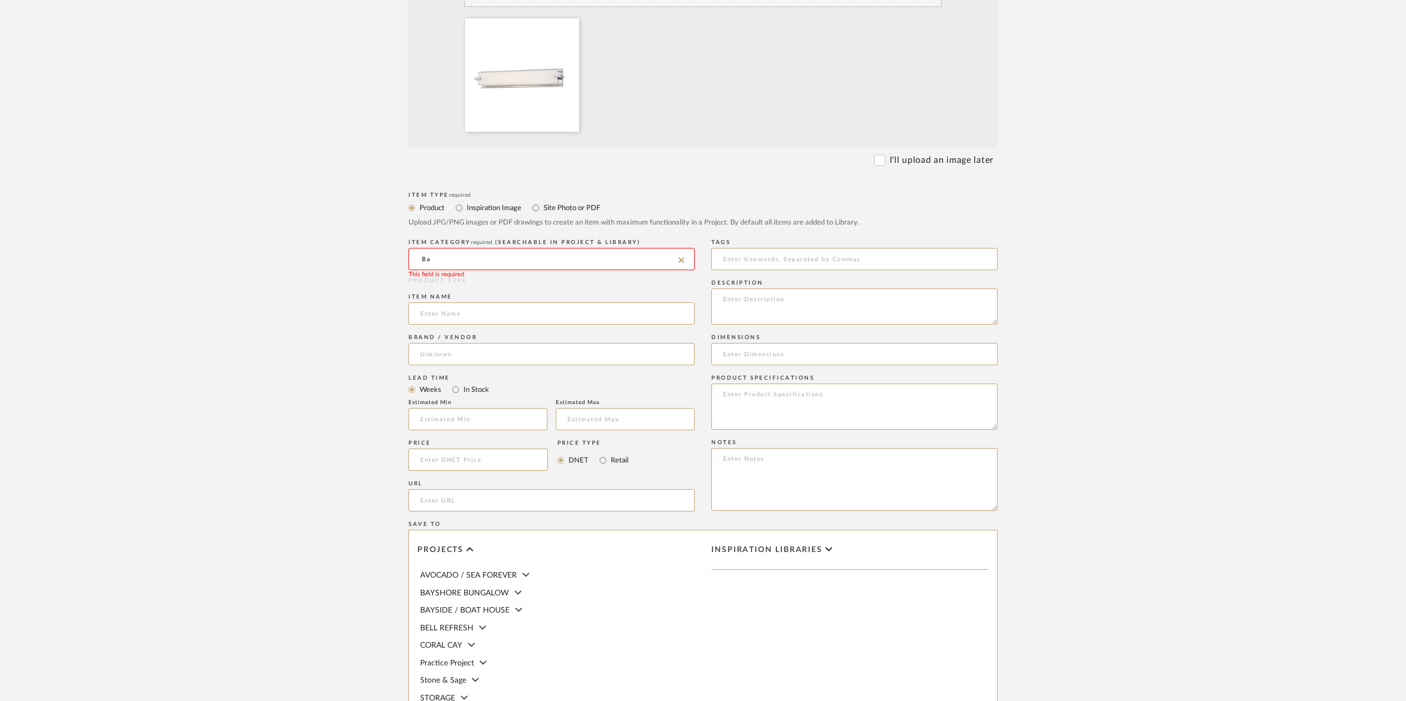
type input "B"
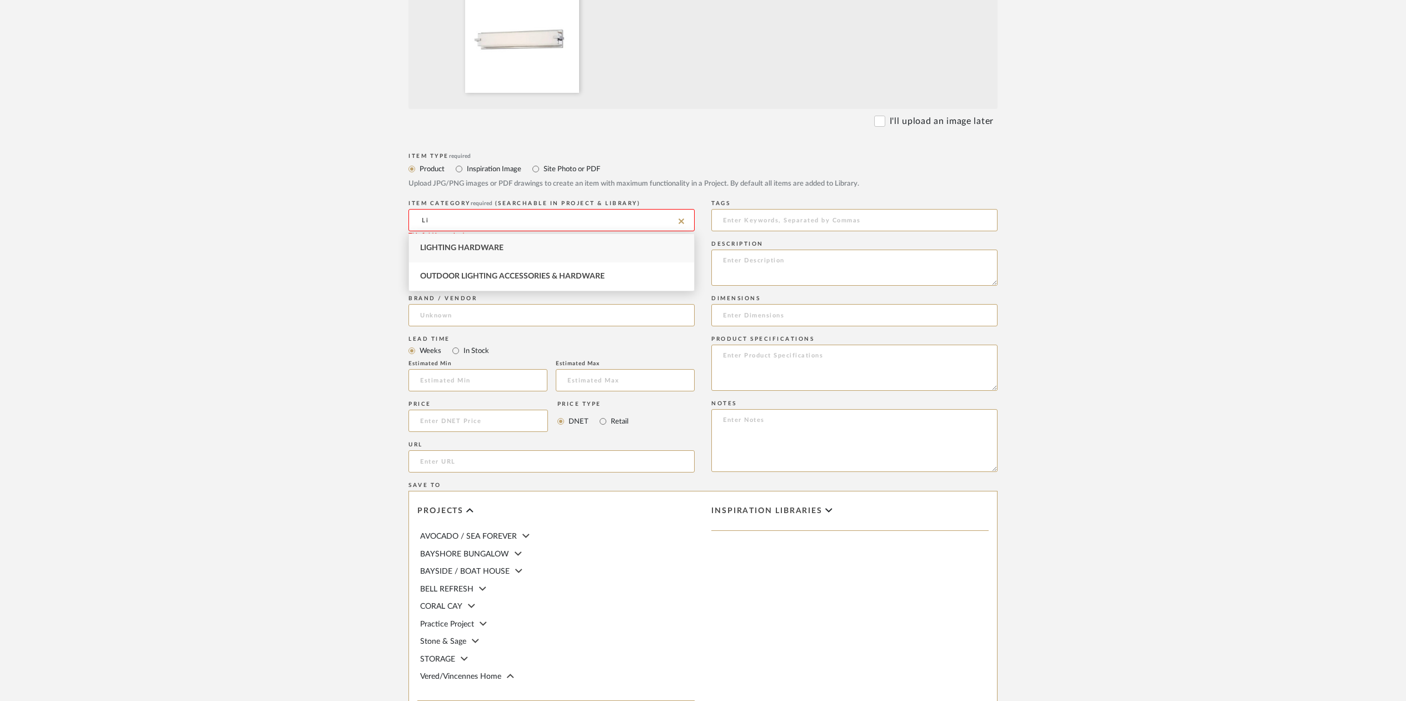
type input "L"
type input "Bath Lights"
click at [426, 282] on input at bounding box center [551, 278] width 286 height 22
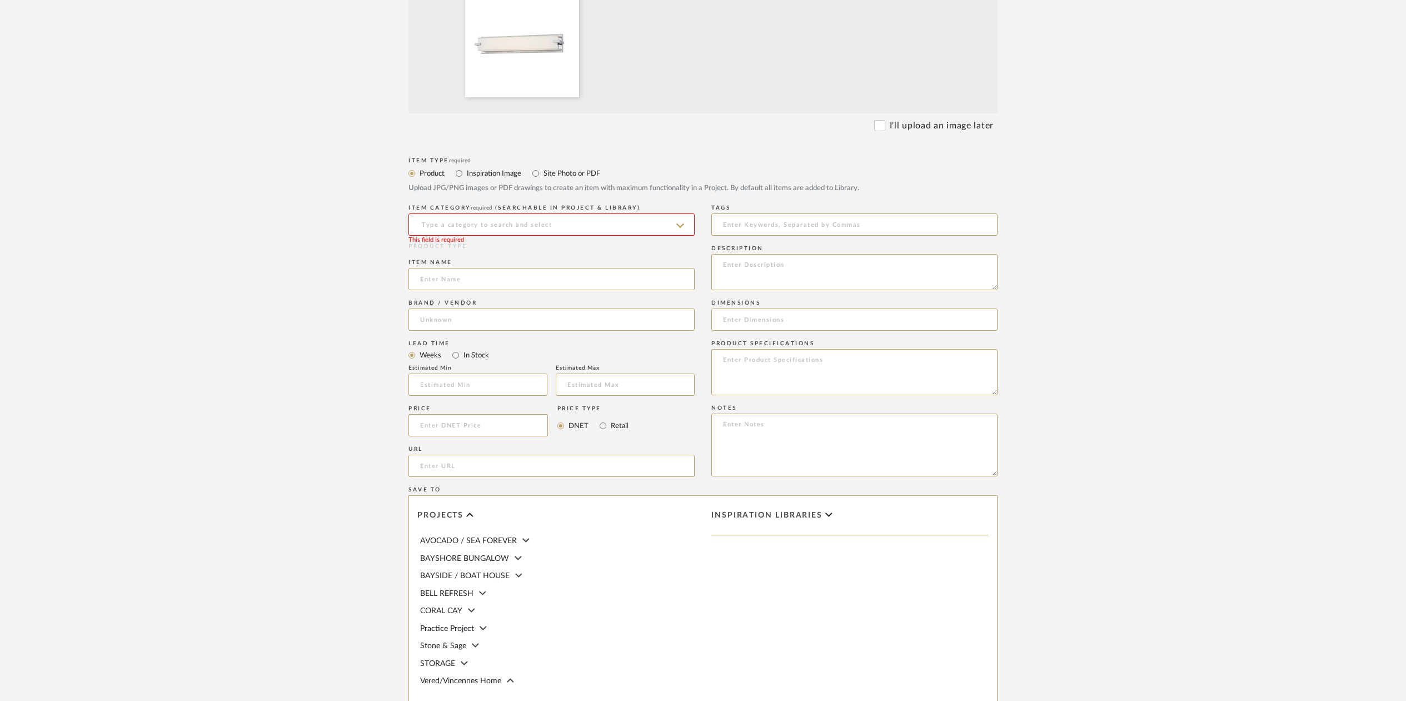
click at [459, 223] on input at bounding box center [551, 224] width 286 height 22
click at [457, 221] on input "Bath Lights" at bounding box center [551, 224] width 286 height 22
type input "Bath Lights"
click at [480, 248] on div "PRODUCT TYPE" at bounding box center [551, 246] width 286 height 8
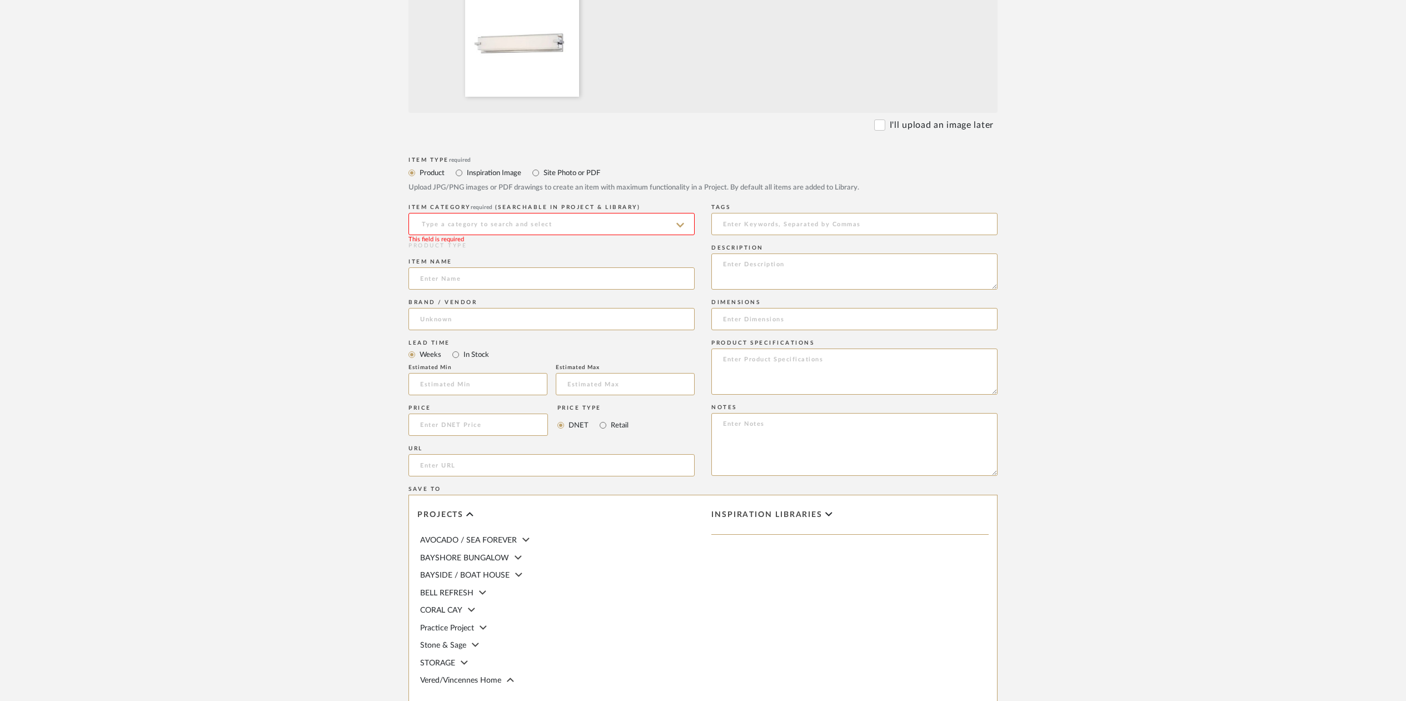
click at [681, 225] on icon at bounding box center [680, 225] width 8 height 4
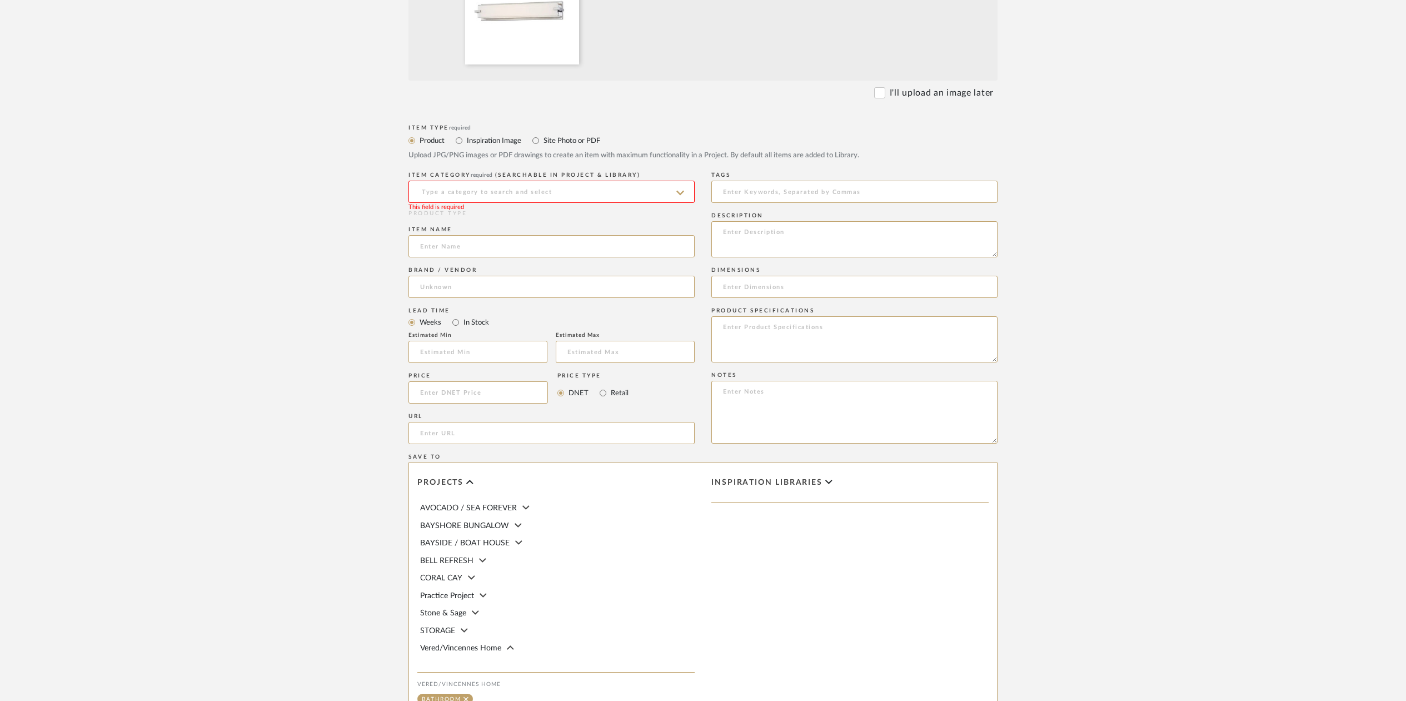
scroll to position [423, 0]
click at [435, 191] on input at bounding box center [551, 193] width 286 height 22
click at [444, 278] on span "Wall Lights" at bounding box center [444, 277] width 49 height 8
type input "Wall Lights"
click at [435, 245] on input at bounding box center [551, 247] width 286 height 22
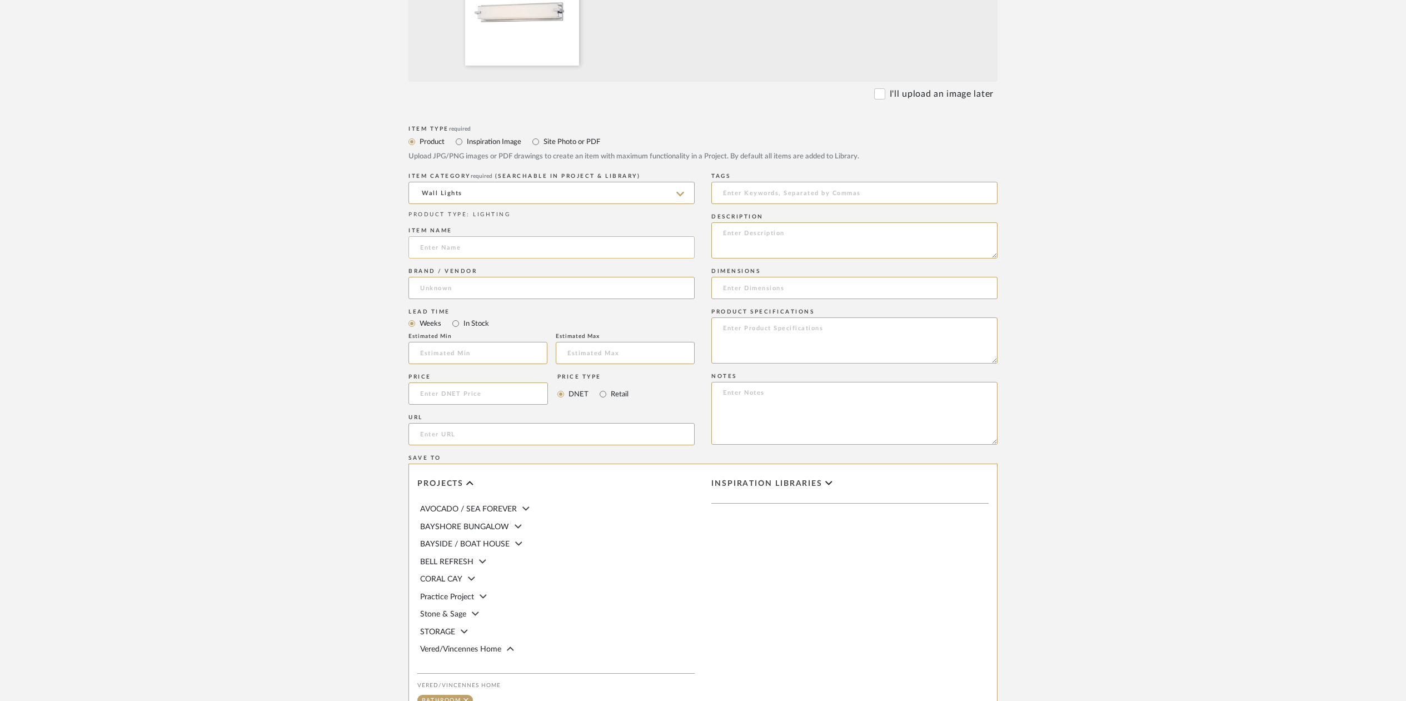
paste input "Width (in) 80.9 Depth (in) 39.4 Height (in) 29.3 Weight (lb) 88.2"
type input "Width (in) 80.9 Depth (in) 39.4 Height (in) 29.3 Weight (lb) 88.2"
drag, startPoint x: 666, startPoint y: 249, endPoint x: 412, endPoint y: 243, distance: 253.5
click at [412, 243] on input "Width (in) 80.9 Depth (in) 39.4 Height (in) 29.3 Weight (lb) 88.2" at bounding box center [551, 247] width 286 height 22
paste input "[PERSON_NAME] Cubism 30" Wide Integrated"
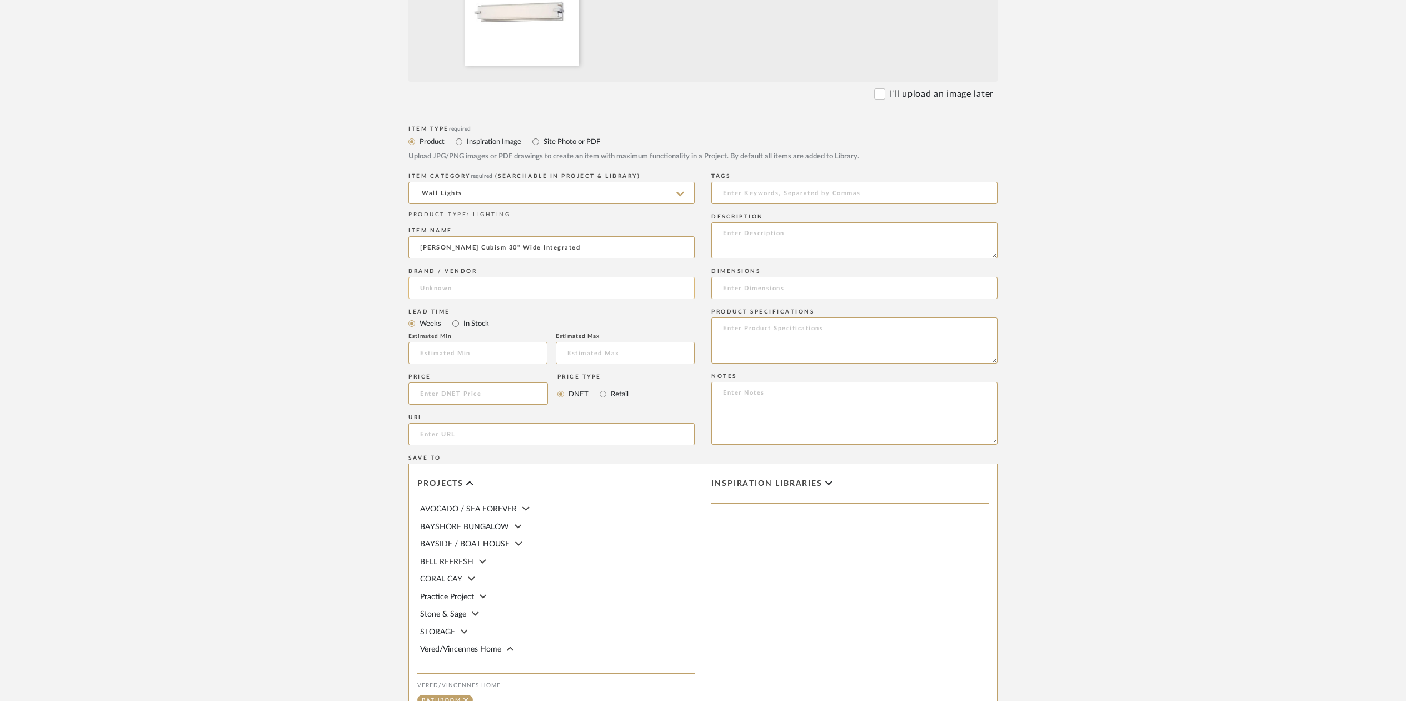
type input "[PERSON_NAME] Cubism 30" Wide Integrated"
click at [432, 283] on input at bounding box center [551, 288] width 286 height 22
type input "[PERSON_NAME]"
click at [476, 320] on span "Click to add "[PERSON_NAME]" as a new Brand" at bounding box center [517, 316] width 174 height 9
click at [458, 324] on input "In Stock" at bounding box center [455, 323] width 13 height 13
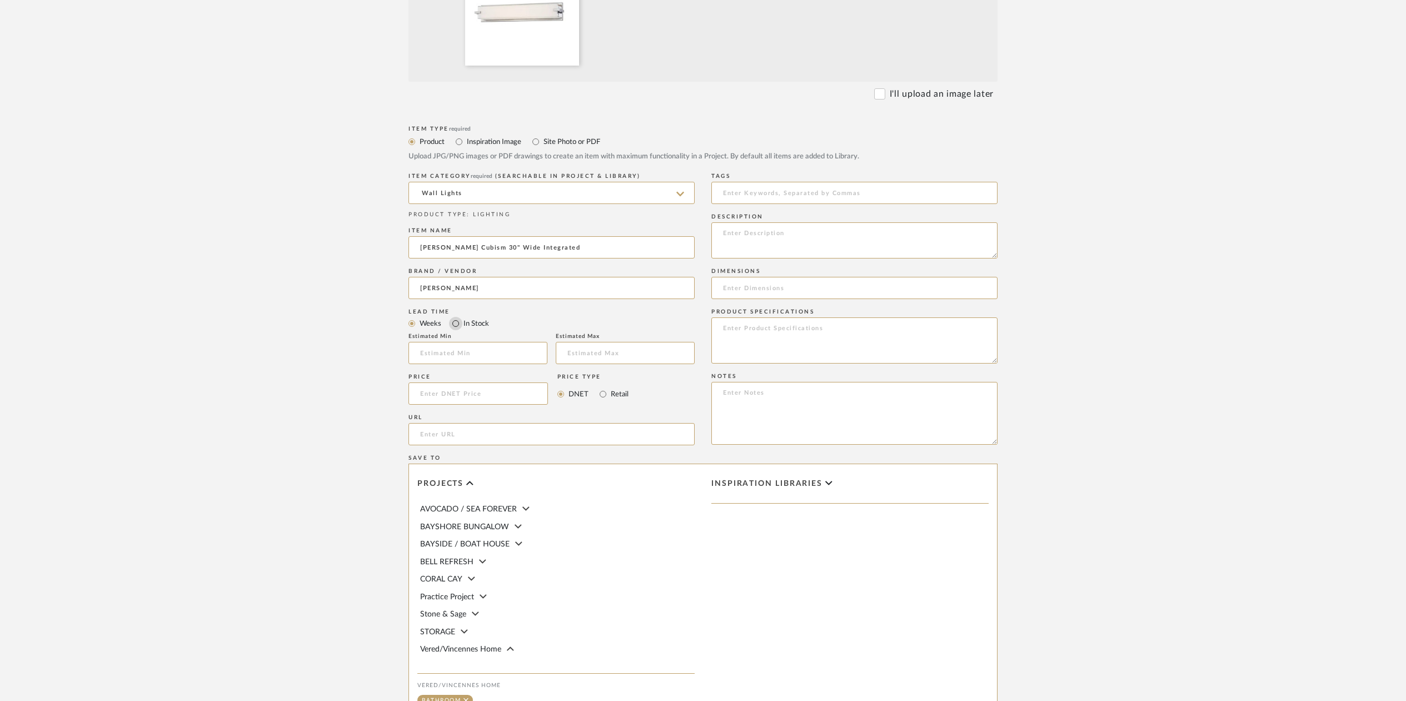
radio input "true"
click at [433, 393] on input at bounding box center [477, 393] width 139 height 22
click at [458, 289] on input "[PERSON_NAME]" at bounding box center [551, 288] width 286 height 22
type input "K"
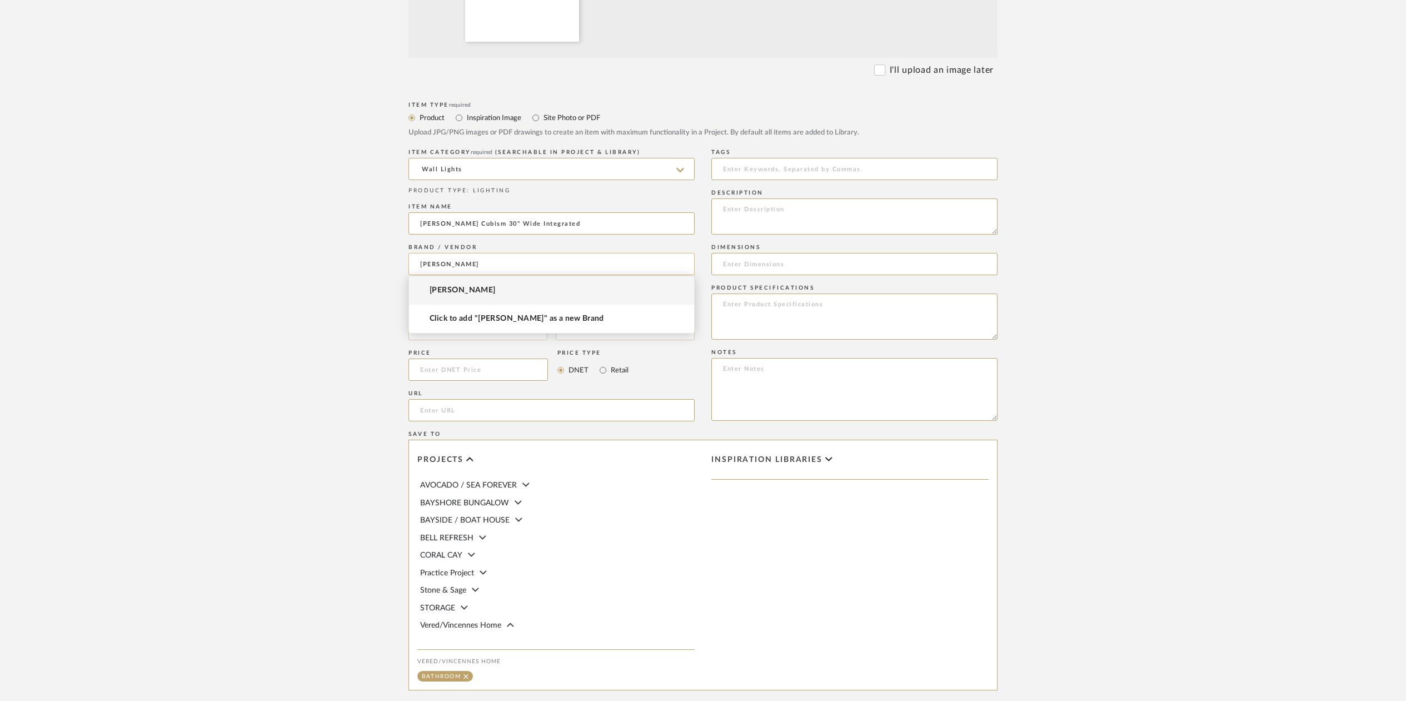
scroll to position [449, 0]
click at [455, 290] on span "[PERSON_NAME]" at bounding box center [463, 290] width 66 height 9
type input "[PERSON_NAME]"
click at [430, 372] on input at bounding box center [477, 367] width 139 height 22
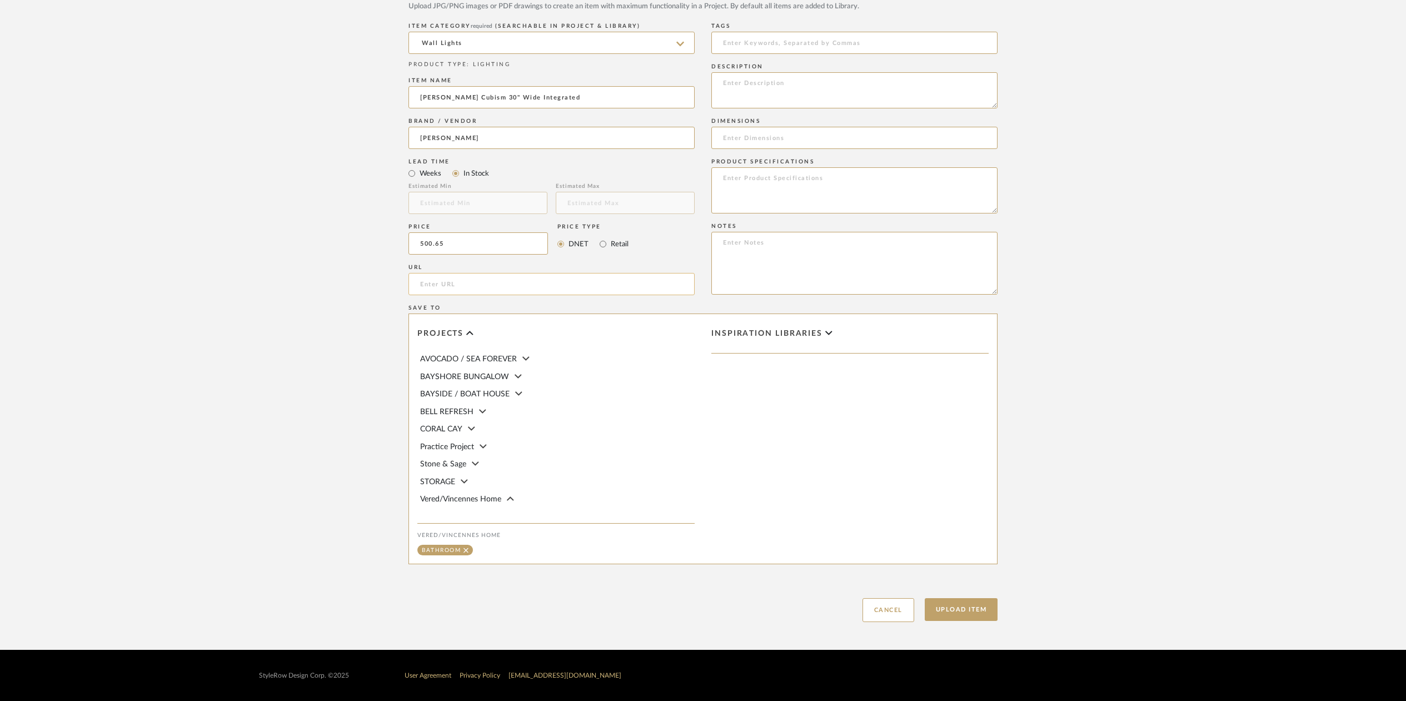
scroll to position [71, 0]
type input "$500.65"
click at [673, 475] on input "1" at bounding box center [672, 480] width 28 height 11
type input "9"
click at [730, 82] on textarea at bounding box center [854, 90] width 286 height 36
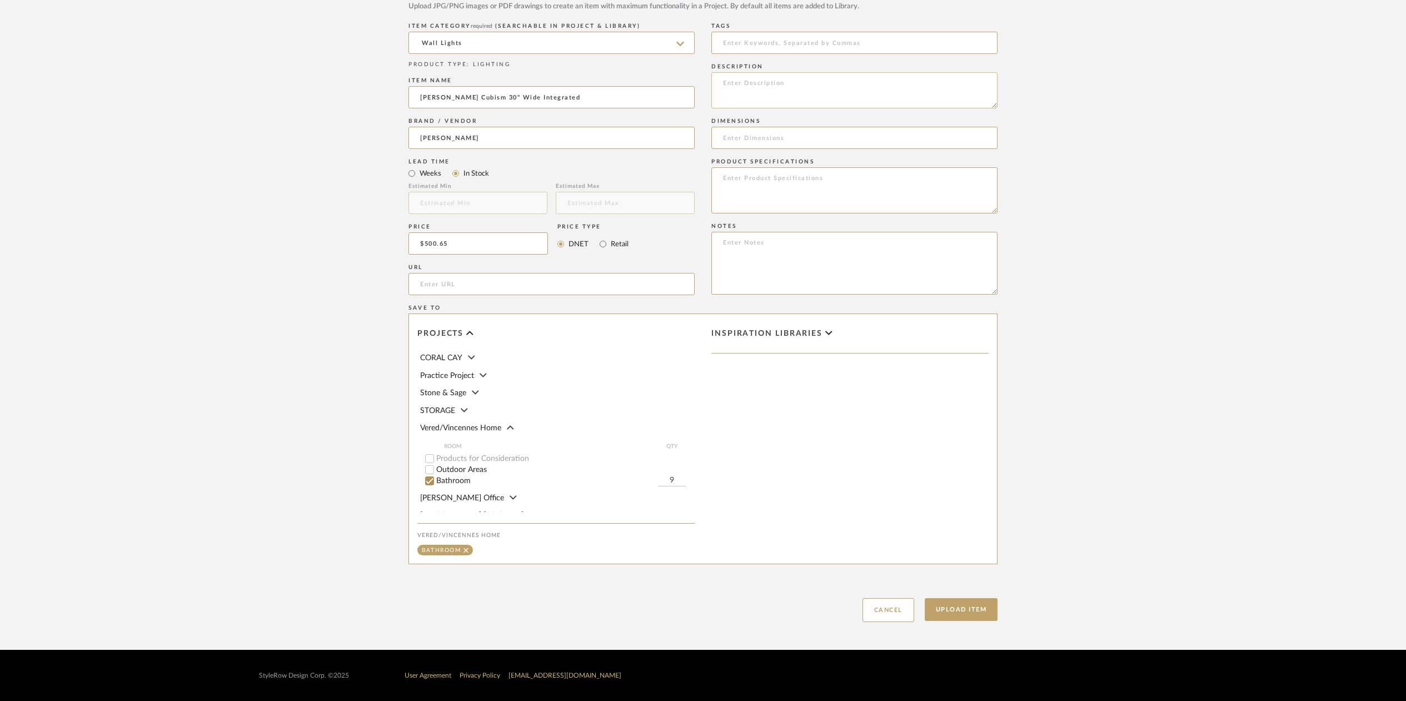
paste textarea "[PERSON_NAME] Cubism 30" Wide Integrated"
type textarea "K"
paste textarea "[PERSON_NAME] Cubism 30" Wide Integrated LED ADA Bath Bar with Mitered White Gl…"
click at [809, 102] on textarea "[PERSON_NAME] Cubism 30" Wide Integrated LED ADA Bath Bar with Mitered White Gl…" at bounding box center [854, 90] width 286 height 36
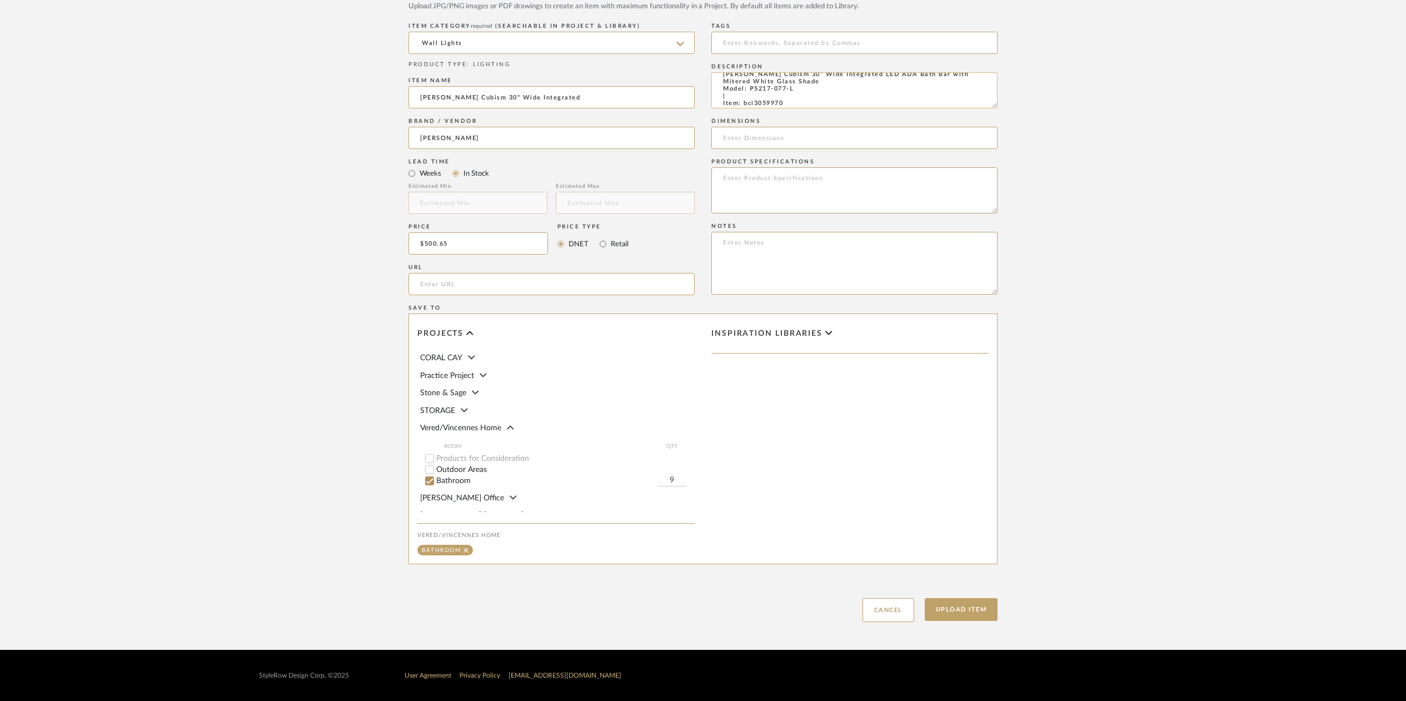
scroll to position [17, 0]
click at [725, 88] on textarea "[PERSON_NAME] Cubism 30" Wide Integrated LED ADA Bath Bar with Mitered White Gl…" at bounding box center [854, 90] width 286 height 36
type textarea "[PERSON_NAME] Cubism 30" Wide Integrated LED ADA Bath Bar with Mitered White Gl…"
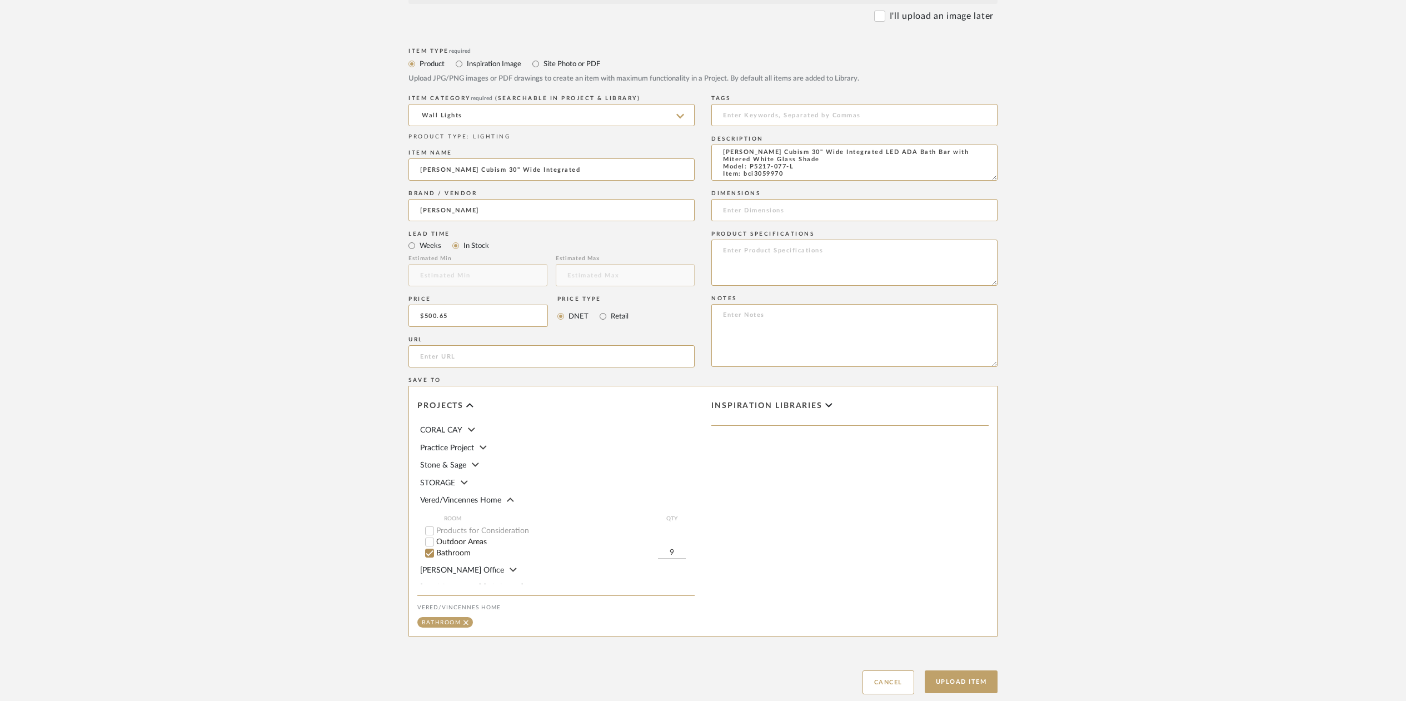
scroll to position [573, 0]
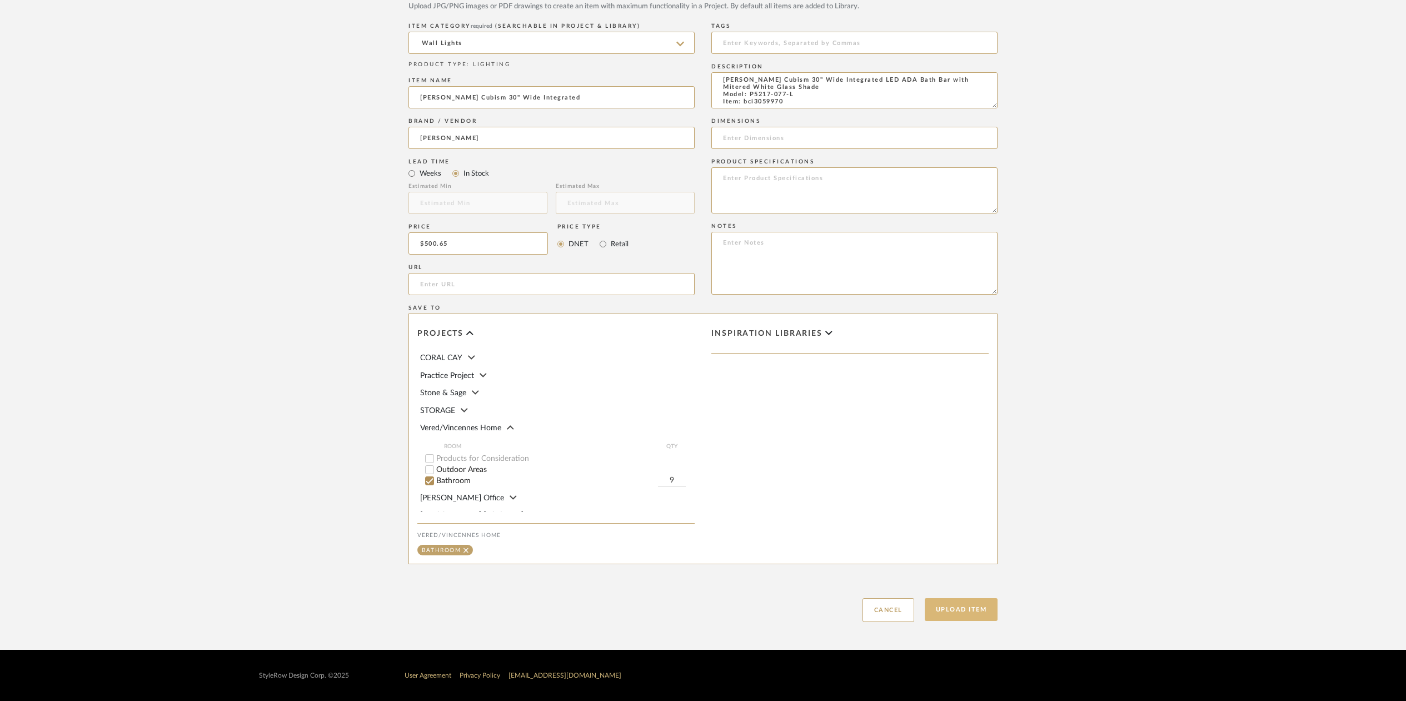
click at [960, 607] on button "Upload Item" at bounding box center [961, 609] width 73 height 23
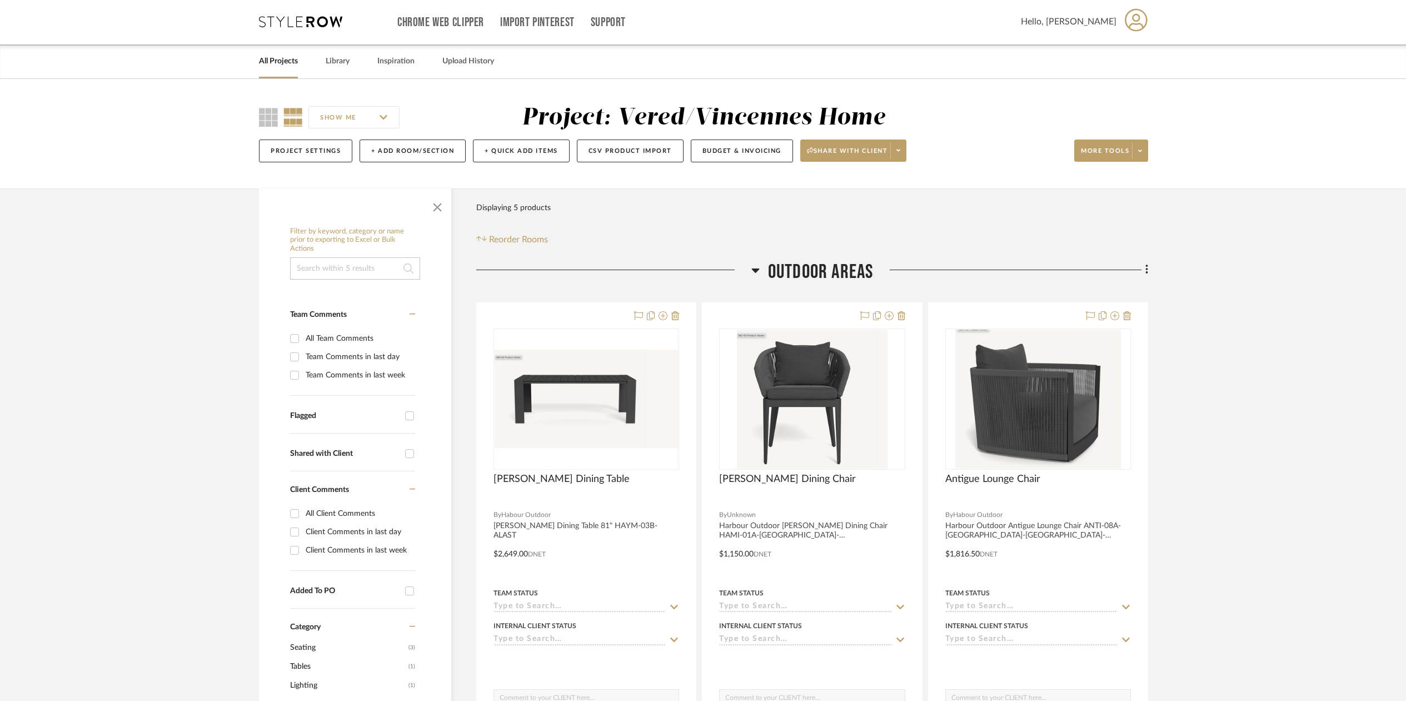
scroll to position [2, 0]
